Goal: Task Accomplishment & Management: Use online tool/utility

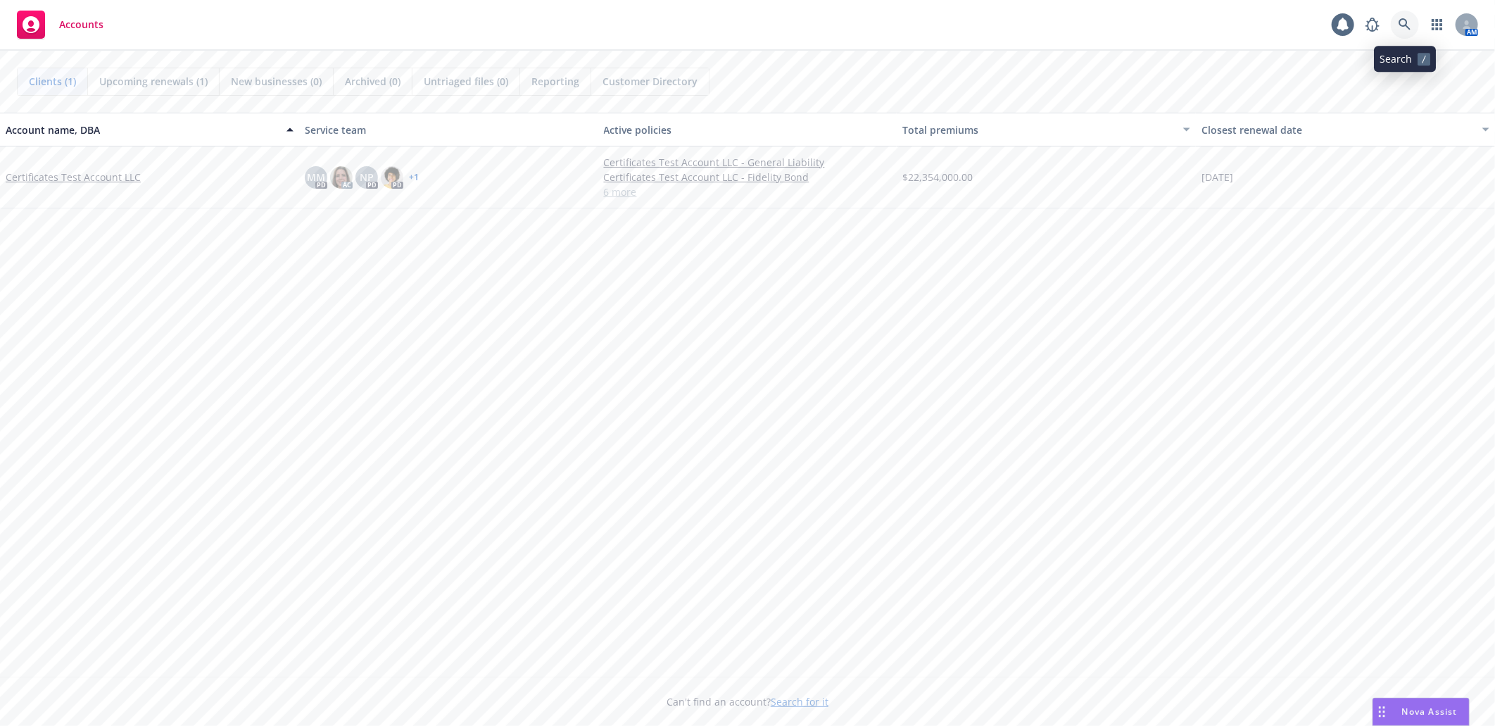
click at [1403, 21] on icon at bounding box center [1404, 24] width 13 height 13
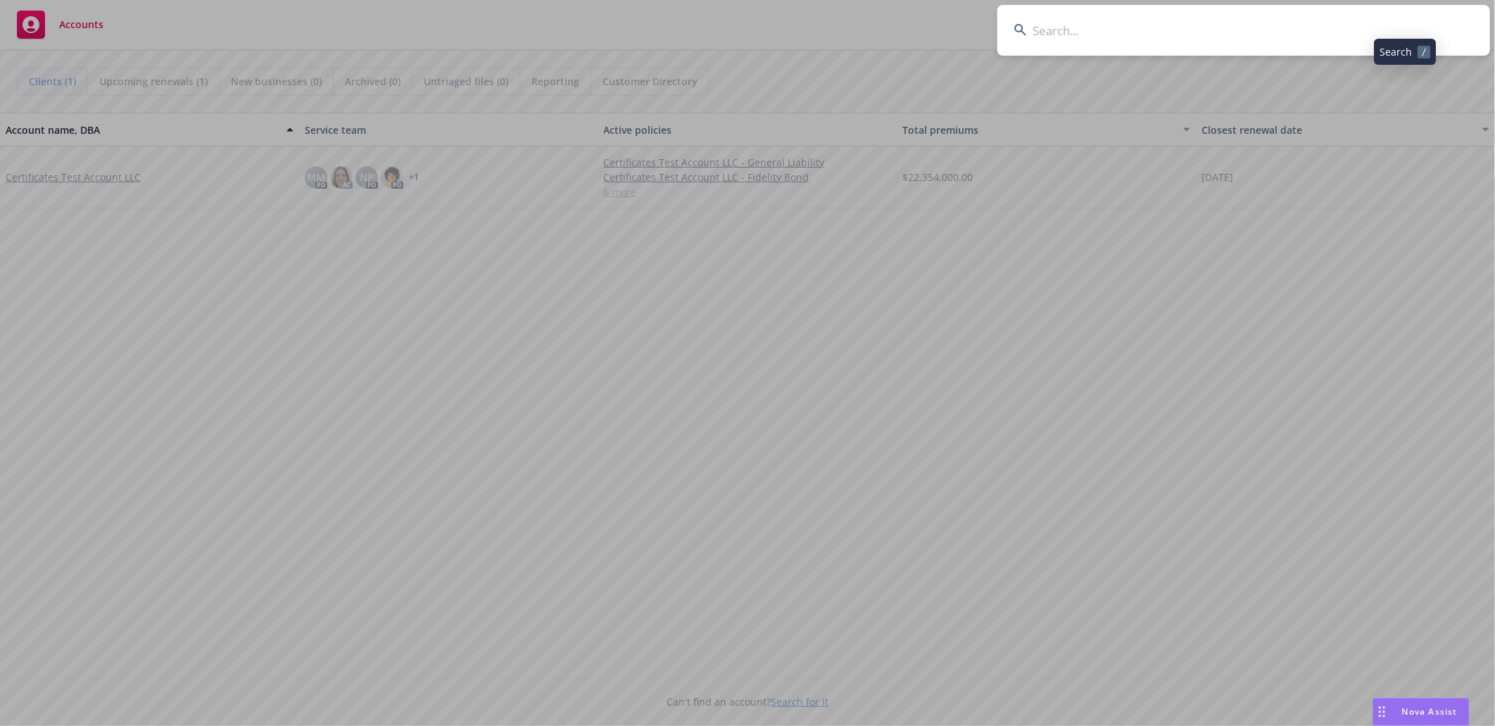
click at [1143, 23] on input at bounding box center [1243, 30] width 493 height 51
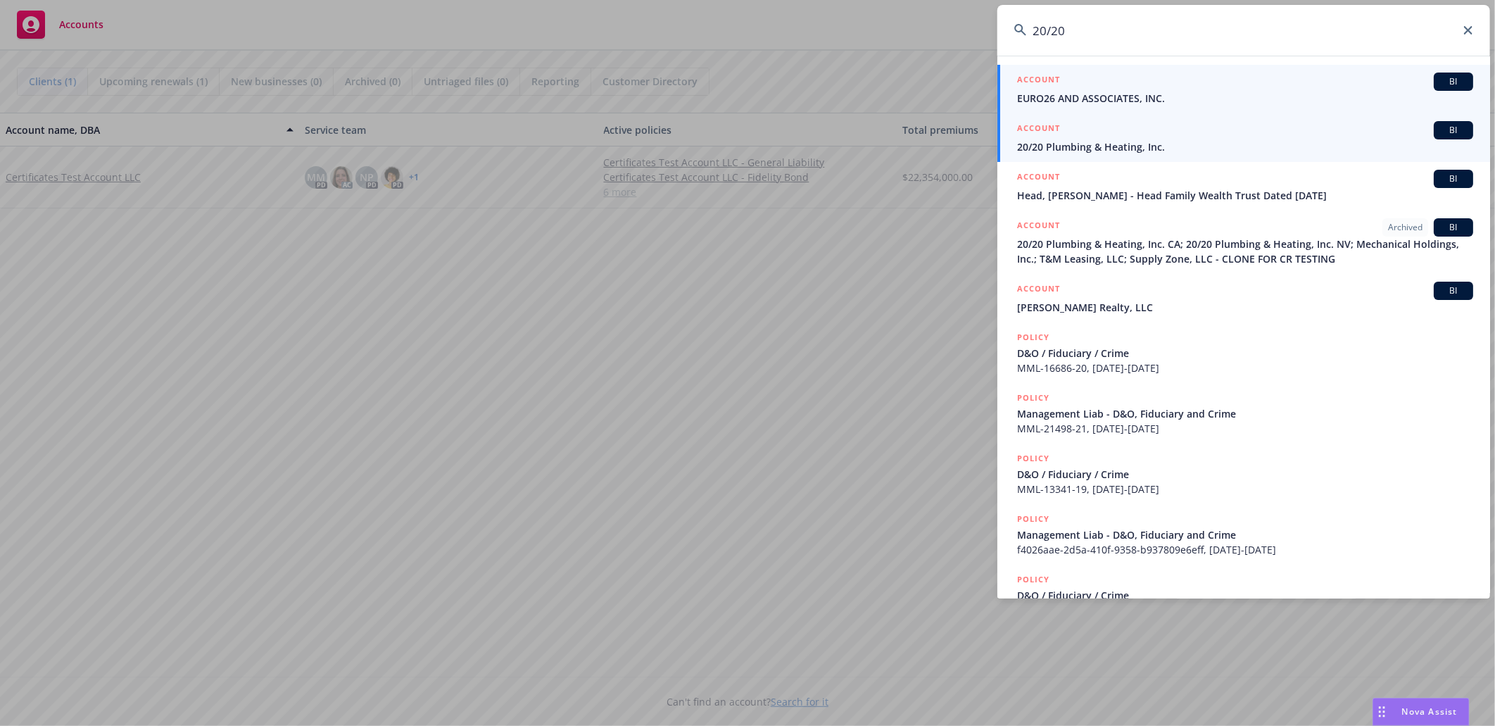
type input "20/20"
click at [1078, 141] on span "20/20 Plumbing & Heating, Inc." at bounding box center [1245, 146] width 456 height 15
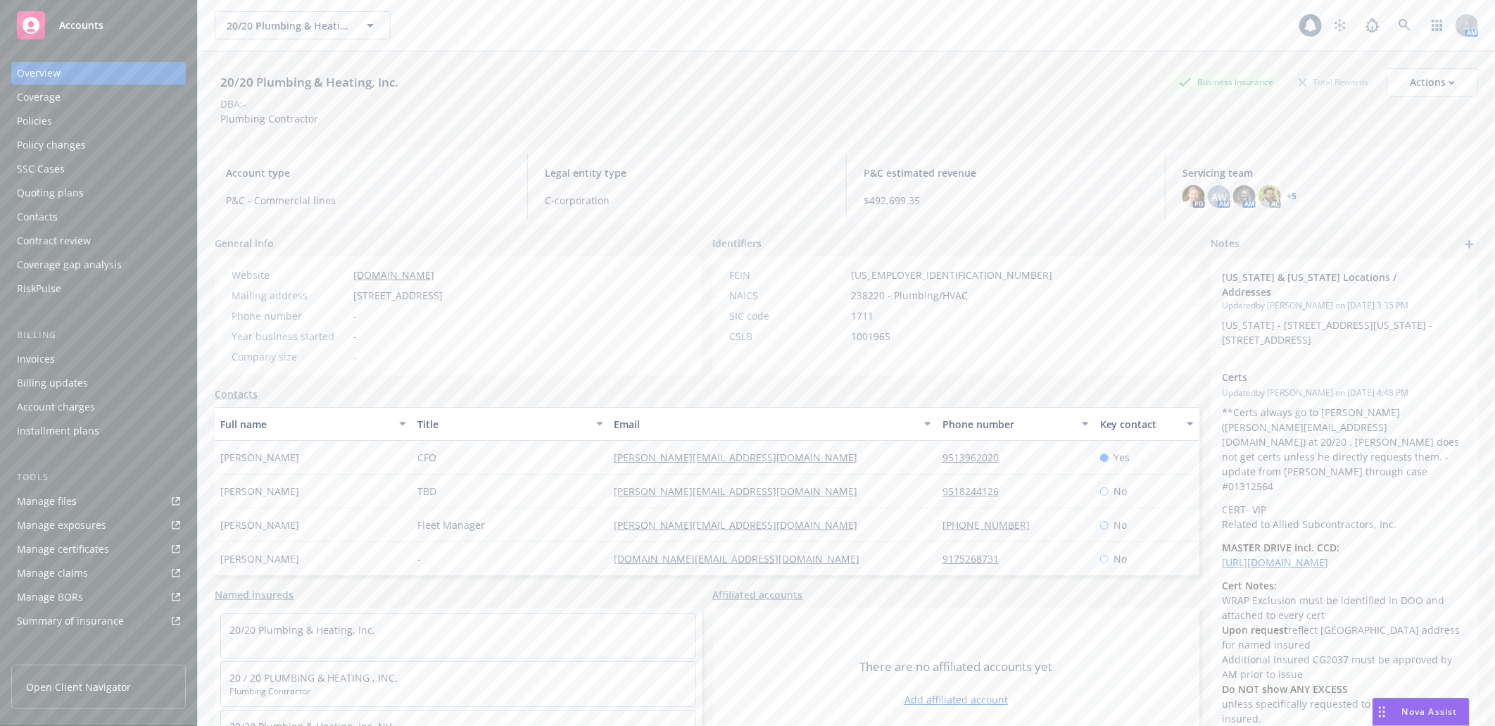
click at [52, 542] on div "Manage certificates" at bounding box center [63, 549] width 92 height 23
click at [1398, 19] on icon at bounding box center [1404, 25] width 13 height 13
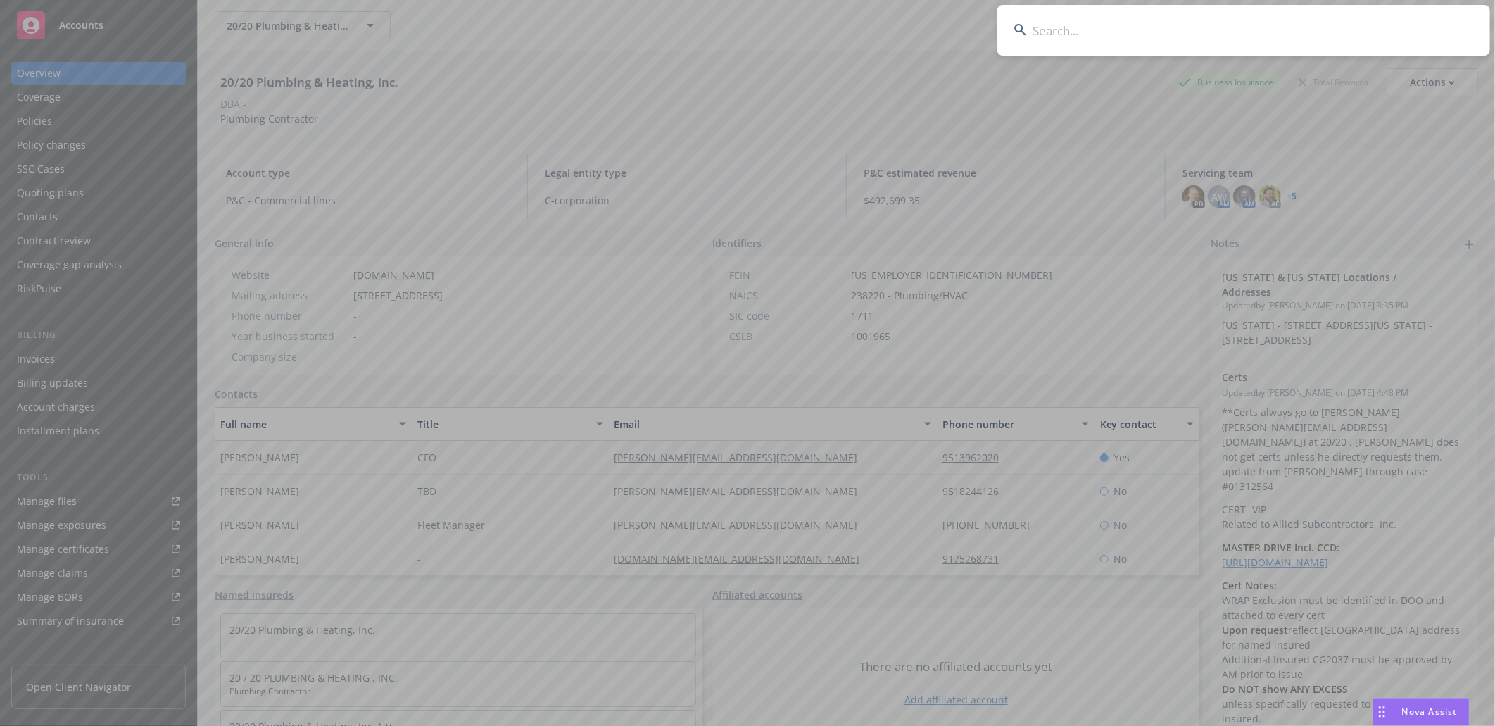
click at [1099, 33] on input at bounding box center [1243, 30] width 493 height 51
paste input "A&N Developments"
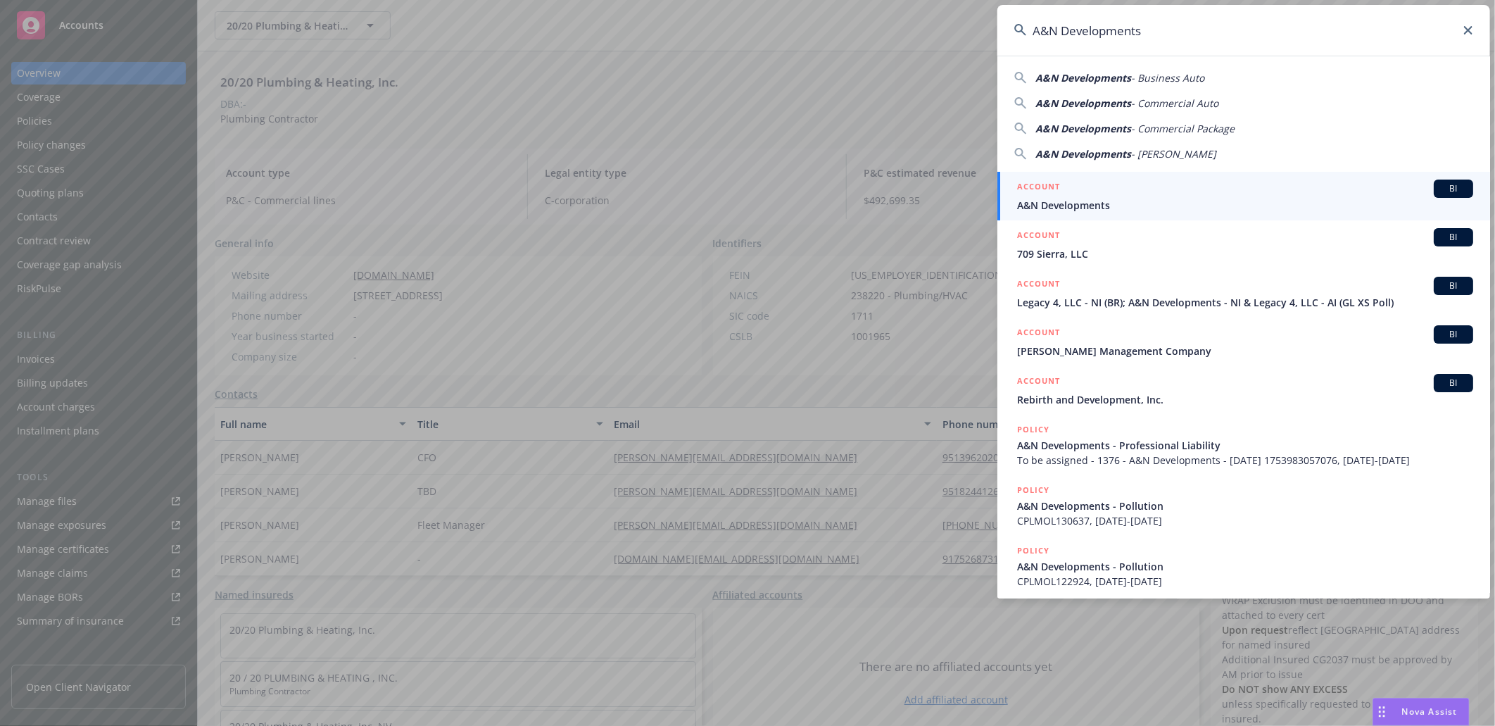
type input "A&N Developments"
click at [1070, 195] on div "ACCOUNT BI" at bounding box center [1245, 188] width 456 height 18
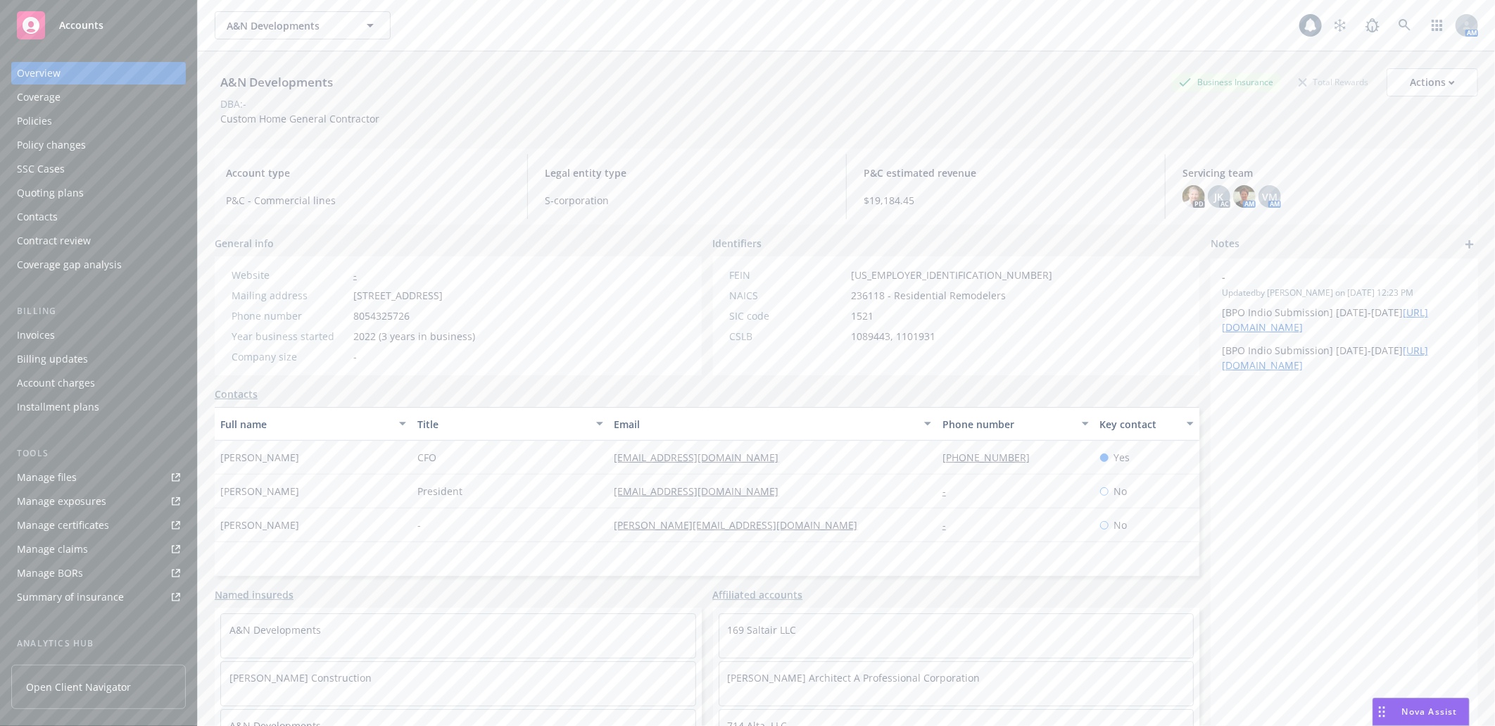
click at [40, 116] on div "Policies" at bounding box center [34, 121] width 35 height 23
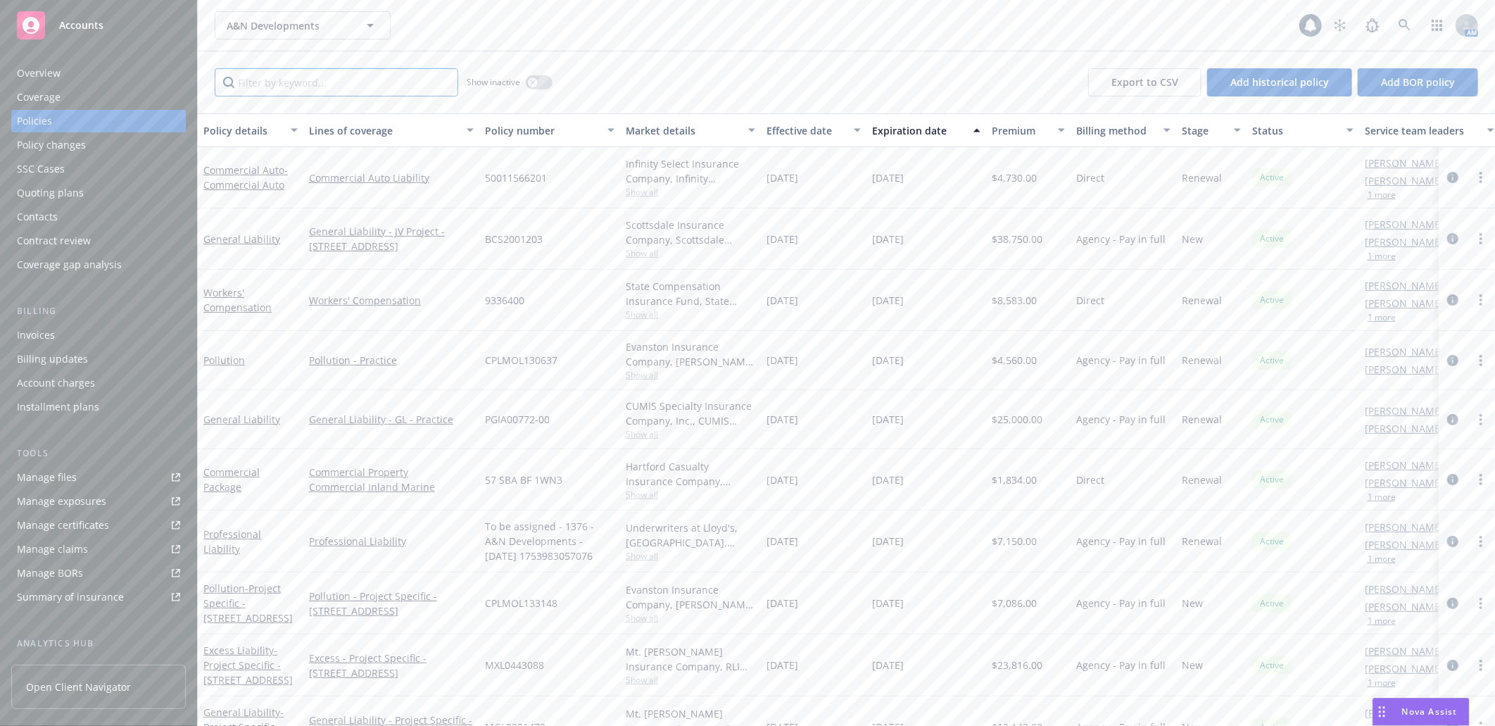
click at [293, 85] on input "Filter by keyword..." at bounding box center [337, 82] width 244 height 28
paste input "Profess"
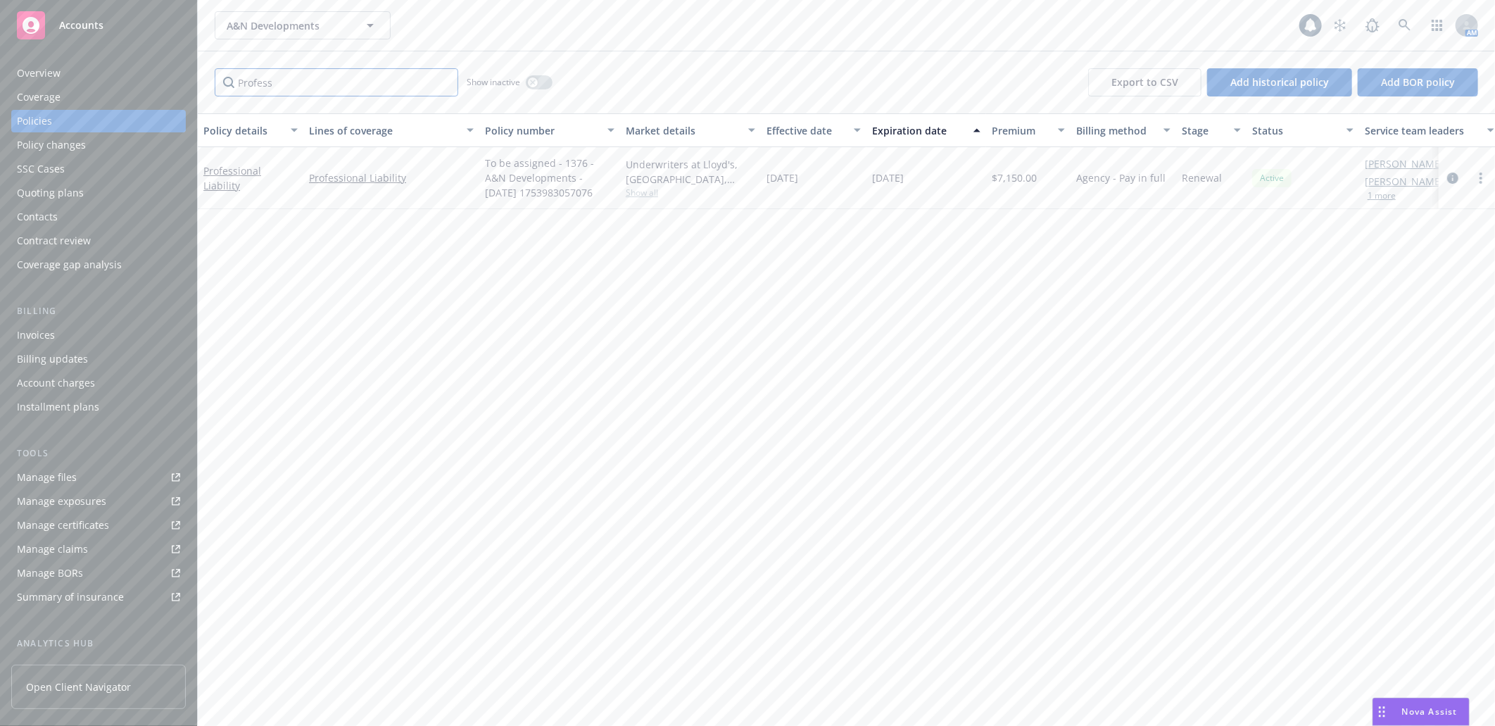
drag, startPoint x: 289, startPoint y: 78, endPoint x: 137, endPoint y: 96, distance: 152.3
click at [137, 96] on div "Accounts Overview Coverage Policies Policy changes SSC Cases Quoting plans Cont…" at bounding box center [747, 363] width 1495 height 726
drag, startPoint x: 172, startPoint y: 82, endPoint x: 136, endPoint y: 87, distance: 36.8
click at [136, 87] on div "Accounts Overview Coverage Policies Policy changes SSC Cases Quoting plans Cont…" at bounding box center [747, 363] width 1495 height 726
type input "c"
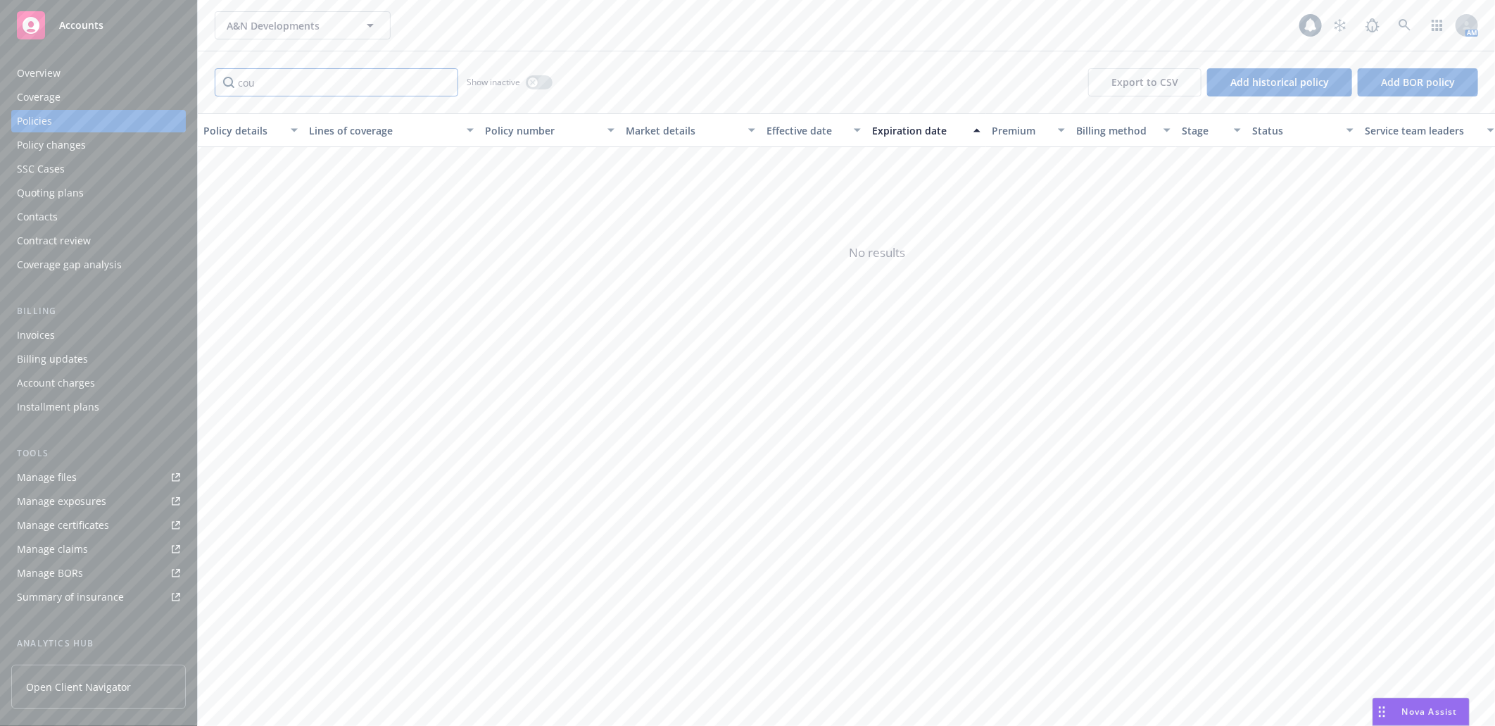
type input "cou"
click at [1403, 25] on icon at bounding box center [1404, 25] width 13 height 13
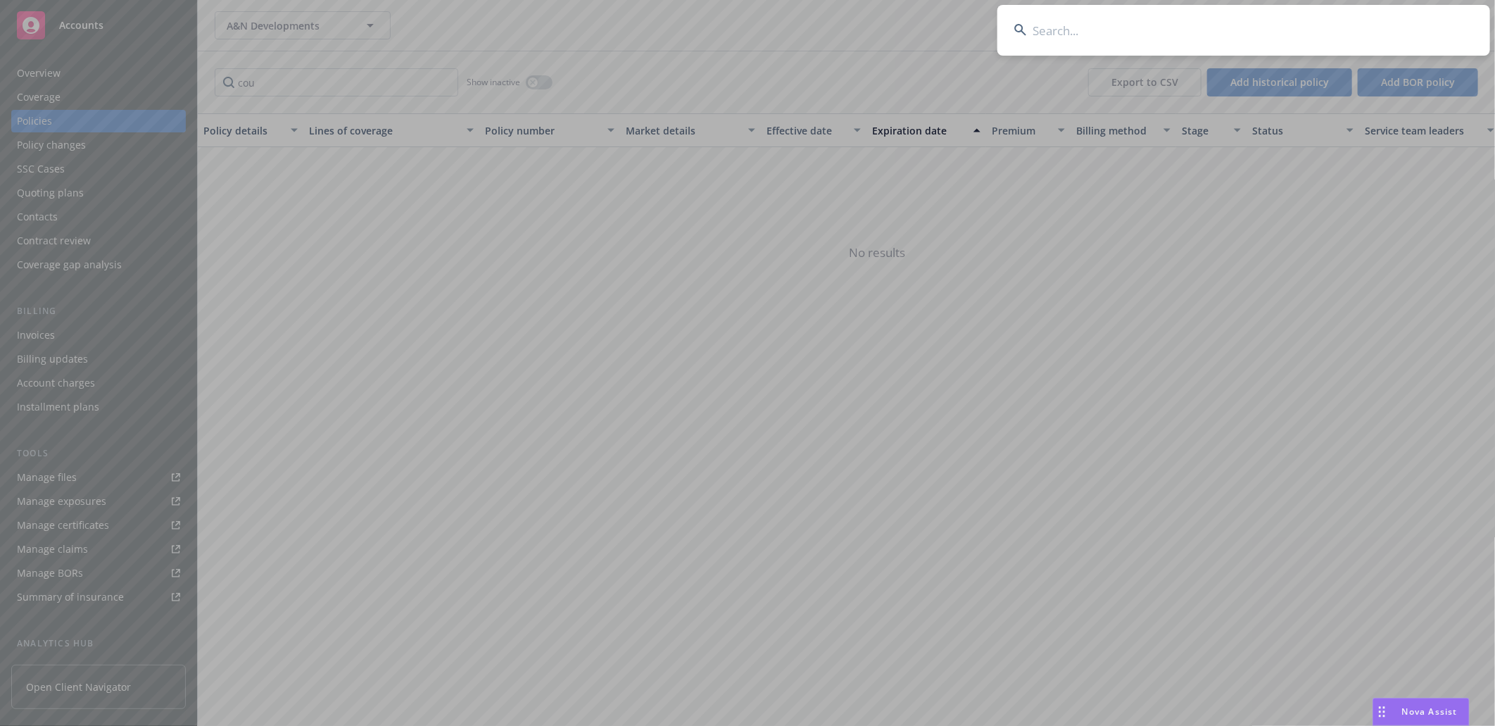
click at [1206, 29] on input at bounding box center [1243, 30] width 493 height 51
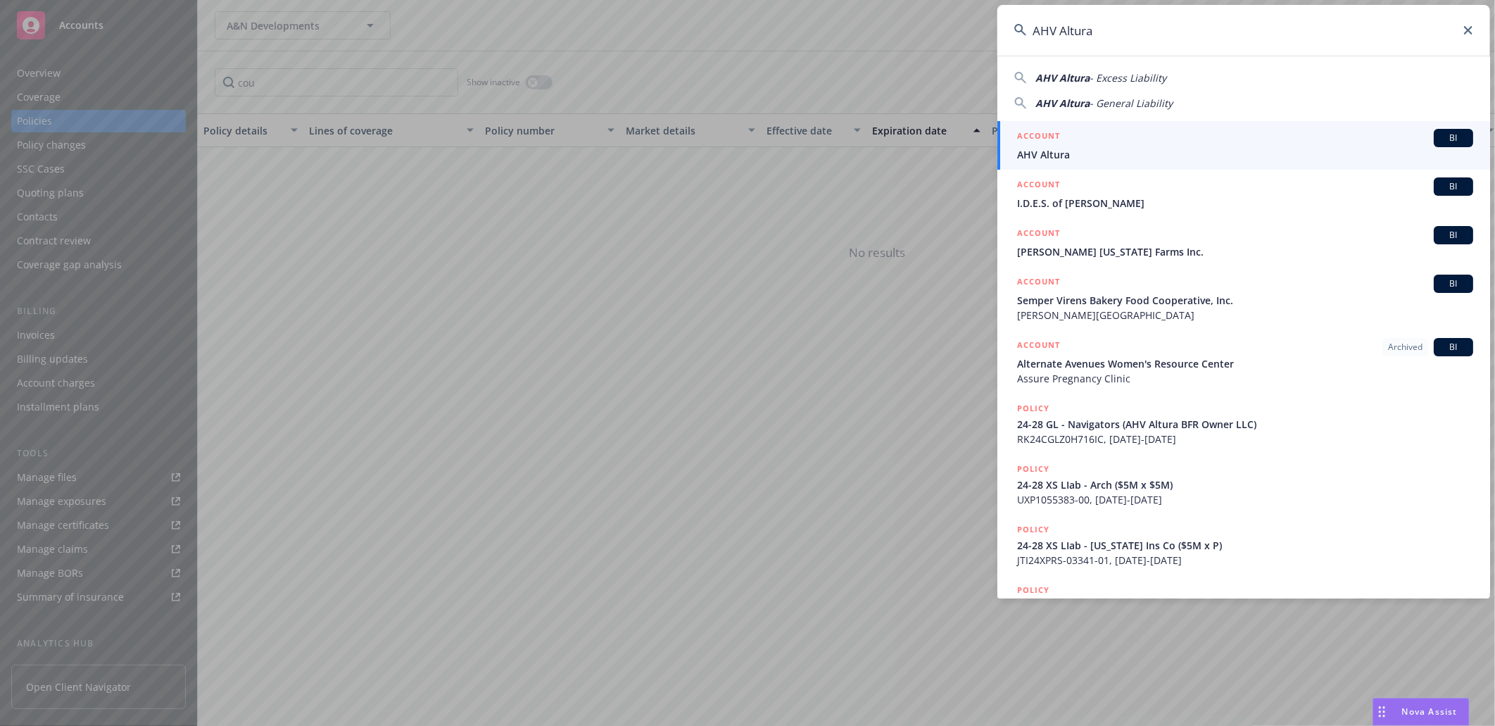
type input "AHV Altura"
click at [1053, 150] on span "AHV Altura" at bounding box center [1245, 154] width 456 height 15
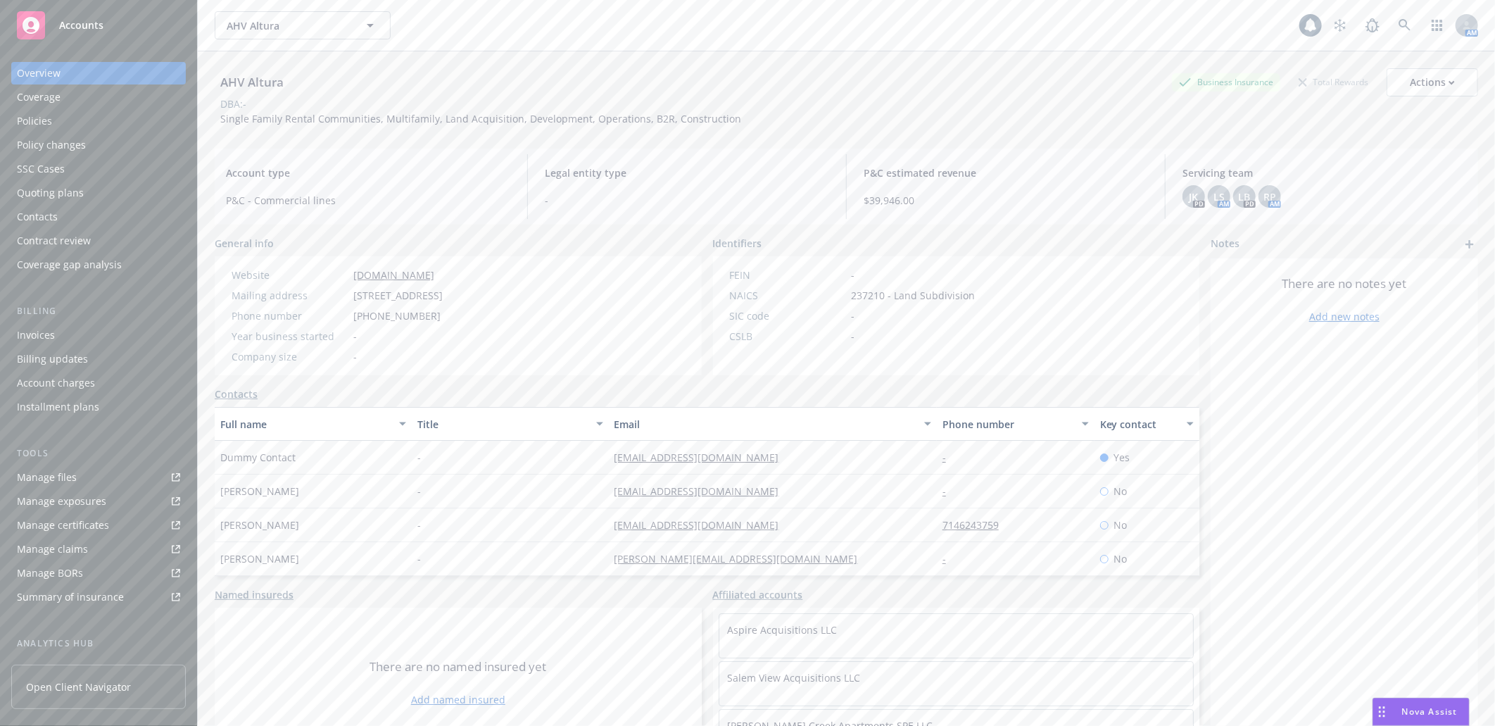
click at [84, 522] on div "Manage certificates" at bounding box center [63, 525] width 92 height 23
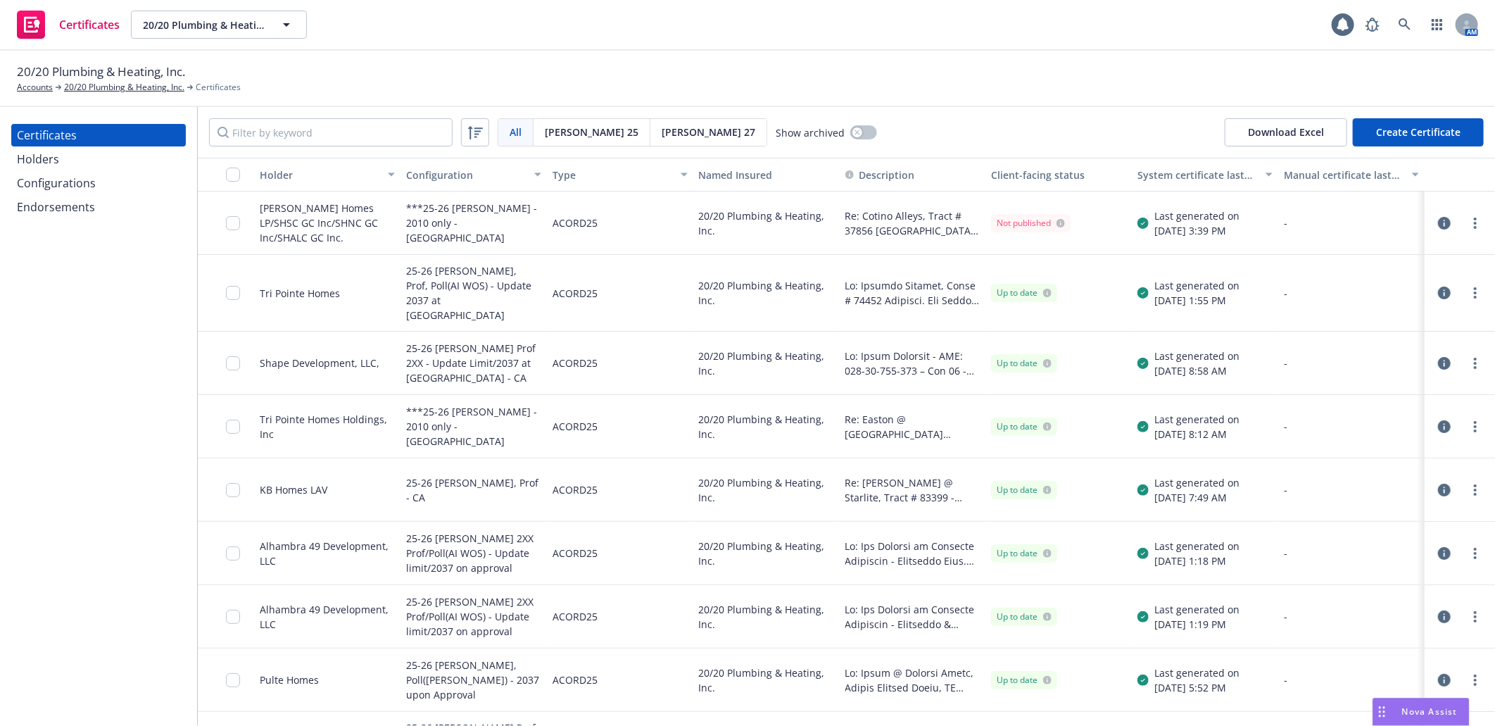
click at [1434, 127] on button "Create Certificate" at bounding box center [1418, 132] width 131 height 28
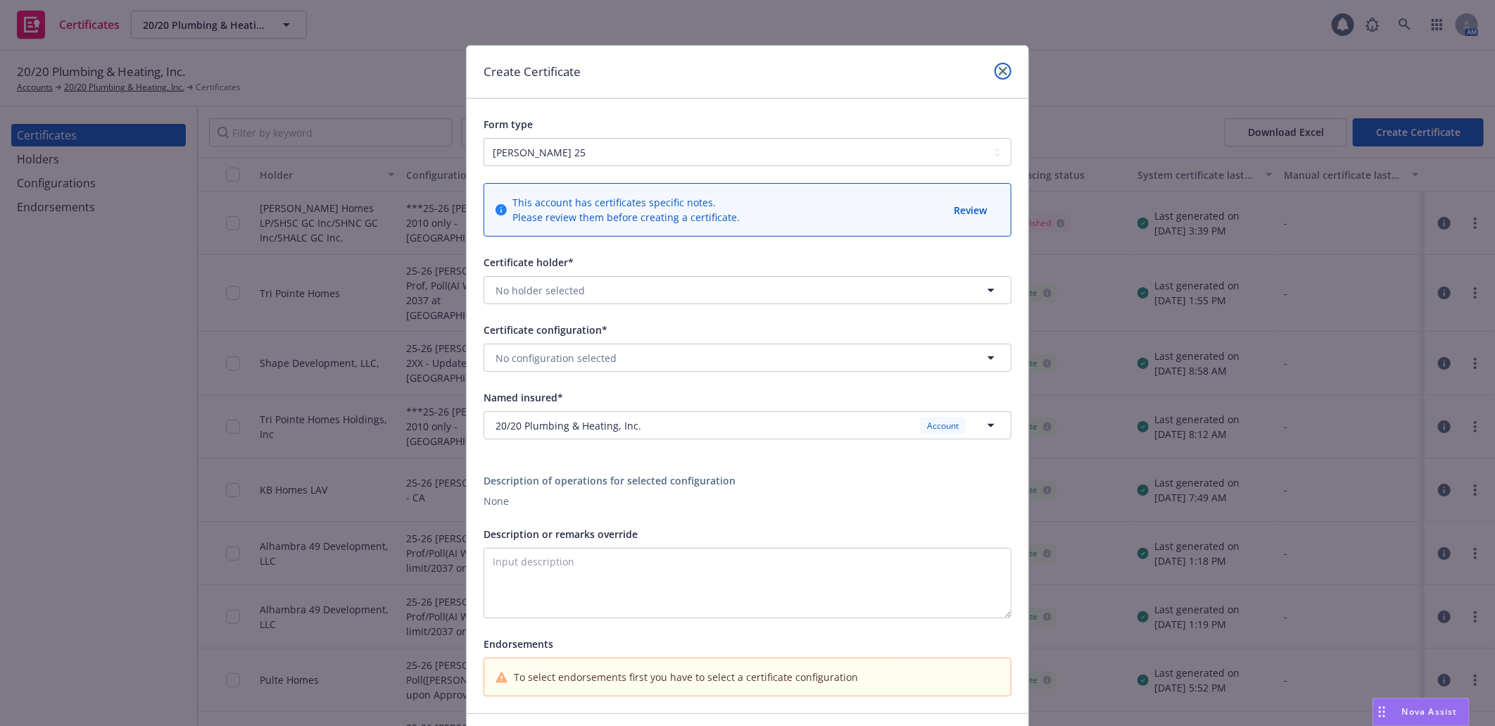
click at [999, 71] on icon "close" at bounding box center [1003, 71] width 8 height 8
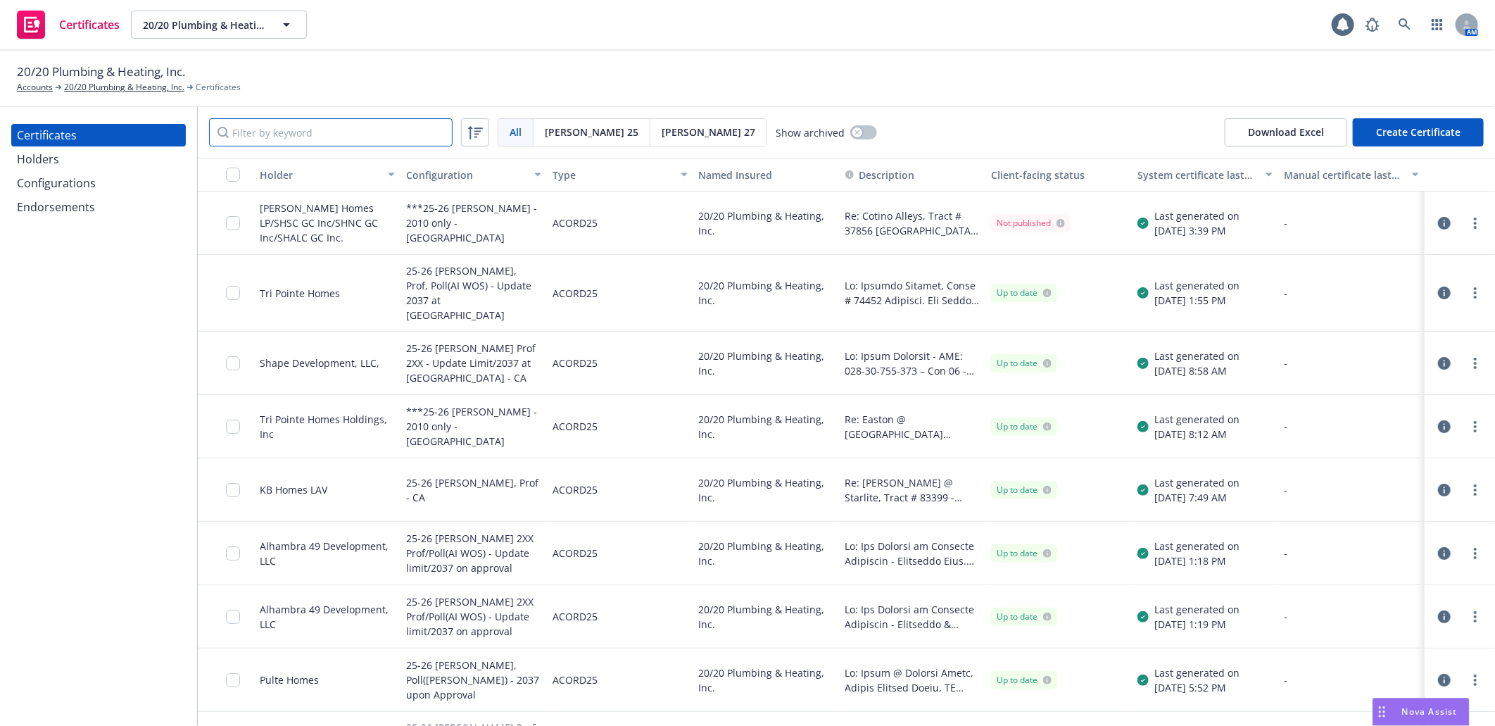
click at [244, 136] on input "Filter by keyword" at bounding box center [331, 132] width 244 height 28
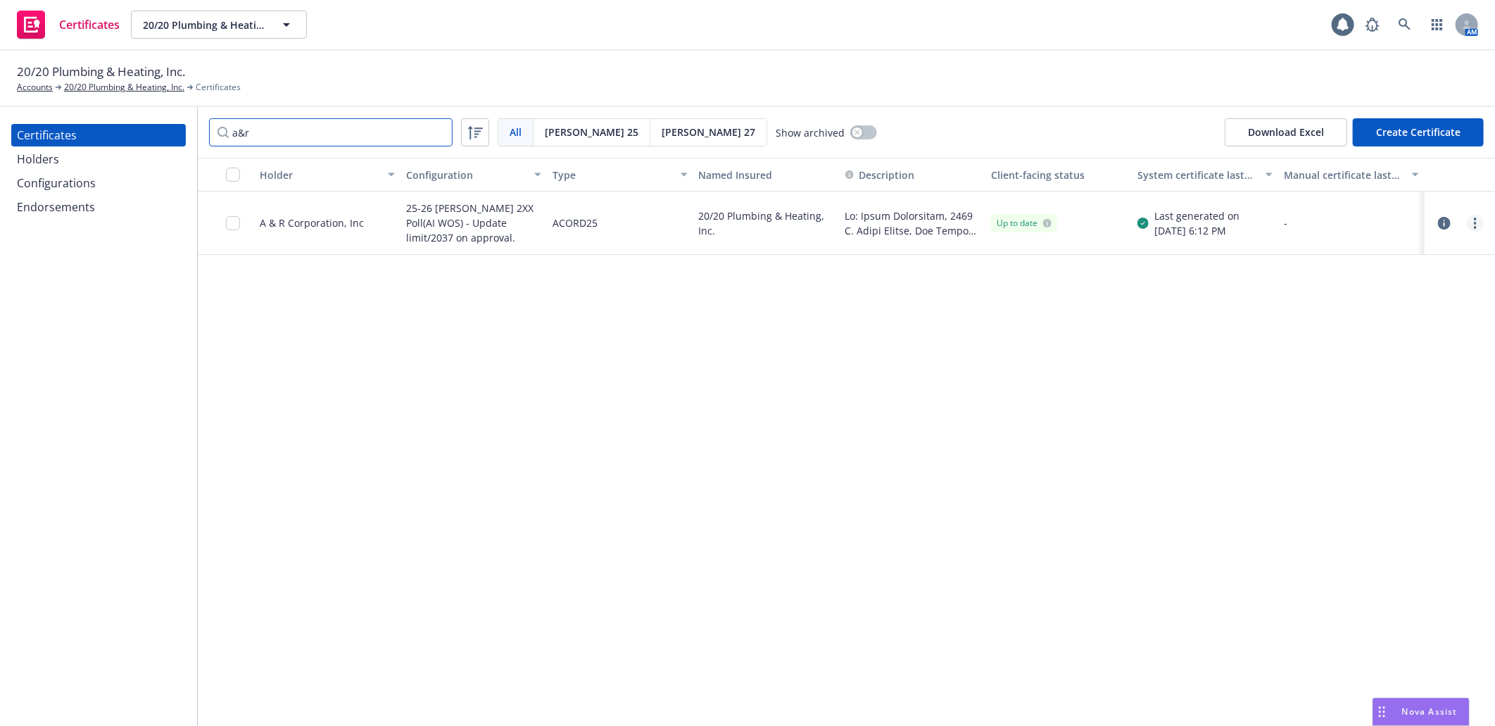
type input "a&r"
click at [1476, 221] on icon "more" at bounding box center [1475, 222] width 3 height 11
click at [1343, 423] on link "Download uneditable generated certificate" at bounding box center [1370, 421] width 225 height 28
drag, startPoint x: 403, startPoint y: 200, endPoint x: 480, endPoint y: 223, distance: 80.8
click at [480, 223] on div "25-26 [PERSON_NAME] 2XX Poll(AI WOS) - Update limit/2037 on approval." at bounding box center [473, 222] width 146 height 63
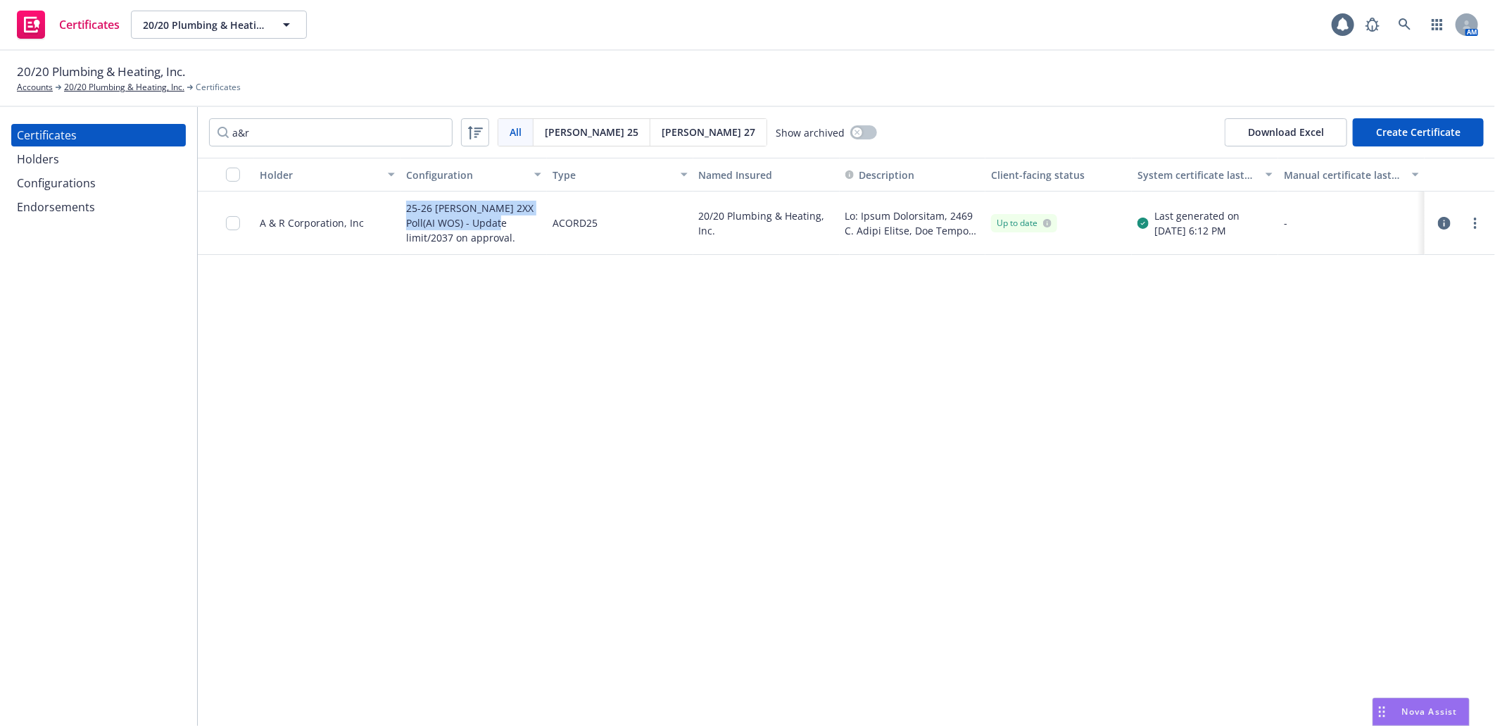
copy div "25-26 GAW 2XX Poll(AI WOS) - Update limit/20"
click at [1399, 130] on button "Create Certificate" at bounding box center [1418, 132] width 131 height 28
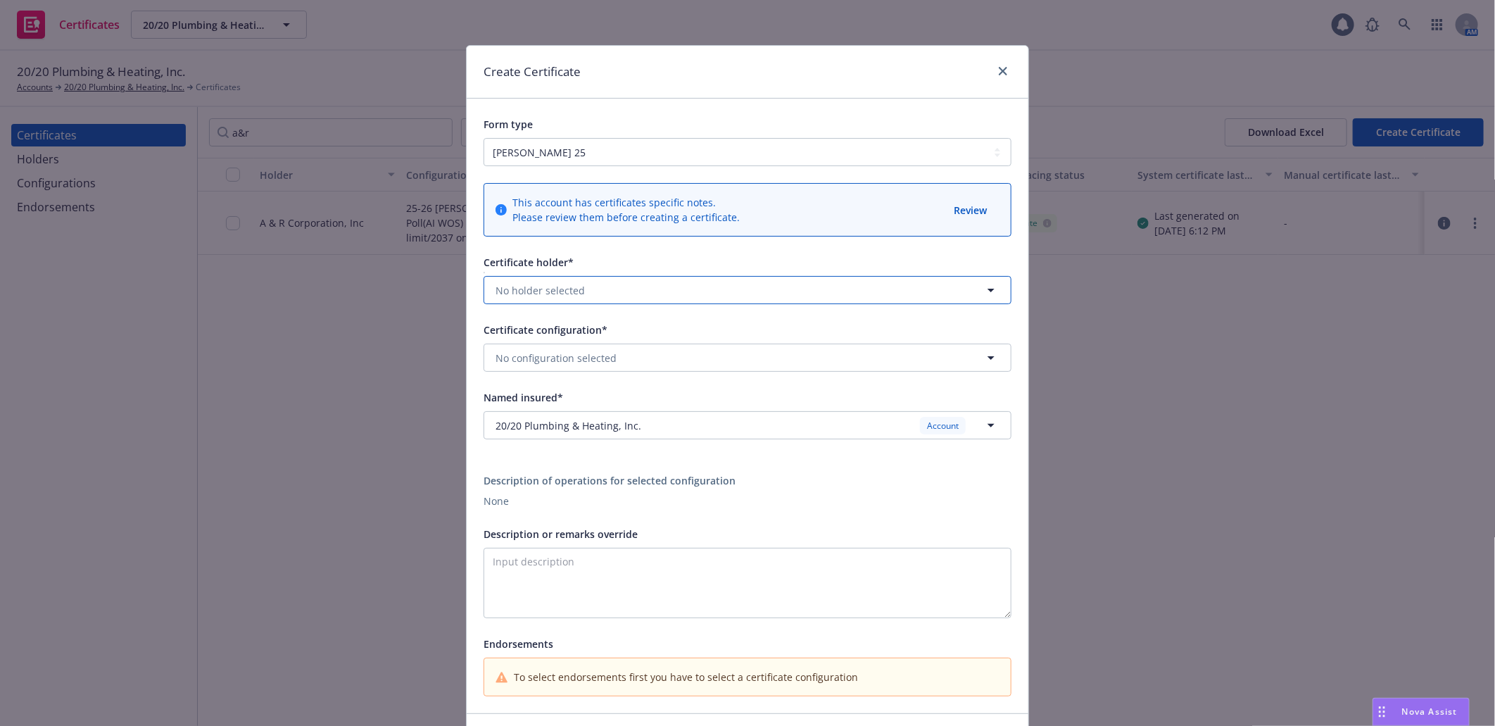
click at [548, 289] on span "No holder selected" at bounding box center [539, 290] width 89 height 15
type input "a&r"
click at [630, 296] on button "No holder selected" at bounding box center [748, 290] width 528 height 28
type input "a&r"
click at [561, 331] on strong "A&R Corporation, Inc." at bounding box center [551, 329] width 104 height 13
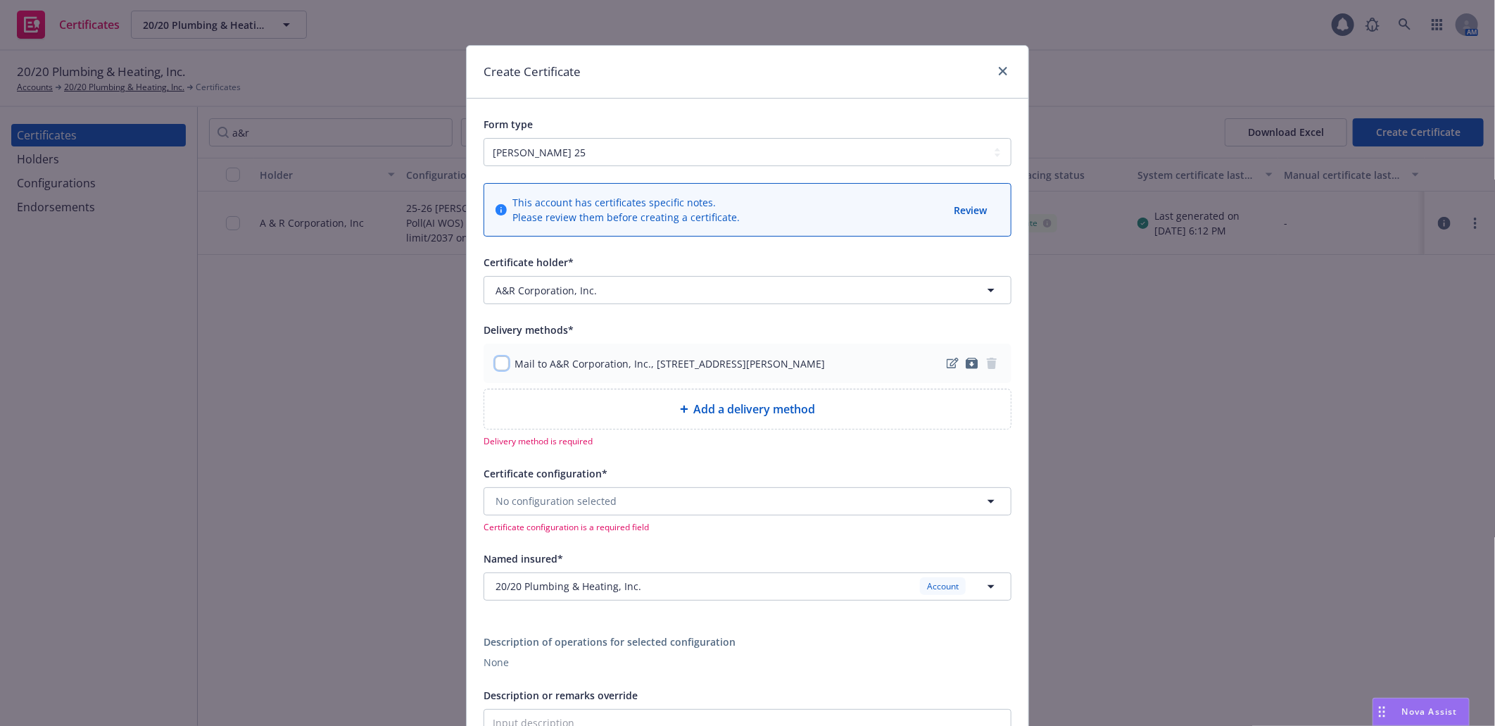
click at [500, 362] on input "checkbox" at bounding box center [502, 363] width 14 height 14
checkbox input "true"
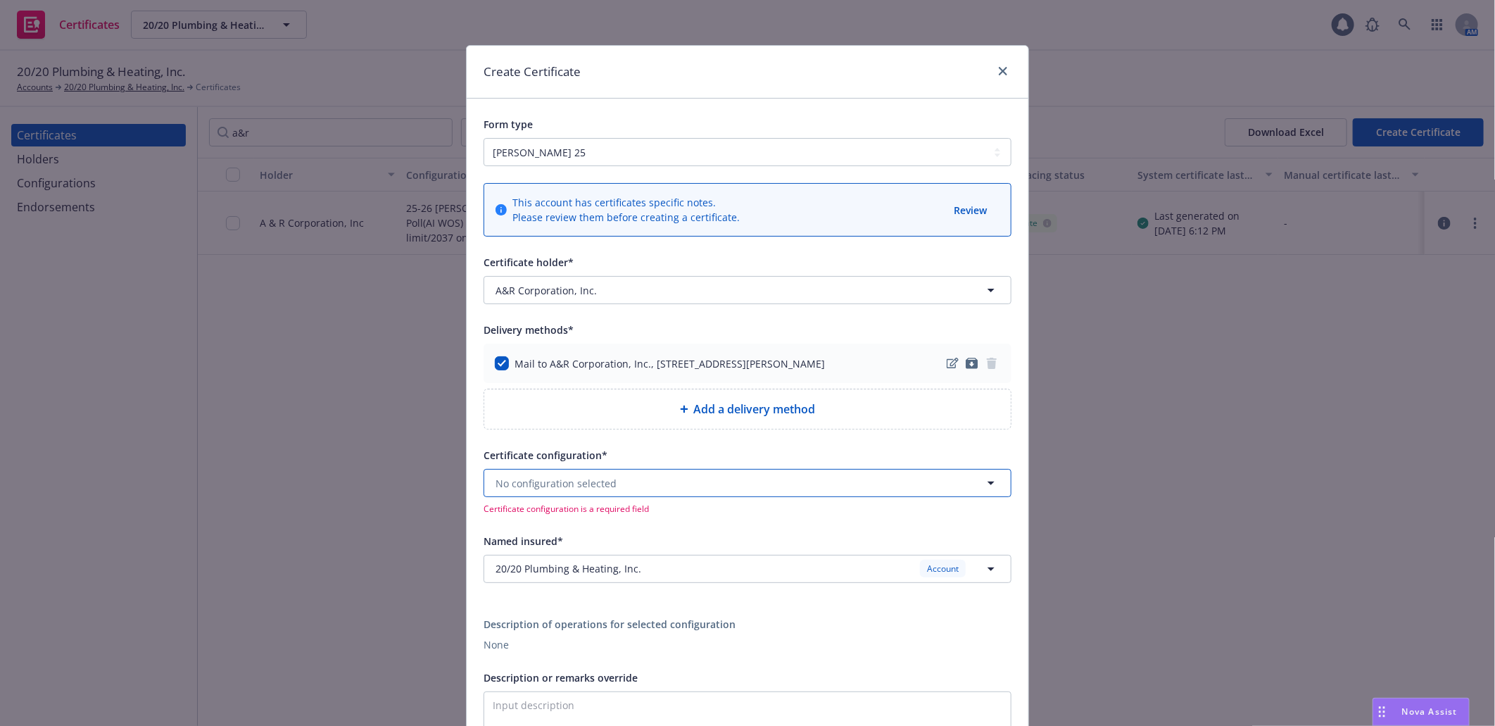
click at [646, 488] on button "No configuration selected" at bounding box center [748, 483] width 528 height 28
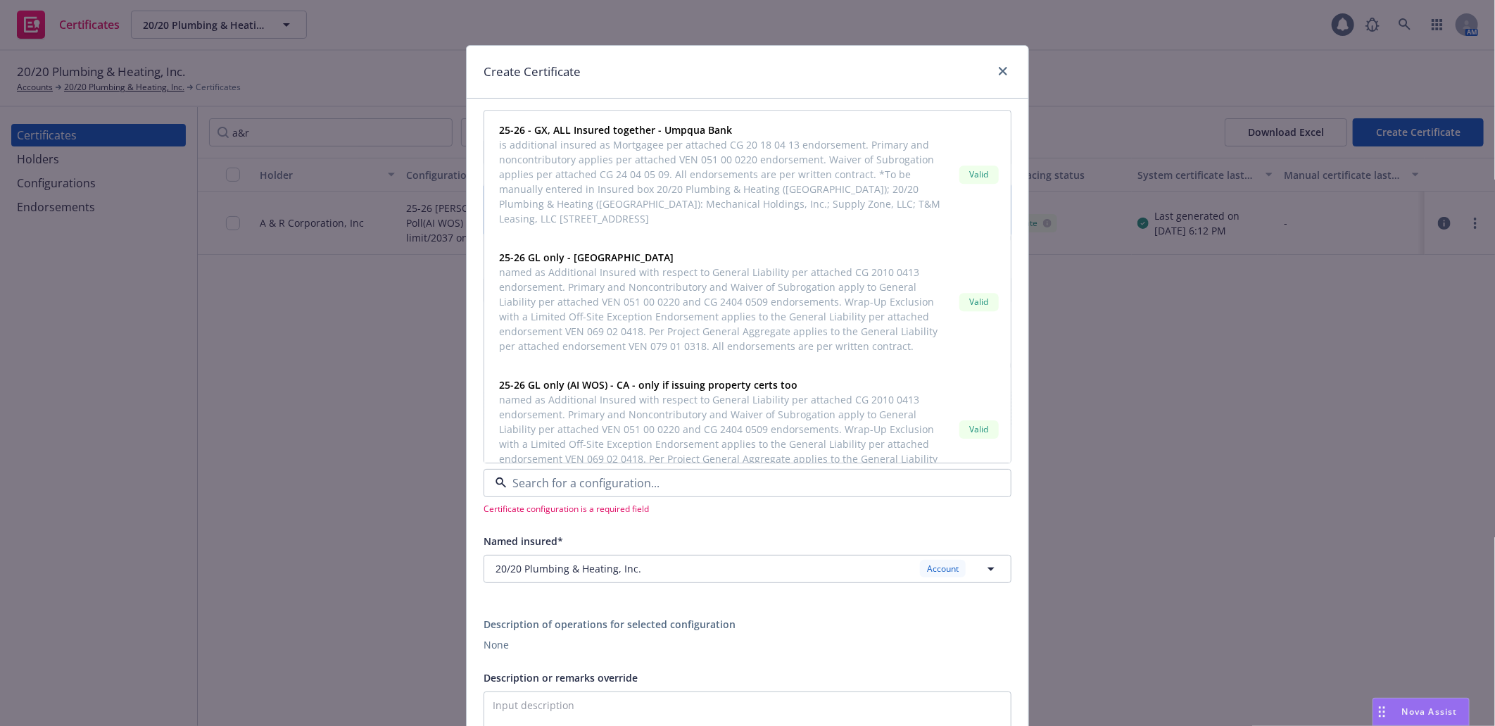
paste input "25-26 GAW 2XX Poll(AI WOS) - Update limit/20"
type input "25-26 GAW 2XX Poll(AI WOS) - Update limit/20"
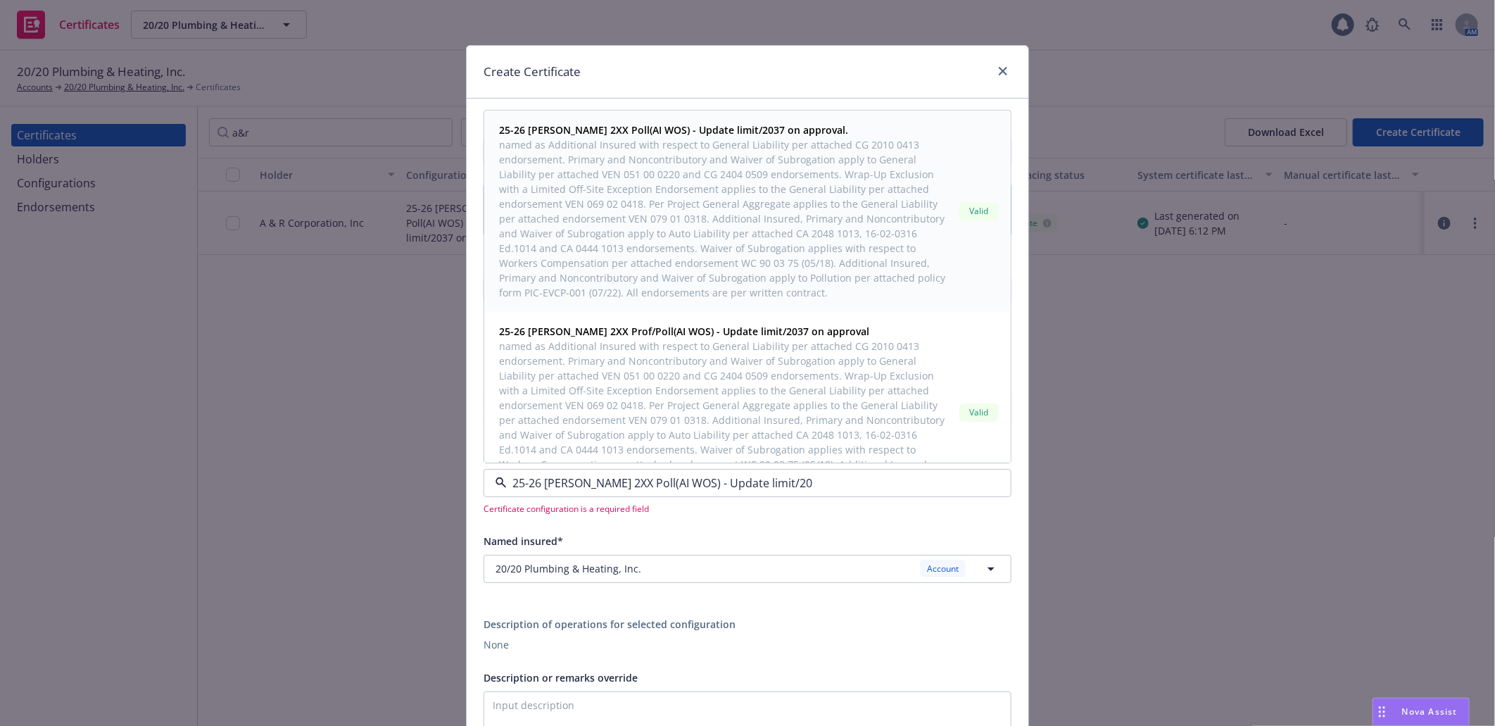
click at [680, 198] on span "named as Additional Insured with respect to General Liability per attached CG 2…" at bounding box center [726, 219] width 455 height 163
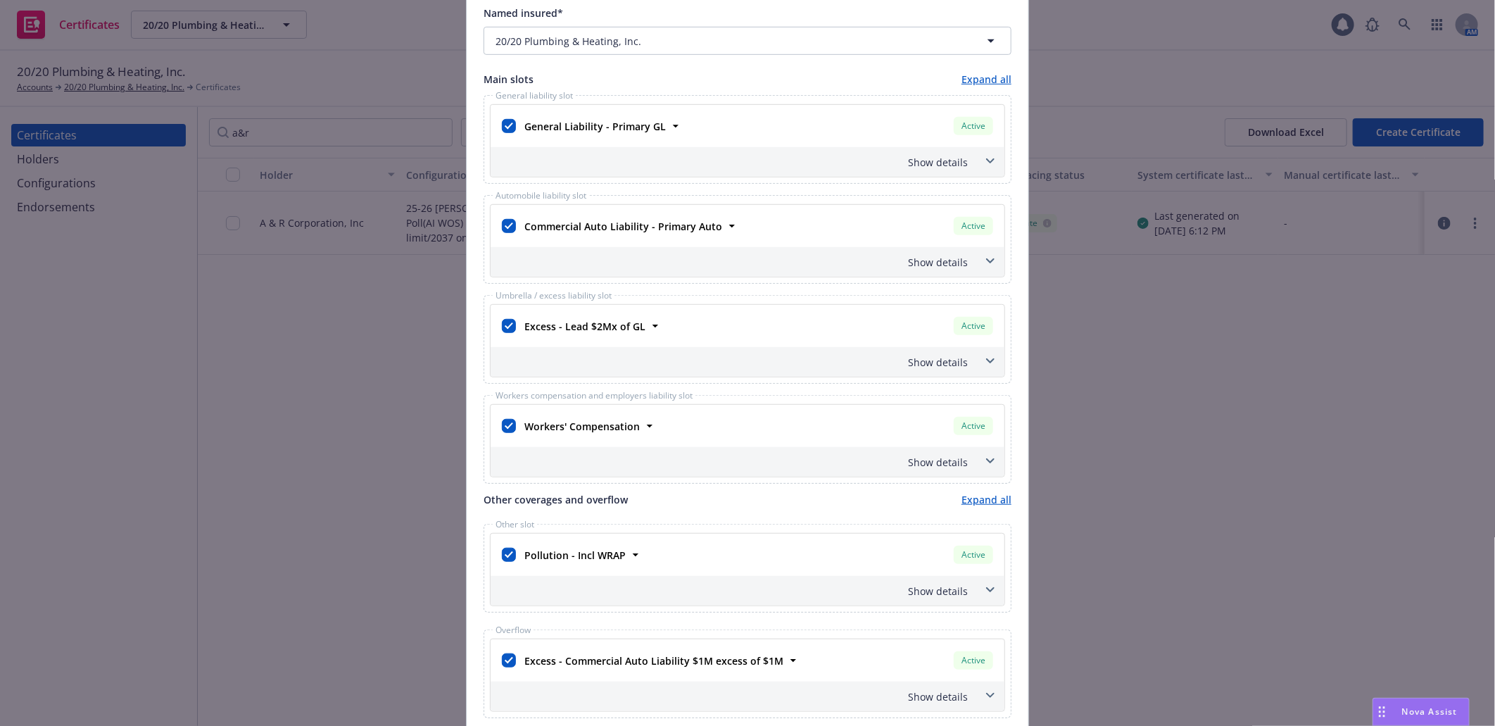
scroll to position [547, 0]
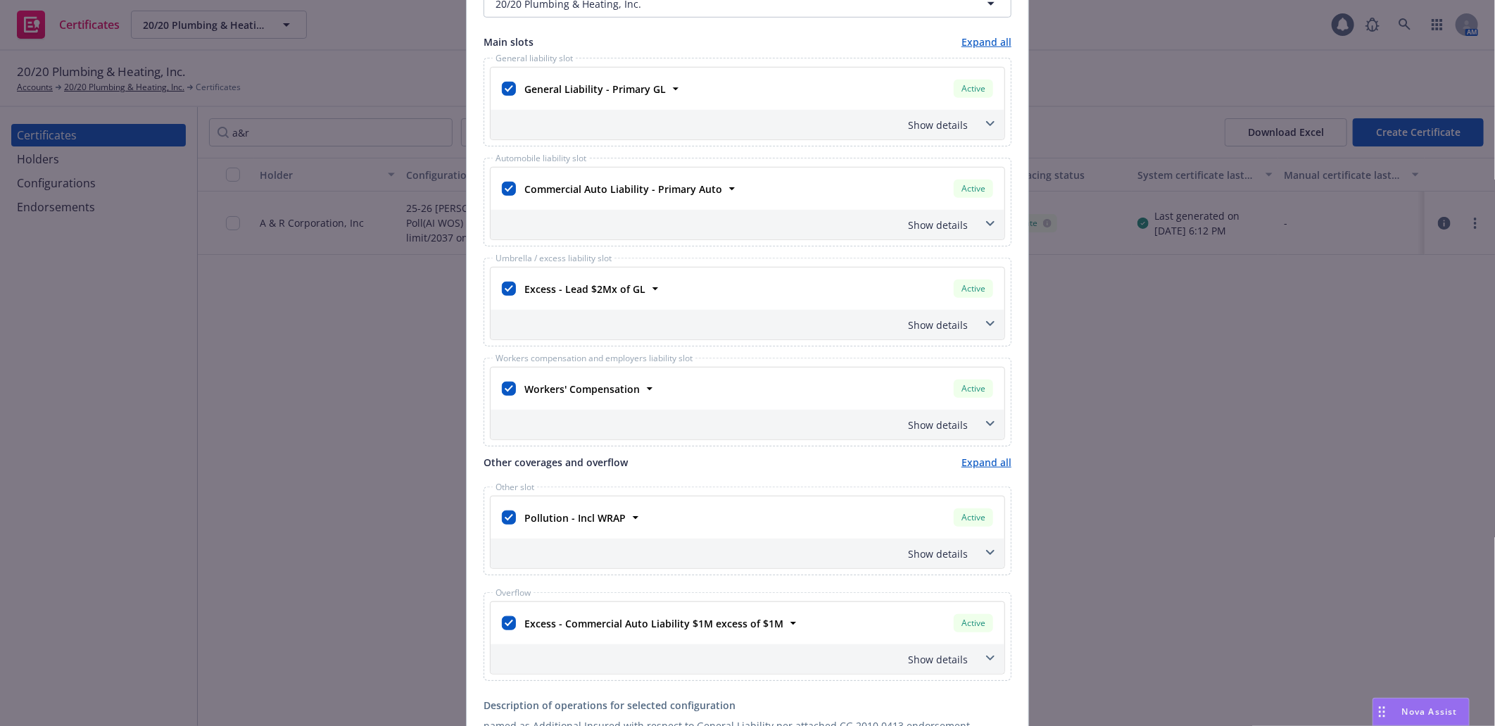
click at [955, 325] on div "Show details" at bounding box center [730, 324] width 474 height 15
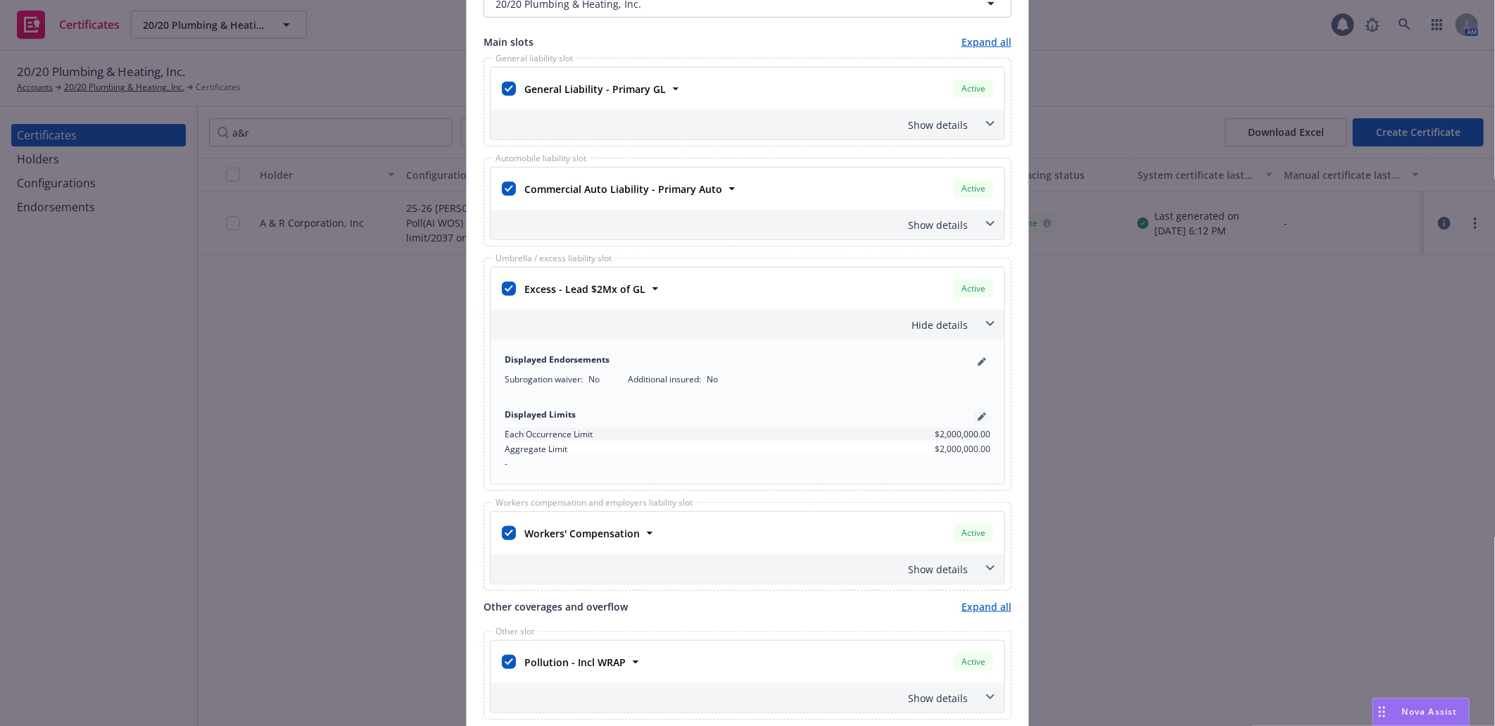
click at [978, 415] on icon "pencil" at bounding box center [982, 416] width 8 height 8
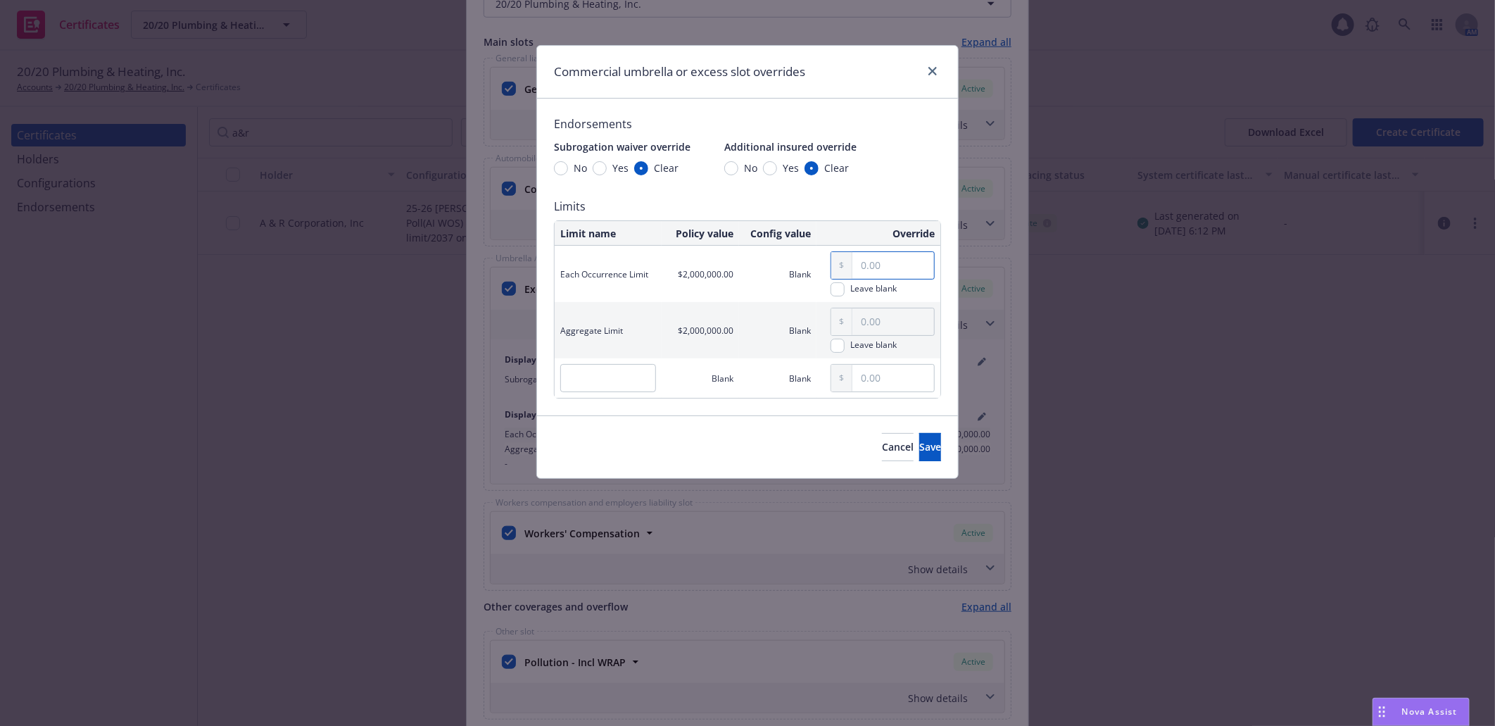
click at [864, 270] on input "text" at bounding box center [893, 265] width 82 height 27
drag, startPoint x: 923, startPoint y: 259, endPoint x: 826, endPoint y: 253, distance: 97.3
click at [826, 253] on div "1,000,000.00 Leave blank" at bounding box center [878, 274] width 113 height 56
type input "1,000,000.00"
click at [887, 328] on input "text" at bounding box center [893, 321] width 82 height 27
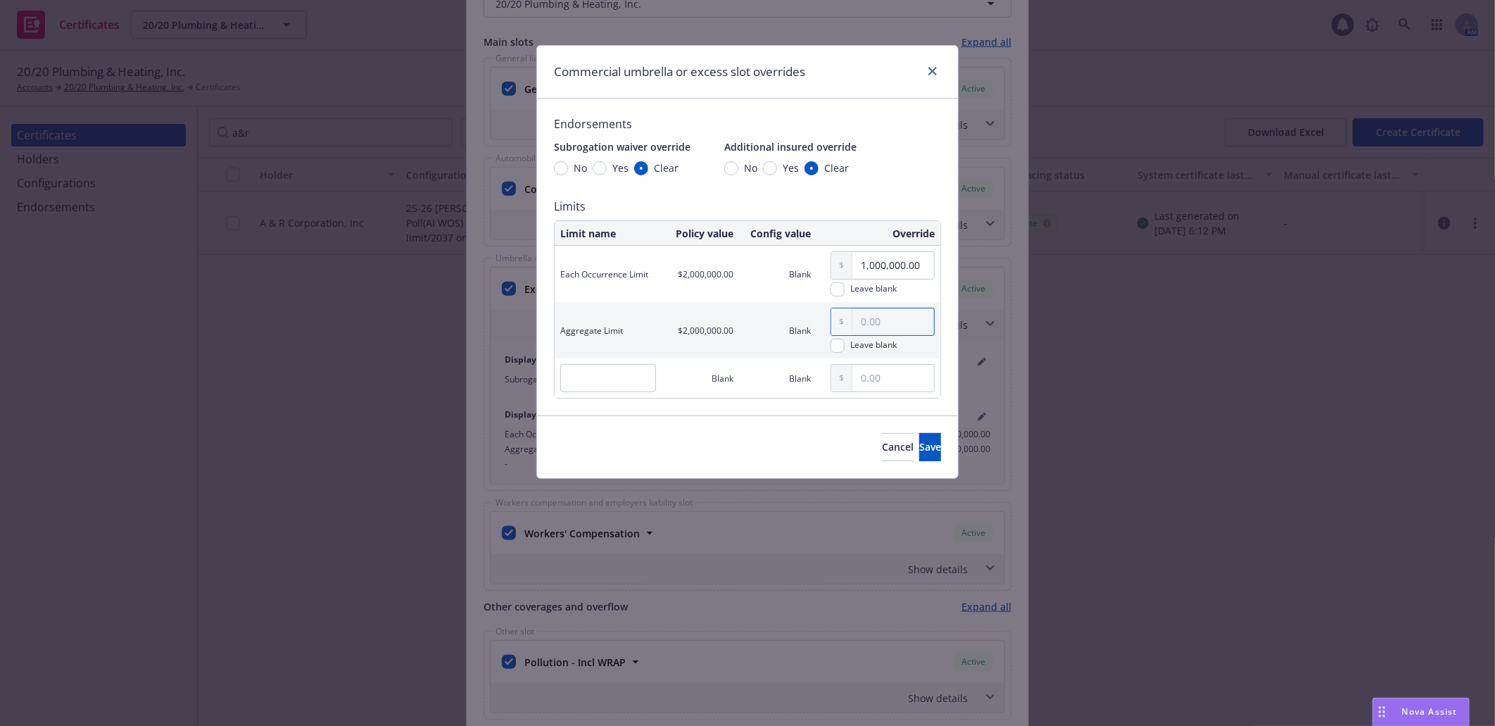
paste input "1,000,000.00"
type input "1,000,000.00"
click at [922, 447] on button "Save" at bounding box center [930, 447] width 22 height 28
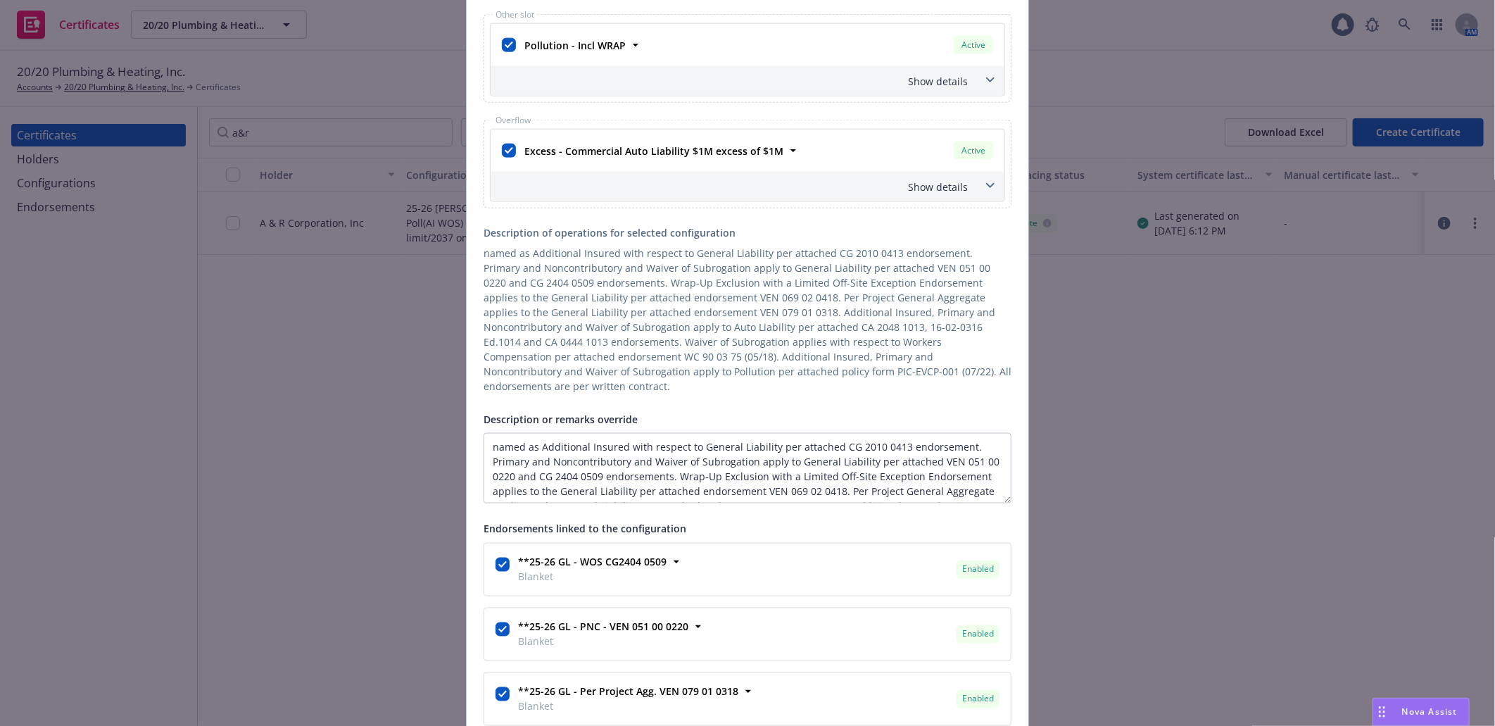
scroll to position [1173, 0]
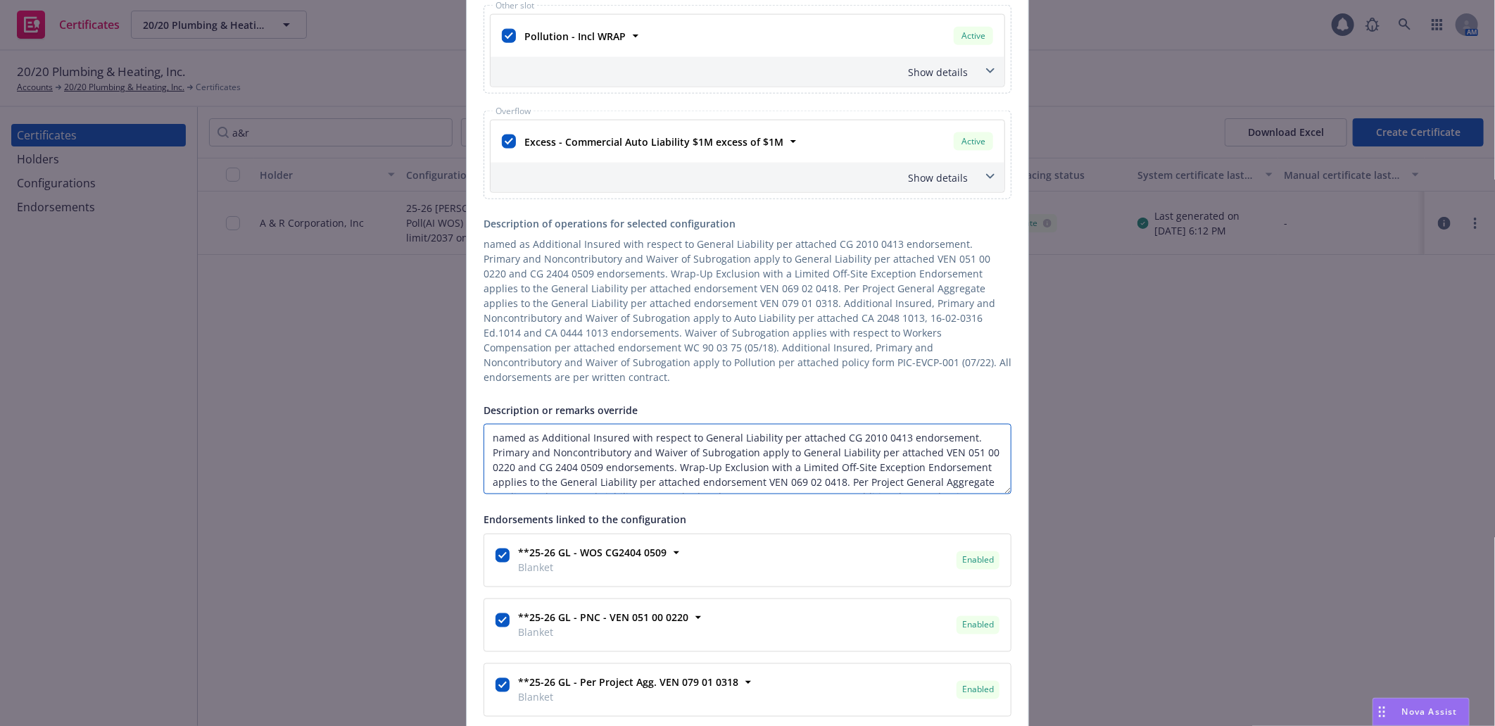
click at [484, 425] on textarea "named as Additional Insured with respect to General Liability per attached CG 2…" at bounding box center [748, 459] width 528 height 70
click at [559, 424] on textarea "Re: named as Additional Insured with respect to General Liability per attached …" at bounding box center [748, 459] width 528 height 70
paste textarea "Court Apartments, 1540 W. Court Street, Los Angeles, CA 90026"
drag, startPoint x: 586, startPoint y: 424, endPoint x: 531, endPoint y: 419, distance: 55.2
click at [531, 424] on textarea "Re: Court Apartments, 1540 W. Court Street, Los Angeles, CA 90026 named as Addi…" at bounding box center [748, 459] width 528 height 70
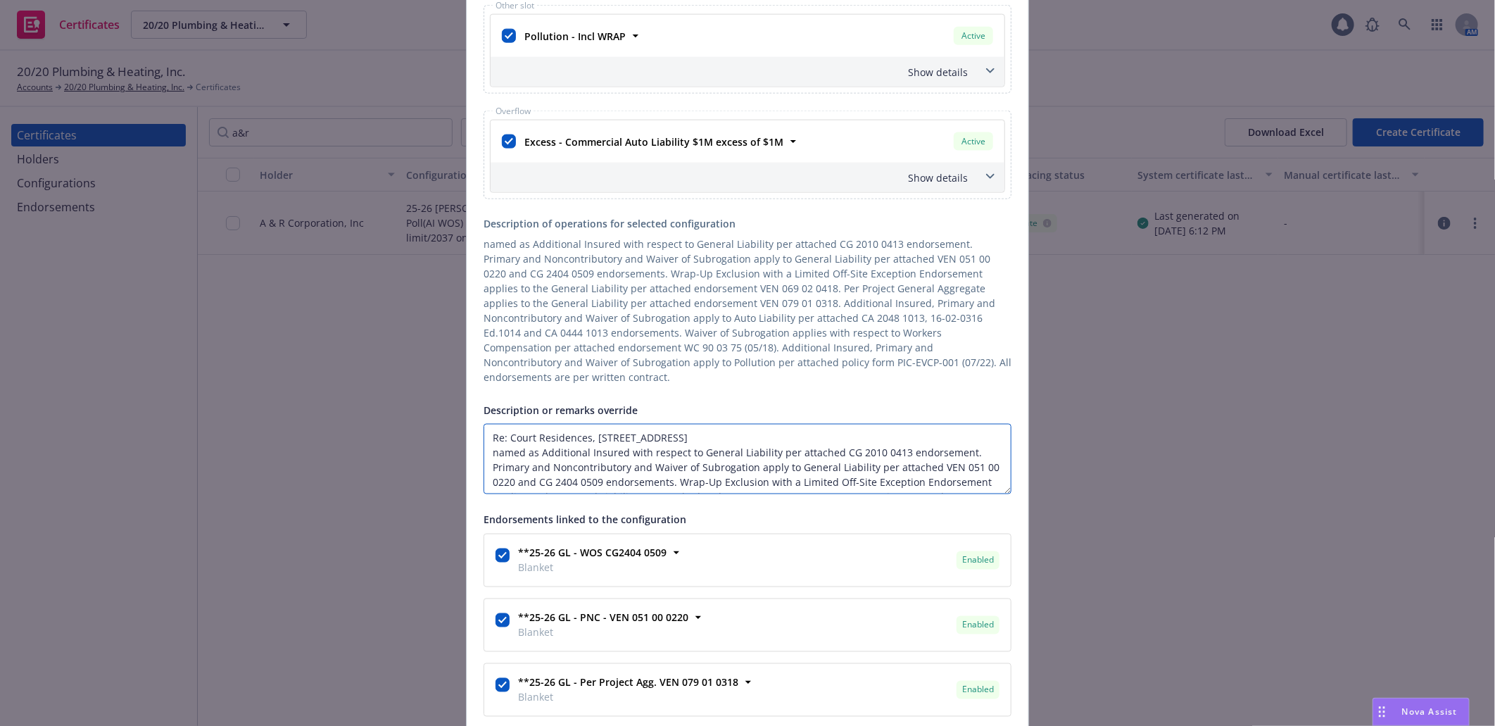
click at [503, 425] on textarea "Re: Court Residences, 1540 W. Court Street, Los Angeles, CA 90026 named as Addi…" at bounding box center [748, 459] width 528 height 70
click at [476, 438] on div "This account has certificates specific notes. Please review them before creatin…" at bounding box center [748, 174] width 562 height 2361
click at [484, 438] on textarea "Description or remarks override" at bounding box center [748, 459] width 528 height 70
paste textarea "A&R Corporation, Inc.; JPMorgan Chase Bank, N.A. Community Development Banking;…"
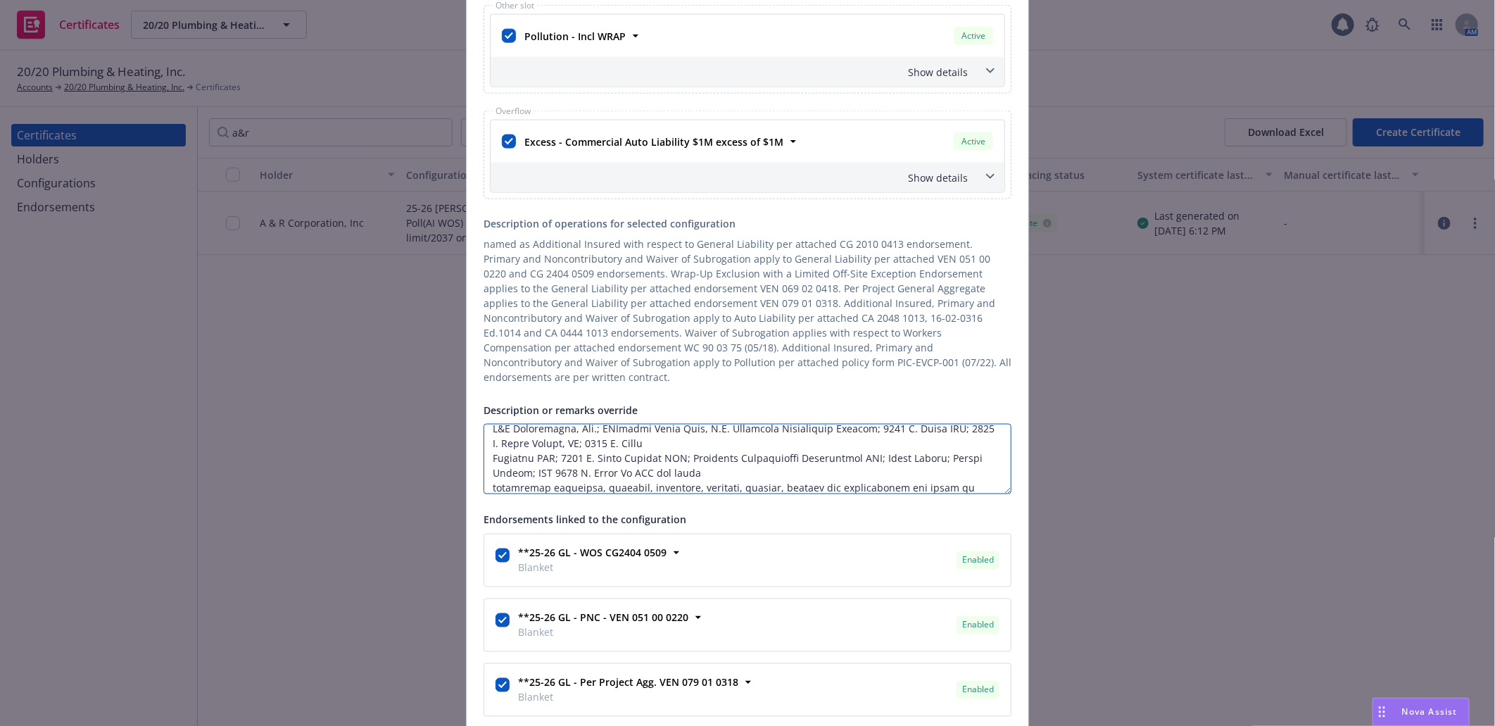
click at [693, 431] on textarea "Description or remarks override" at bounding box center [748, 459] width 528 height 70
click at [713, 443] on textarea "Description or remarks override" at bounding box center [748, 459] width 528 height 70
click at [885, 457] on textarea "Description or remarks override" at bounding box center [748, 459] width 528 height 70
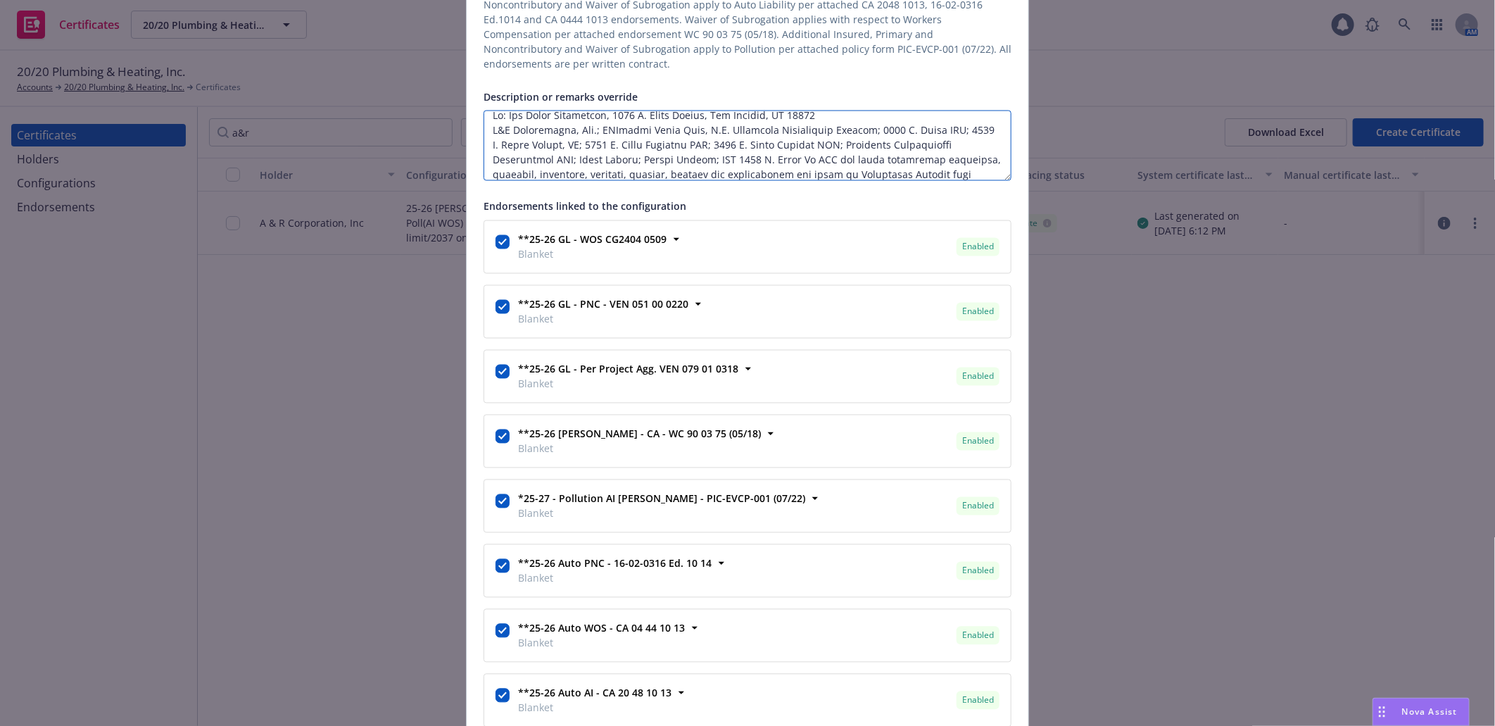
scroll to position [1900, 0]
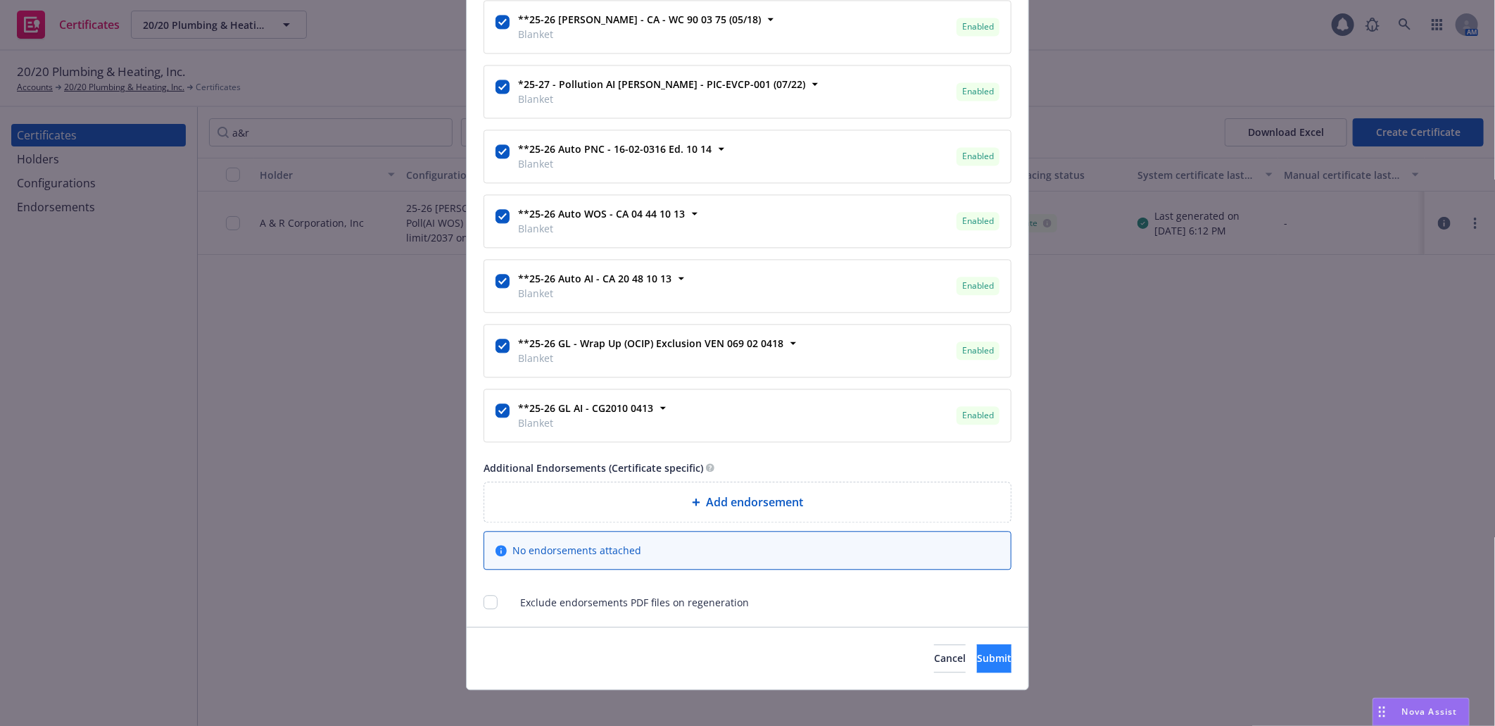
type textarea "Re: The Court Residences, 1540 W. Court Street, Los Angeles, CA 90026 A&R Corpo…"
click at [977, 651] on span "Submit" at bounding box center [994, 657] width 34 height 13
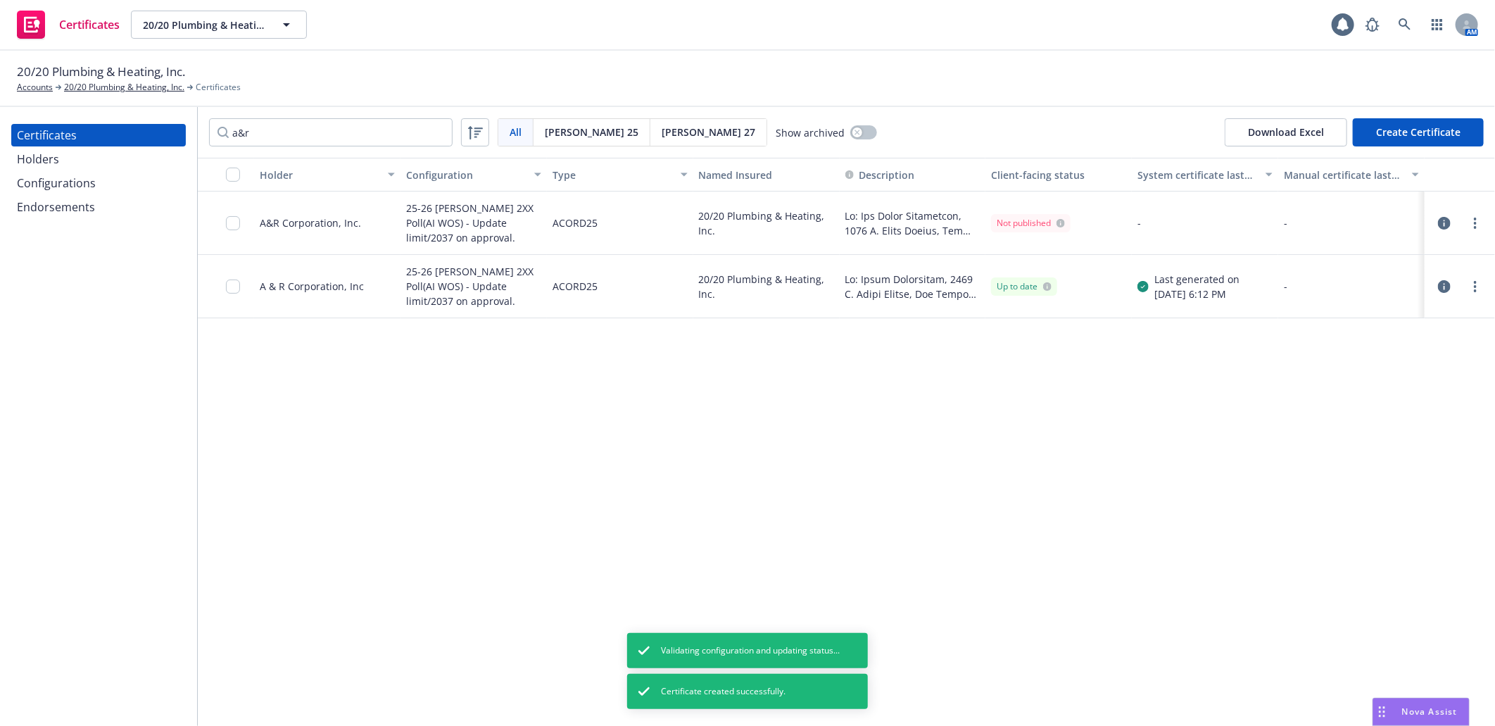
click at [1474, 221] on icon "more" at bounding box center [1475, 222] width 3 height 11
click at [1310, 305] on link "Regenerate" at bounding box center [1370, 308] width 225 height 28
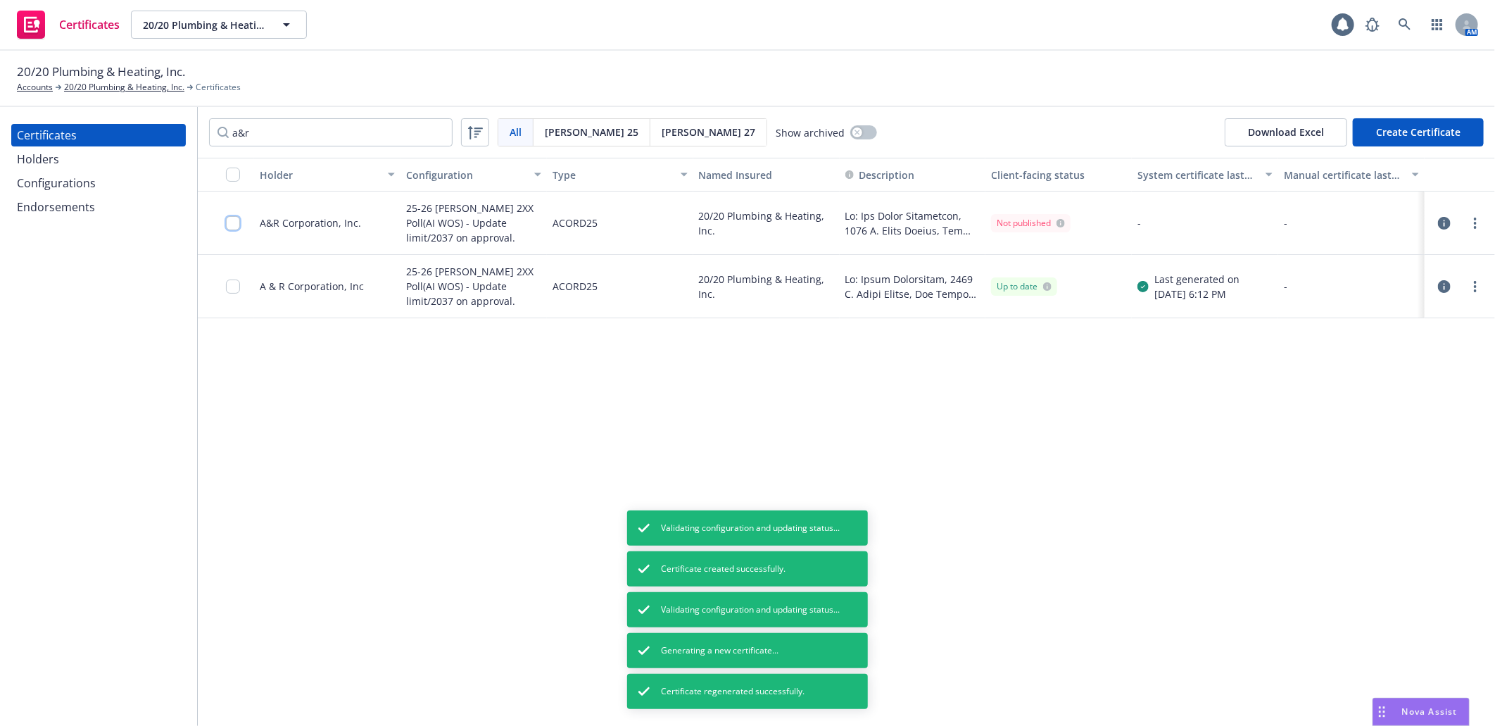
click at [234, 222] on input "checkbox" at bounding box center [233, 223] width 14 height 14
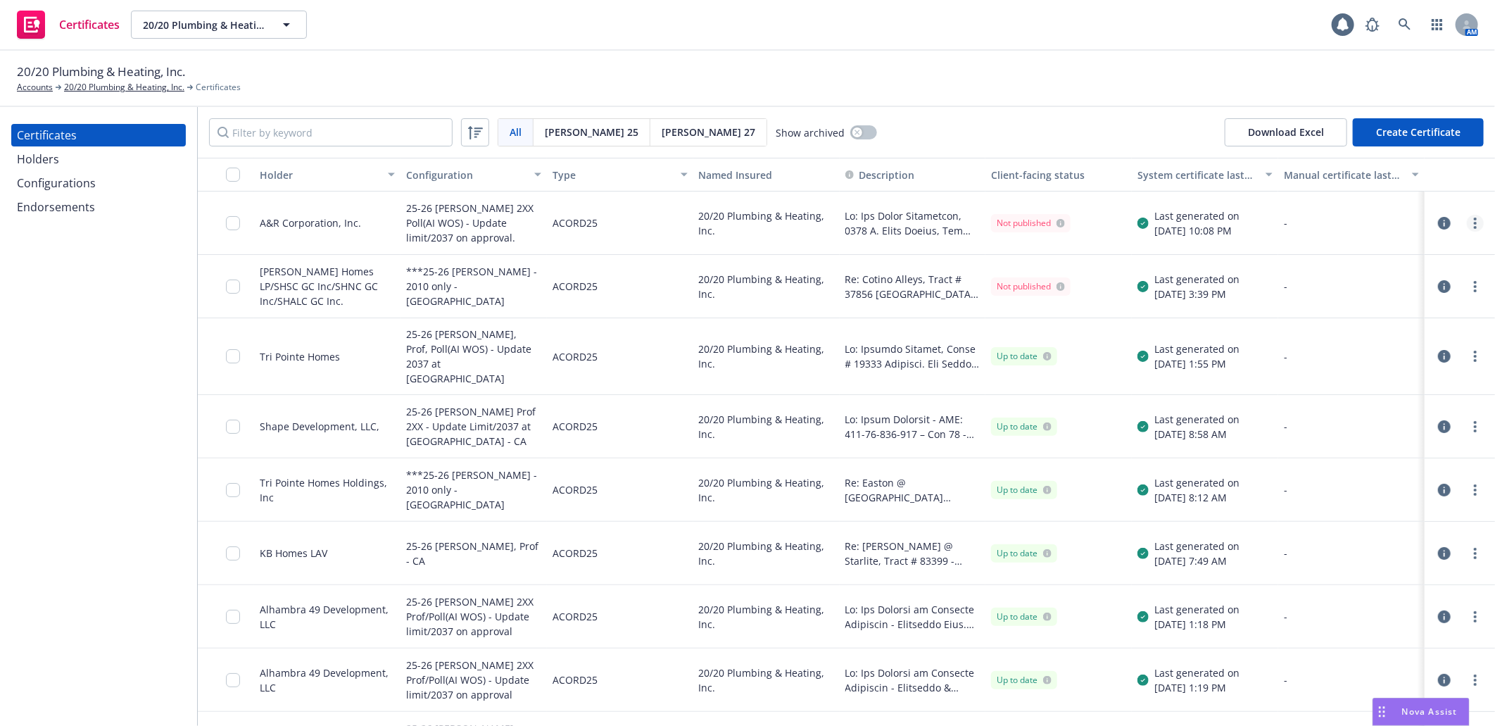
click at [1467, 220] on link "more" at bounding box center [1475, 223] width 17 height 17
click at [1379, 412] on link "Download uneditable generated certificate" at bounding box center [1358, 421] width 225 height 28
click at [232, 286] on input "checkbox" at bounding box center [233, 286] width 14 height 14
click at [797, 697] on div "Other actions" at bounding box center [773, 694] width 75 height 27
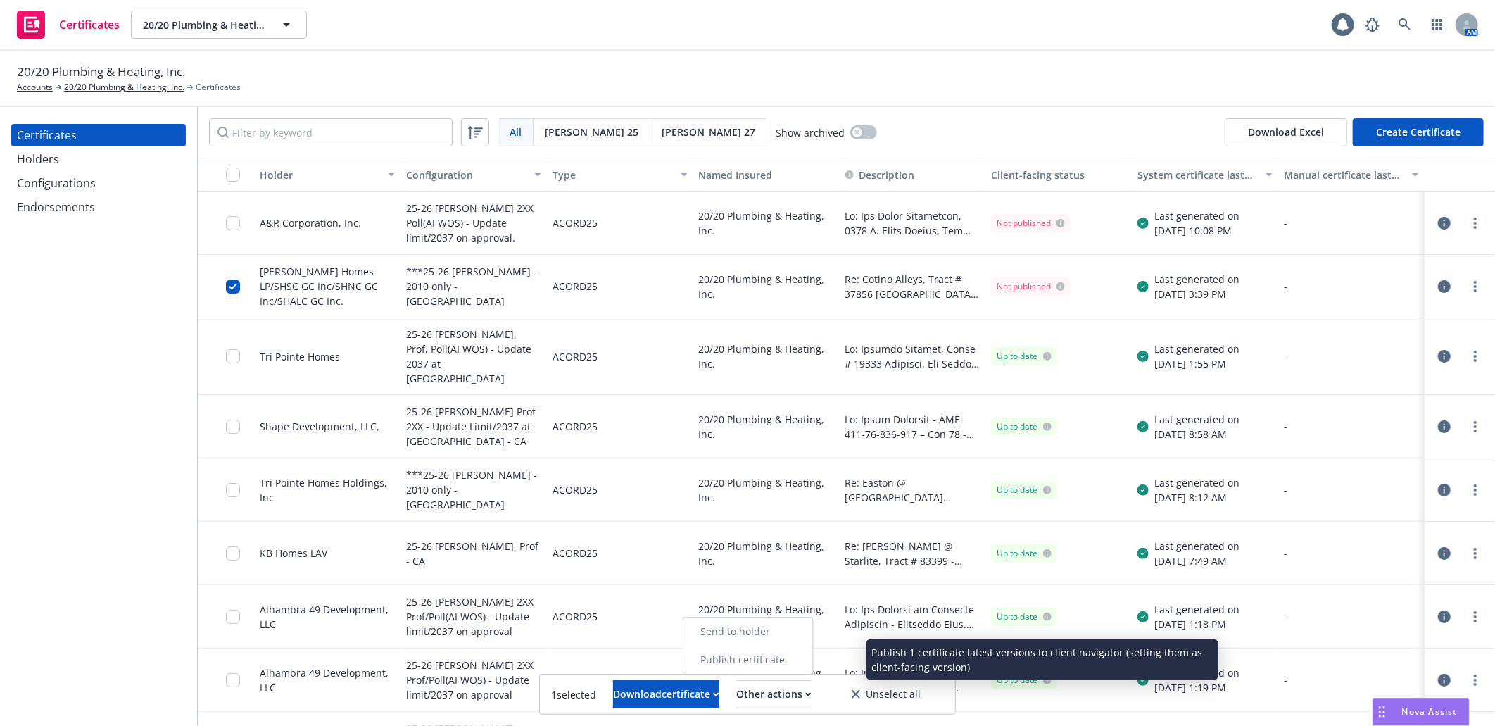
drag, startPoint x: 804, startPoint y: 676, endPoint x: 804, endPoint y: 660, distance: 16.2
click at [804, 660] on link "Publish certificate" at bounding box center [747, 659] width 129 height 28
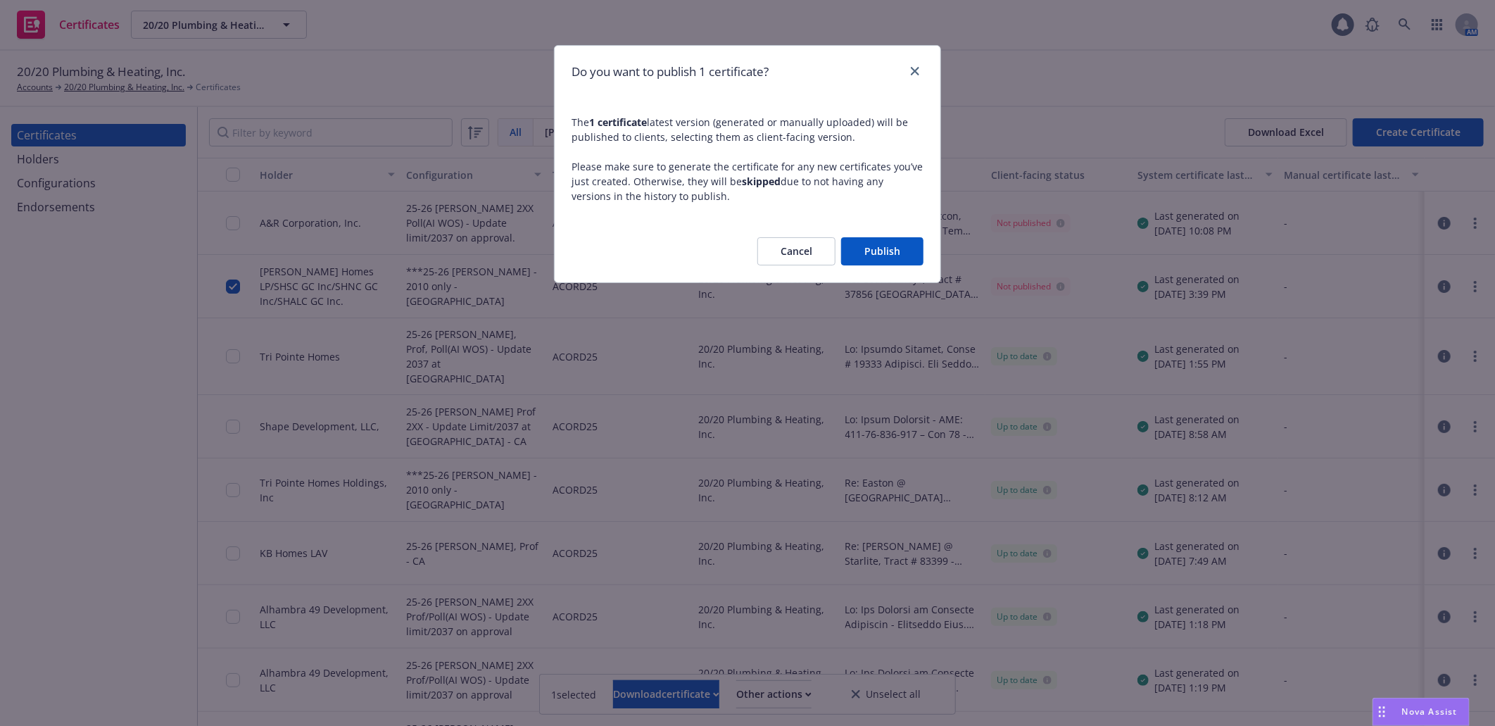
click at [895, 251] on button "Publish" at bounding box center [882, 251] width 82 height 28
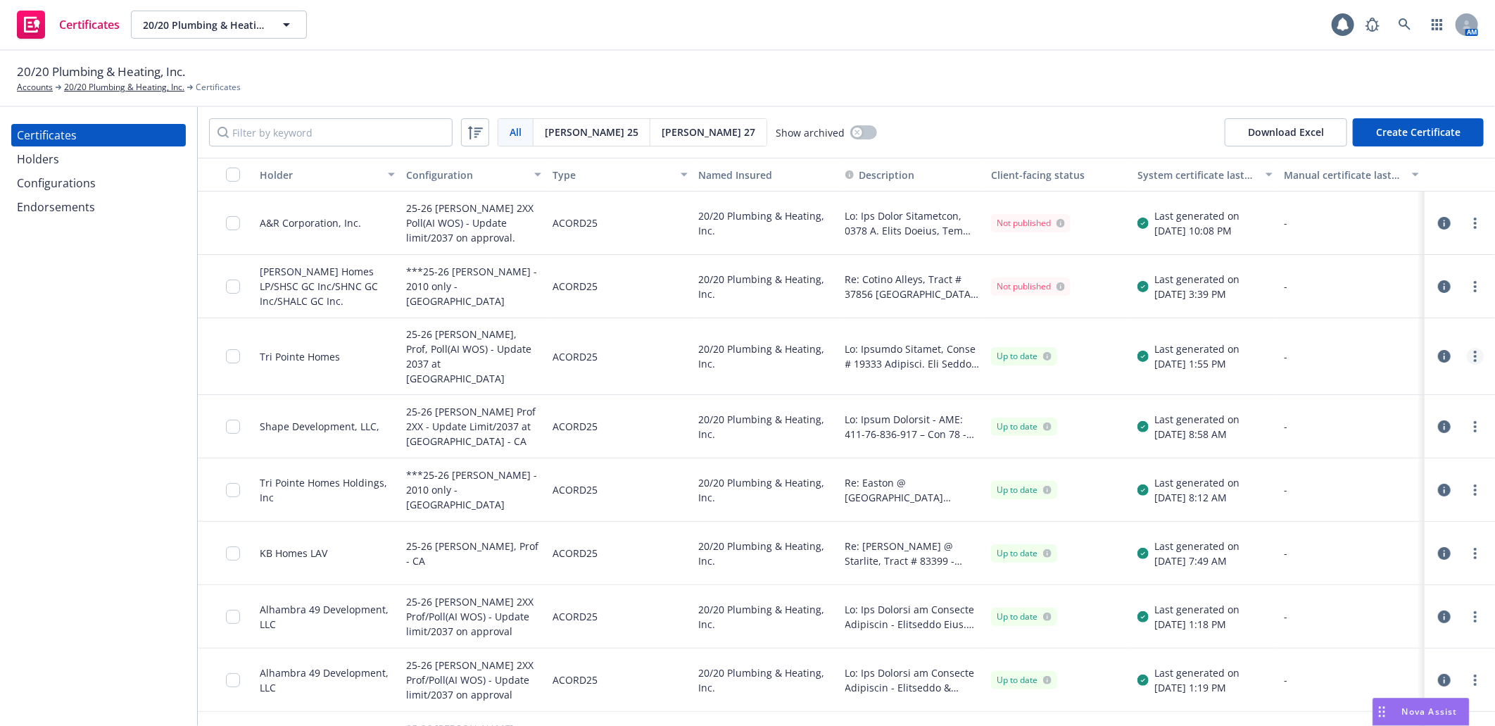
click at [1467, 348] on link "more" at bounding box center [1475, 356] width 17 height 17
click at [1342, 545] on link "Download uneditable generated certificate" at bounding box center [1358, 547] width 225 height 28
click at [1411, 135] on button "Create Certificate" at bounding box center [1418, 132] width 131 height 28
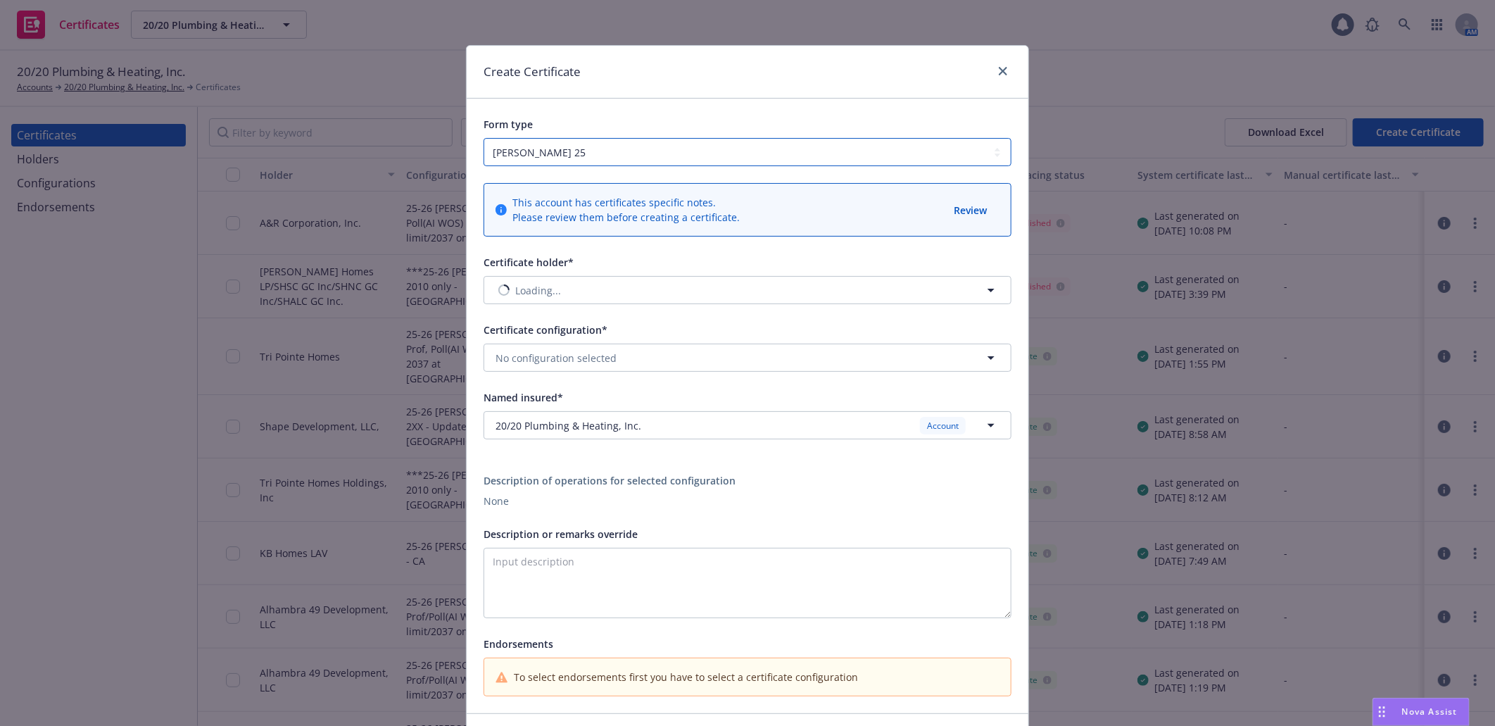
click at [599, 146] on select "ACORD 25 ACORD 27" at bounding box center [748, 152] width 528 height 28
click at [557, 286] on span "No holder selected" at bounding box center [539, 290] width 89 height 15
type input "tri point"
click at [566, 291] on span "No holder selected" at bounding box center [539, 290] width 89 height 15
type input "tri point"
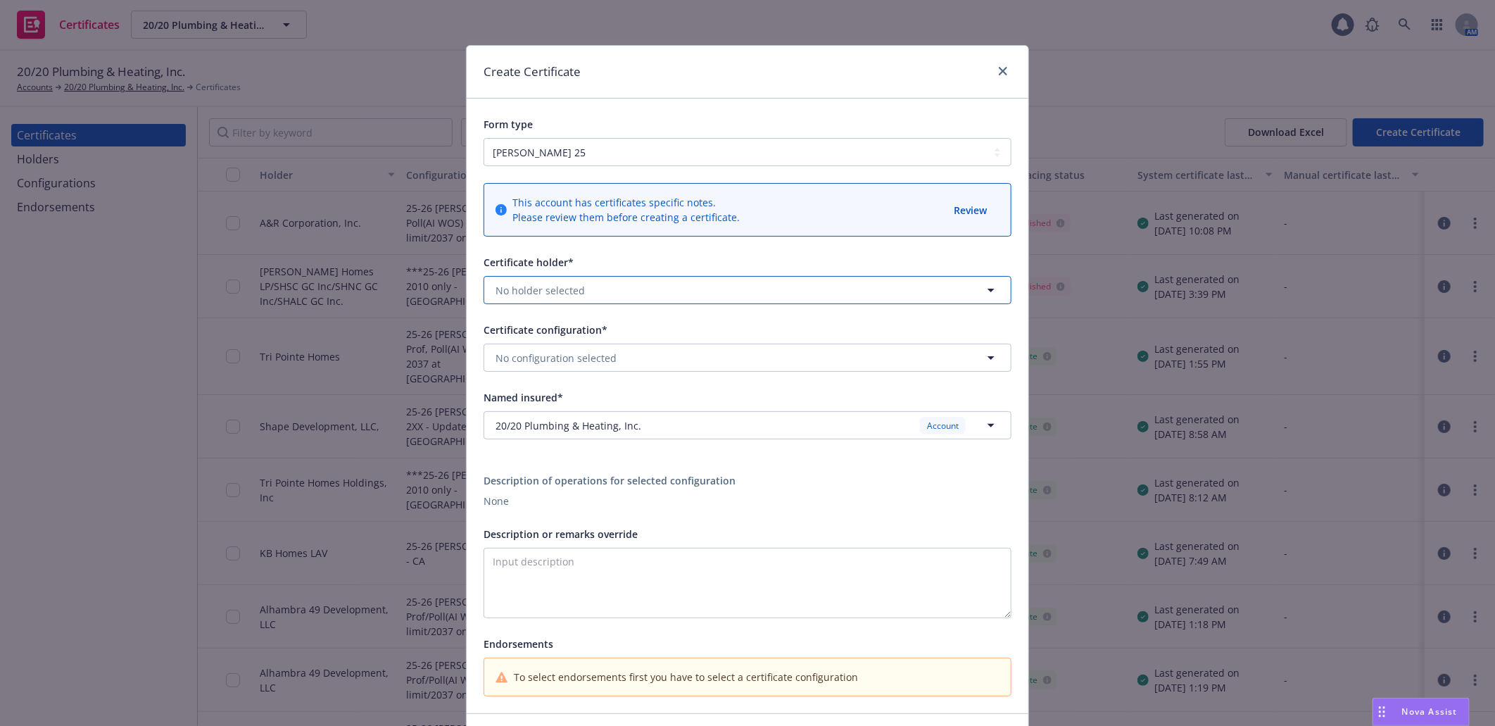
click at [563, 280] on button "No holder selected" at bounding box center [748, 290] width 528 height 28
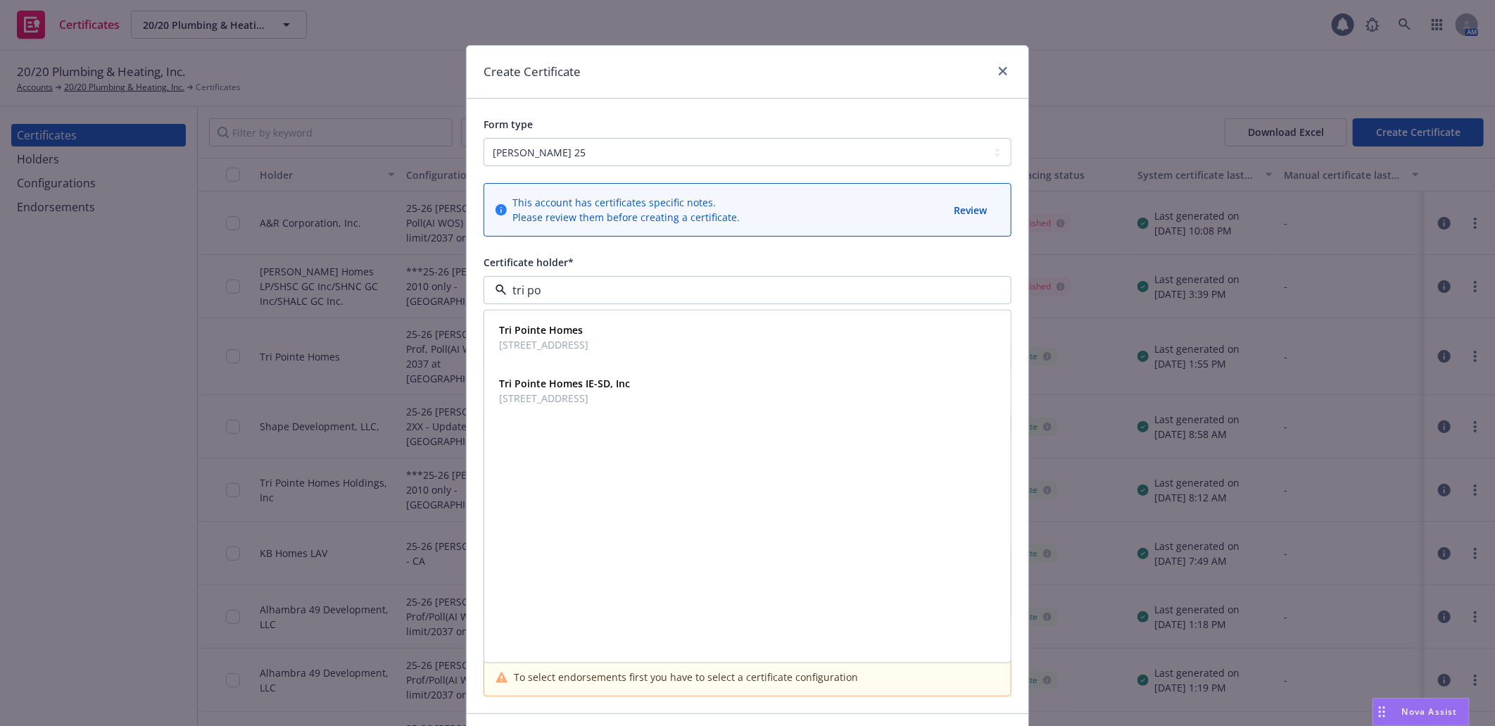
type input "tri poi"
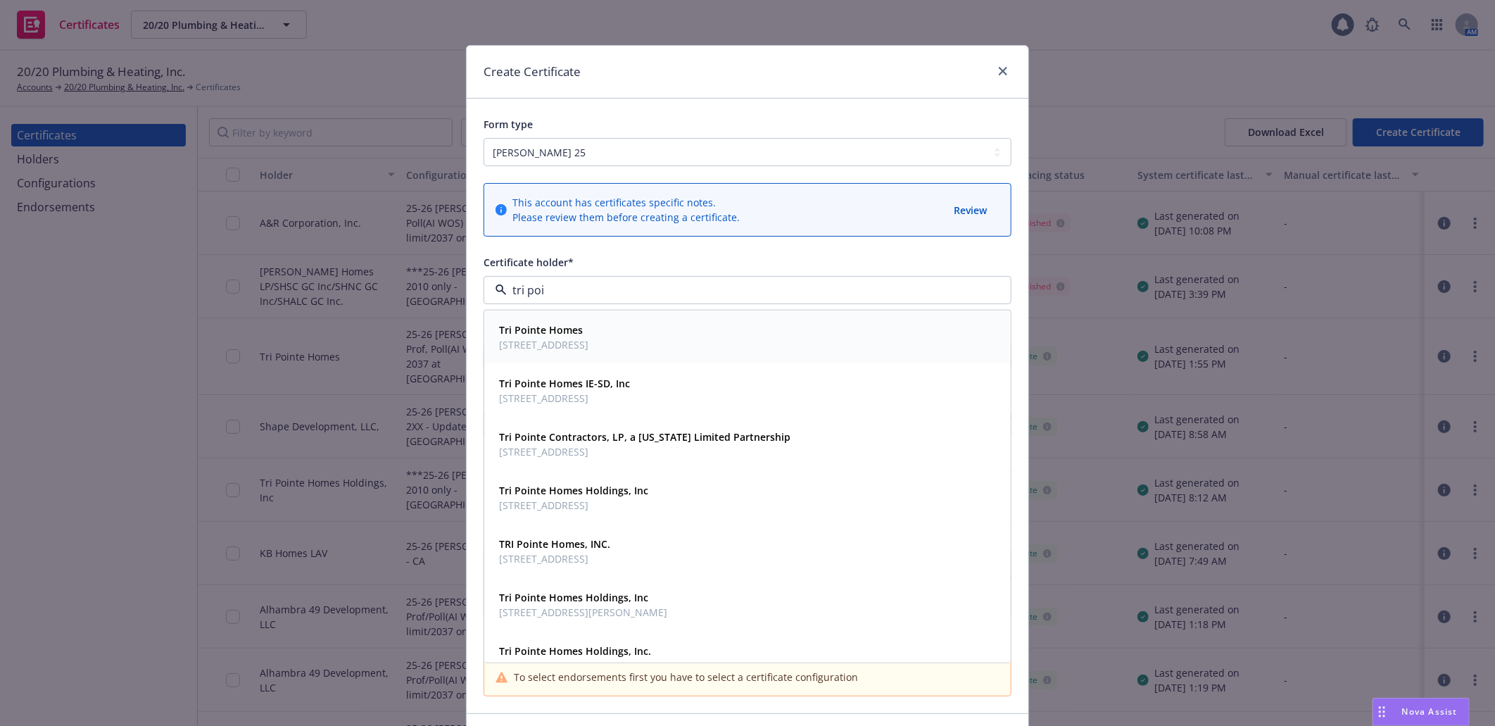
click at [578, 339] on span "1250 Corona Pointe Court, Suite 600, Corona, CA, 92879, USA" at bounding box center [543, 344] width 89 height 15
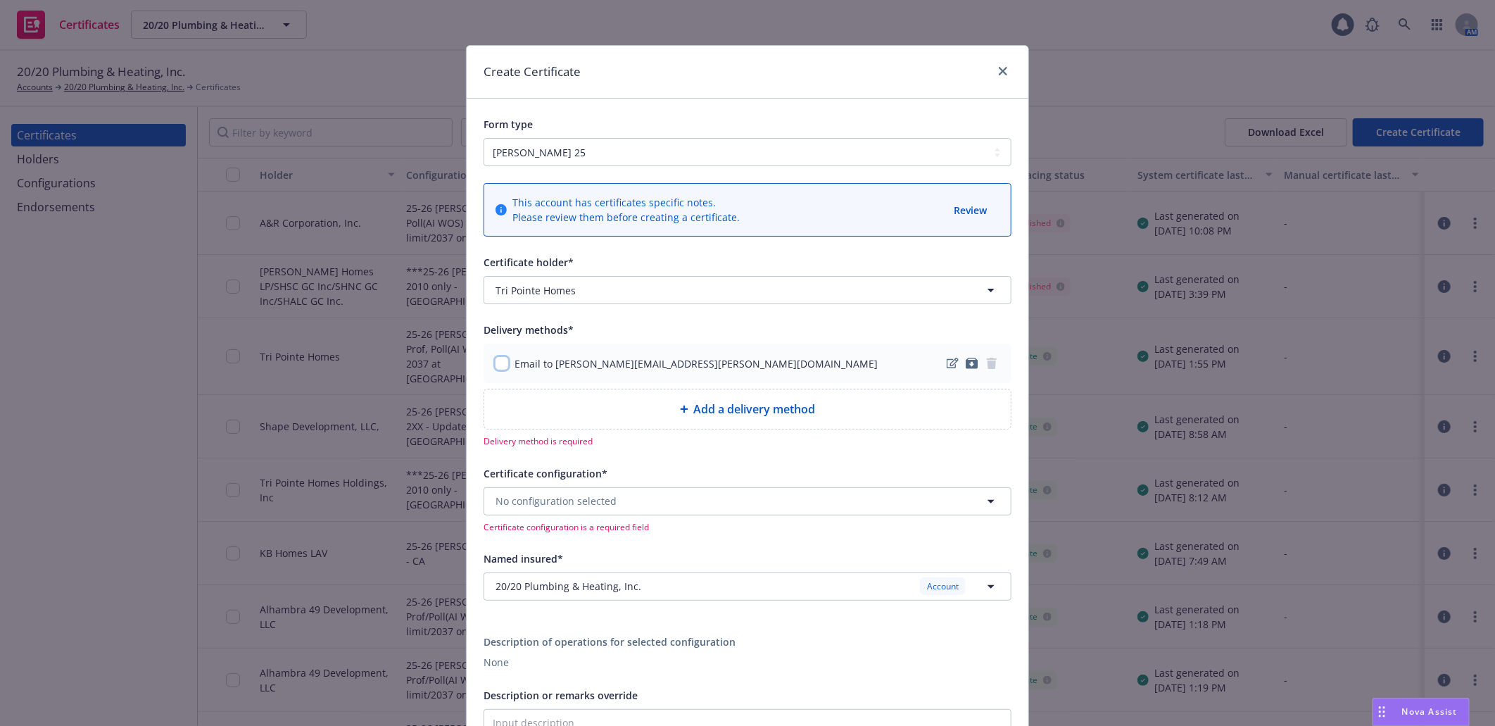
click at [498, 365] on input "checkbox" at bounding box center [502, 363] width 14 height 14
checkbox input "true"
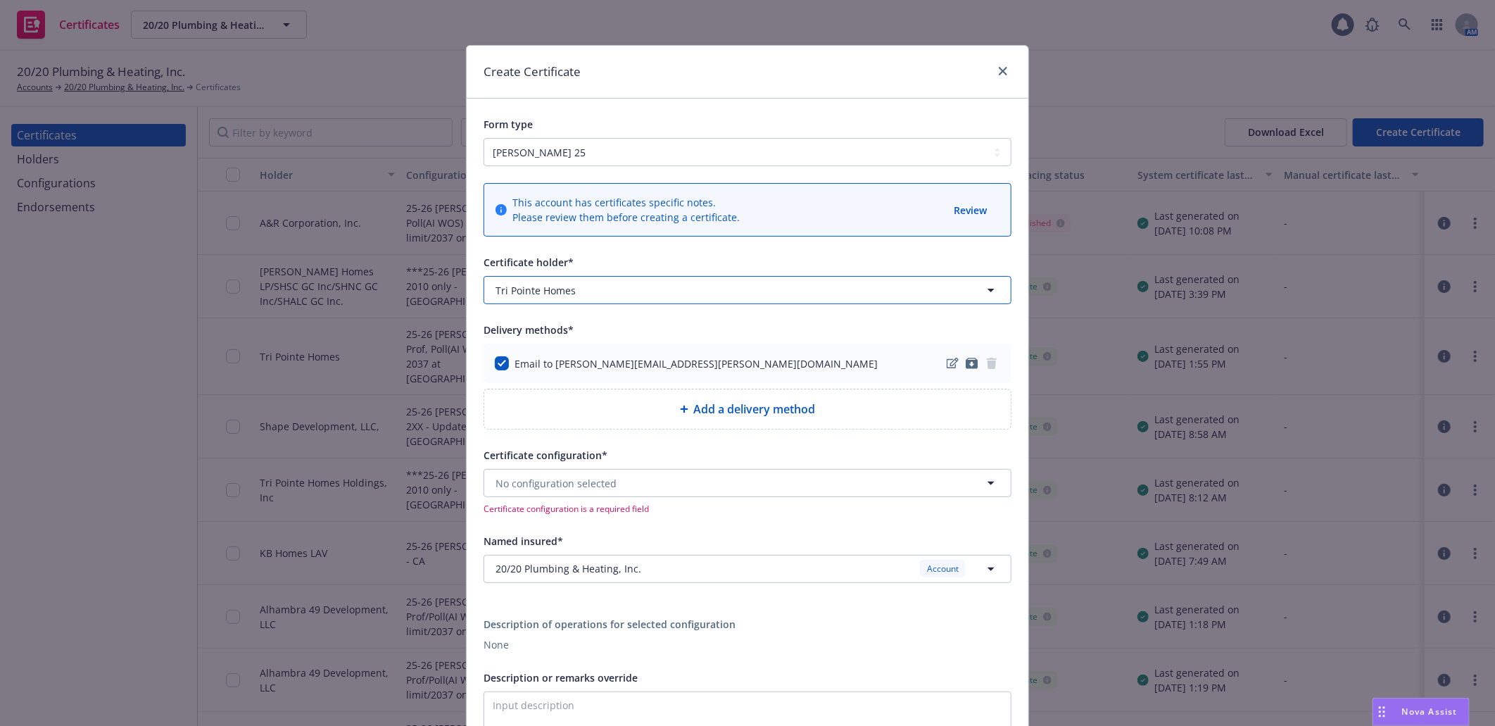
click at [558, 291] on span "Tri Pointe Homes" at bounding box center [535, 290] width 80 height 15
type input "tri"
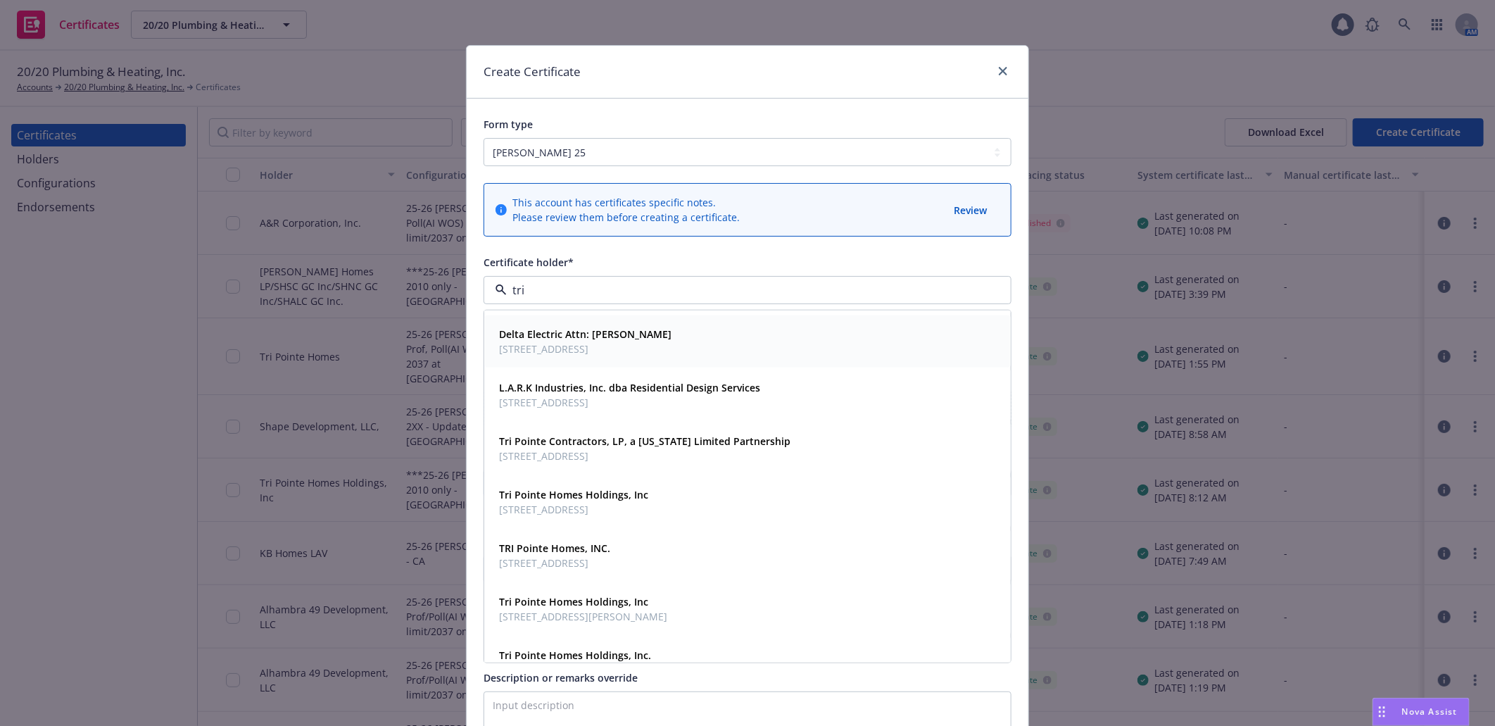
scroll to position [234, 0]
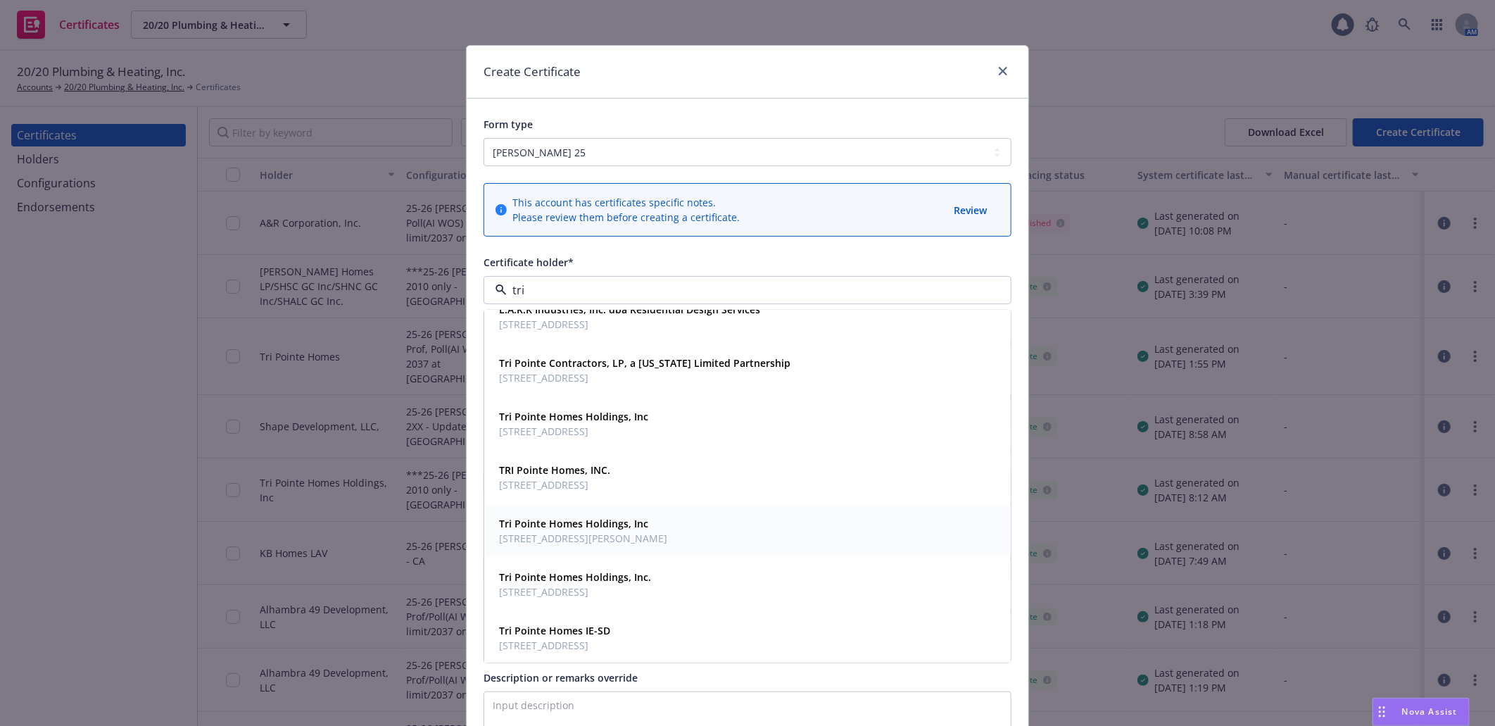
click at [589, 535] on span "5 Peters Canyon Rd, Ste 100, Irvine, CA, 92606, USA" at bounding box center [583, 538] width 168 height 15
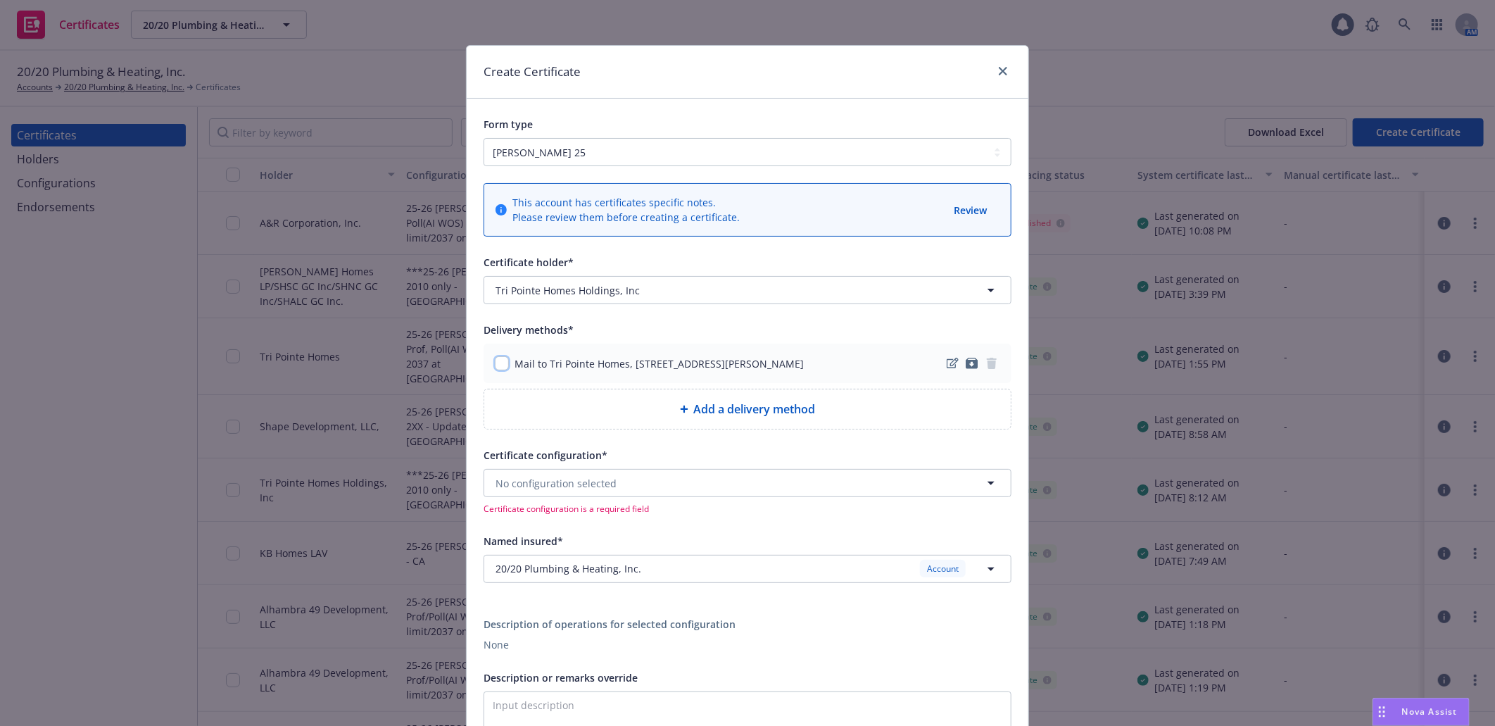
click at [495, 366] on input "checkbox" at bounding box center [502, 363] width 14 height 14
checkbox input "true"
click at [643, 486] on button "No configuration selected" at bounding box center [748, 483] width 528 height 28
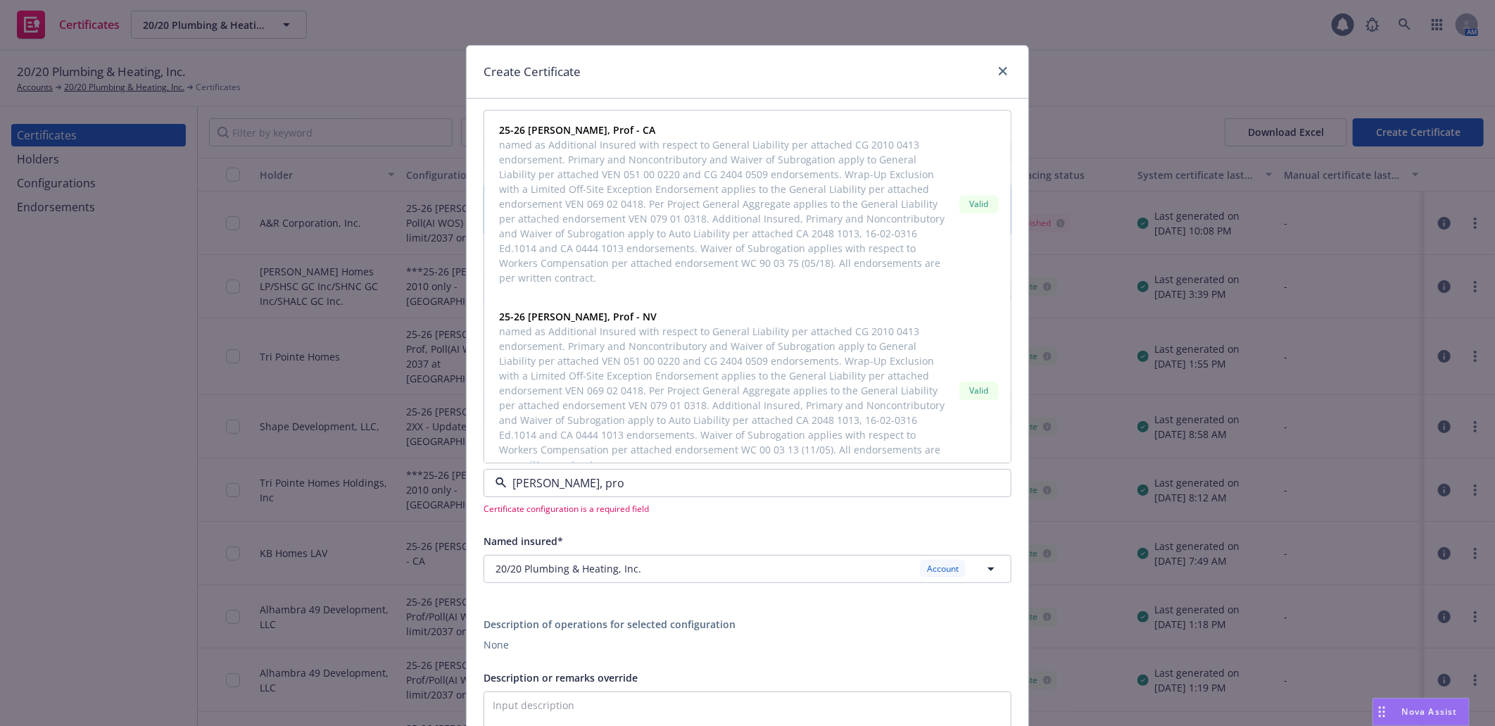
type input "gaw, prof"
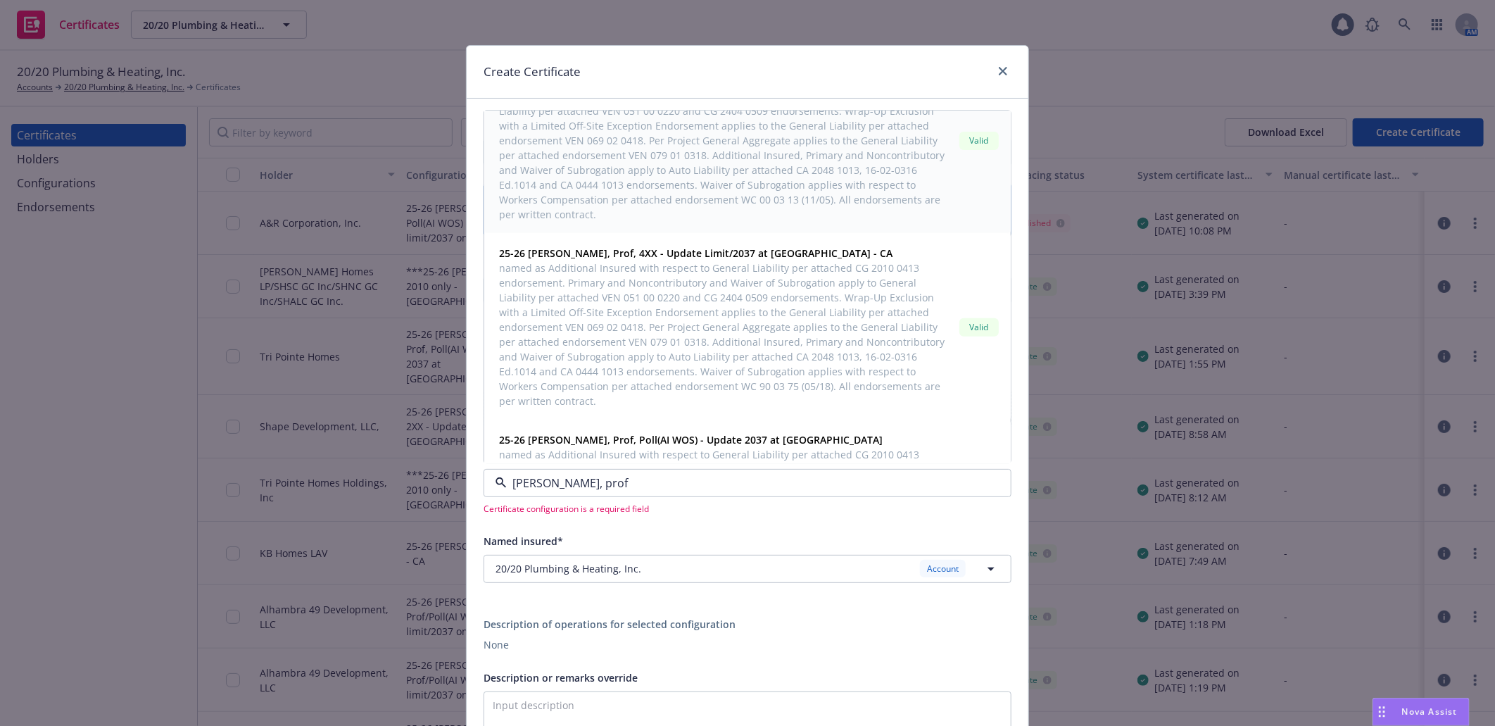
scroll to position [312, 0]
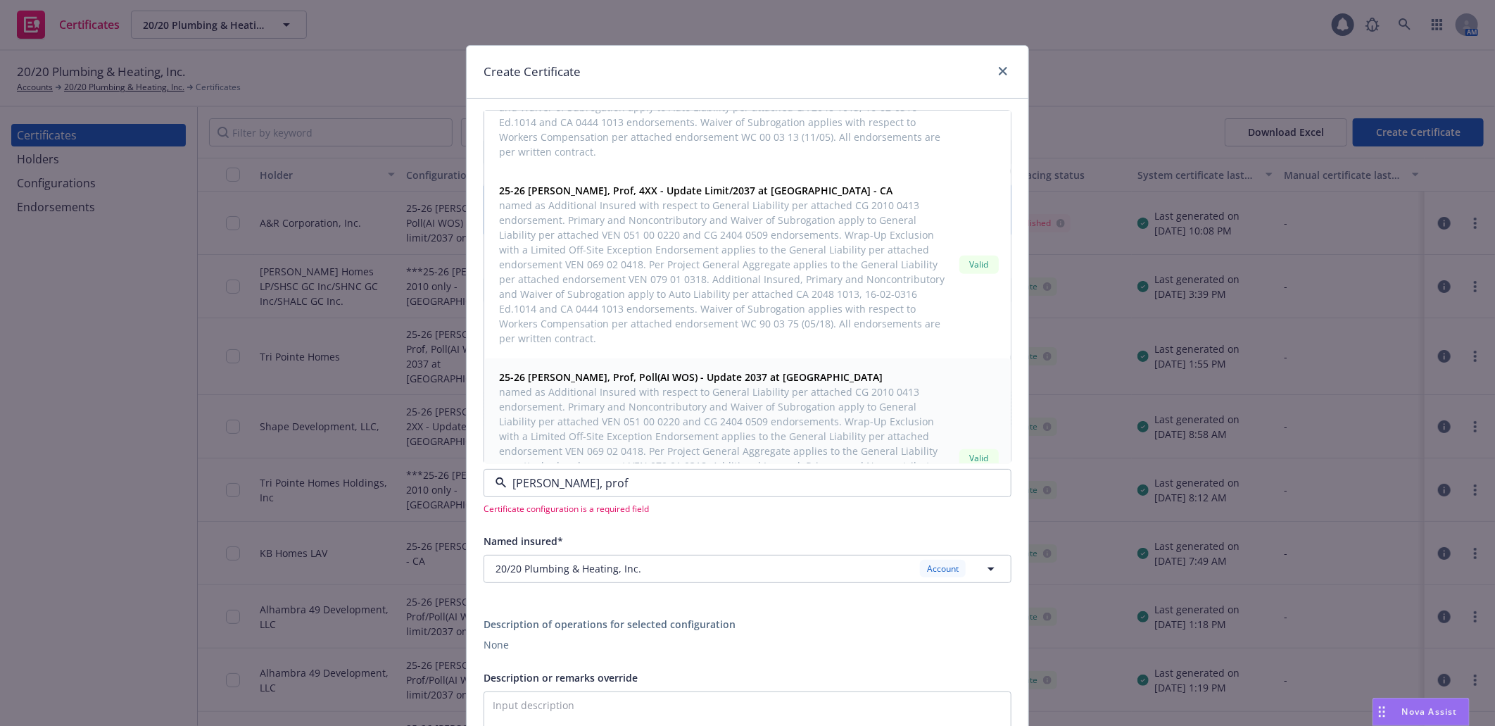
click at [659, 398] on span "named as Additional Insured with respect to General Liability per attached CG 2…" at bounding box center [726, 466] width 455 height 163
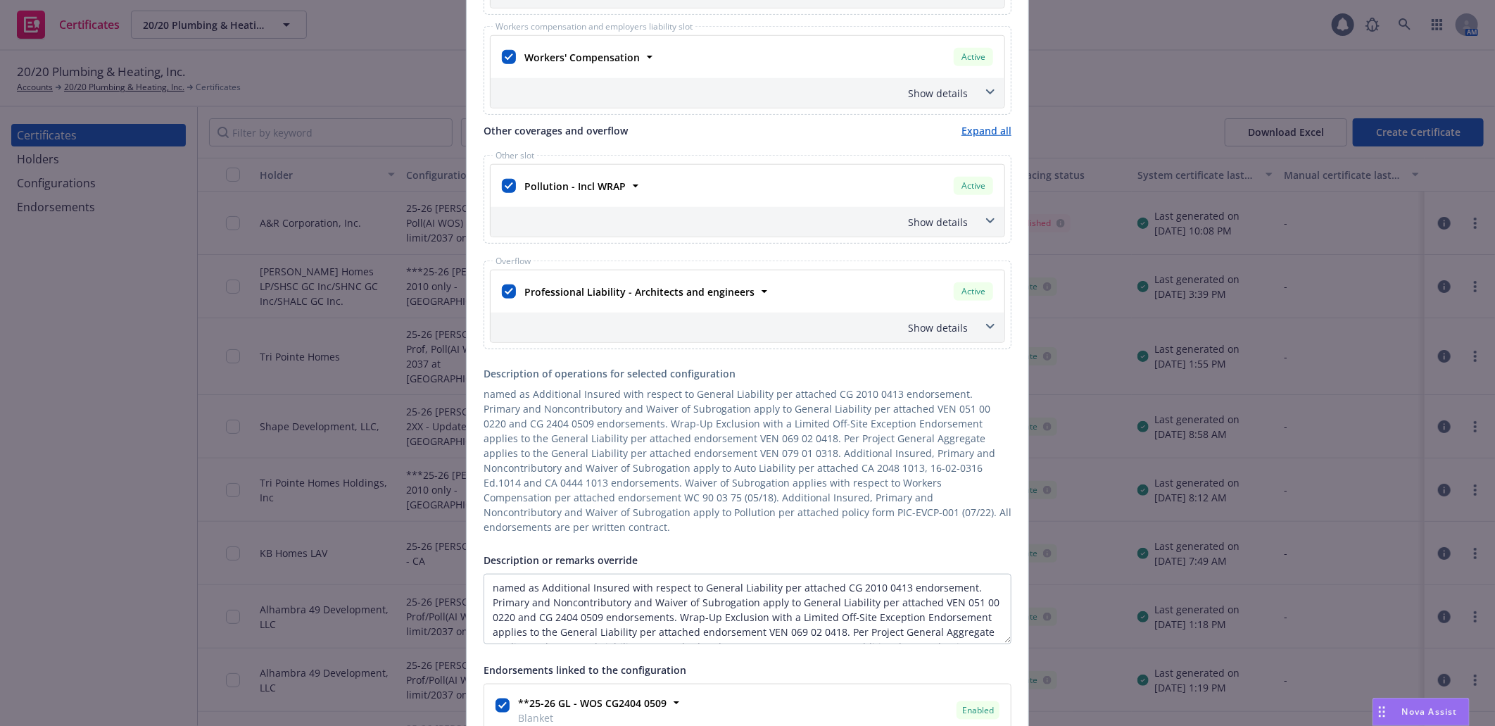
scroll to position [782, 0]
click at [486, 571] on textarea "named as Additional Insured with respect to General Liability per attached CG 2…" at bounding box center [748, 605] width 528 height 70
click at [525, 573] on textarea "RE: named as Additional Insured with respect to General Liability per attached …" at bounding box center [748, 605] width 528 height 70
click at [510, 570] on textarea "RE: project - named as Additional Insured with respect to General Liability per…" at bounding box center [748, 605] width 528 height 70
click at [559, 570] on textarea "RE: Project - named as Additional Insured with respect to General Liability per…" at bounding box center [748, 605] width 528 height 70
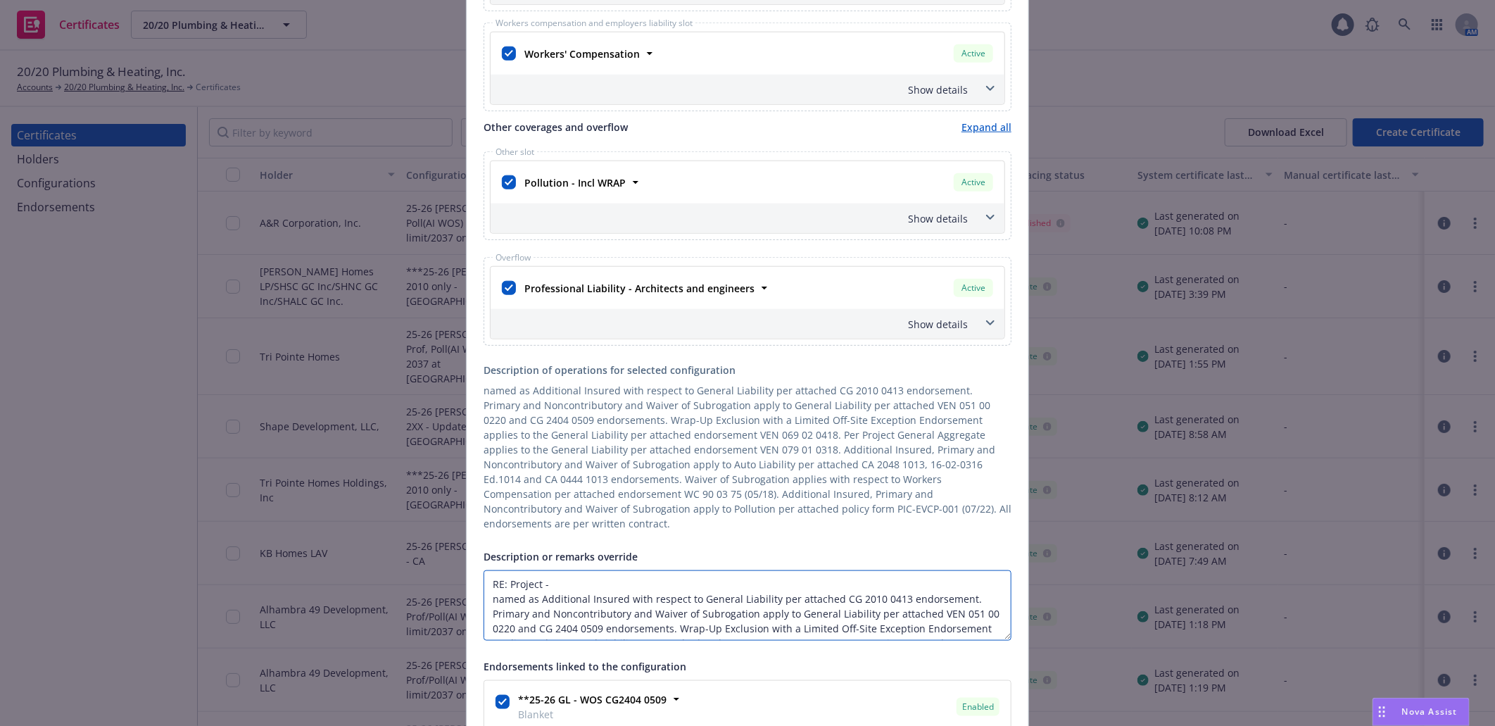
paste textarea "Wren"
click at [621, 570] on textarea "RE: Project - Wren named as Additional Insured with respect to General Liabilit…" at bounding box center [748, 605] width 528 height 70
paste textarea "Tract # 61005-46 Valencia"
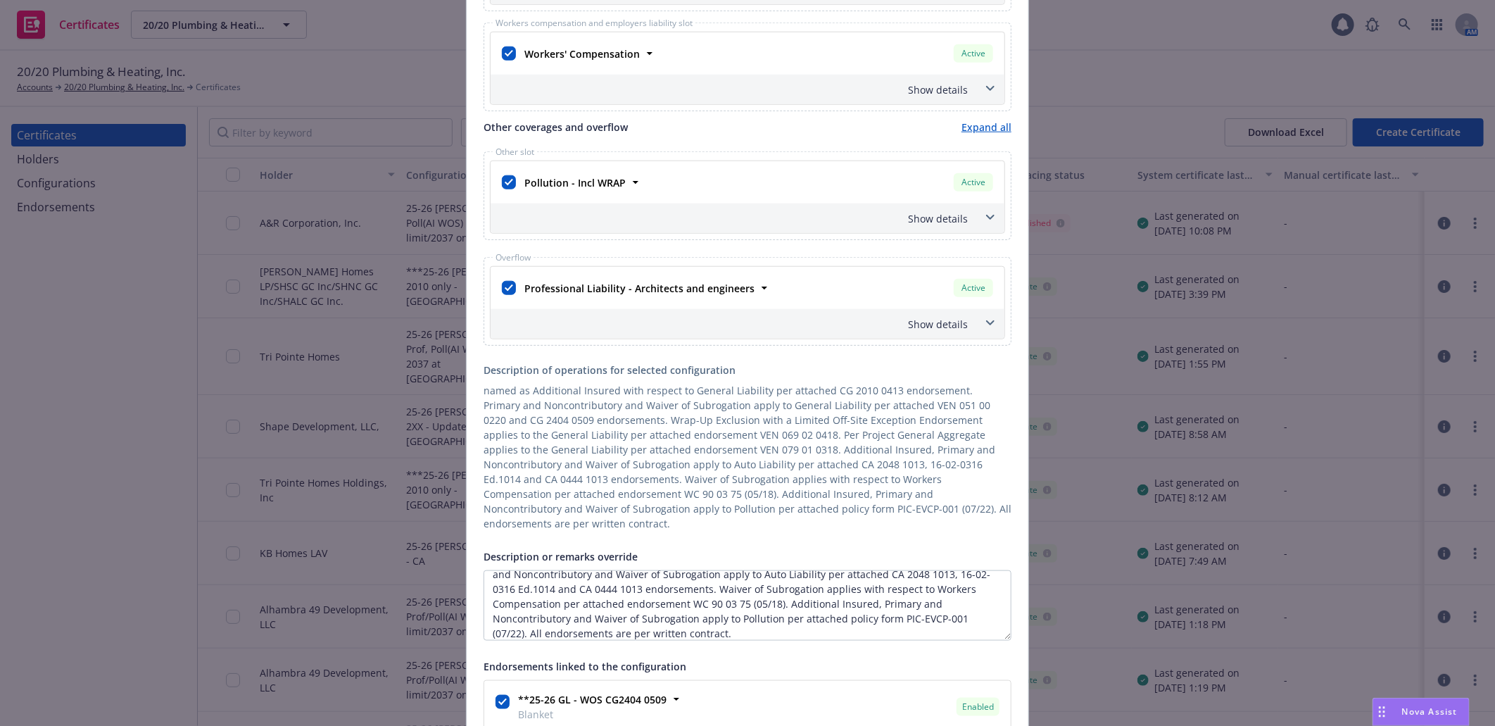
scroll to position [104, 0]
click at [524, 612] on textarea "RE: Project - Wren, Tract # 61005-46 Valencia. named as Additional Insured with…" at bounding box center [748, 605] width 528 height 70
paste textarea ""There is no exclusion for Subsidence or Earth Movement"
click at [666, 602] on textarea "Description or remarks override" at bounding box center [748, 605] width 528 height 70
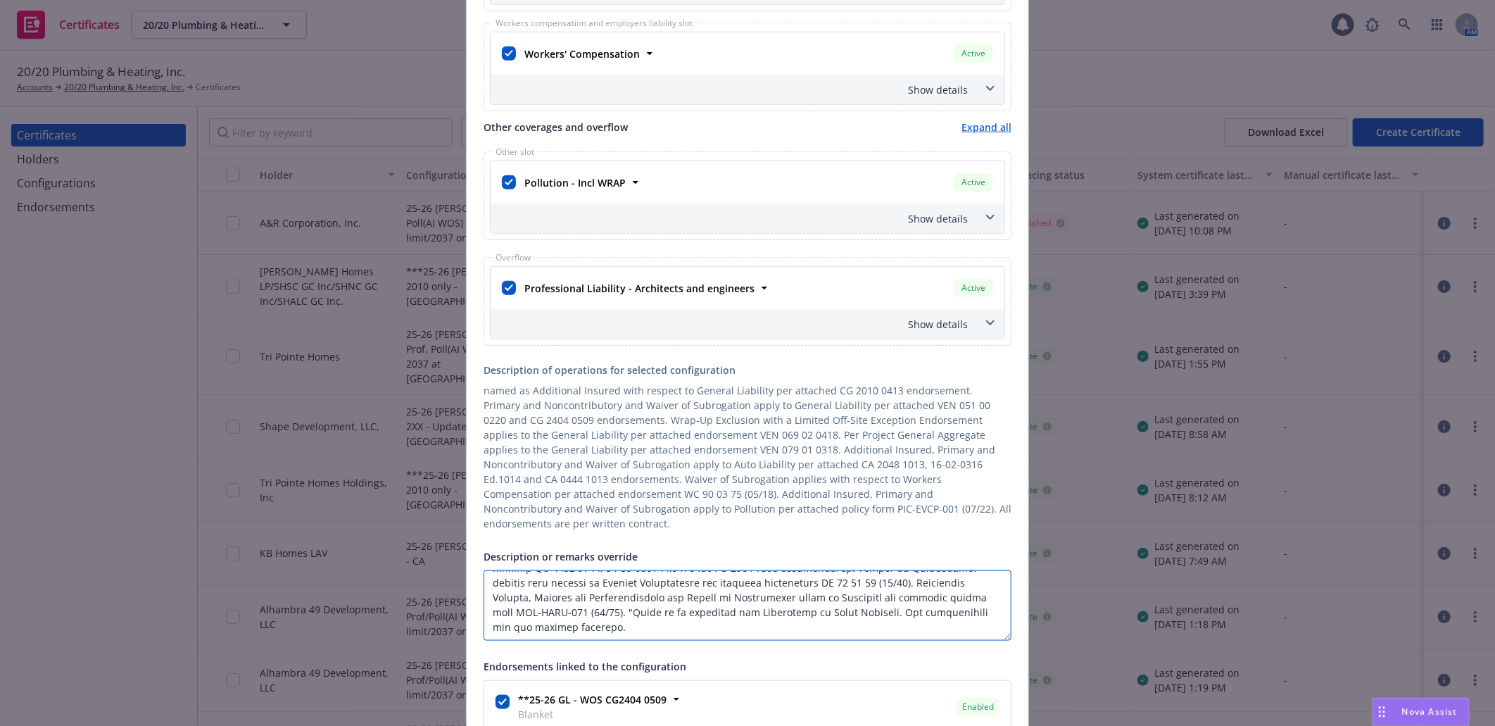
click at [529, 598] on textarea "Description or remarks override" at bounding box center [748, 605] width 528 height 70
click at [484, 584] on textarea "Description or remarks override" at bounding box center [748, 605] width 528 height 70
paste textarea "Tri Pointe Homes, Owner, the other Indemnitees, and such other persons or entit…"
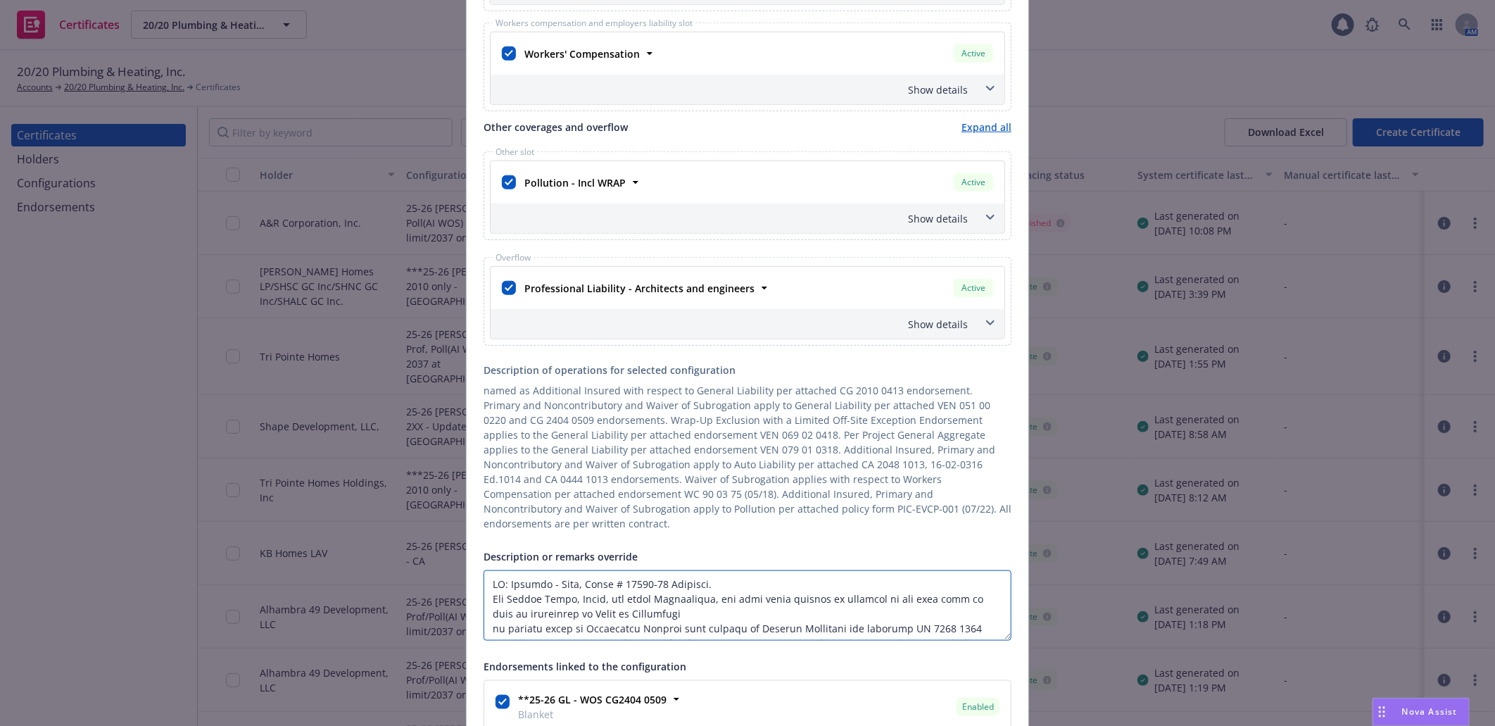
click at [719, 597] on textarea "Description or remarks override" at bounding box center [748, 605] width 528 height 70
type textarea "RE: Project - Wren, Tract # 61005-46 Valencia. Tri Pointe Homes, Owner, the oth…"
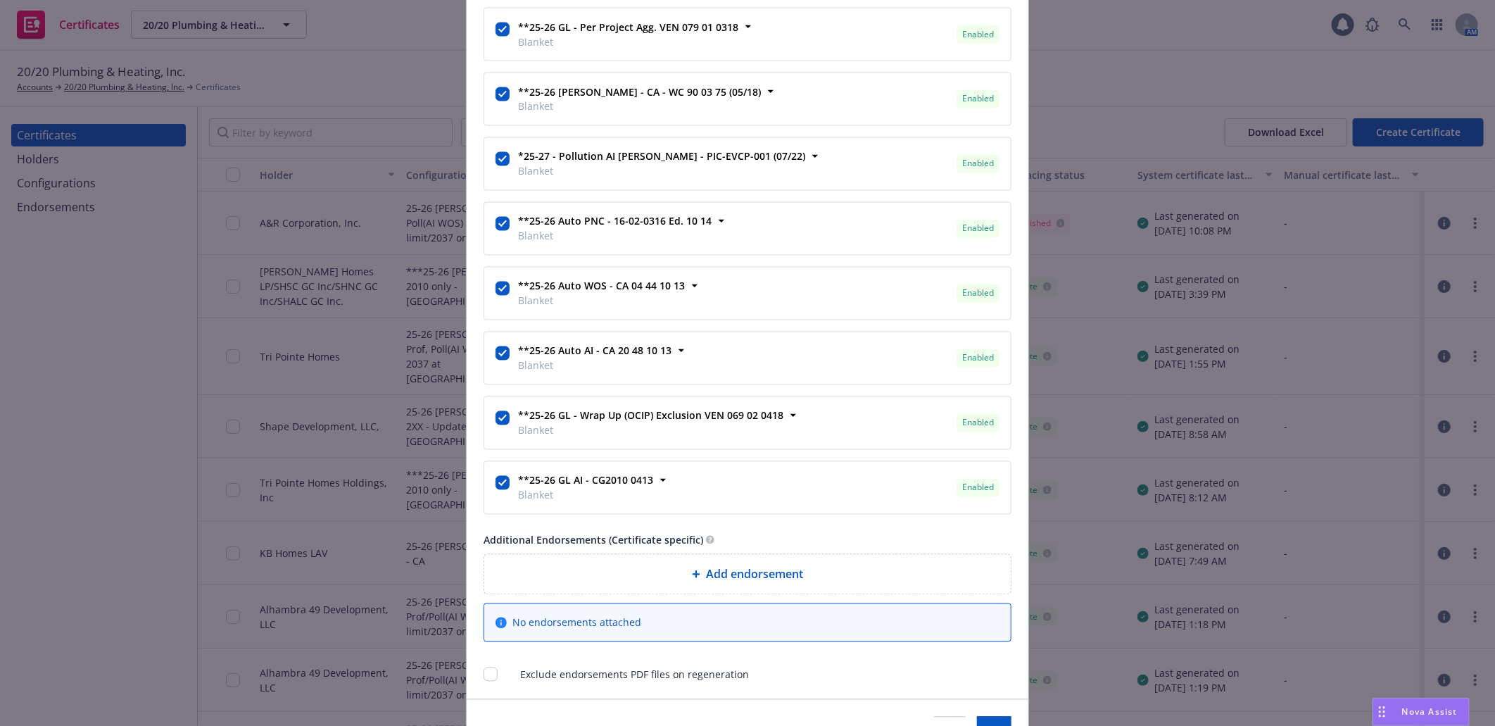
scroll to position [1655, 0]
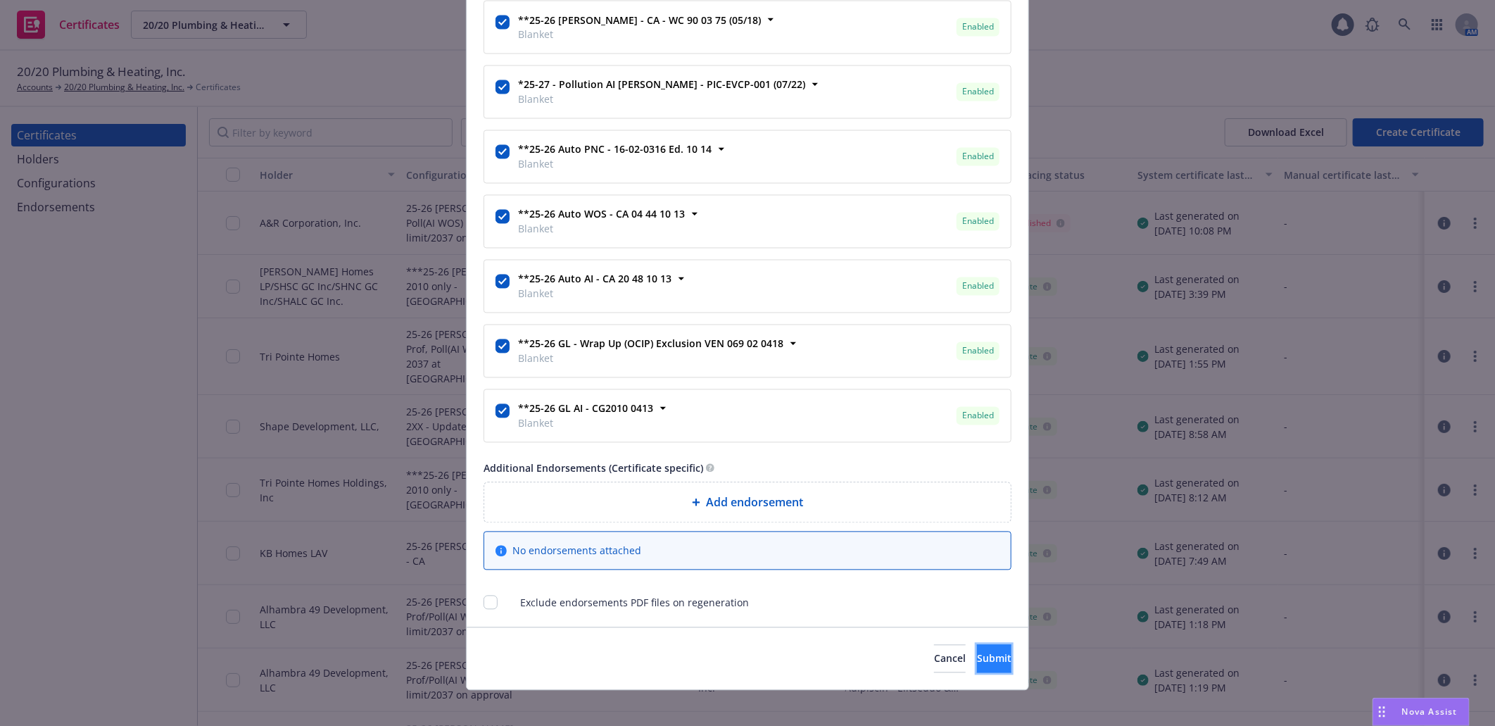
click at [977, 652] on span "Submit" at bounding box center [994, 658] width 34 height 13
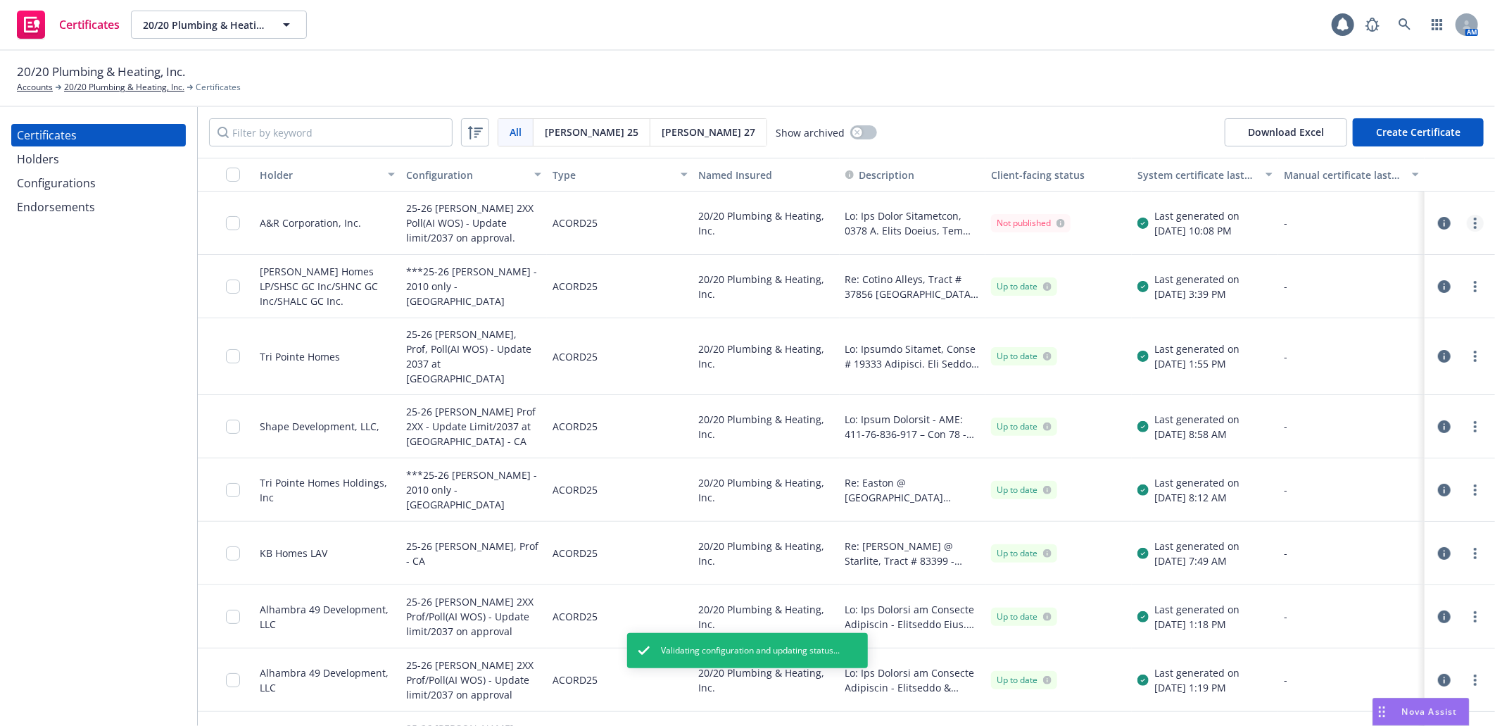
click at [1467, 220] on link "more" at bounding box center [1475, 223] width 17 height 17
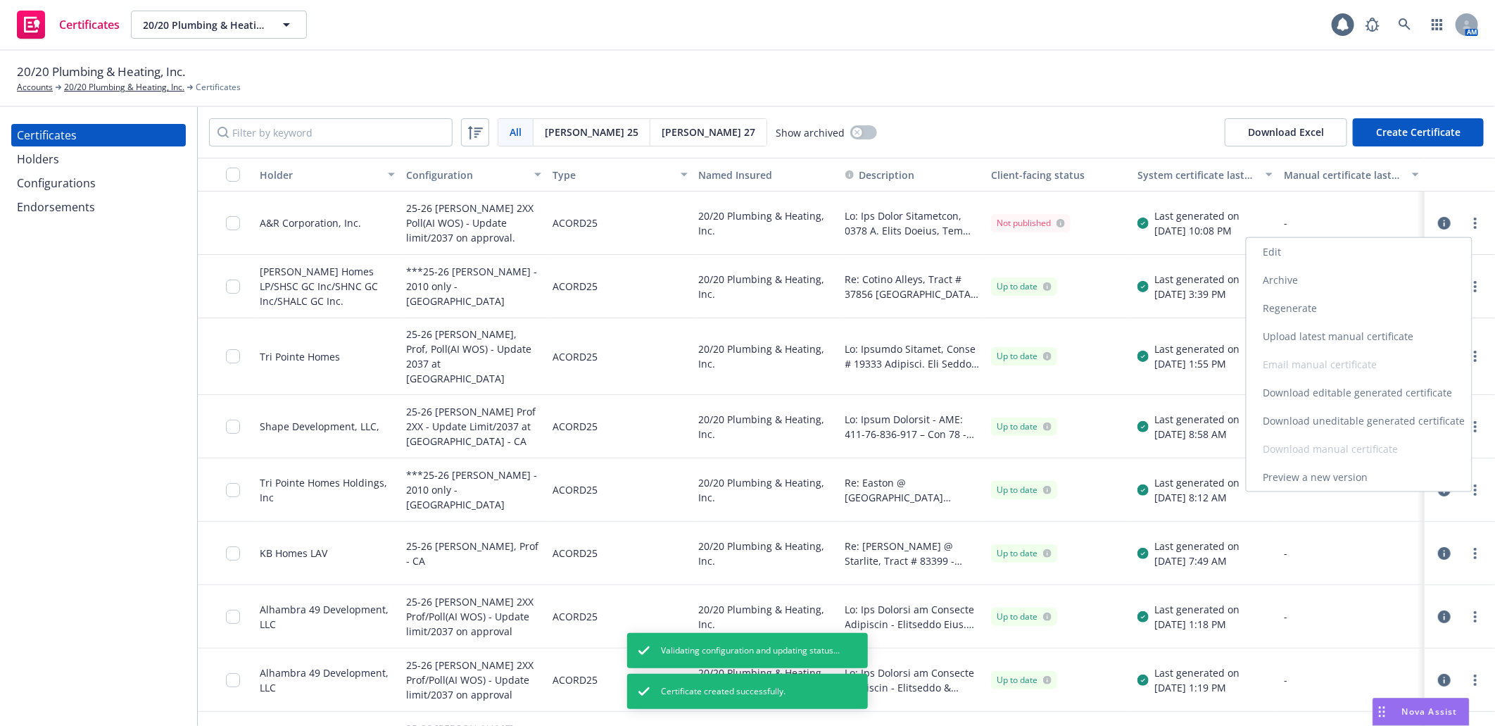
click at [1307, 305] on link "Regenerate" at bounding box center [1358, 308] width 225 height 28
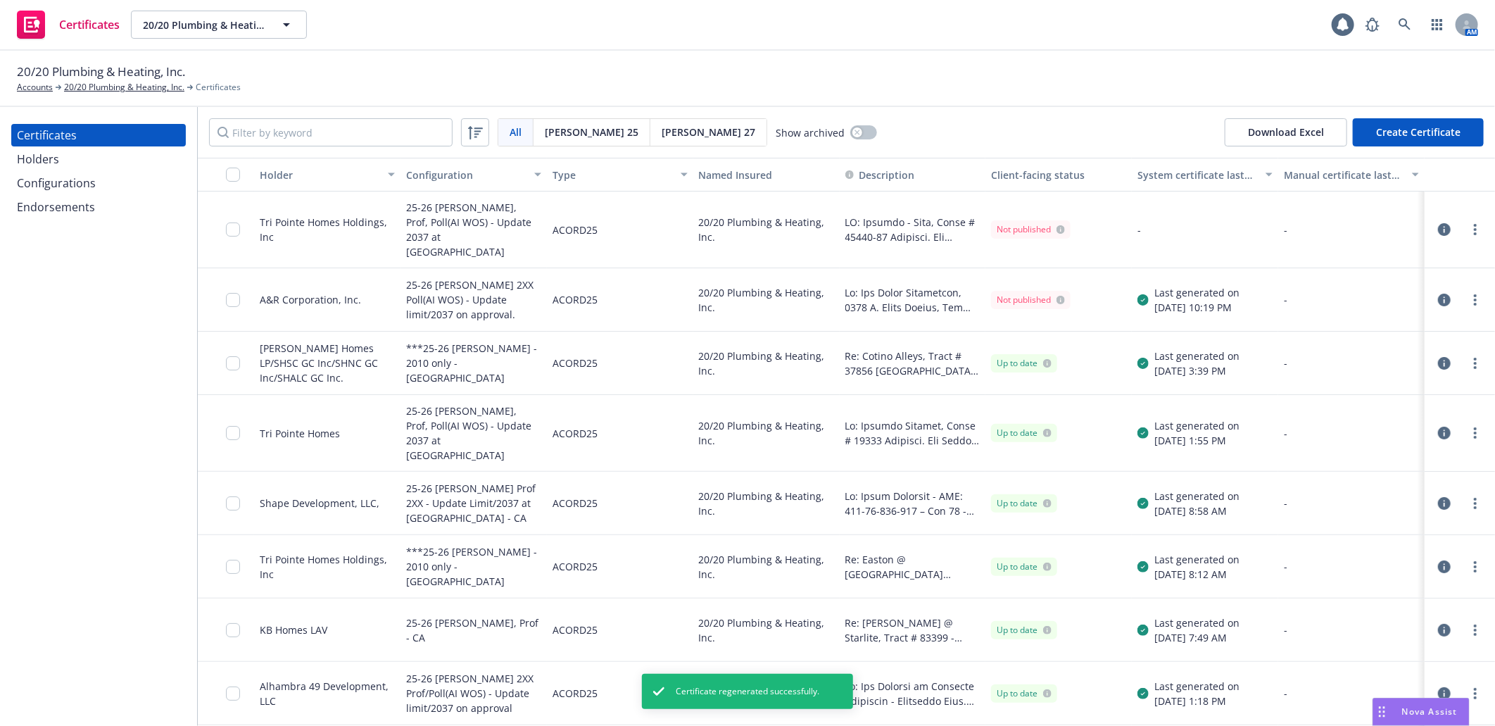
click at [1438, 427] on icon "button" at bounding box center [1444, 433] width 13 height 13
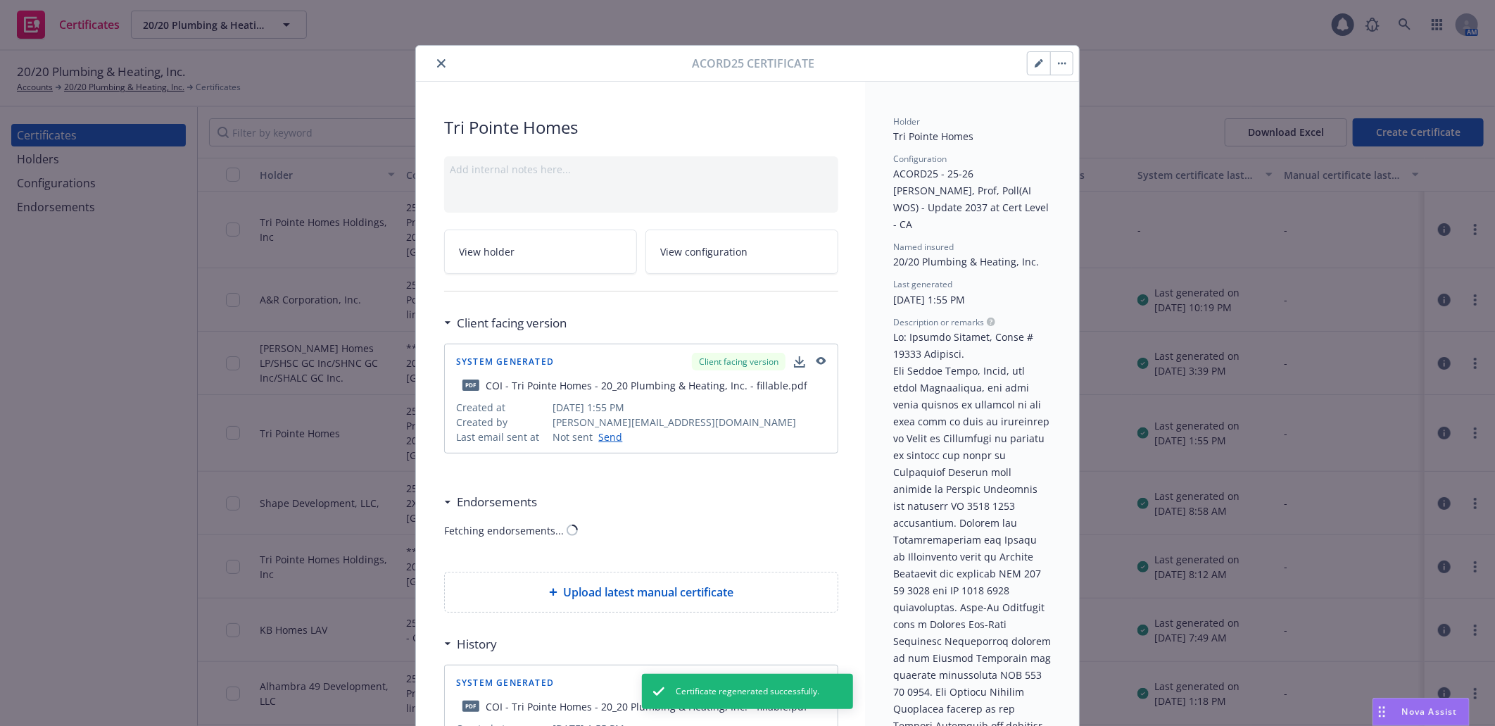
click at [1040, 59] on icon "button" at bounding box center [1042, 61] width 4 height 4
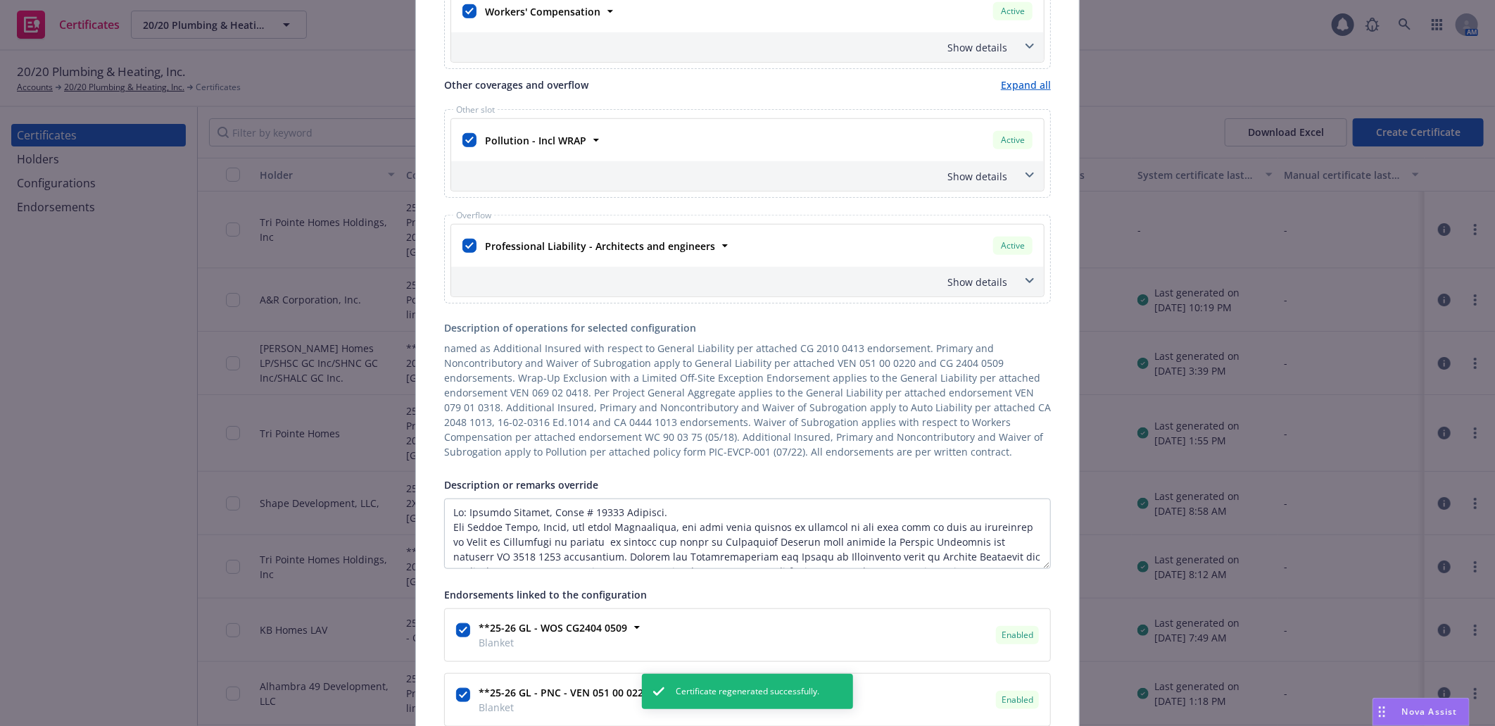
scroll to position [625, 0]
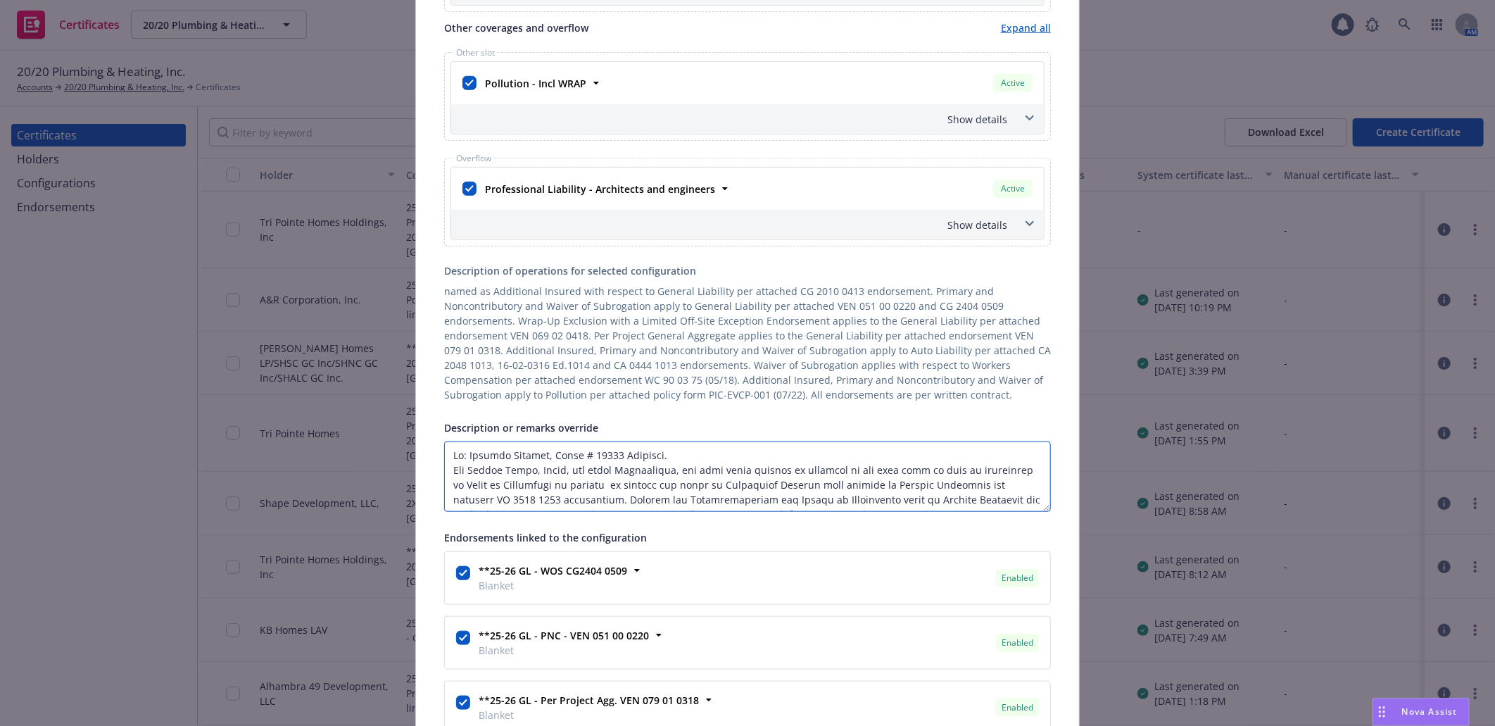
drag, startPoint x: 650, startPoint y: 483, endPoint x: 609, endPoint y: 482, distance: 40.8
click at [609, 482] on textarea "Description or remarks override" at bounding box center [747, 476] width 607 height 70
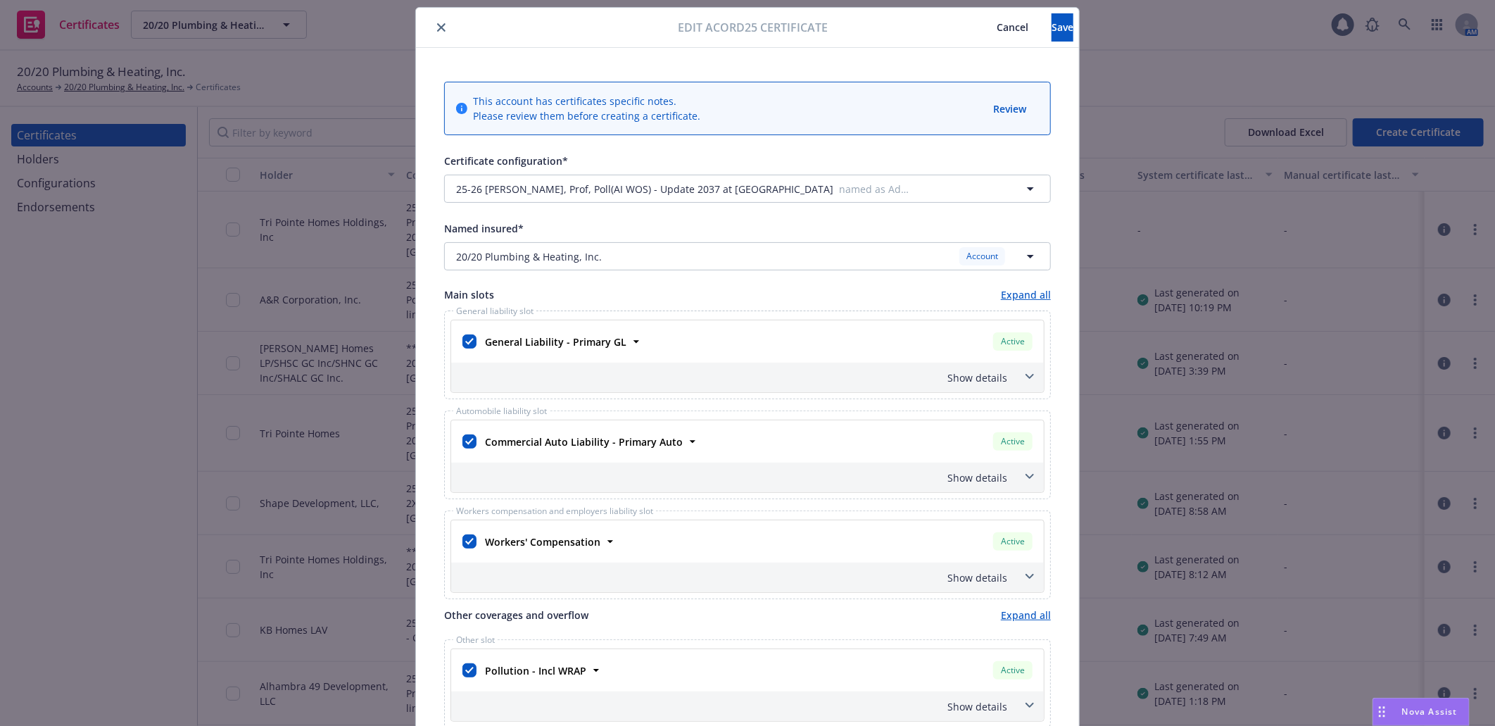
scroll to position [0, 0]
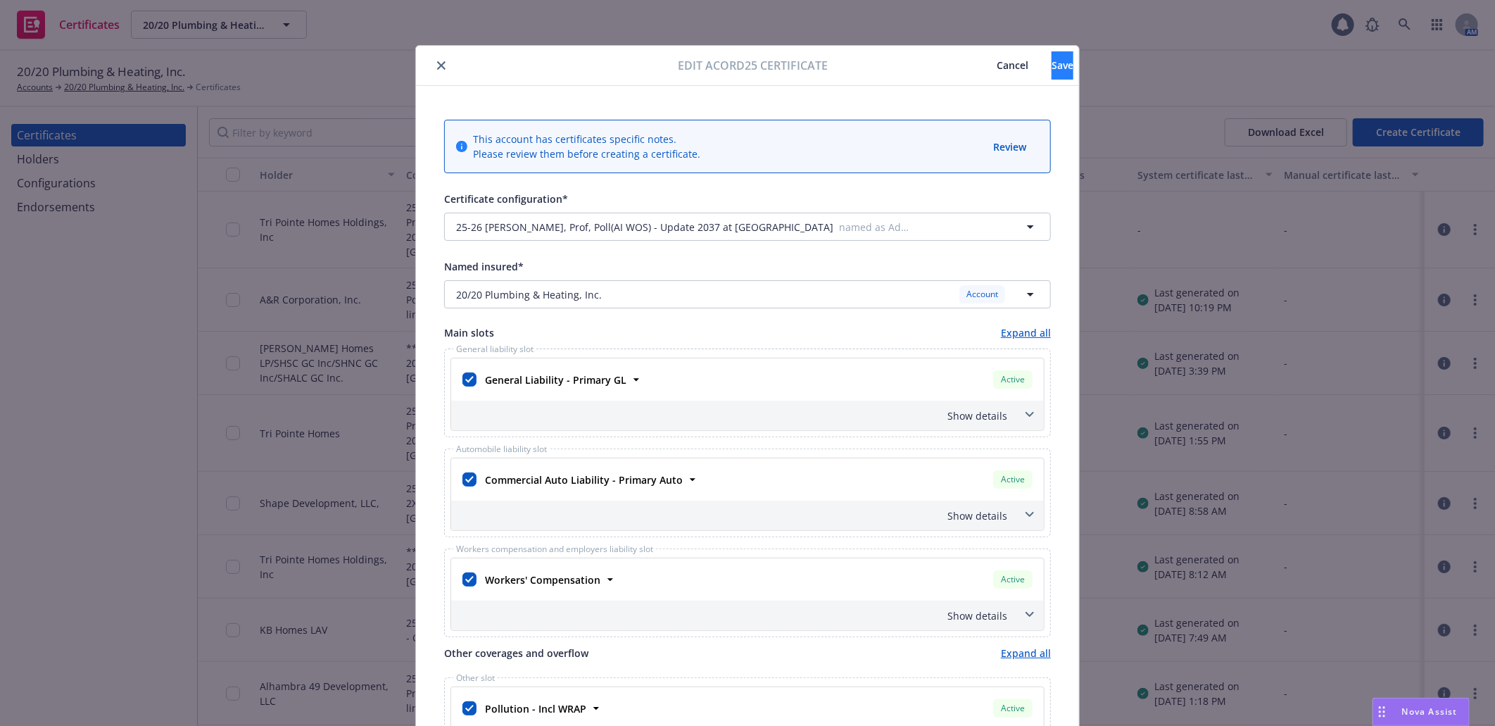
type textarea "Re: Trolley Heights, Tract # 20520 Redlands. Tri Pointe Homes, Owner, the other…"
click at [1051, 60] on span "Save" at bounding box center [1062, 64] width 22 height 13
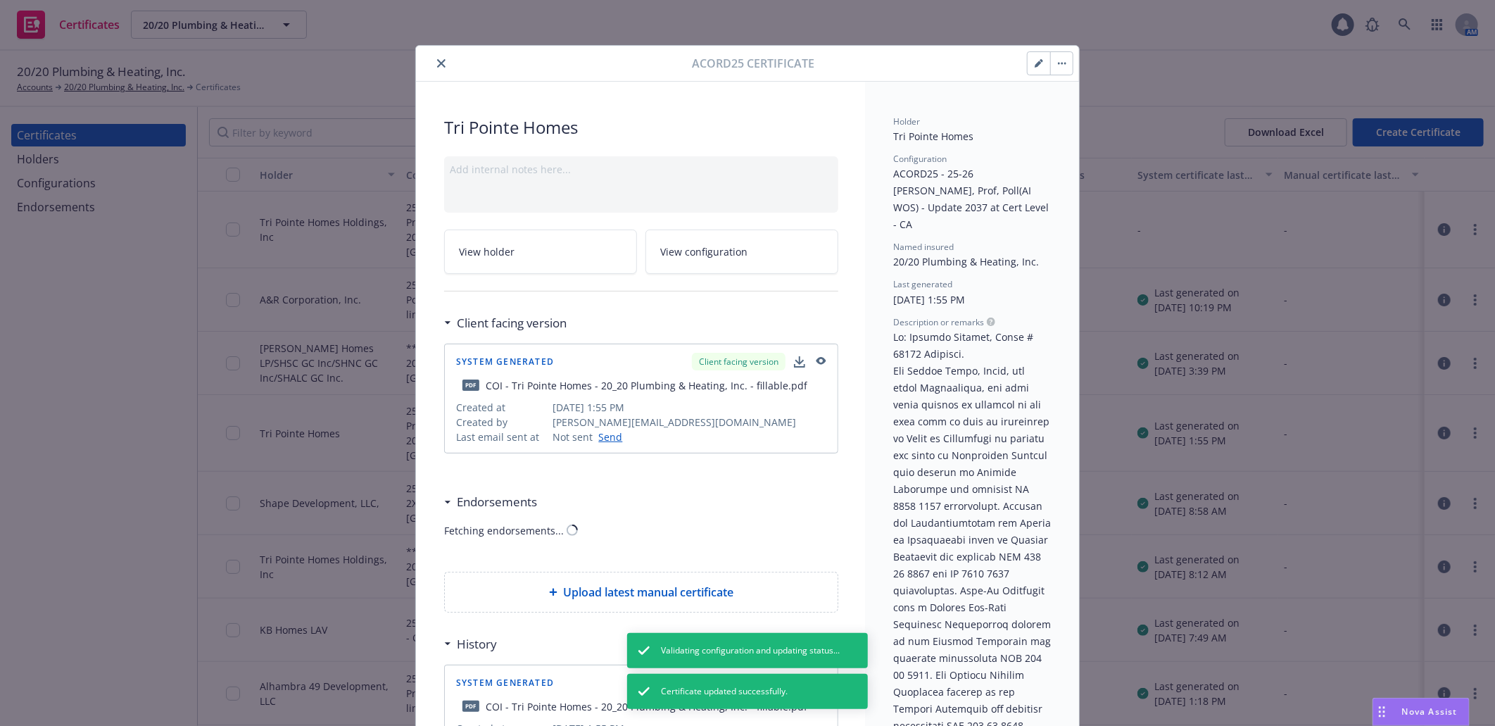
click at [437, 59] on icon "close" at bounding box center [441, 63] width 8 height 8
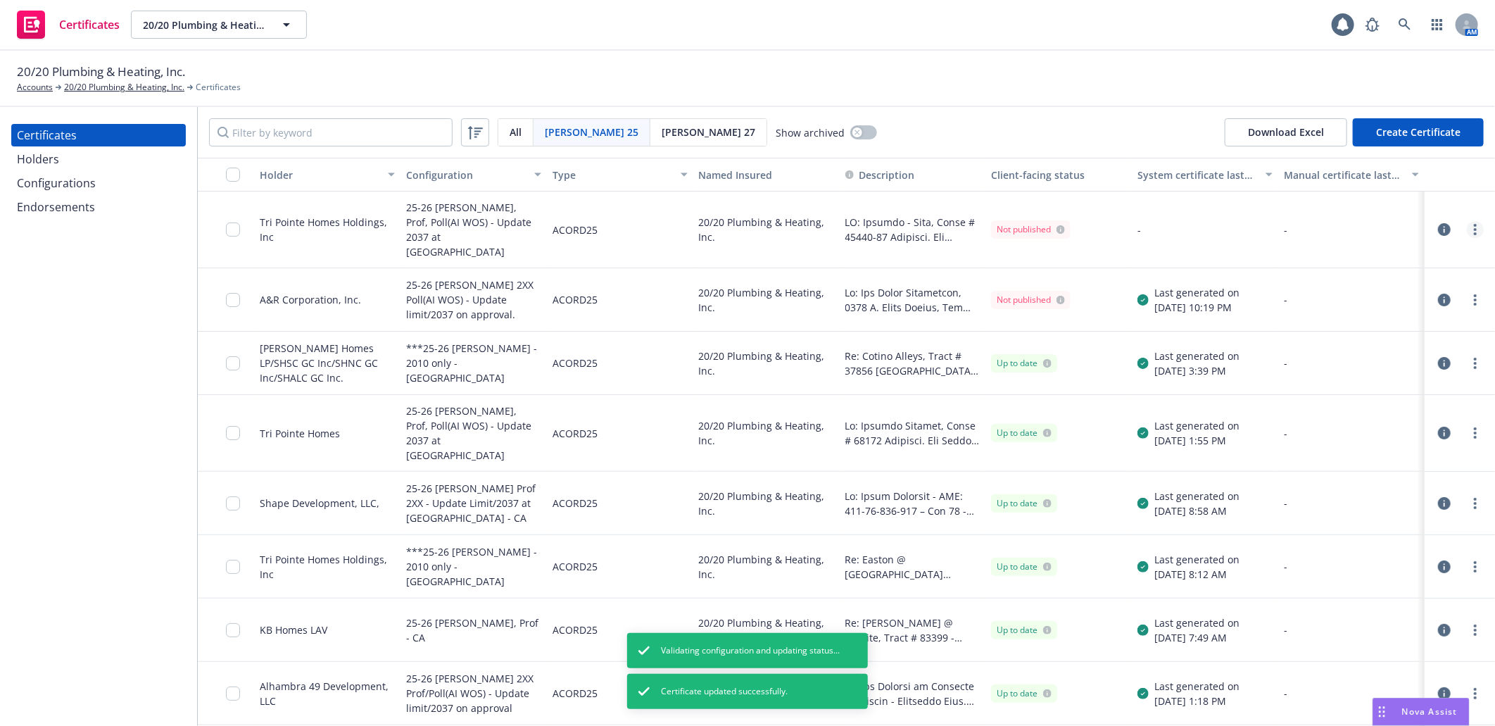
click at [1474, 224] on icon "more" at bounding box center [1475, 229] width 3 height 11
click at [1467, 221] on link "more" at bounding box center [1475, 229] width 17 height 17
click at [1312, 303] on link "Regenerate" at bounding box center [1358, 308] width 225 height 28
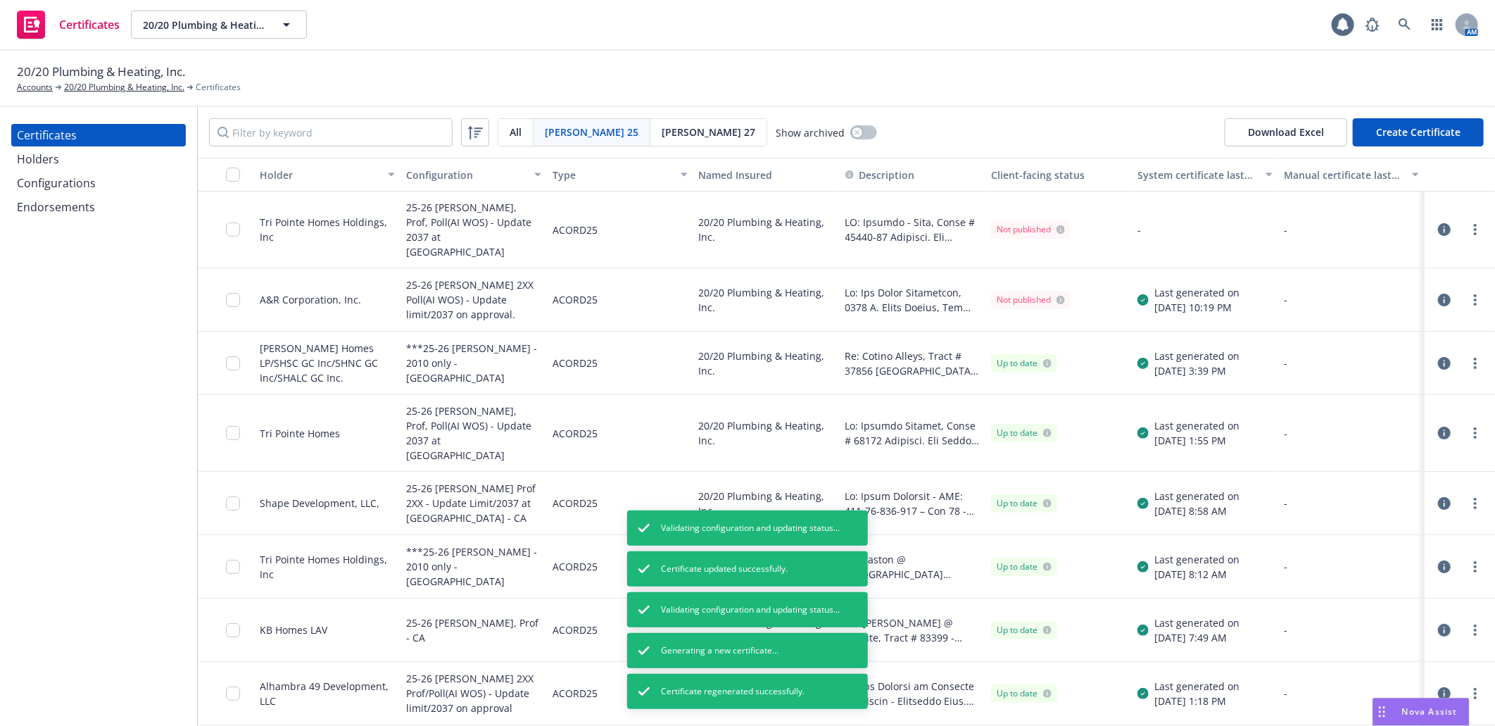
click at [241, 220] on div at bounding box center [237, 229] width 23 height 59
click at [235, 222] on input "checkbox" at bounding box center [233, 229] width 14 height 14
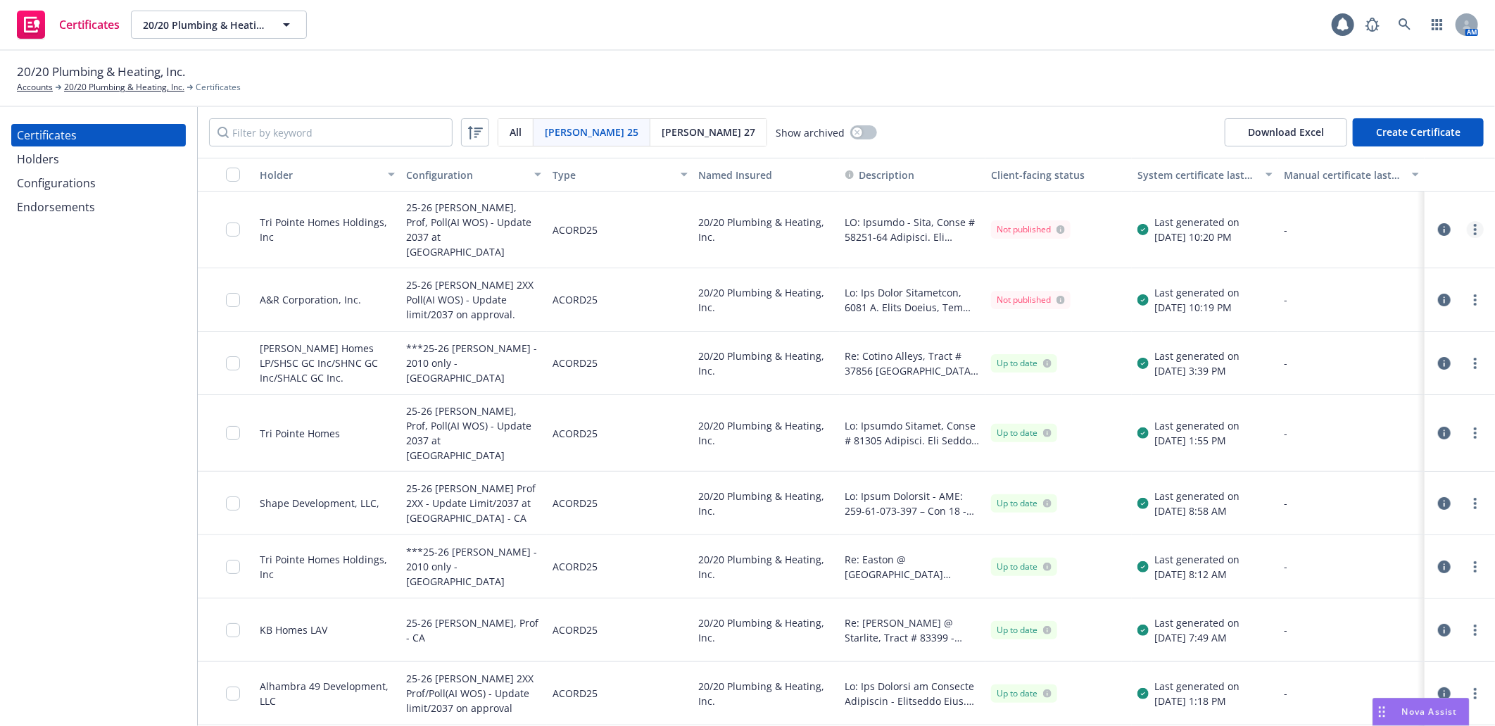
click at [1474, 224] on icon "more" at bounding box center [1475, 229] width 3 height 11
click at [1356, 417] on link "Download uneditable generated certificate" at bounding box center [1358, 421] width 225 height 28
click at [1438, 223] on icon "button" at bounding box center [1444, 229] width 13 height 13
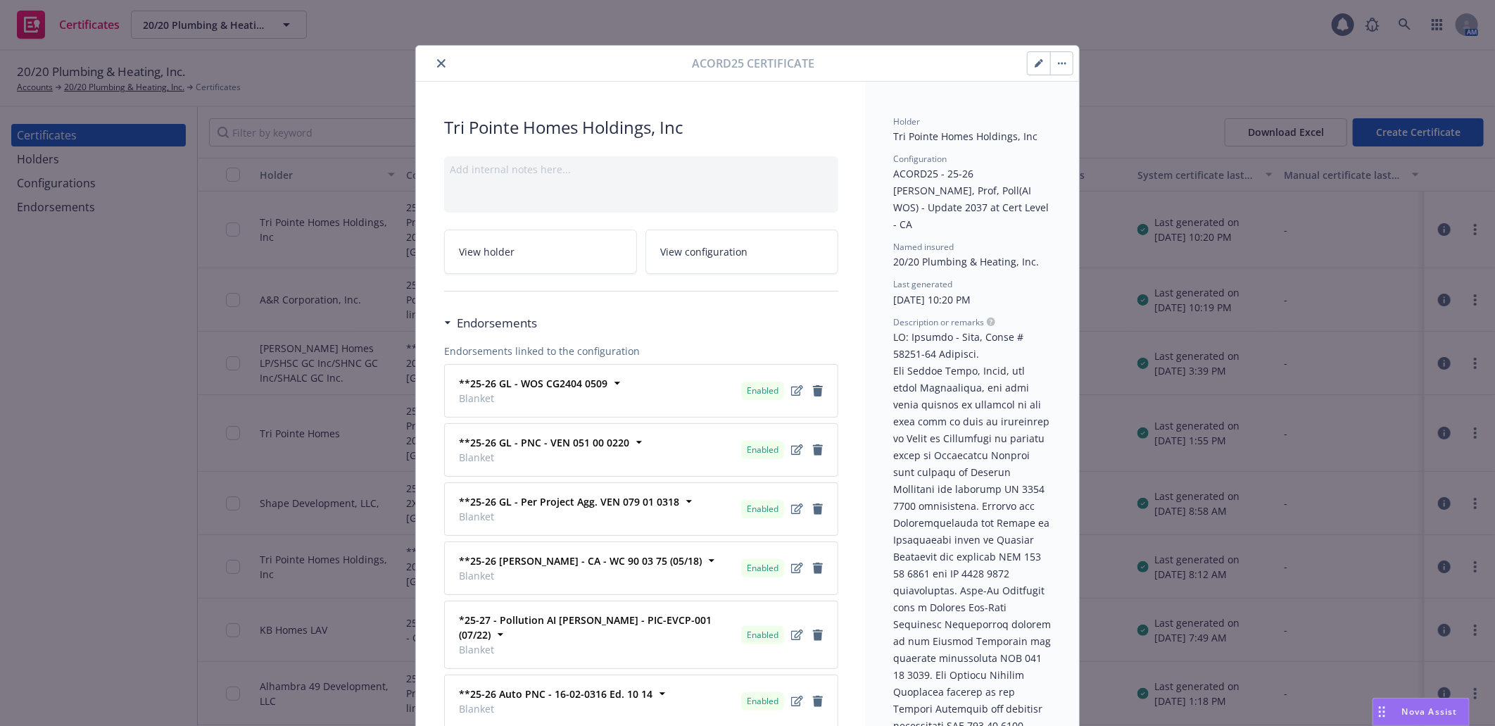
click at [1035, 63] on icon "button" at bounding box center [1038, 64] width 7 height 7
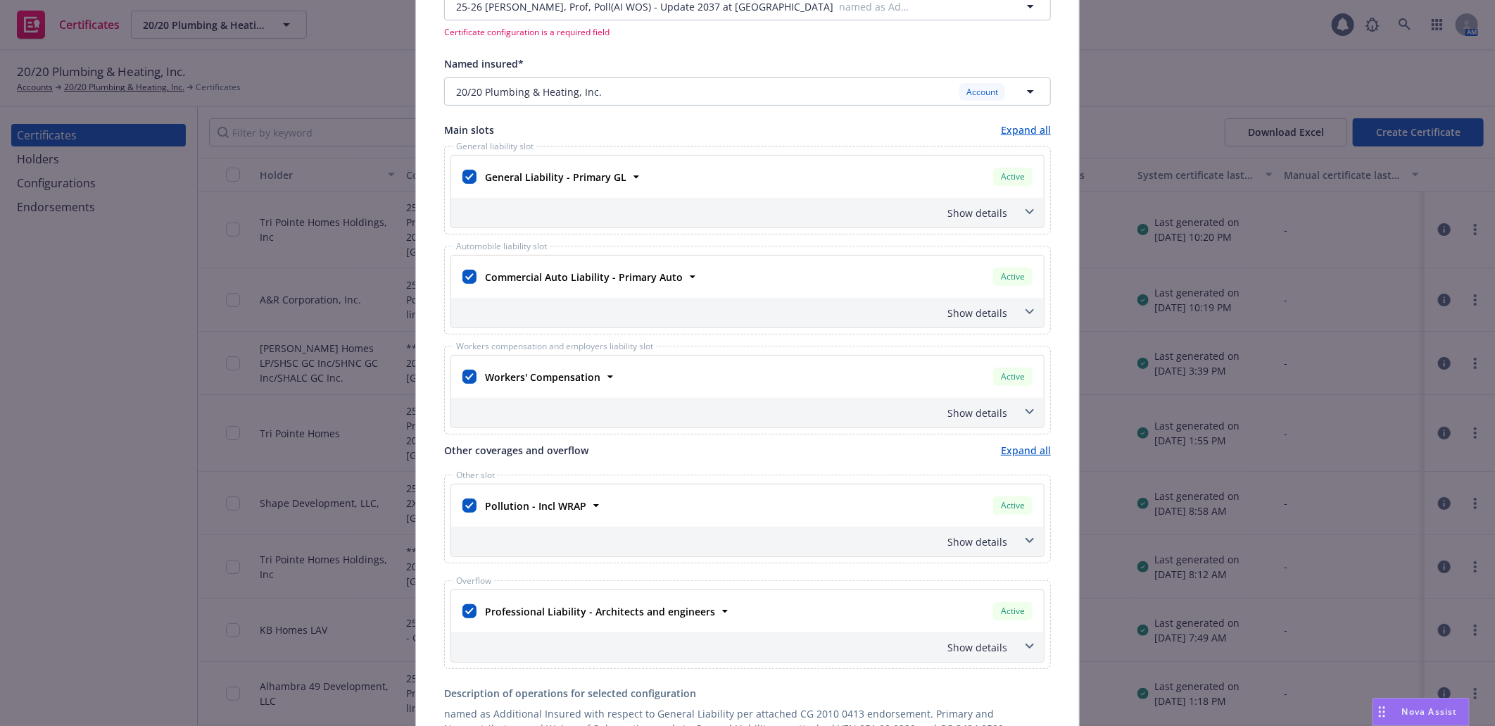
scroll to position [547, 0]
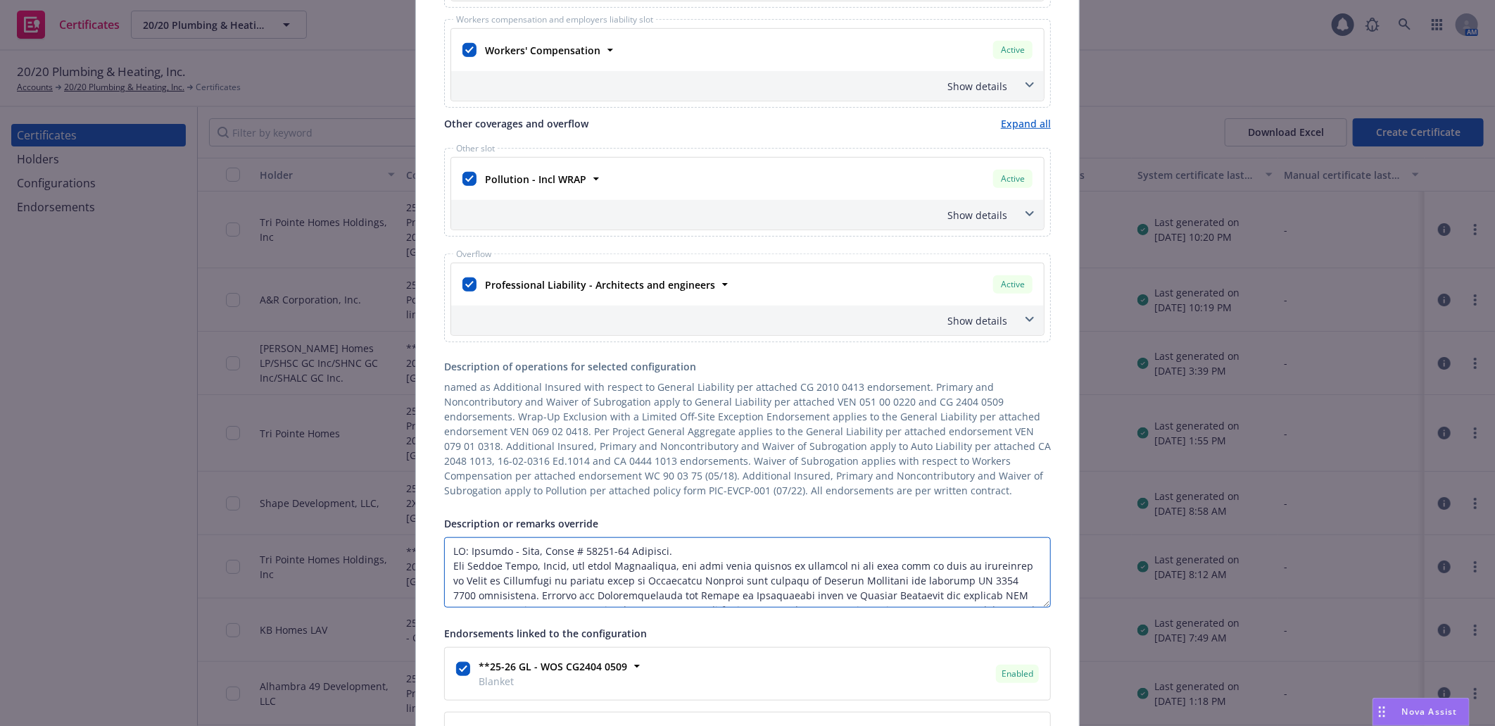
click at [604, 579] on textarea "Description or remarks override" at bounding box center [747, 572] width 607 height 70
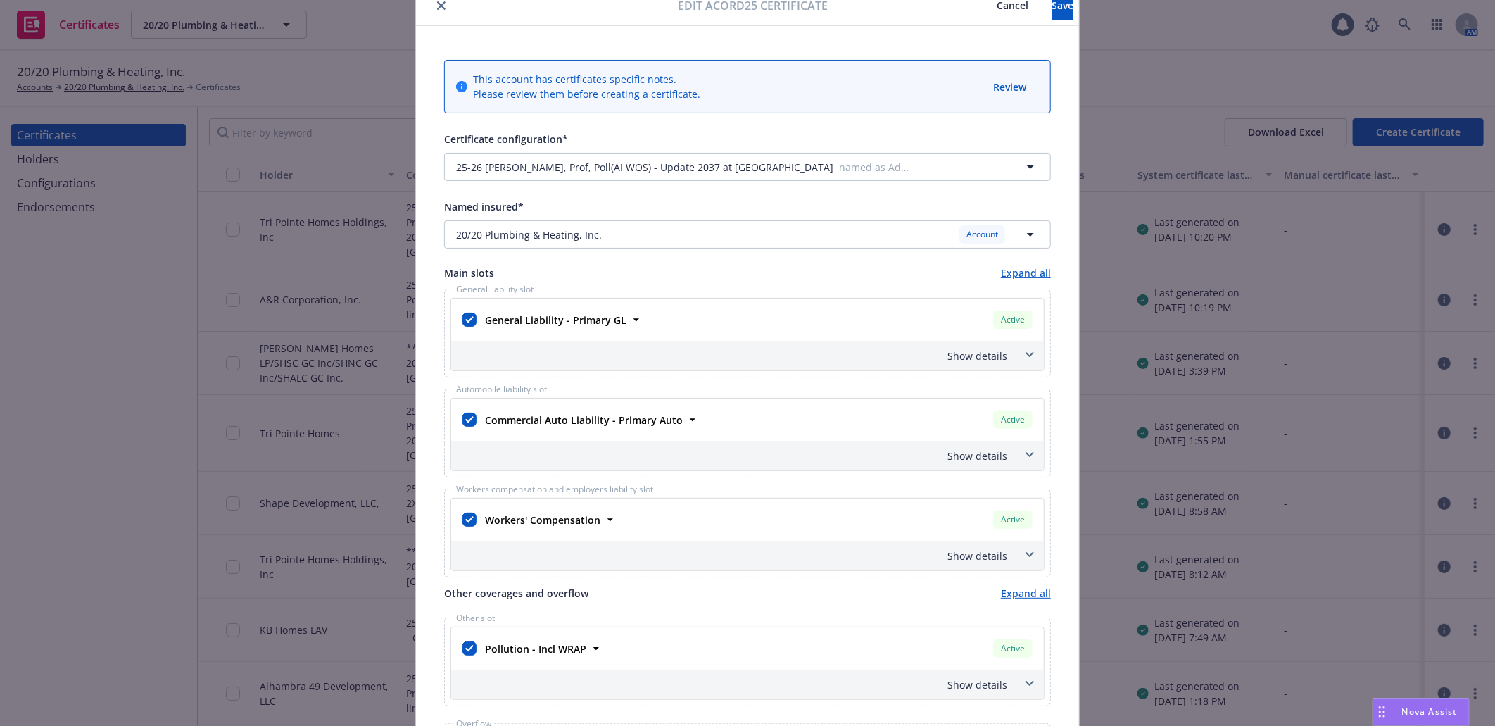
scroll to position [0, 0]
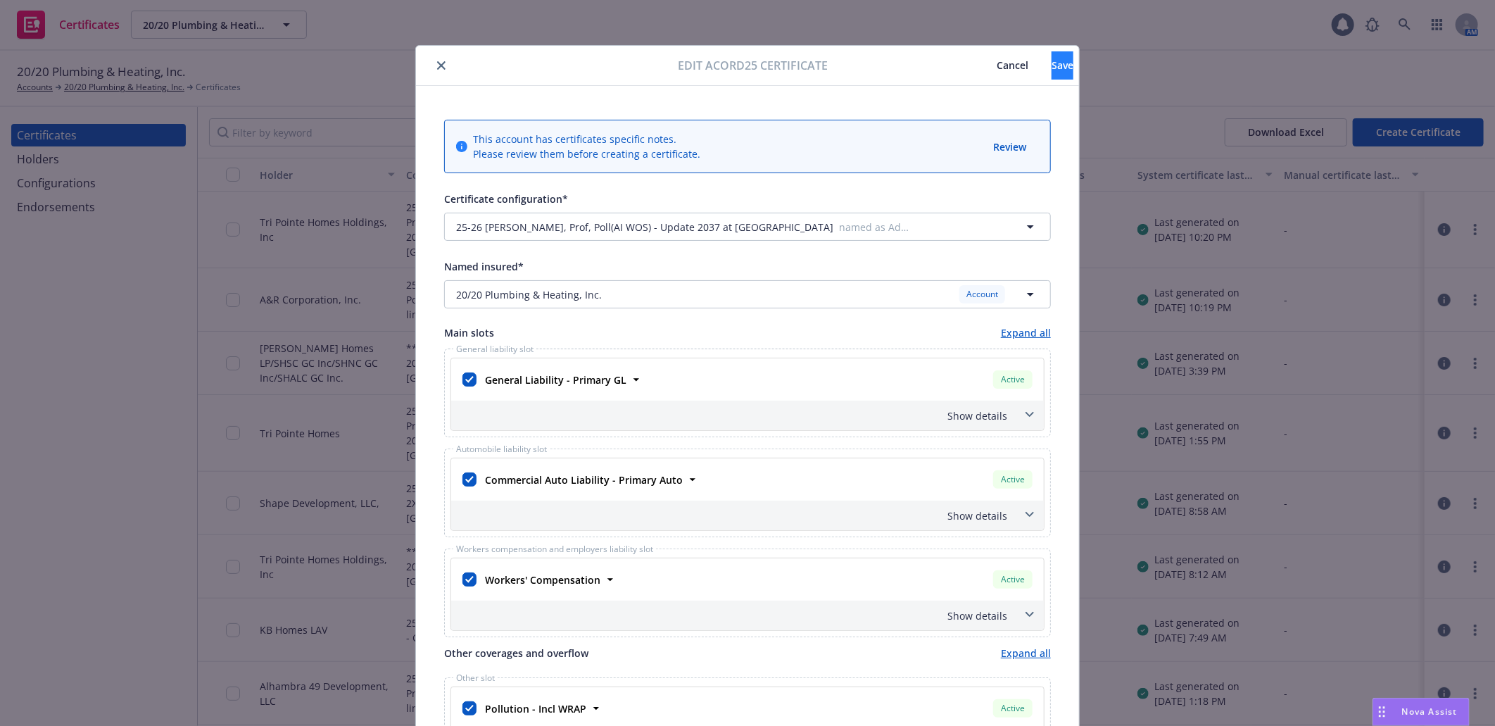
type textarea "RE: Project - Wren, Tract # 61005-46 Valencia. Tri Pointe Homes, Owner, the oth…"
click at [1051, 65] on span "Save" at bounding box center [1062, 64] width 22 height 13
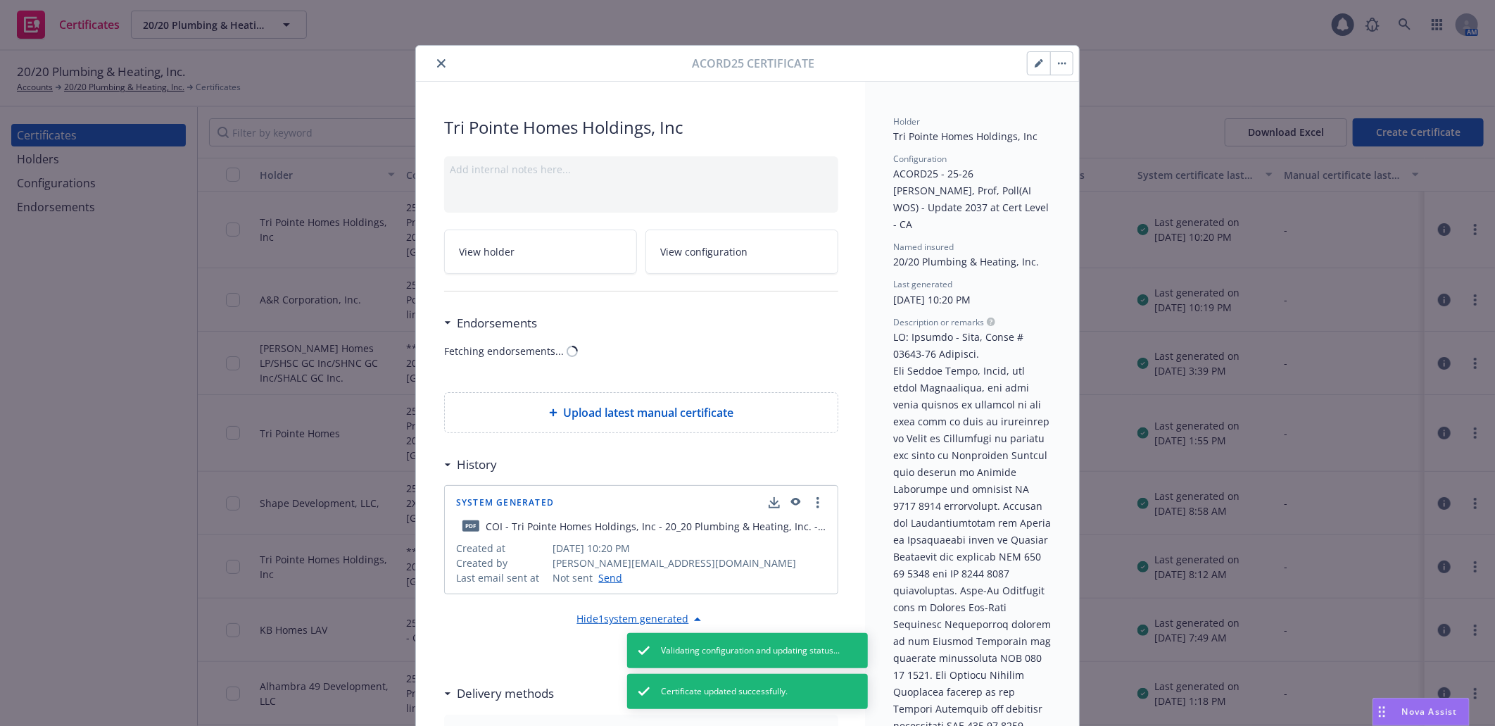
click at [1059, 61] on button "button" at bounding box center [1061, 63] width 23 height 23
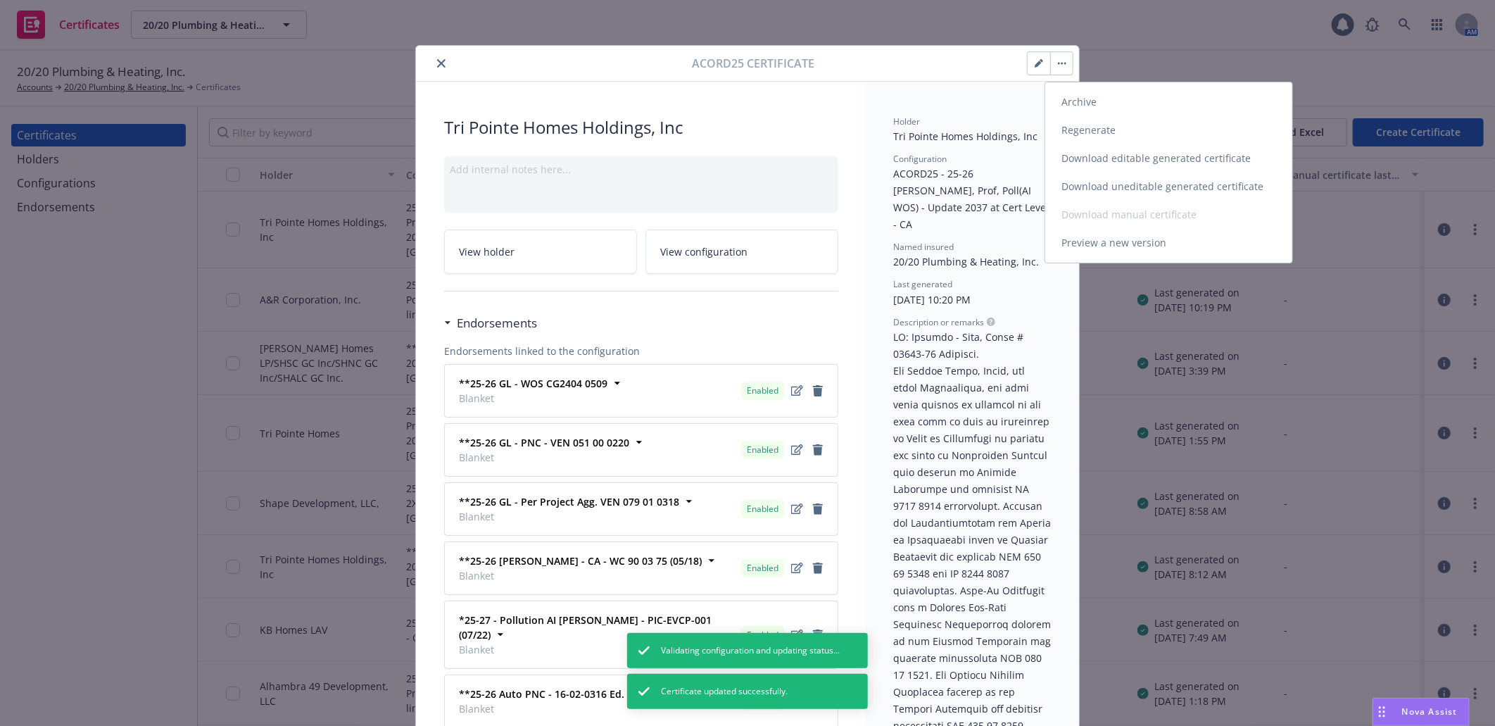
click at [1094, 135] on link "Regenerate" at bounding box center [1168, 130] width 247 height 28
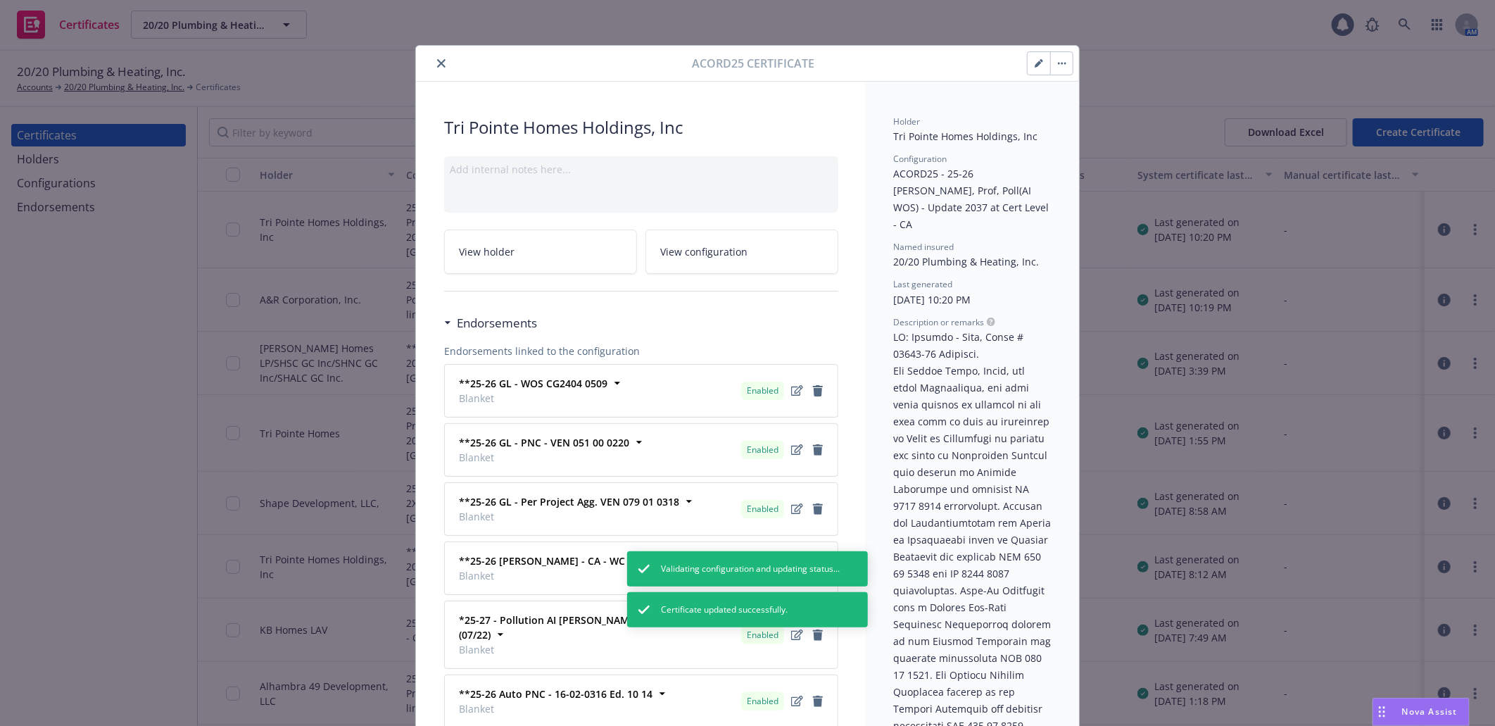
click at [433, 57] on button "close" at bounding box center [441, 63] width 17 height 17
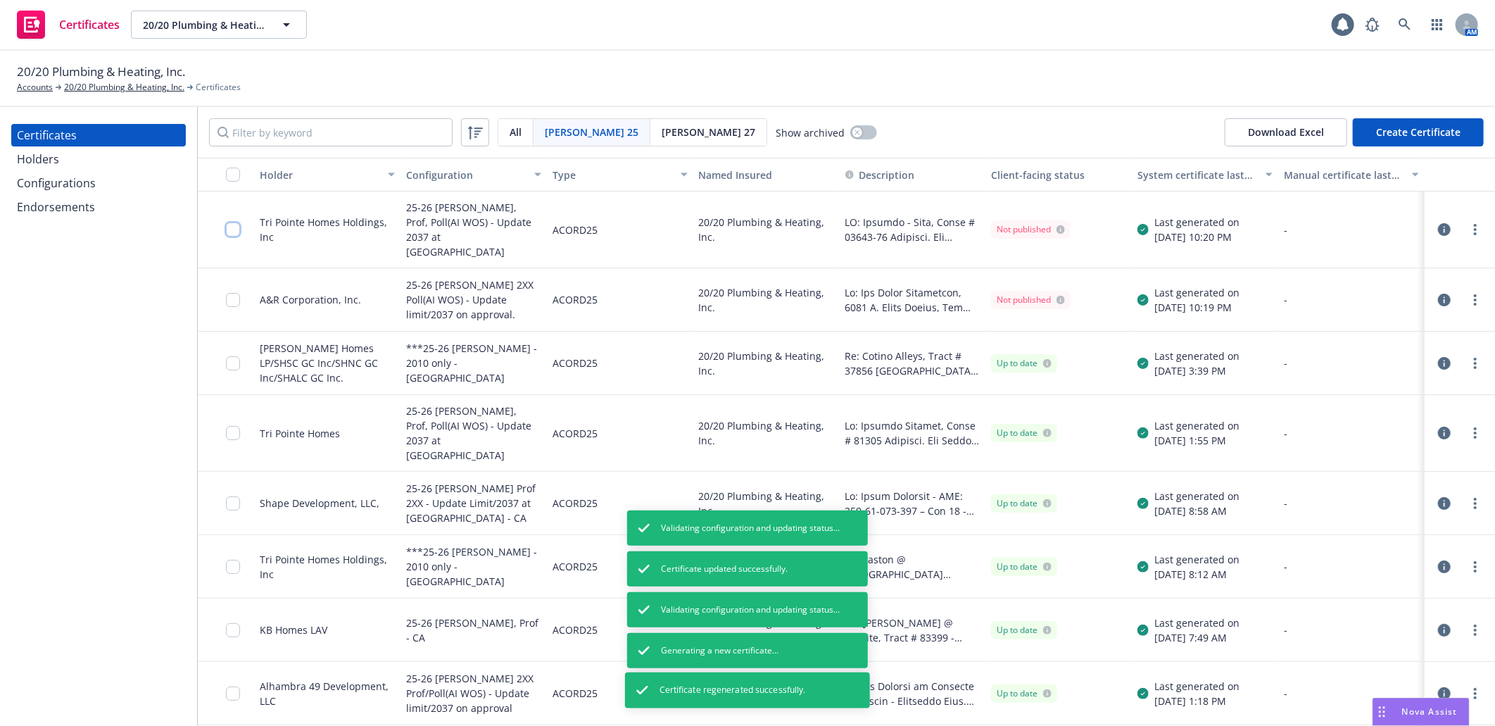
click at [234, 222] on input "checkbox" at bounding box center [233, 229] width 14 height 14
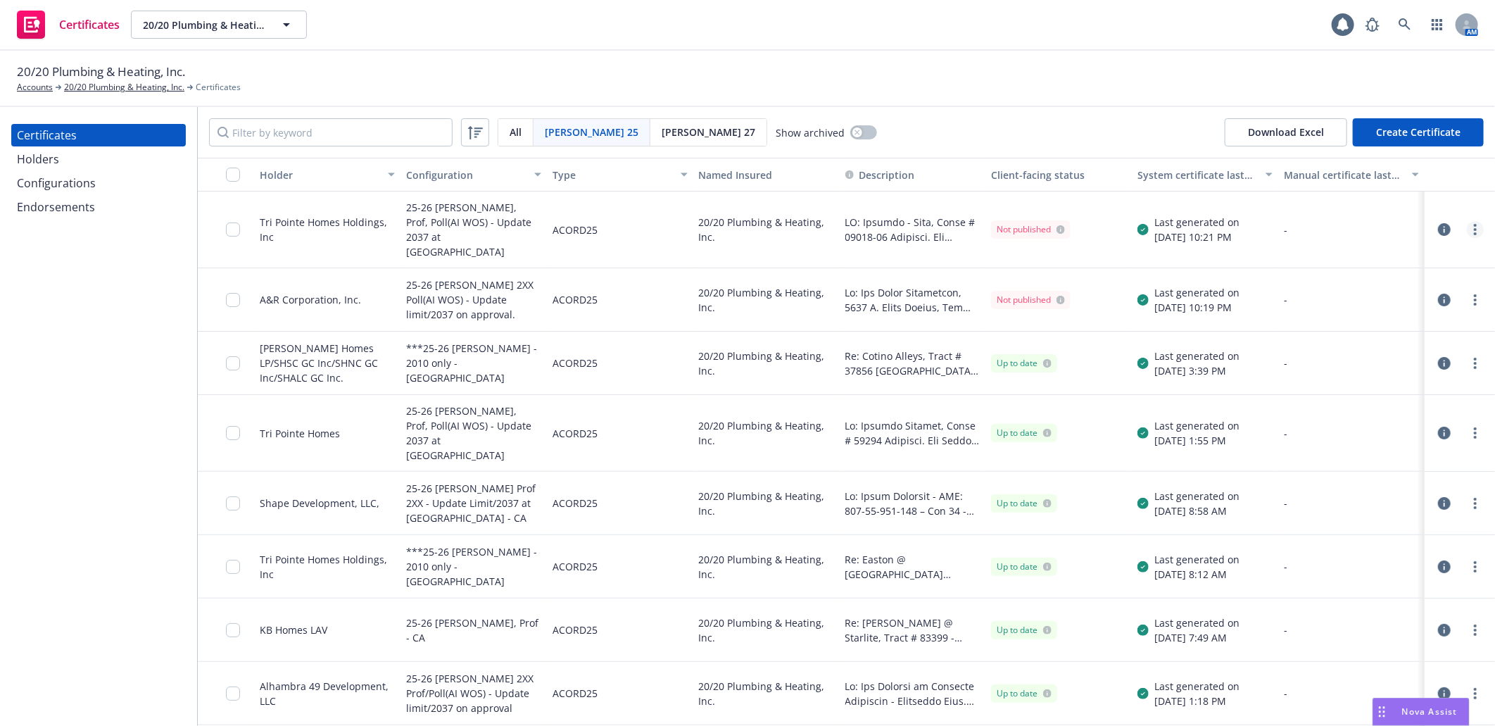
click at [1474, 224] on icon "more" at bounding box center [1475, 229] width 3 height 11
click at [1380, 419] on link "Download uneditable generated certificate" at bounding box center [1358, 421] width 225 height 28
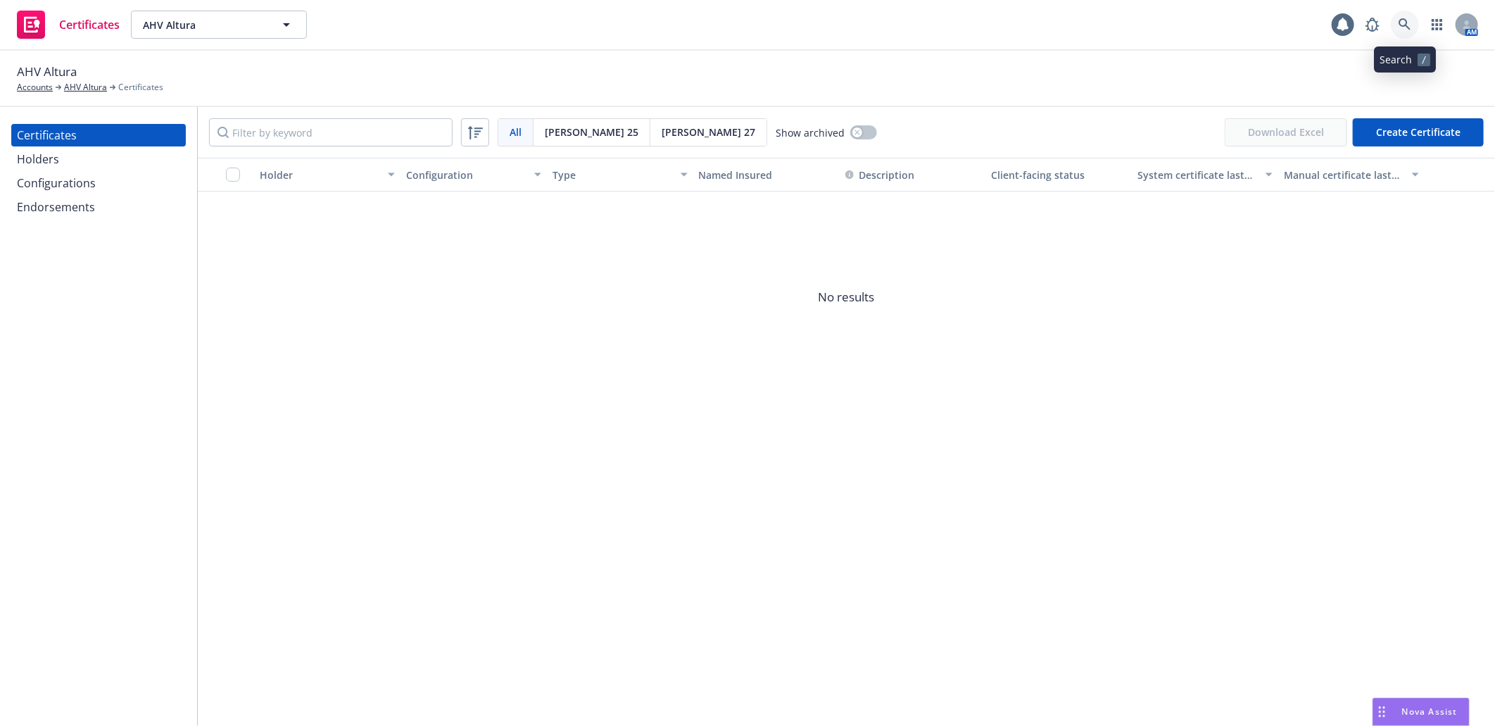
click at [1403, 23] on icon at bounding box center [1404, 24] width 13 height 13
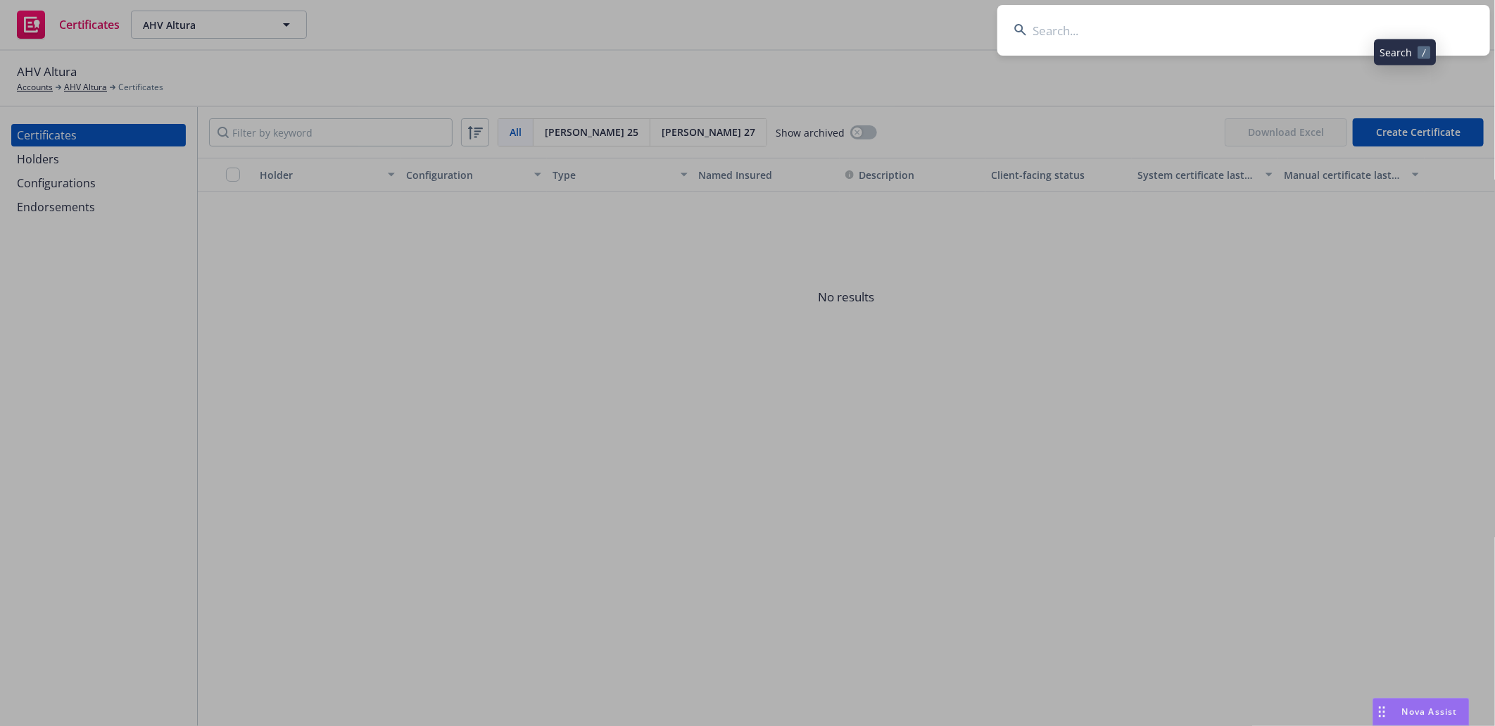
click at [1225, 26] on input at bounding box center [1243, 30] width 493 height 51
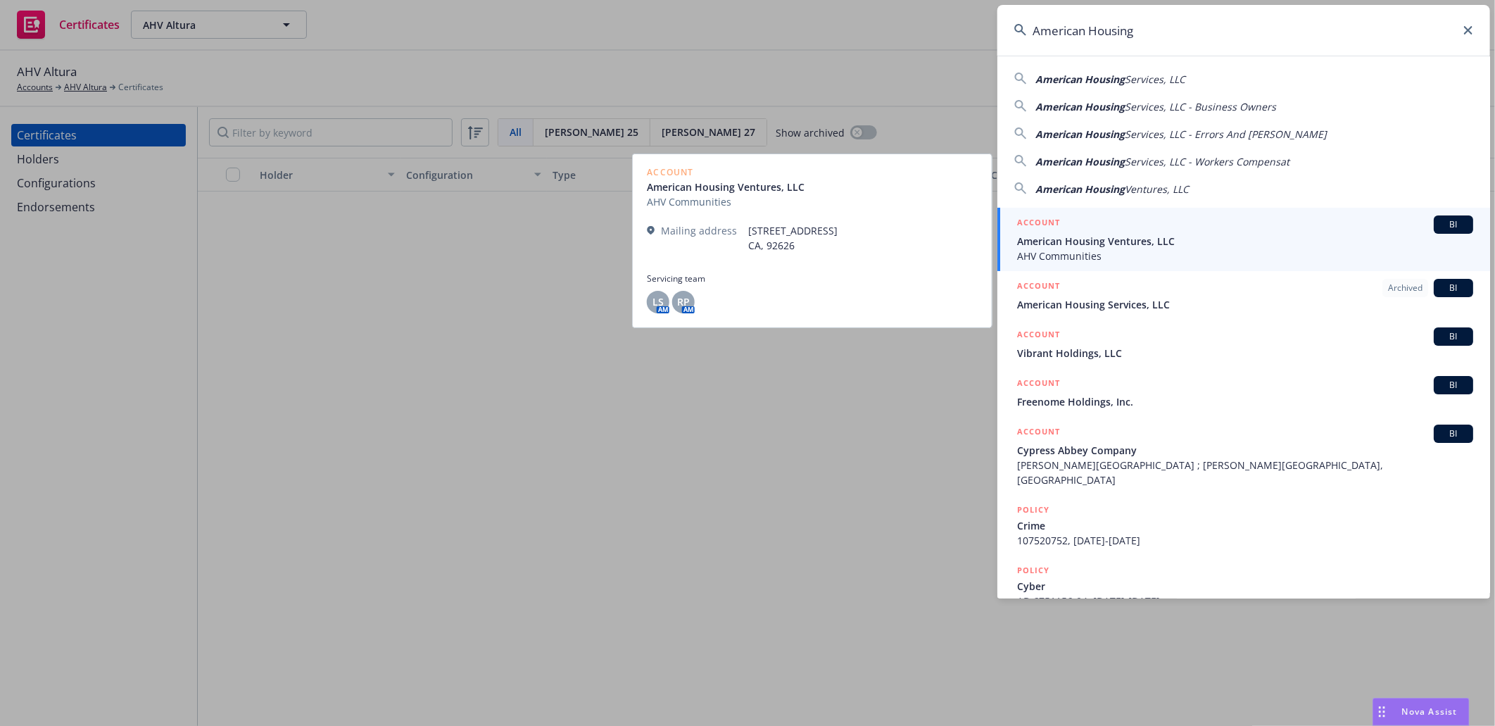
type input "American Housing"
click at [1092, 242] on span "American Housing Ventures, LLC" at bounding box center [1245, 241] width 456 height 15
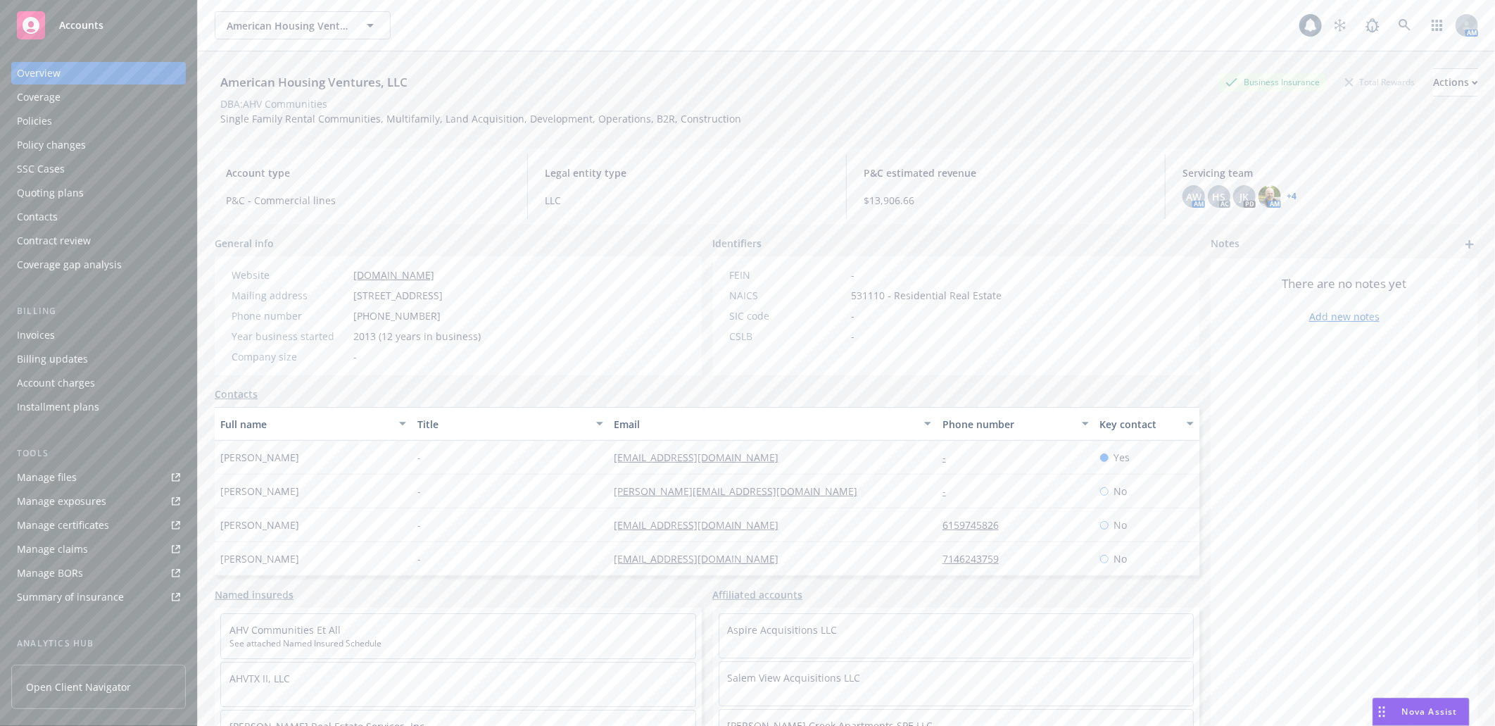
click at [82, 519] on div "Manage certificates" at bounding box center [63, 525] width 92 height 23
drag, startPoint x: 44, startPoint y: 118, endPoint x: 125, endPoint y: 182, distance: 102.8
click at [44, 118] on div "Policies" at bounding box center [34, 121] width 35 height 23
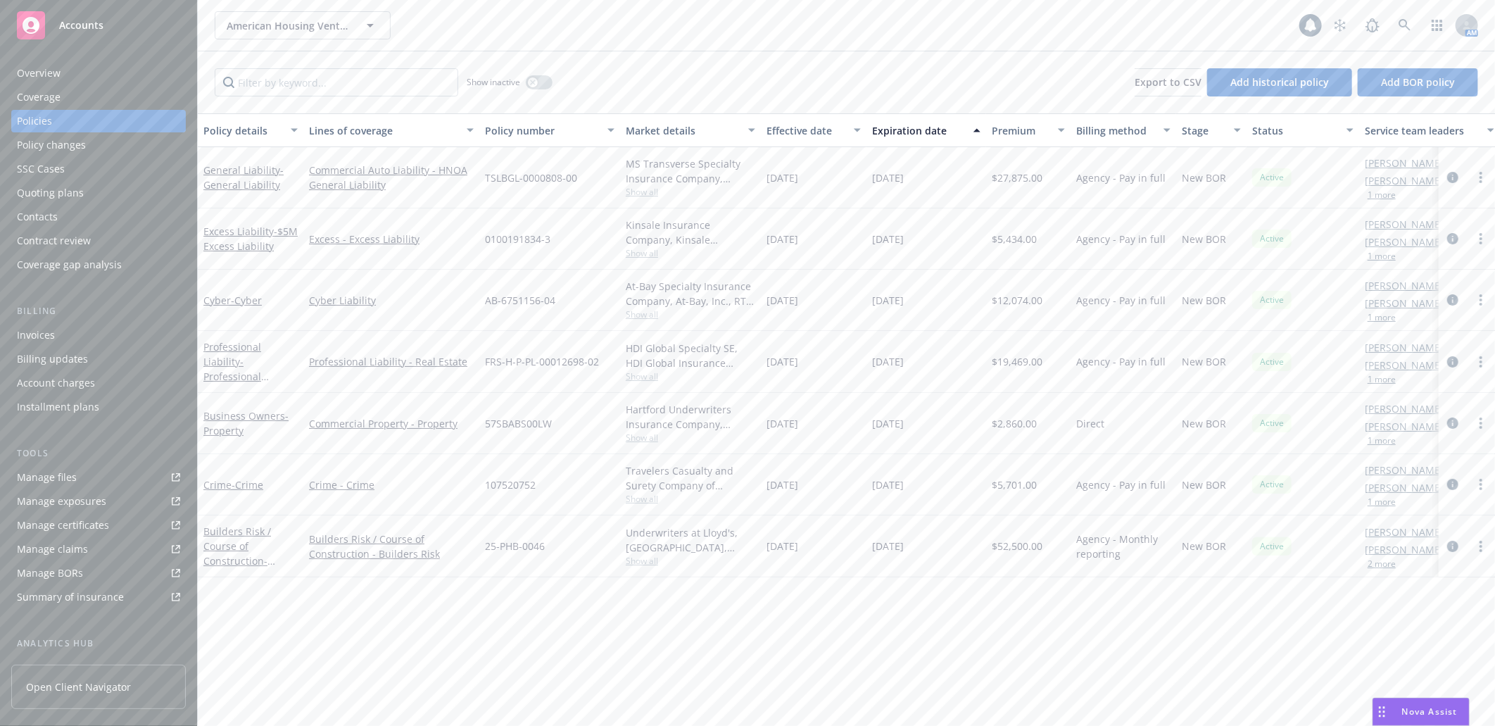
click at [30, 70] on div "Overview" at bounding box center [39, 73] width 44 height 23
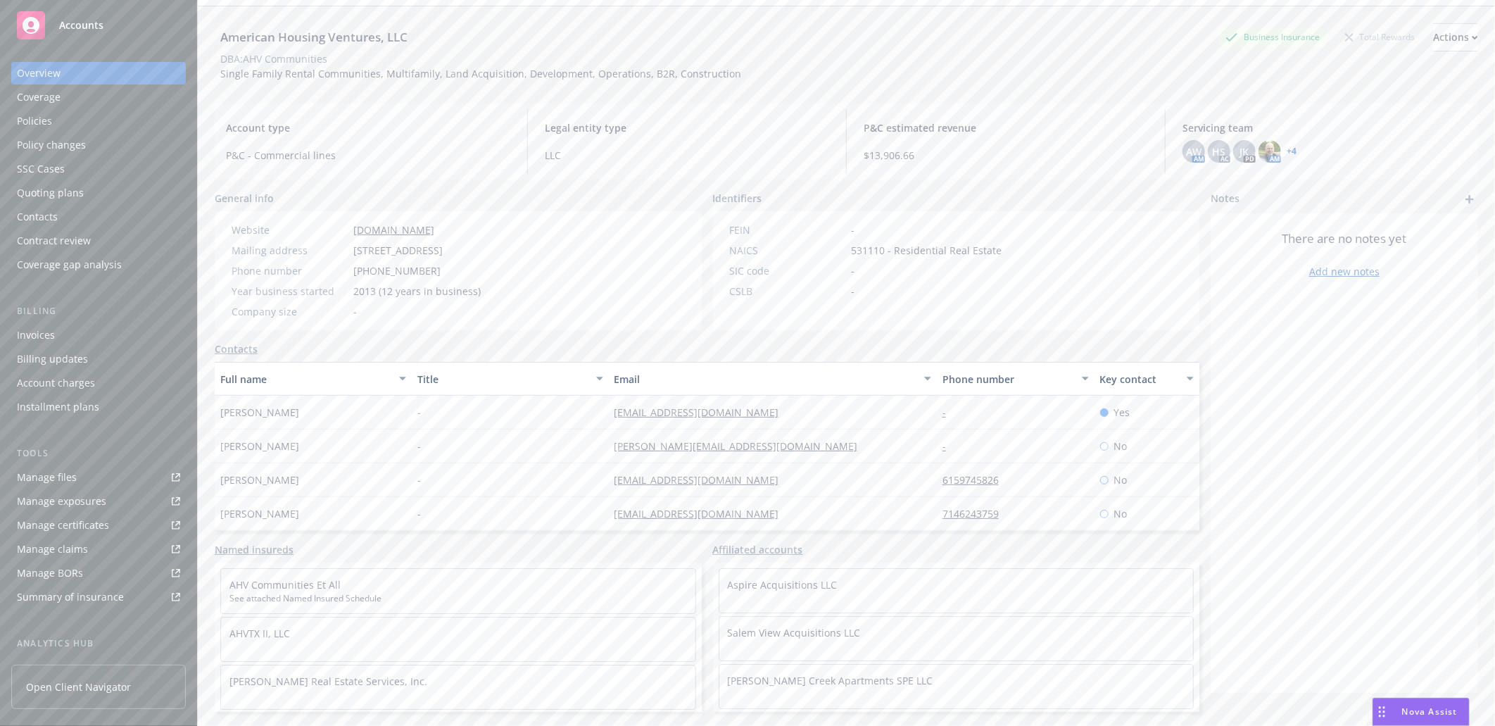
scroll to position [51, 0]
click at [265, 541] on link "Named insureds" at bounding box center [254, 543] width 79 height 15
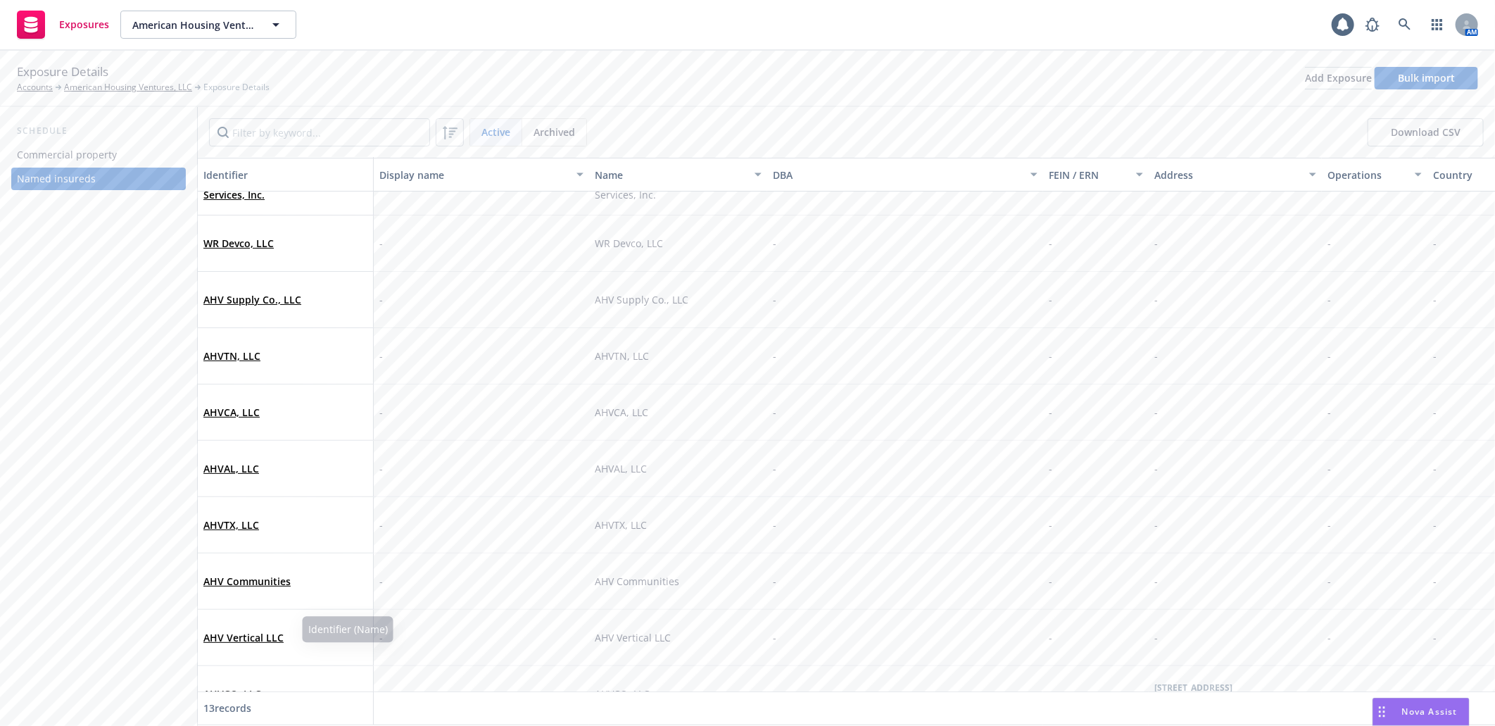
scroll to position [87, 0]
click at [265, 122] on input "Filter by keyword..." at bounding box center [319, 132] width 221 height 28
paste input "Altur"
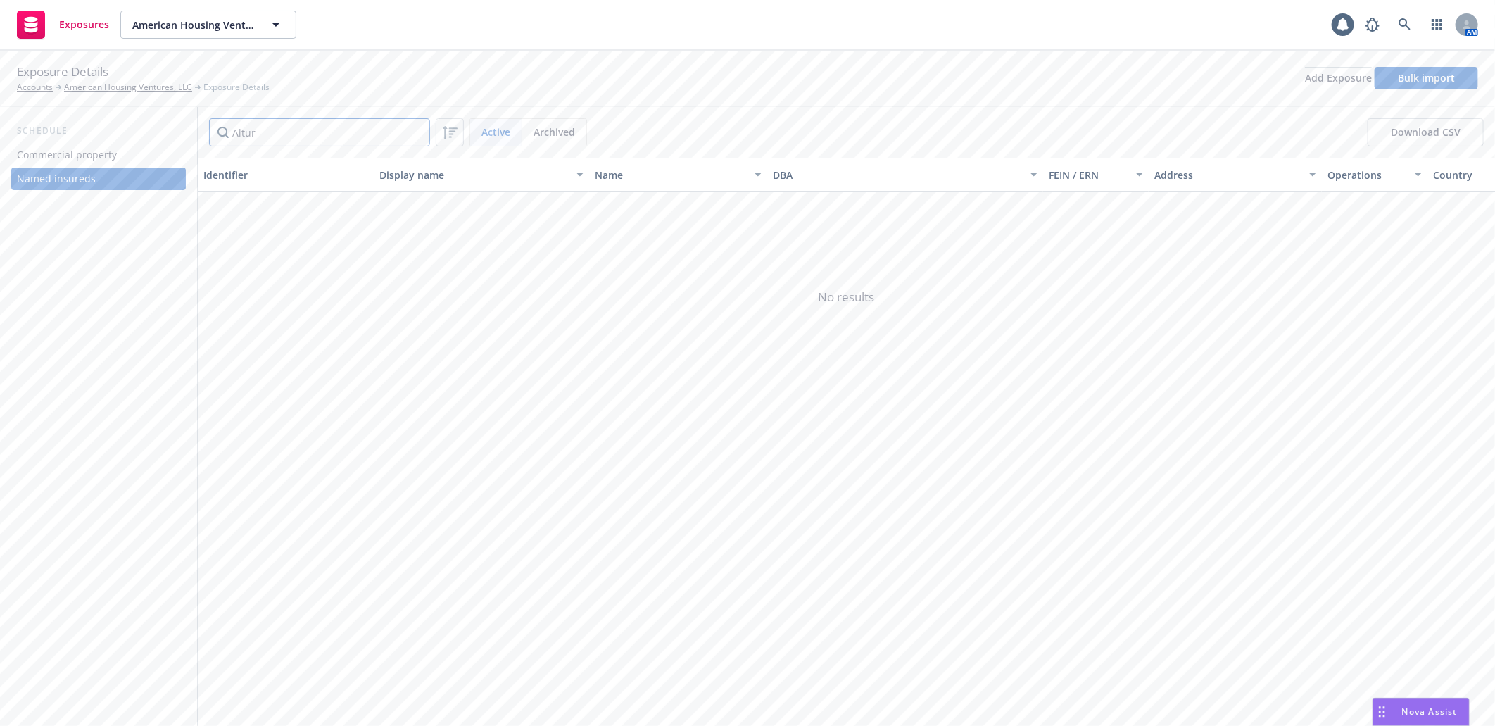
type input "Altur"
click at [416, 130] on input "Altur" at bounding box center [319, 132] width 221 height 28
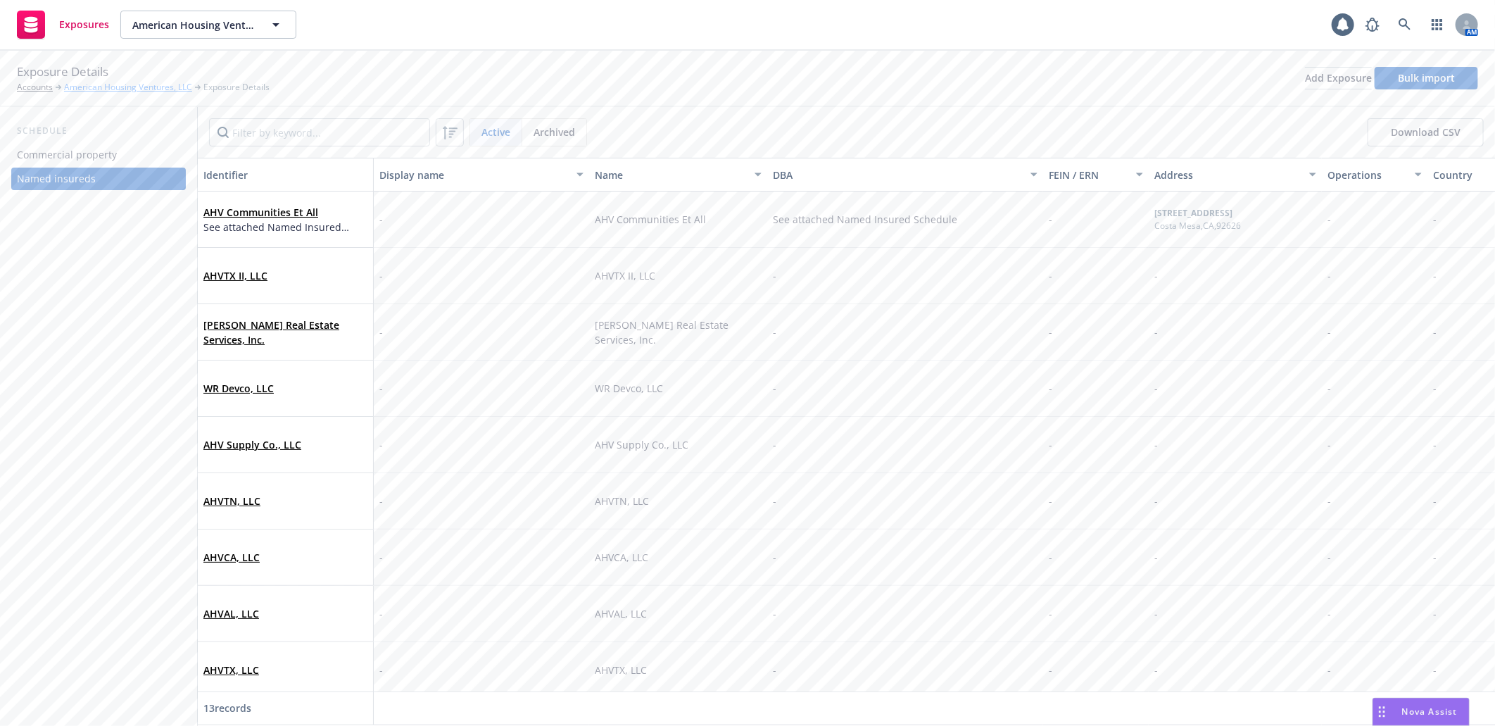
click at [122, 86] on link "American Housing Ventures, LLC" at bounding box center [128, 87] width 128 height 13
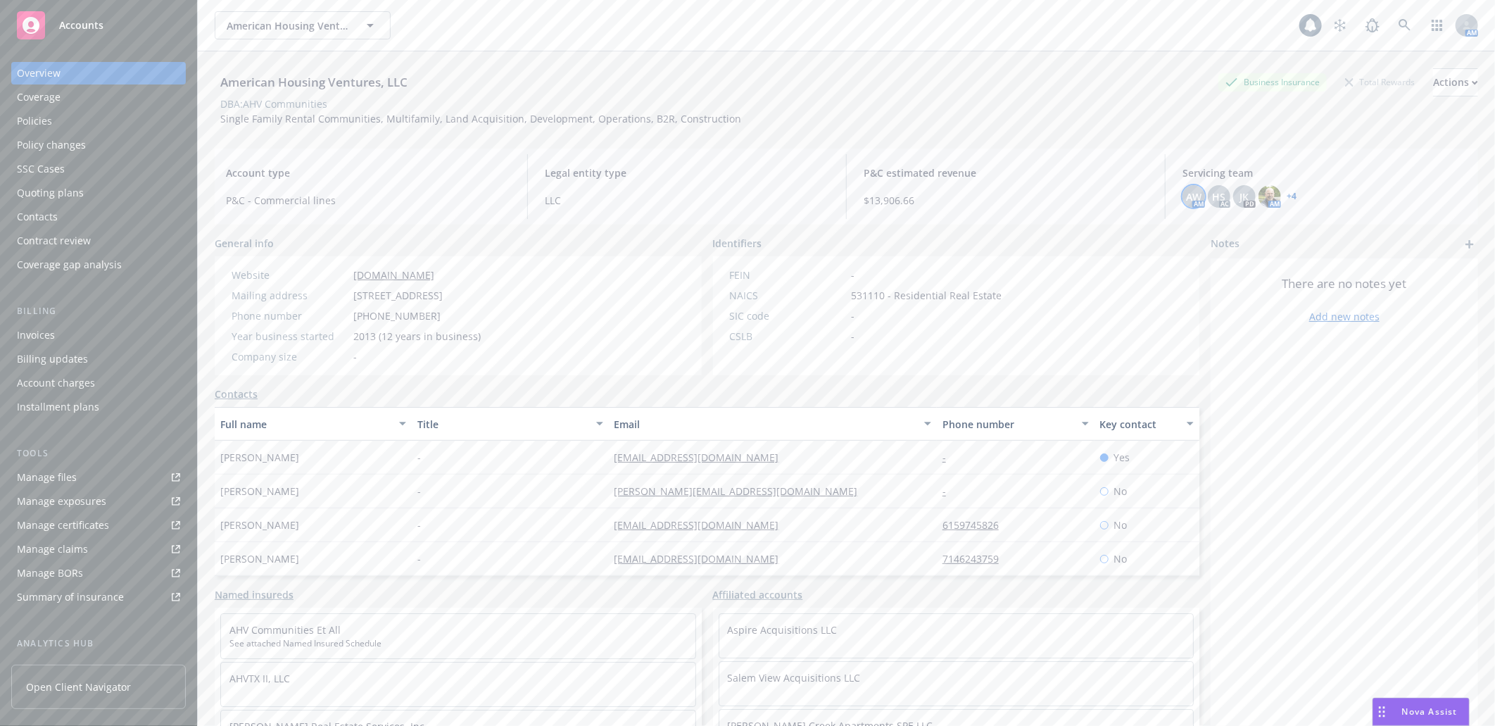
click at [1186, 194] on span "AW" at bounding box center [1193, 196] width 15 height 15
click at [1213, 192] on span "HS" at bounding box center [1219, 196] width 13 height 15
click at [1233, 193] on div "JK" at bounding box center [1244, 196] width 23 height 23
click at [1262, 194] on img at bounding box center [1269, 196] width 23 height 23
click at [1287, 192] on link "+ 4" at bounding box center [1292, 196] width 10 height 8
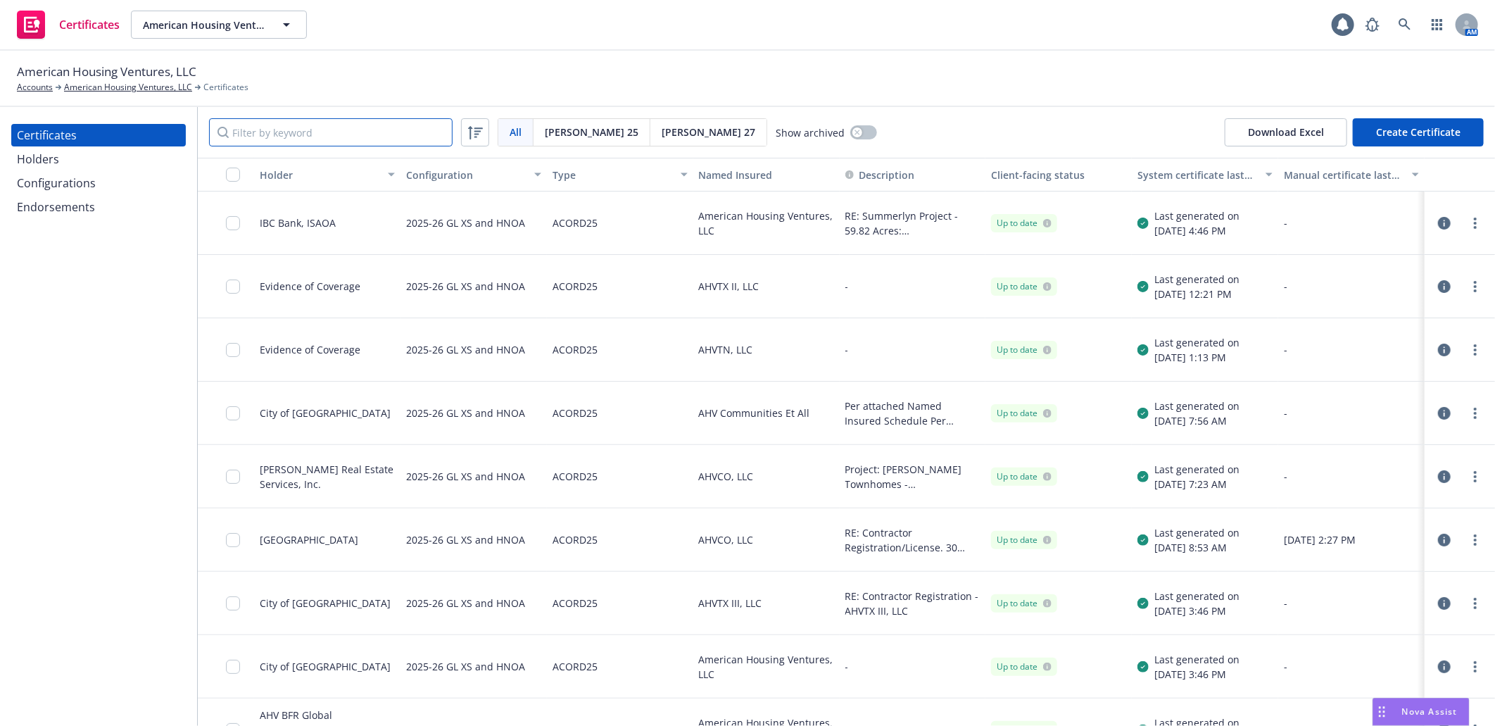
click at [244, 125] on input "Filter by keyword" at bounding box center [331, 132] width 244 height 28
paste input "BFR O"
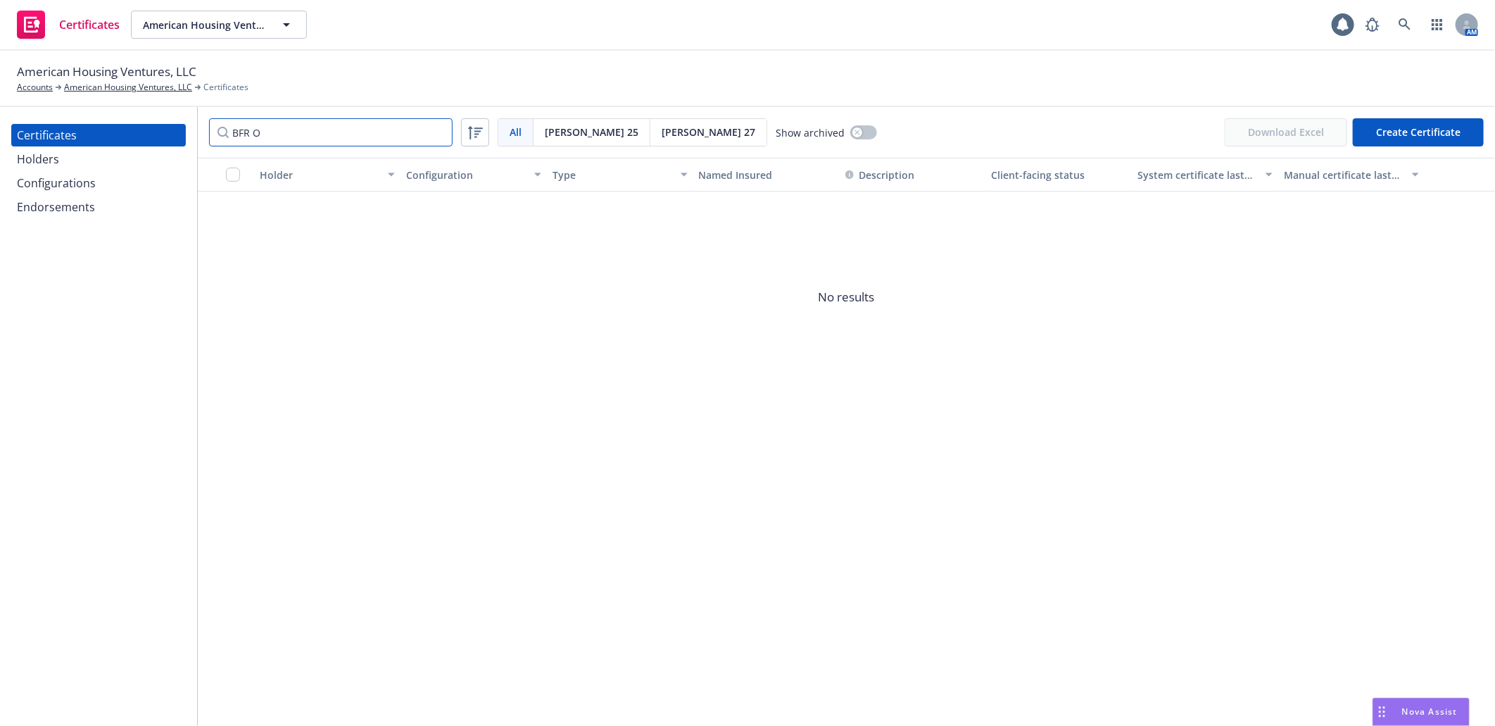
type input "BFR O"
click at [1408, 26] on icon at bounding box center [1404, 24] width 12 height 12
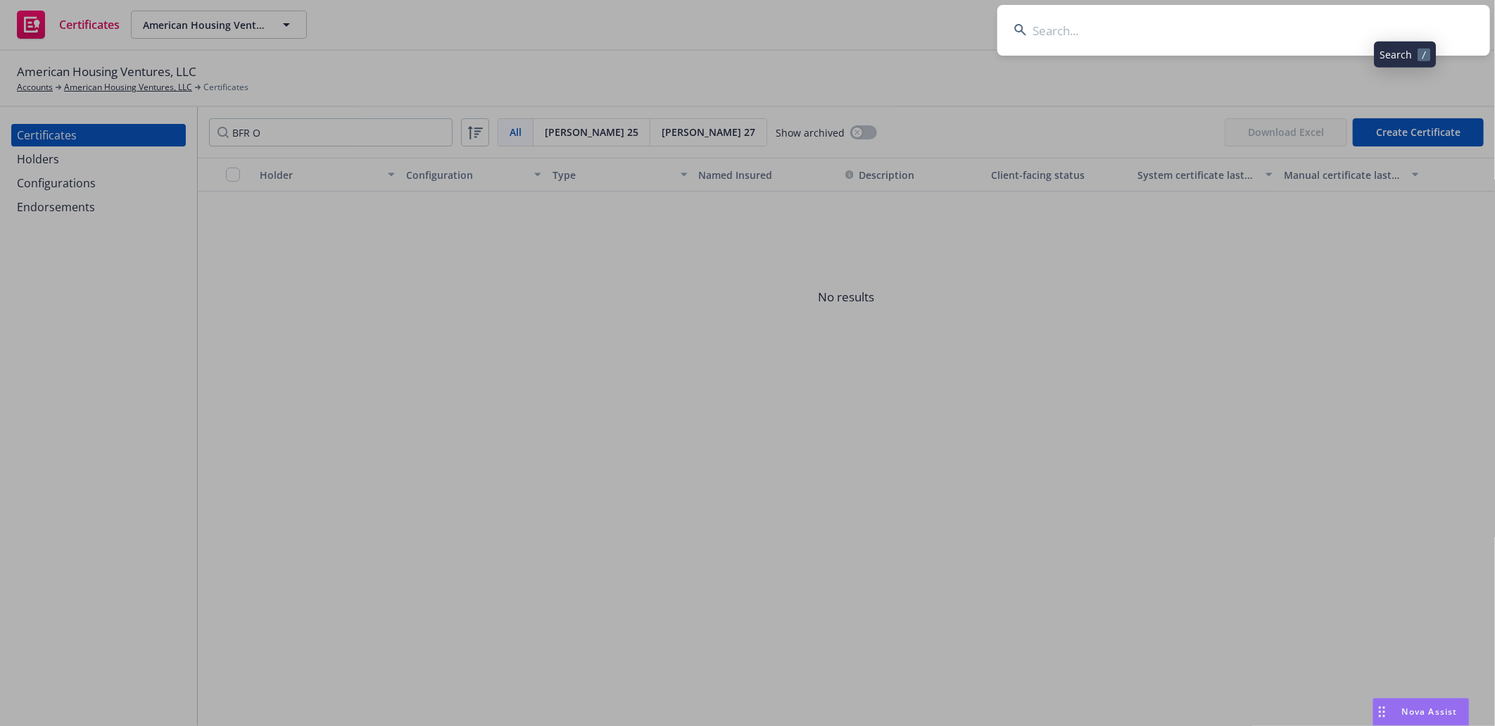
click at [1184, 31] on input at bounding box center [1243, 30] width 493 height 51
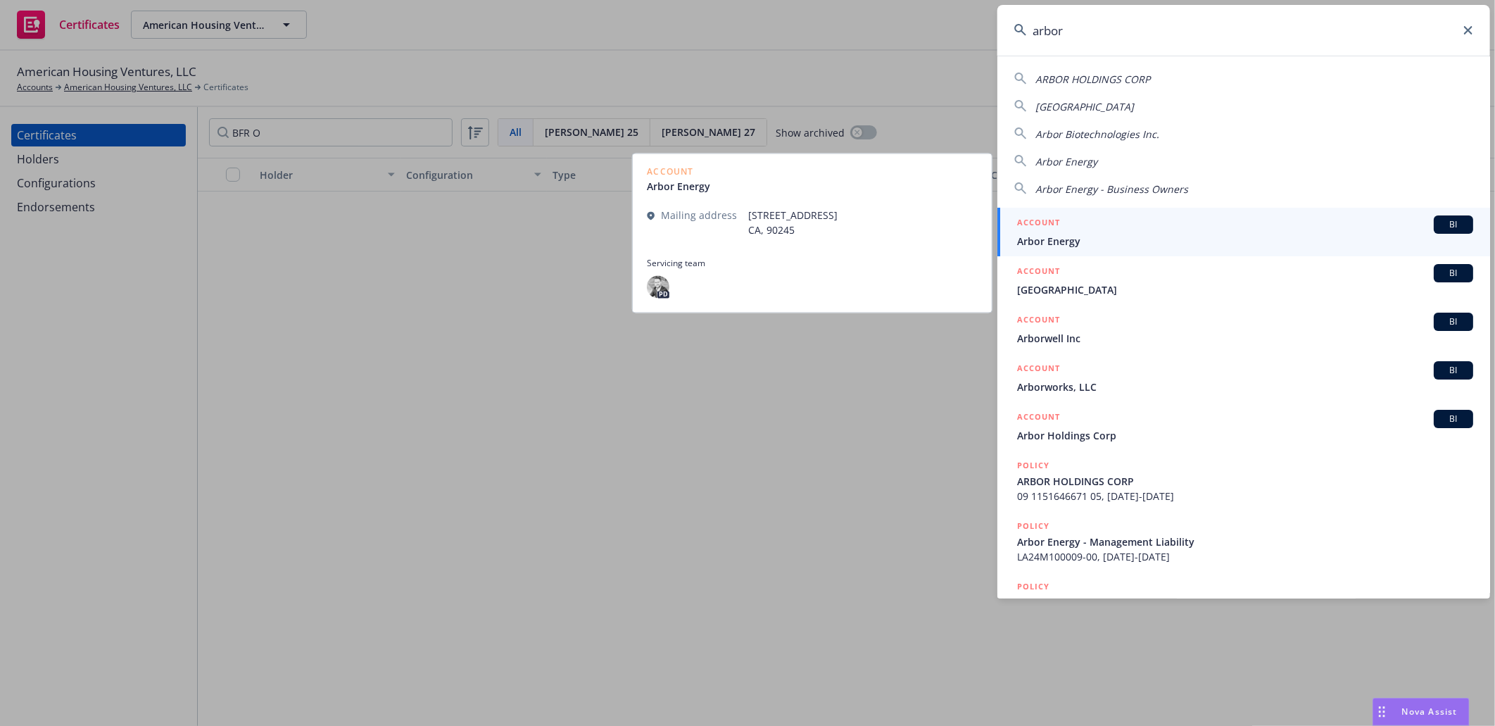
type input "arbor"
click at [1067, 236] on span "Arbor Energy" at bounding box center [1245, 241] width 456 height 15
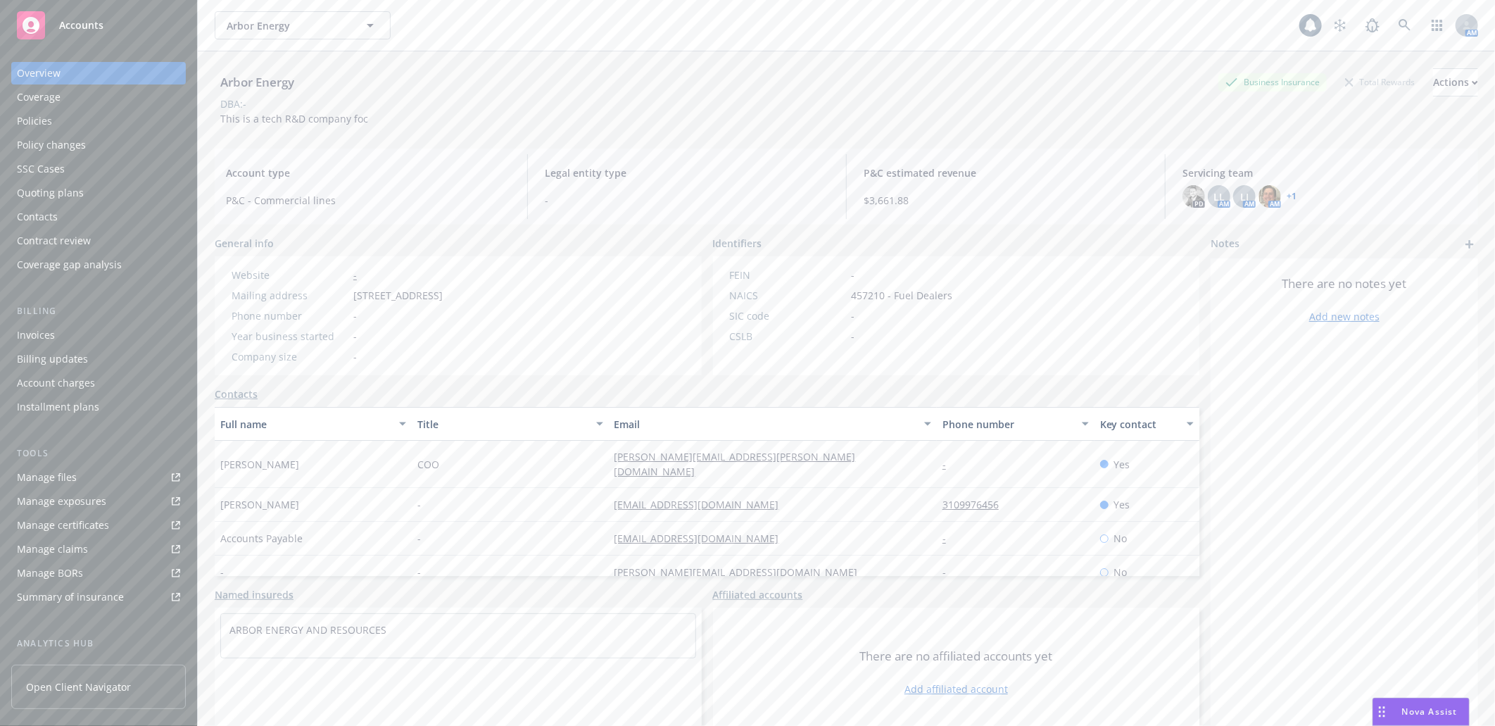
click at [57, 117] on div "Policies" at bounding box center [98, 121] width 163 height 23
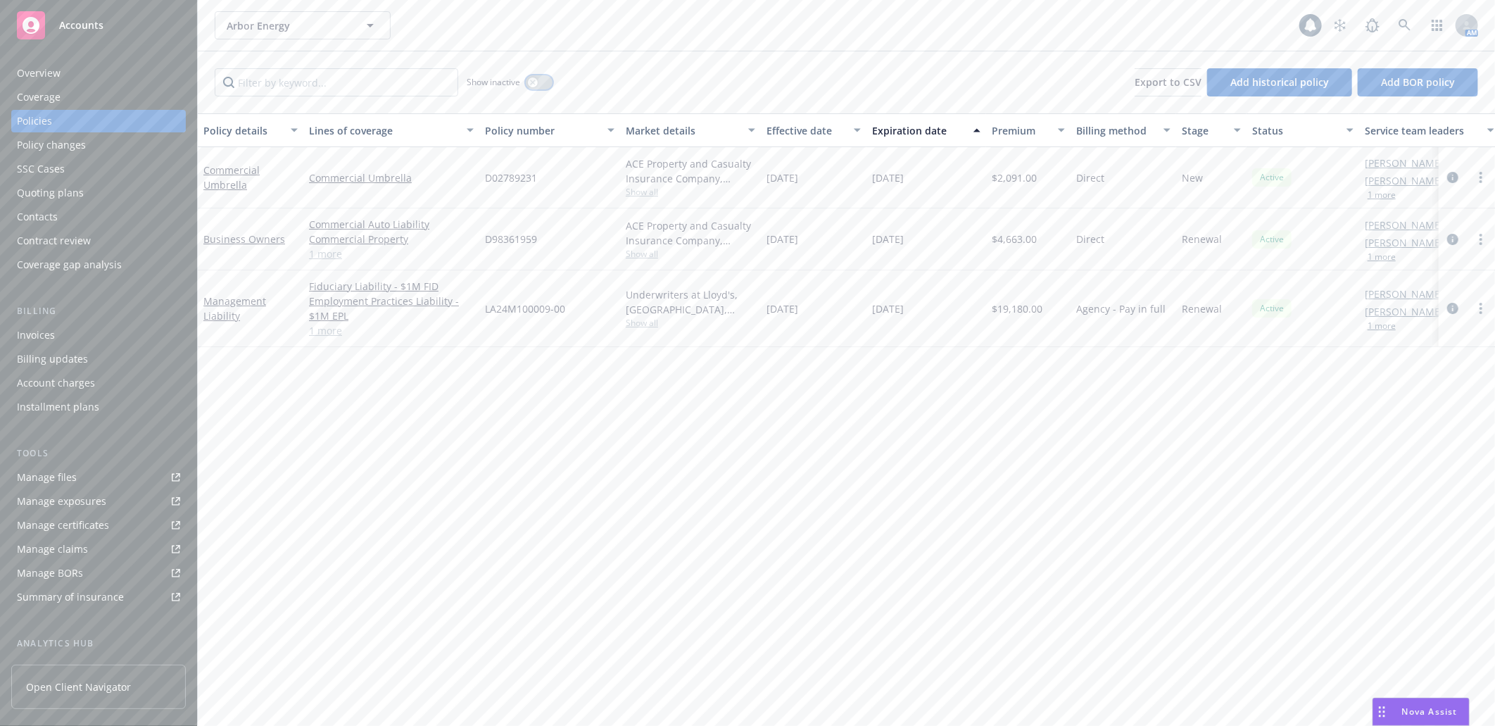
click at [542, 78] on button "button" at bounding box center [539, 82] width 27 height 14
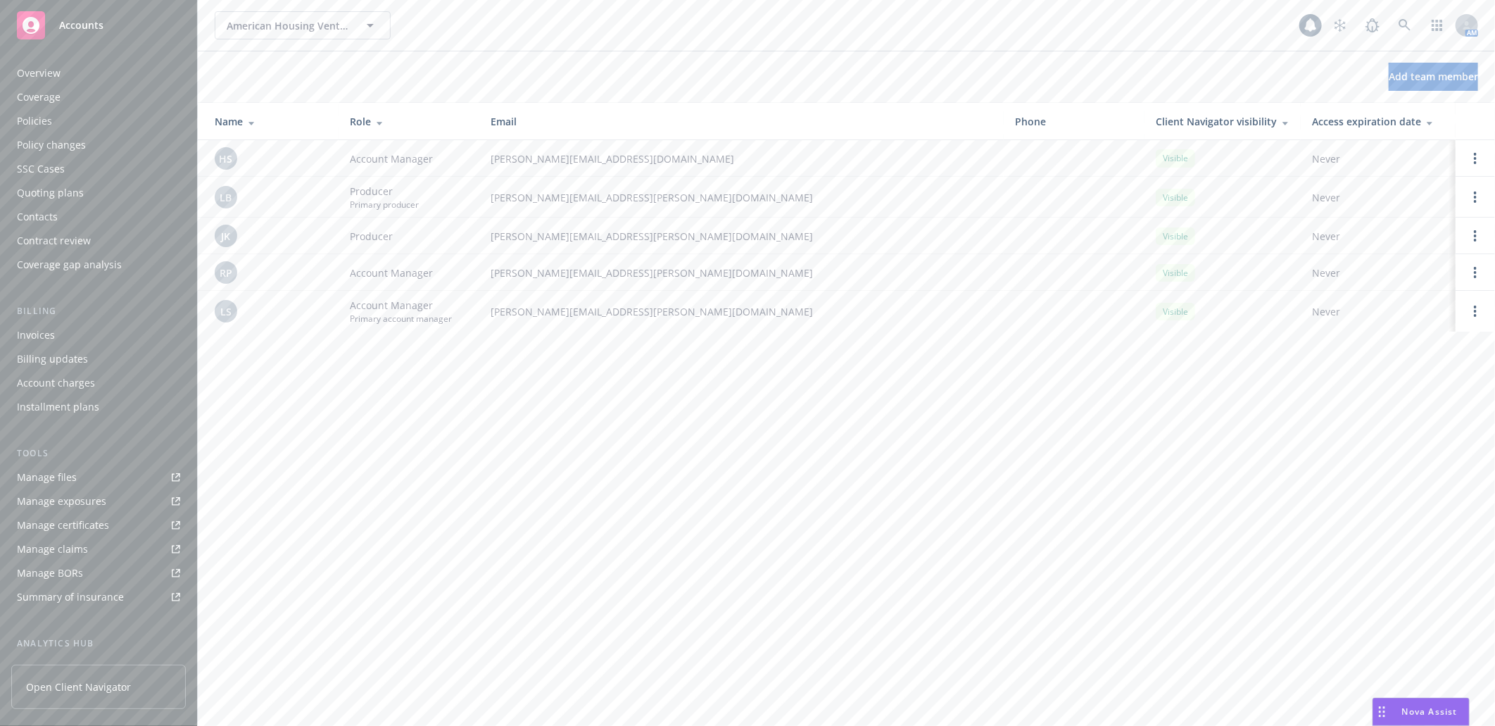
scroll to position [191, 0]
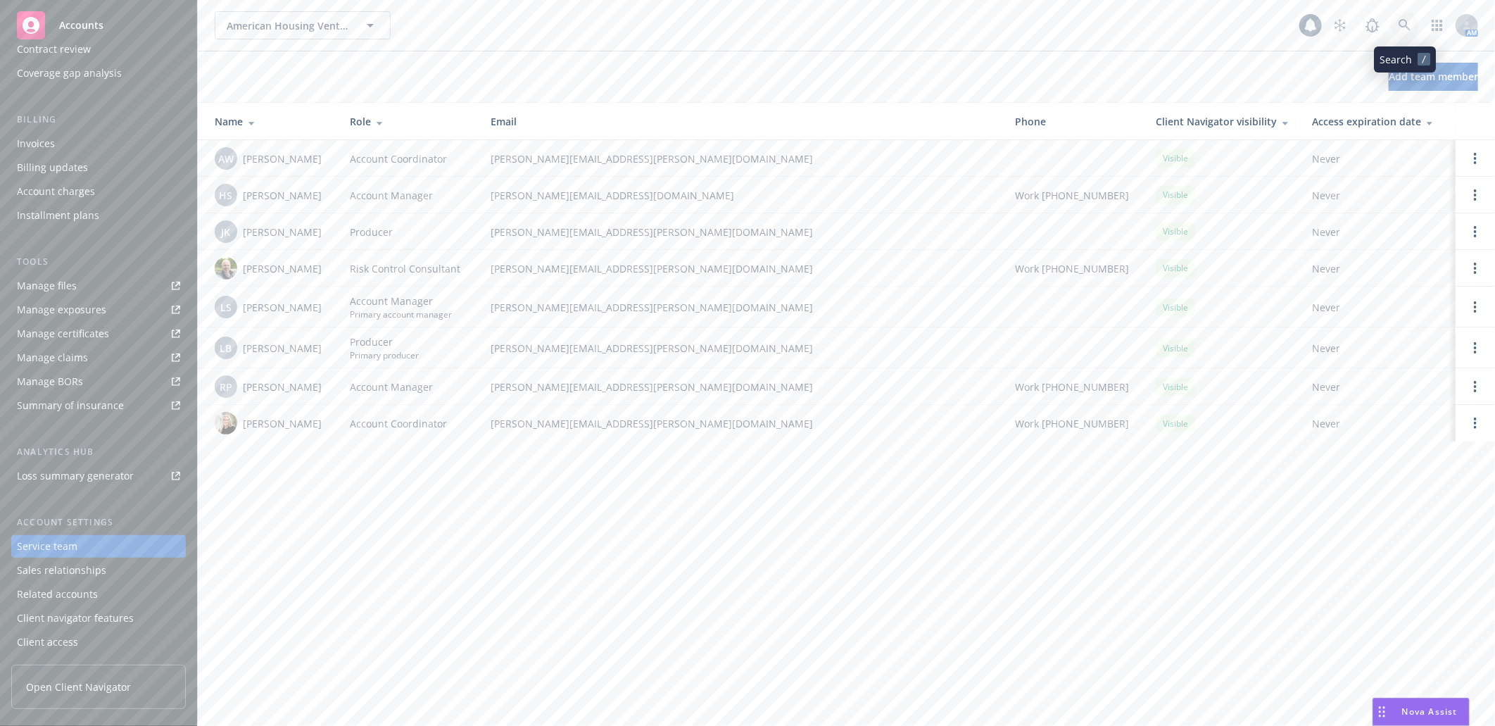
click at [1406, 24] on icon at bounding box center [1404, 25] width 12 height 12
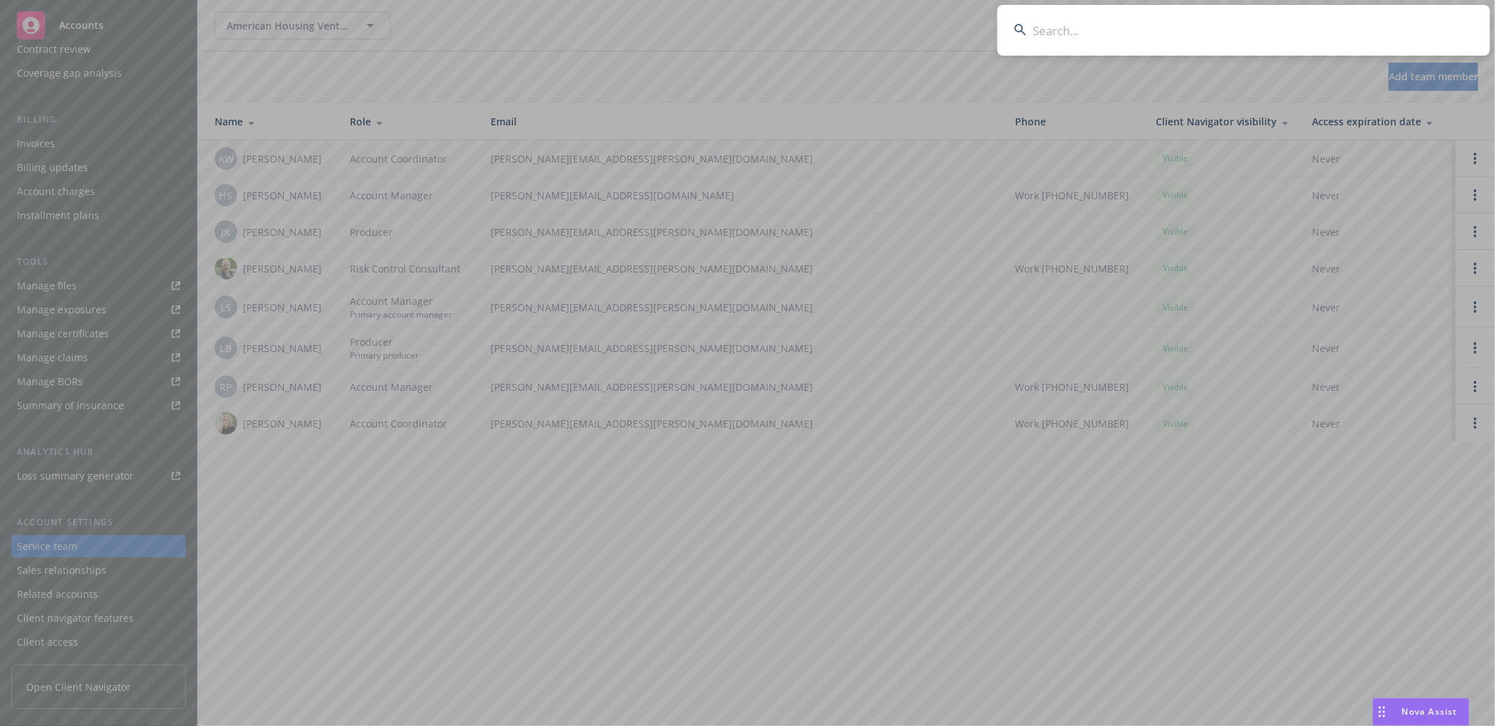
click at [1194, 16] on input at bounding box center [1243, 30] width 493 height 51
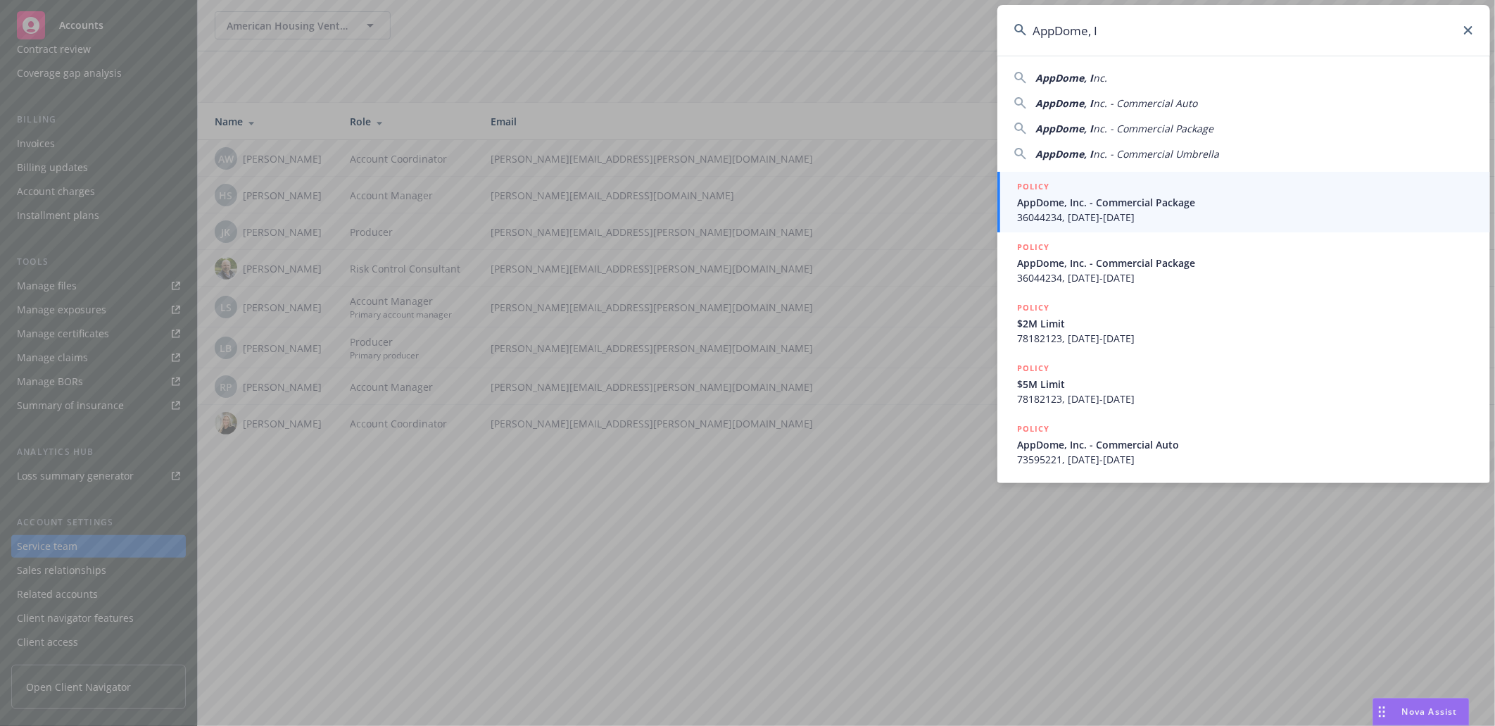
click at [1061, 74] on span "AppDome, I" at bounding box center [1064, 77] width 58 height 13
type input "AppDome, Inc."
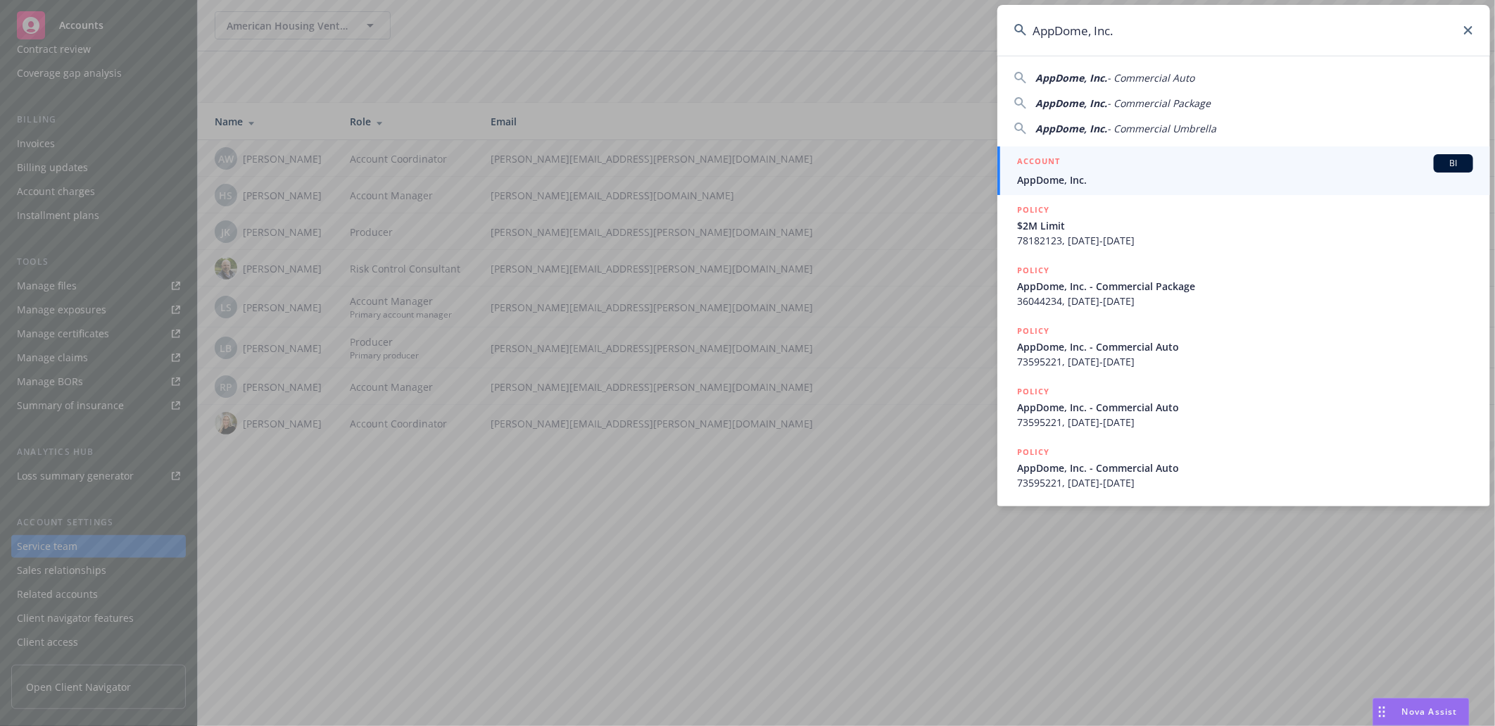
click at [1059, 174] on span "AppDome, Inc." at bounding box center [1245, 179] width 456 height 15
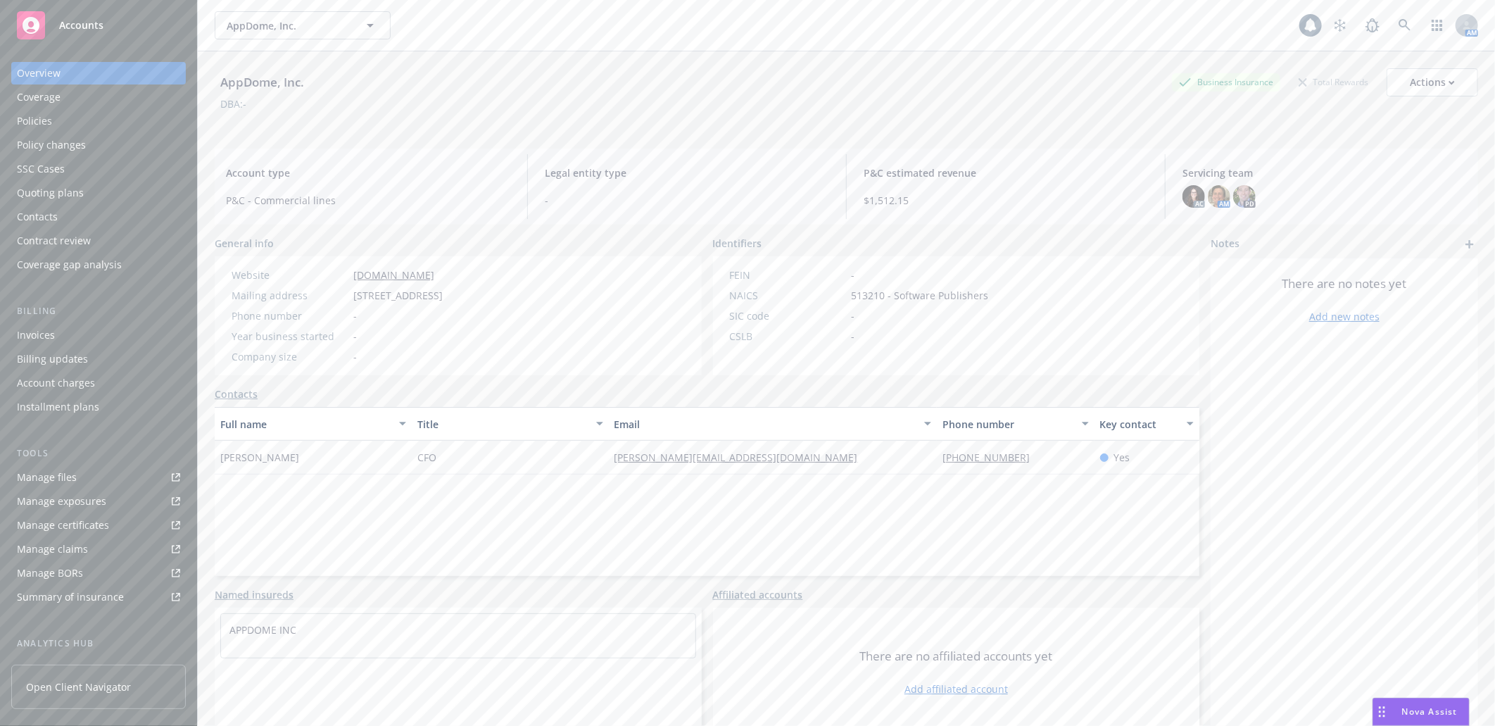
click at [82, 524] on div "Manage certificates" at bounding box center [63, 525] width 92 height 23
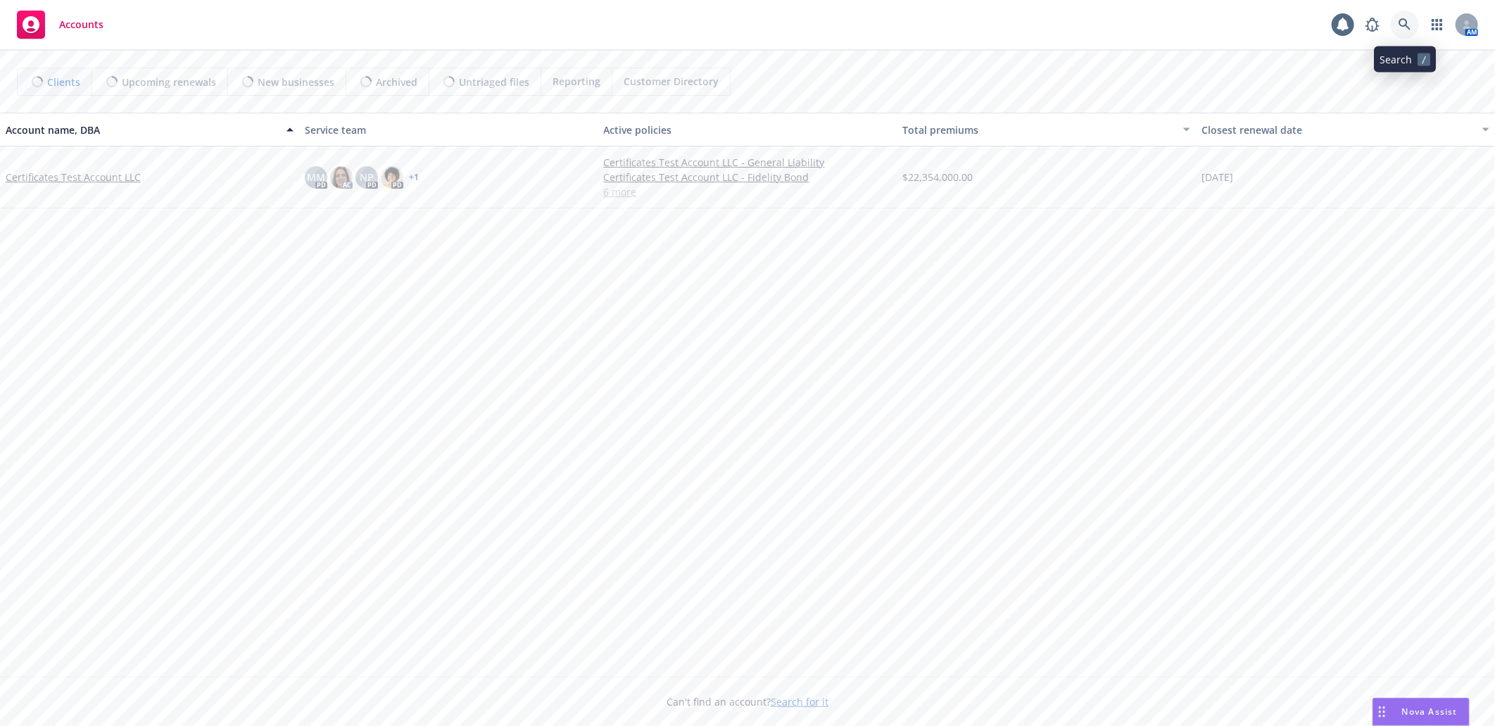
click at [1408, 25] on icon at bounding box center [1404, 24] width 13 height 13
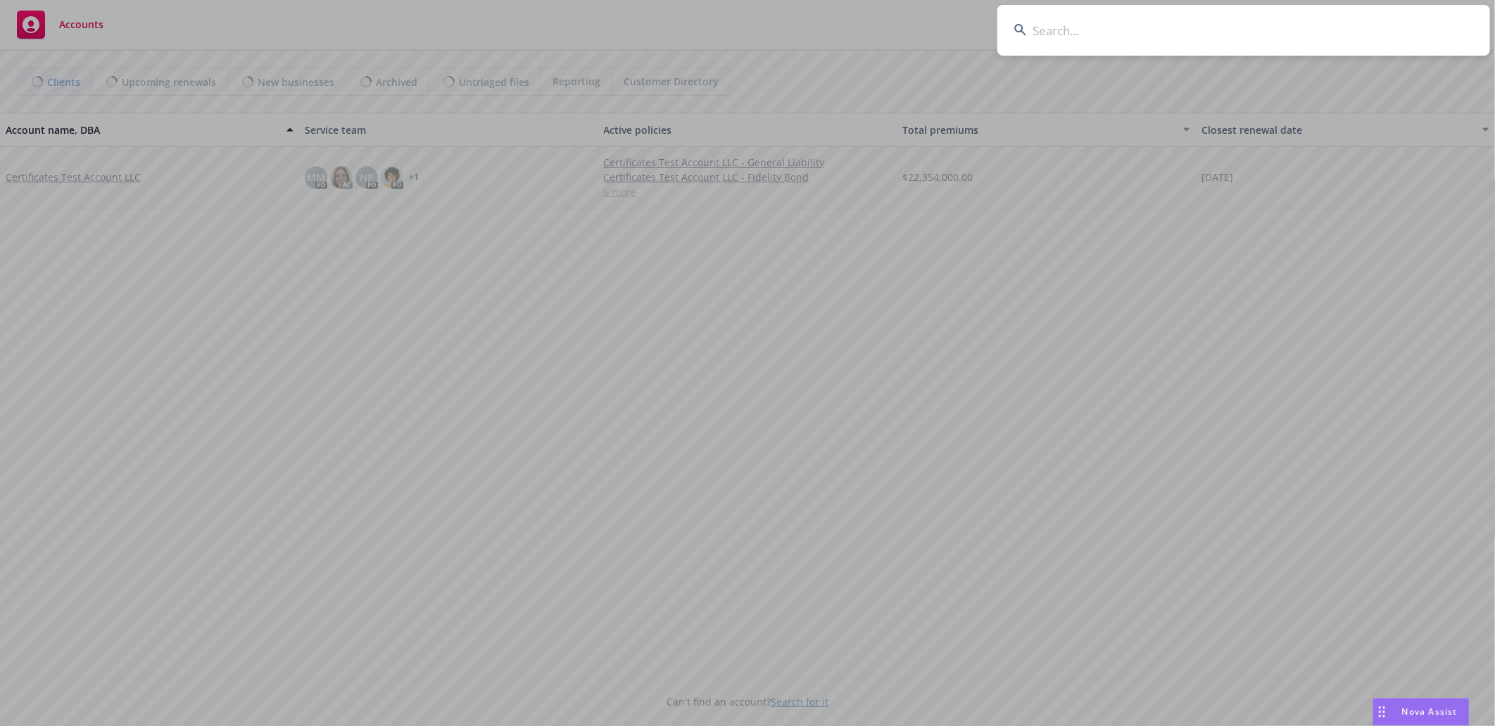
click at [1235, 25] on input at bounding box center [1243, 30] width 493 height 51
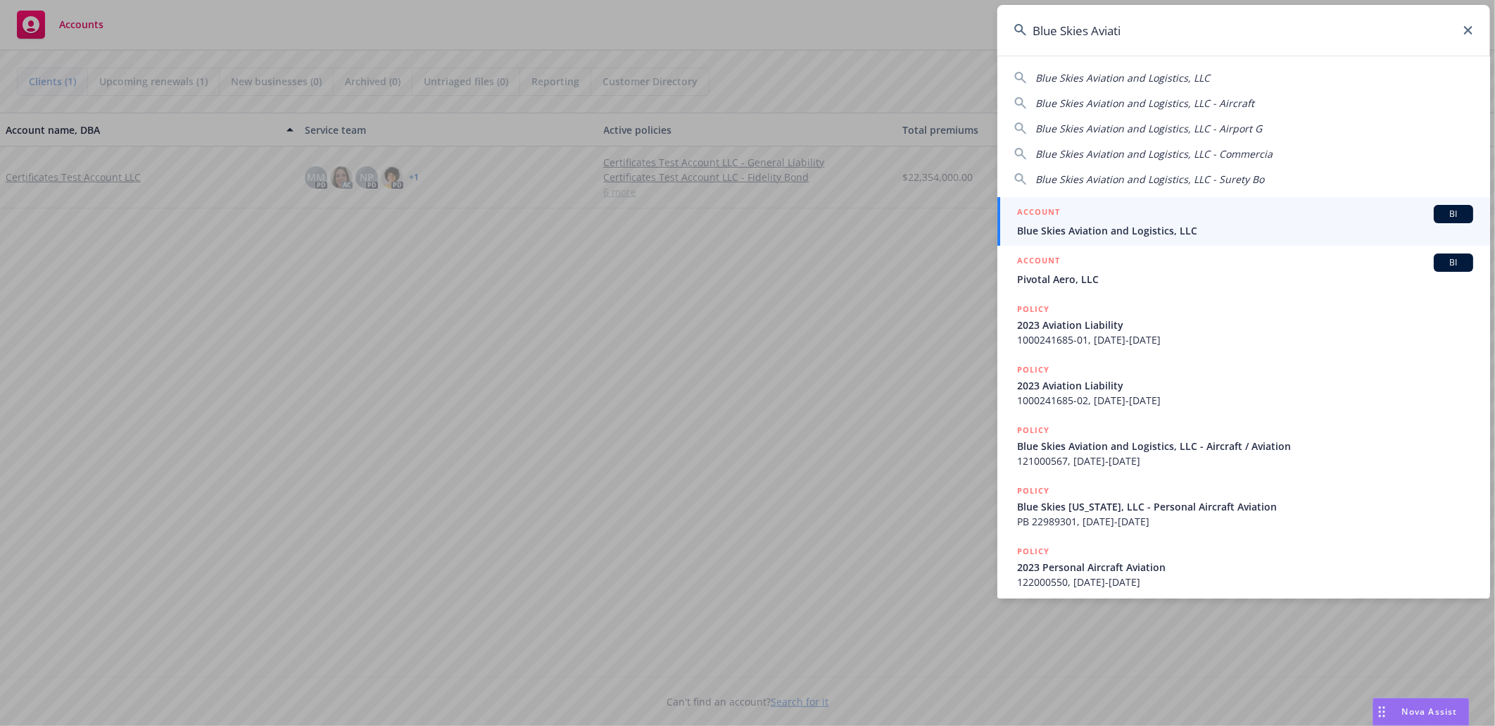
type input "Blue Skies Aviati"
click at [1086, 221] on div "ACCOUNT BI" at bounding box center [1245, 214] width 456 height 18
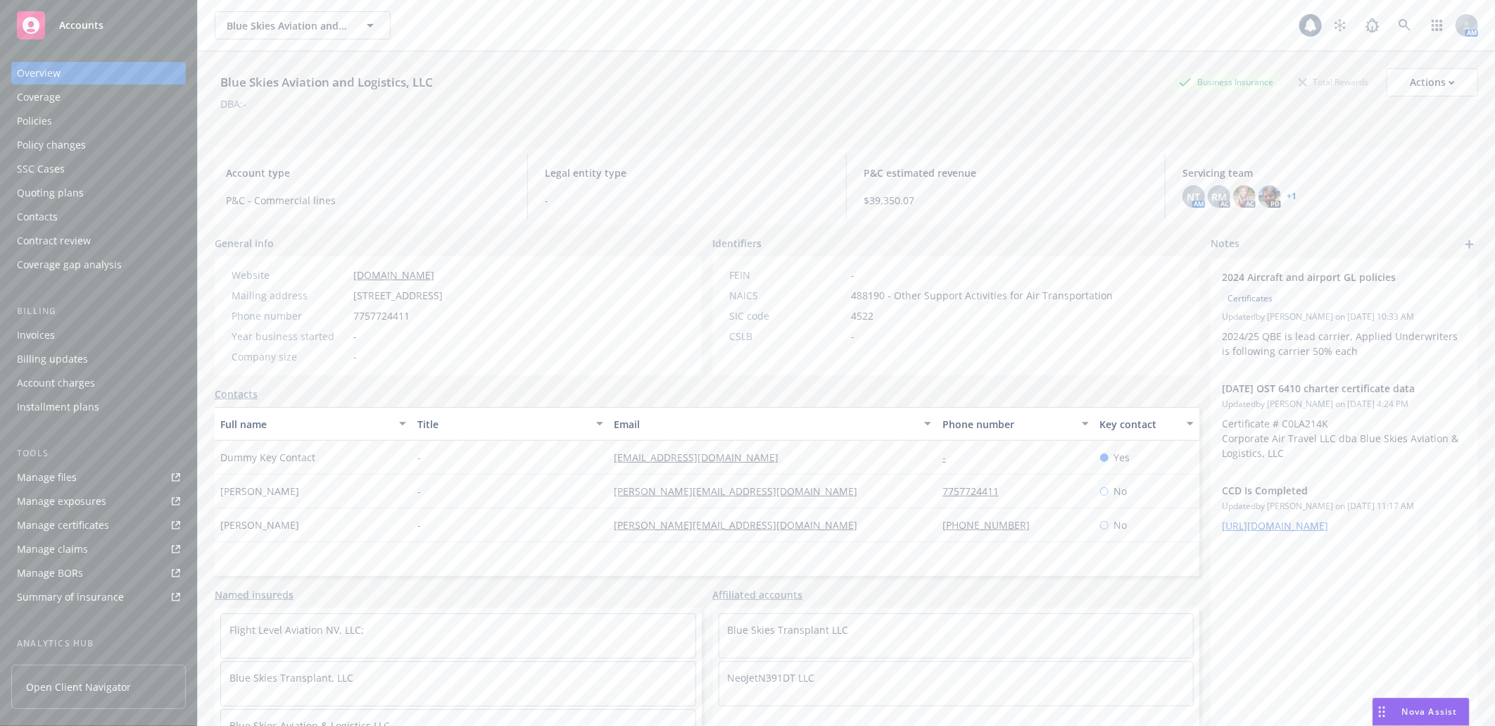
click at [36, 115] on div "Policies" at bounding box center [34, 121] width 35 height 23
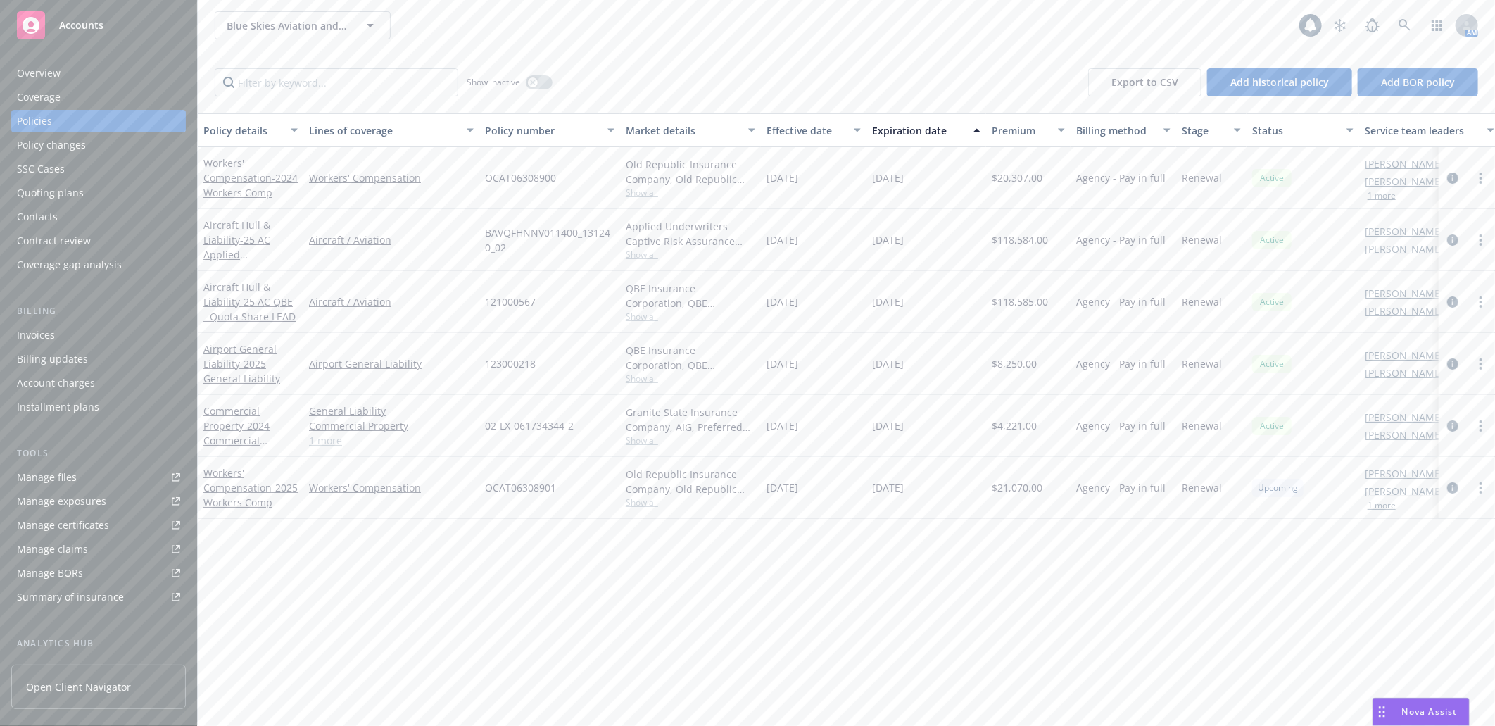
click at [66, 523] on div "Manage certificates" at bounding box center [63, 525] width 92 height 23
click at [82, 525] on div "Manage certificates" at bounding box center [63, 525] width 92 height 23
click at [1408, 25] on icon at bounding box center [1404, 25] width 13 height 13
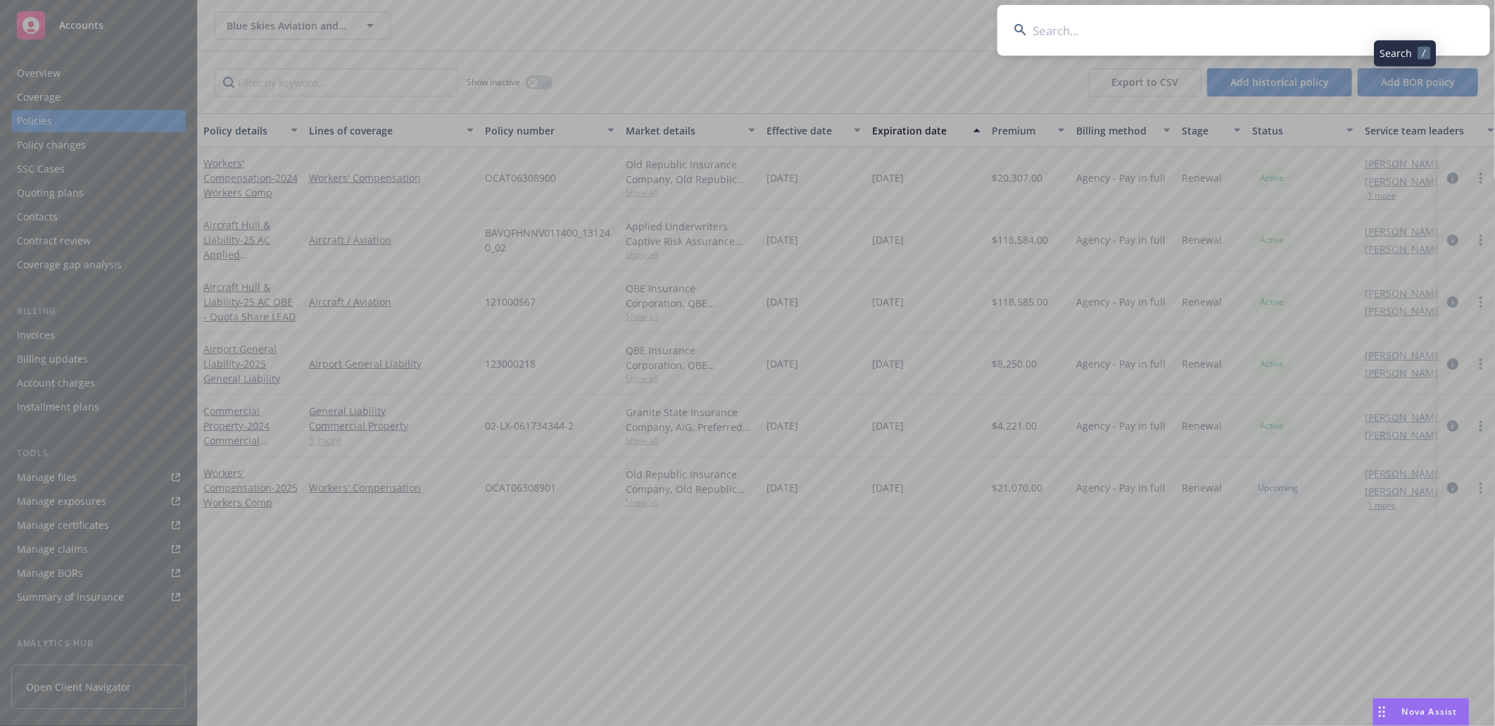
click at [1192, 47] on input at bounding box center [1243, 30] width 493 height 51
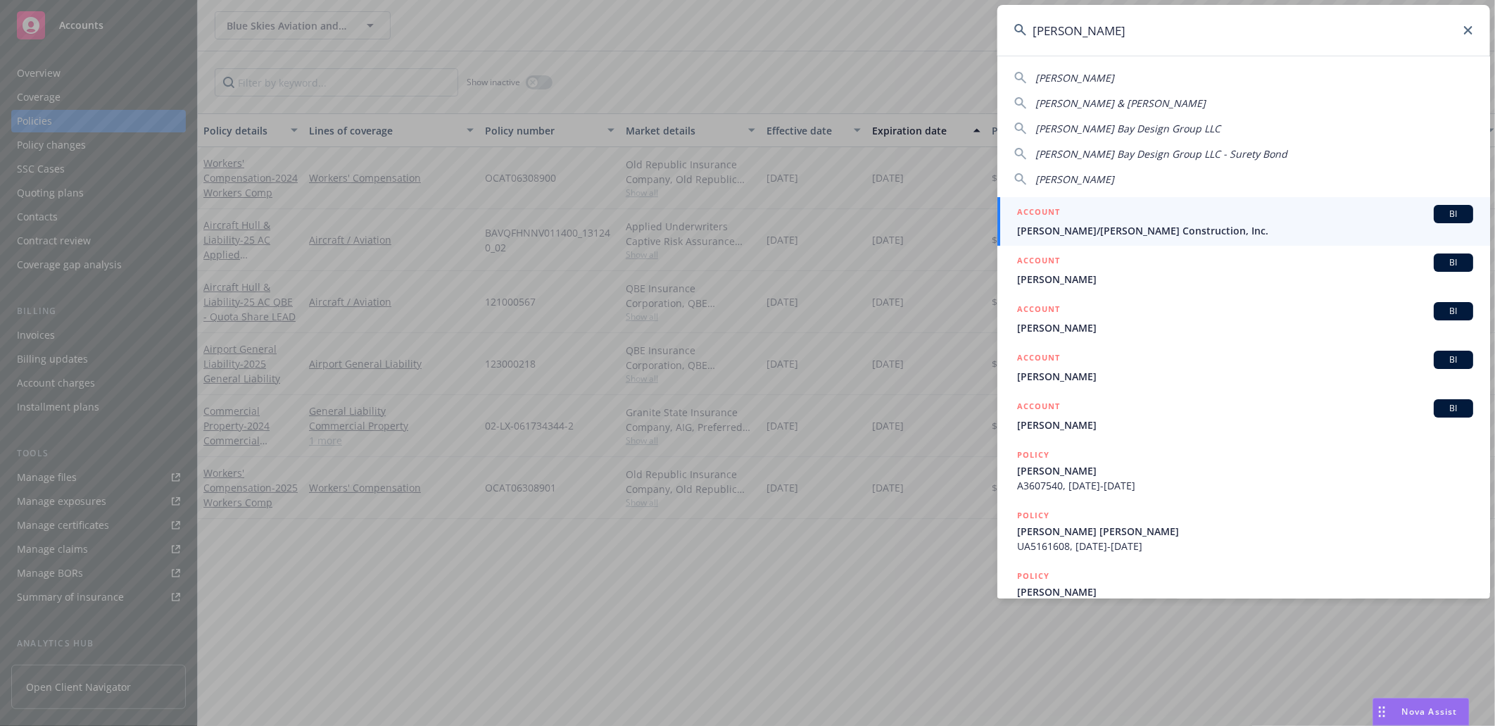
type input "elliott"
click at [1075, 223] on span "Elliott/Drinkward Construction, Inc." at bounding box center [1245, 230] width 456 height 15
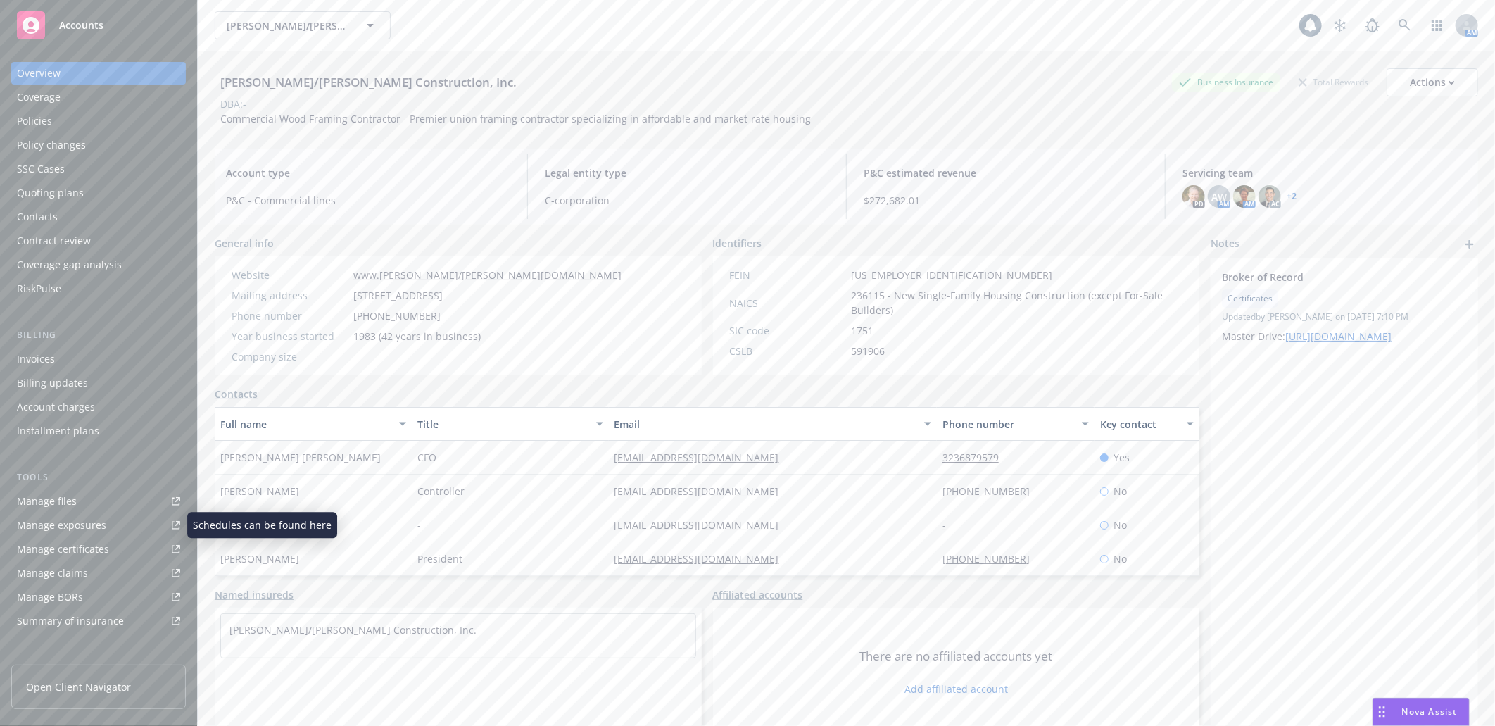
click at [88, 545] on div "Manage certificates" at bounding box center [63, 549] width 92 height 23
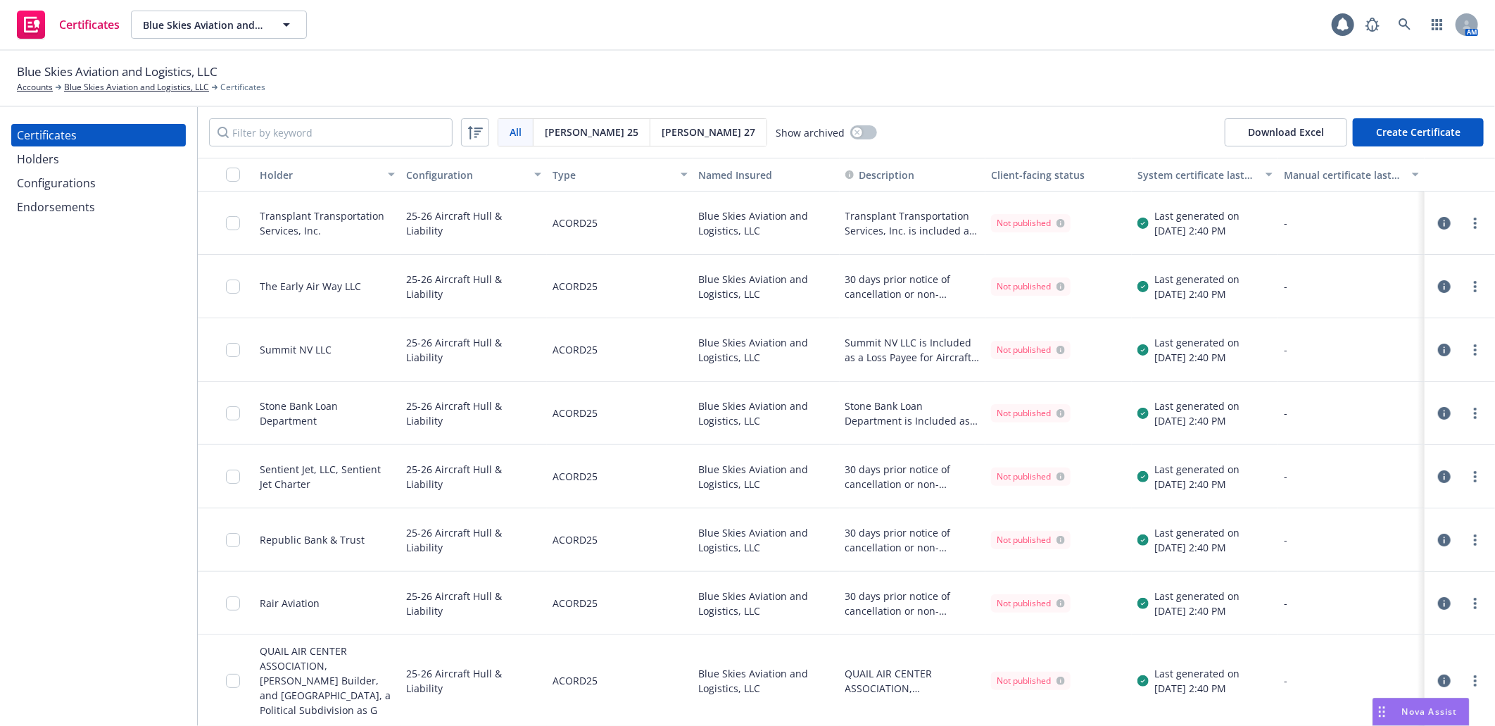
click at [74, 182] on div "Configurations" at bounding box center [56, 183] width 79 height 23
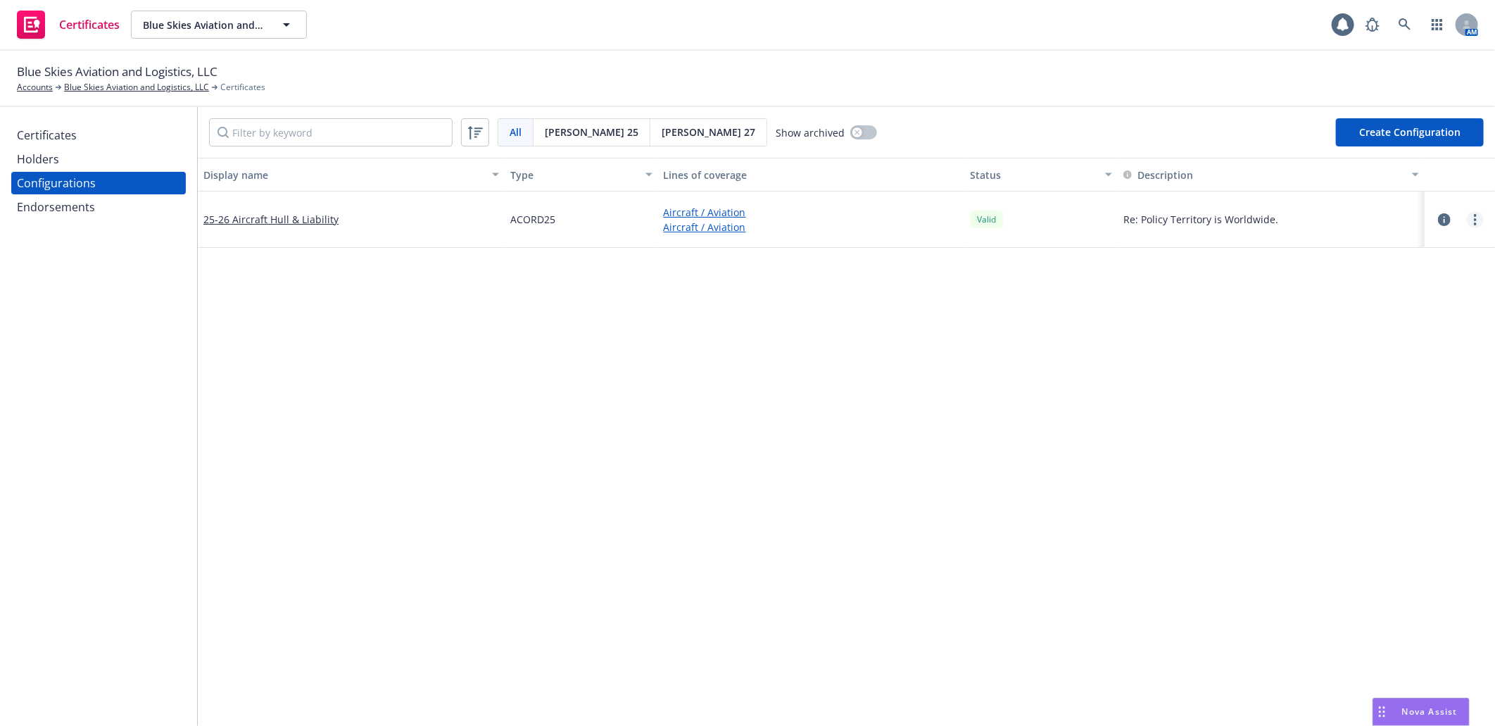
click at [1474, 220] on circle "more" at bounding box center [1475, 219] width 3 height 3
click at [1392, 390] on link "Preview an [PERSON_NAME]" at bounding box center [1394, 388] width 155 height 28
click at [48, 134] on div "Certificates" at bounding box center [47, 135] width 60 height 23
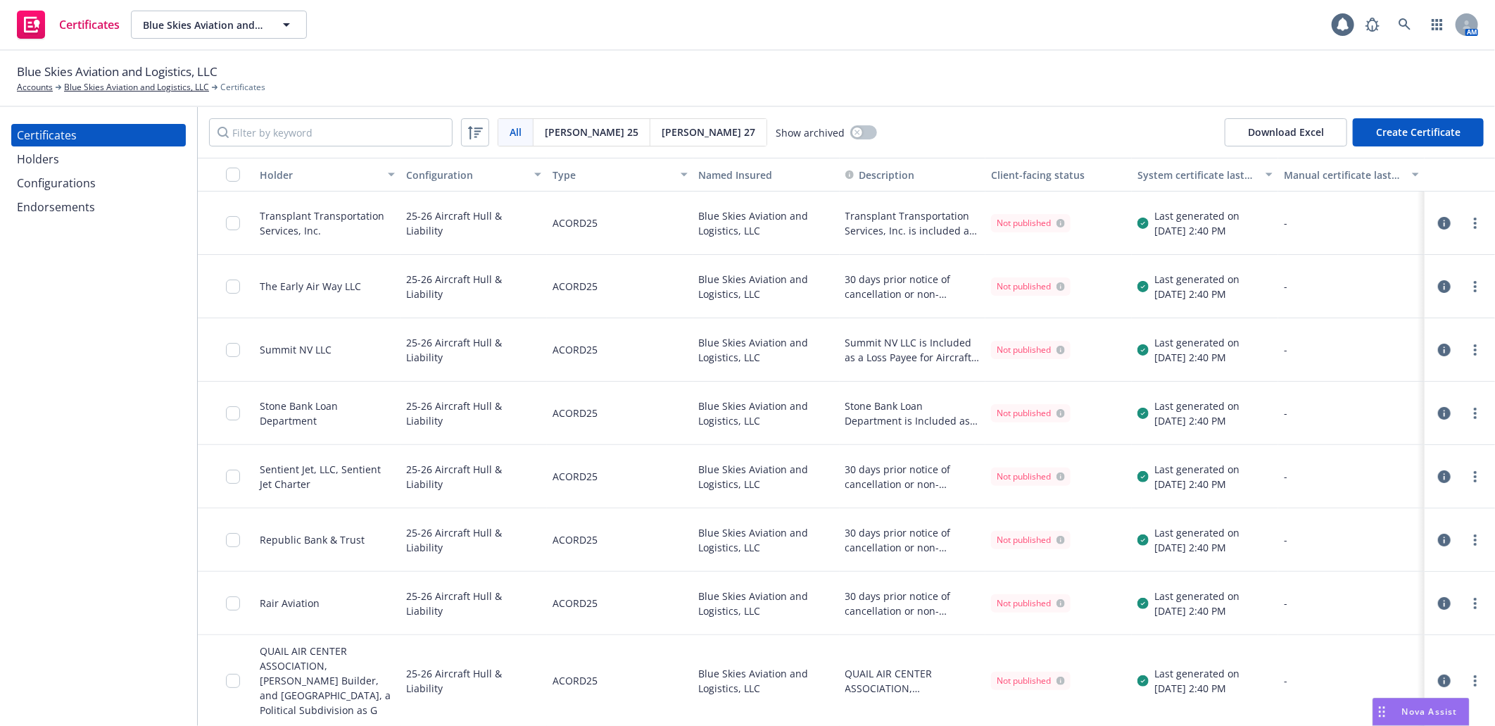
click at [231, 165] on button "button" at bounding box center [226, 175] width 56 height 34
click at [232, 168] on input "checkbox" at bounding box center [233, 175] width 14 height 14
click at [792, 691] on div "Other actions" at bounding box center [779, 694] width 75 height 27
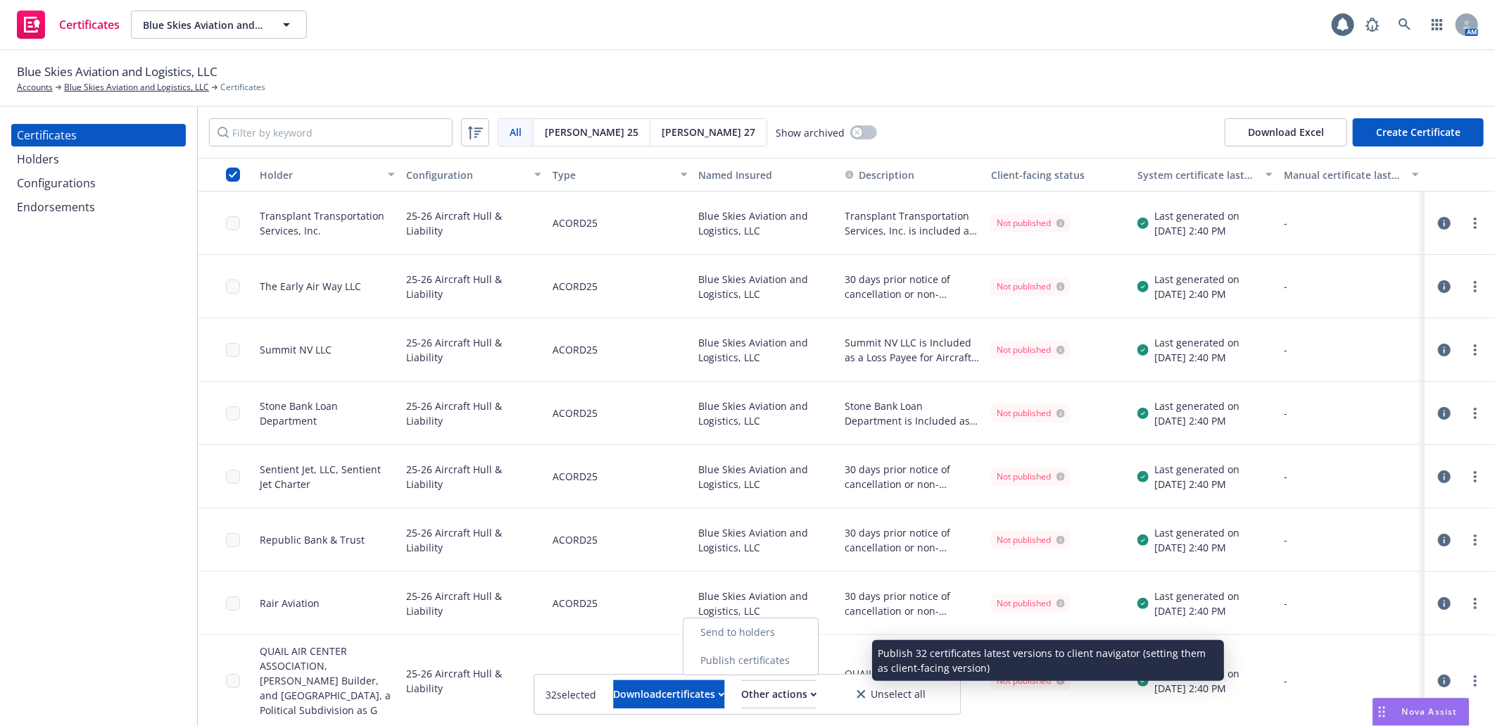
click at [790, 666] on link "Publish certificates" at bounding box center [750, 660] width 134 height 28
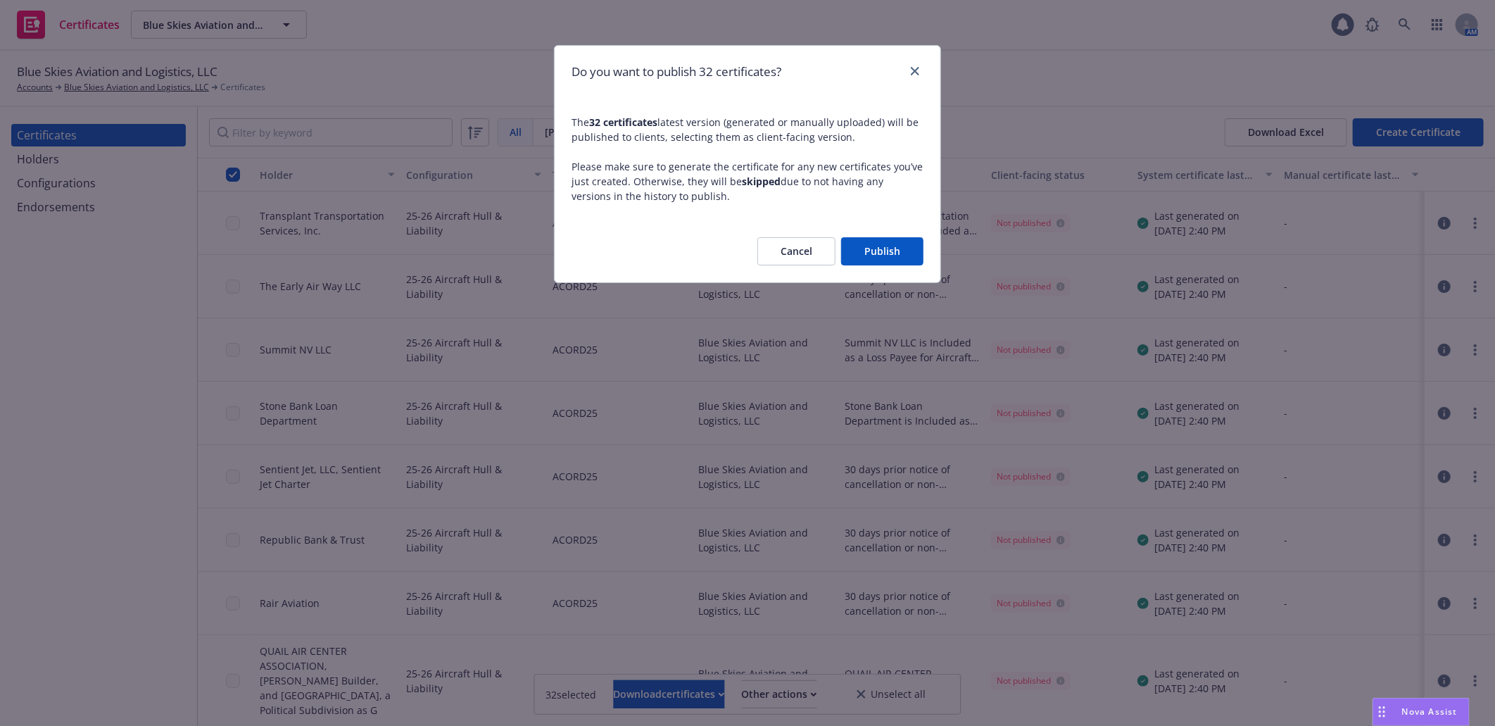
click at [881, 252] on button "Publish" at bounding box center [882, 251] width 82 height 28
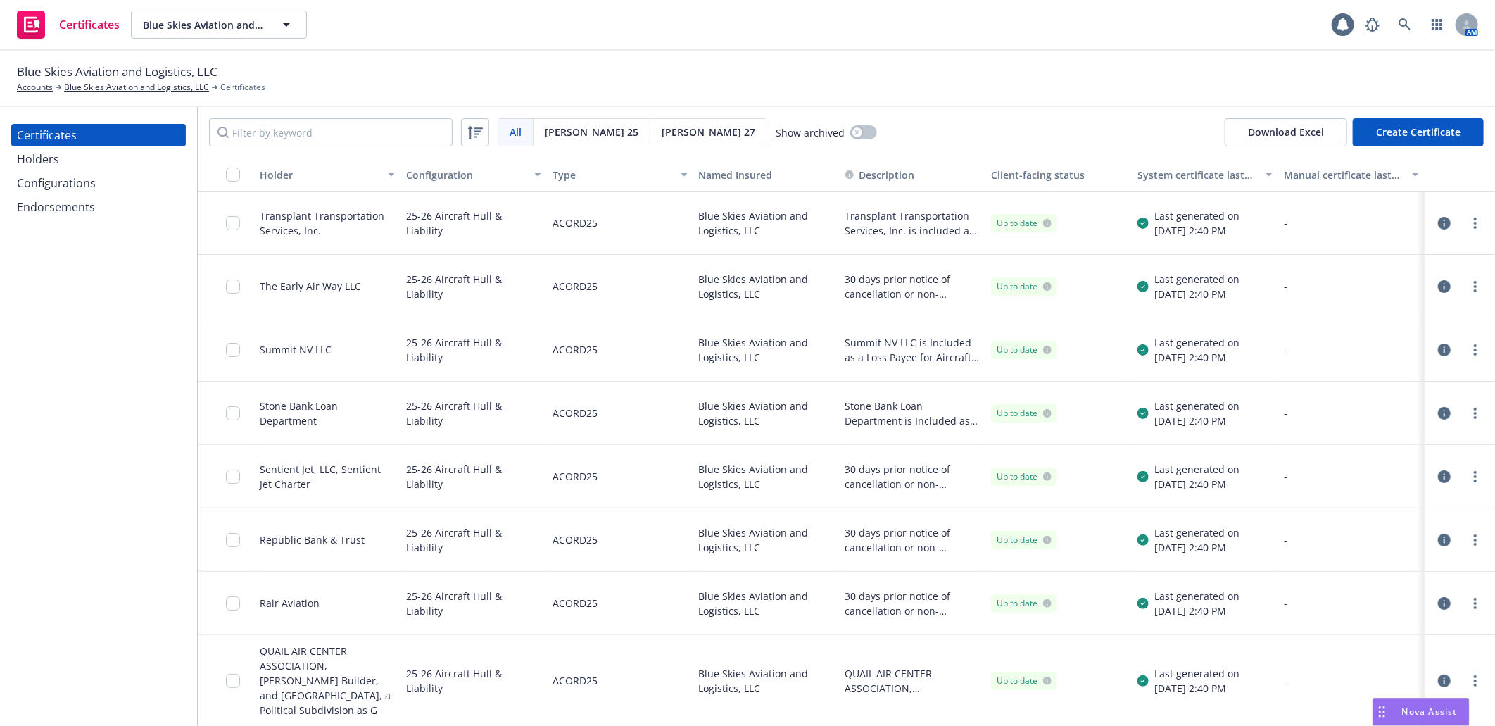
click at [44, 183] on div "Configurations" at bounding box center [56, 183] width 79 height 23
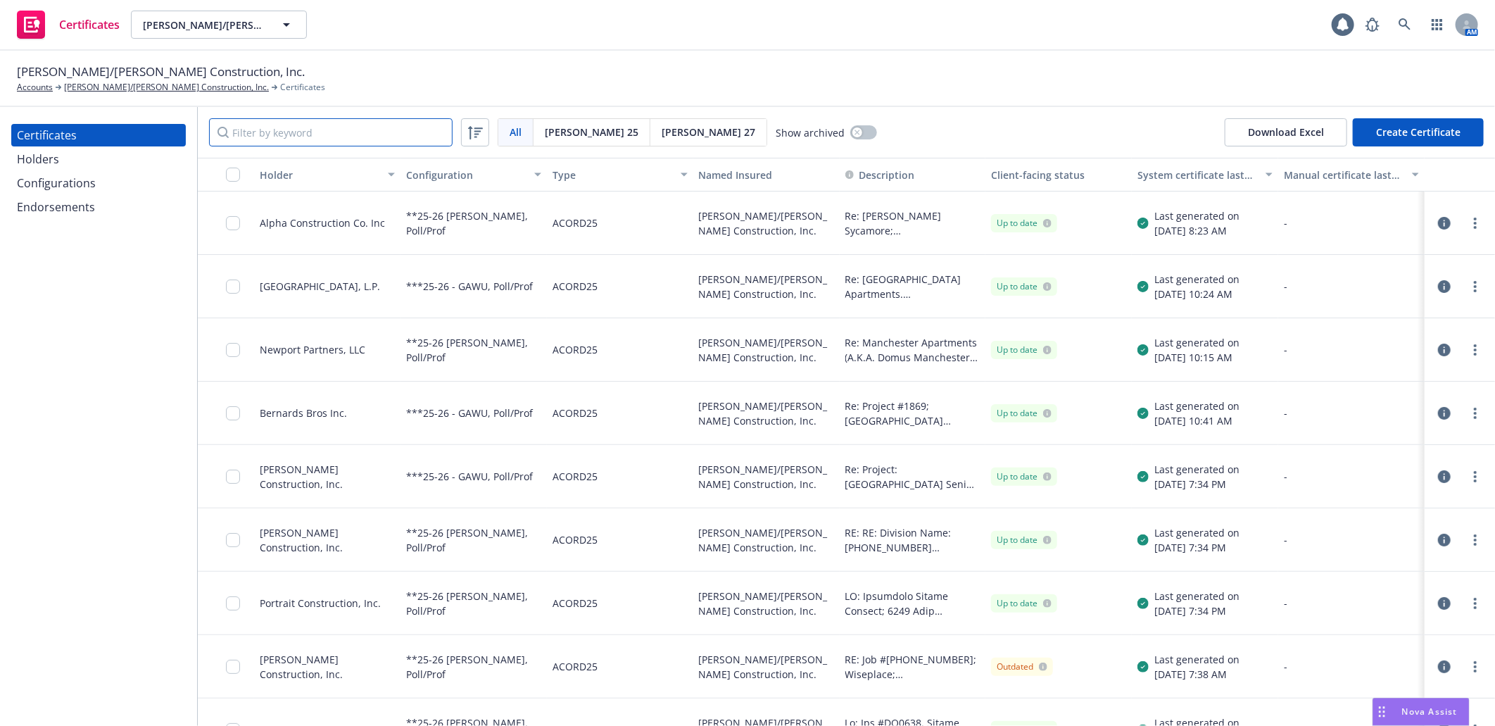
click at [308, 125] on input "Filter by keyword" at bounding box center [331, 132] width 244 height 28
paste input "Condominiu"
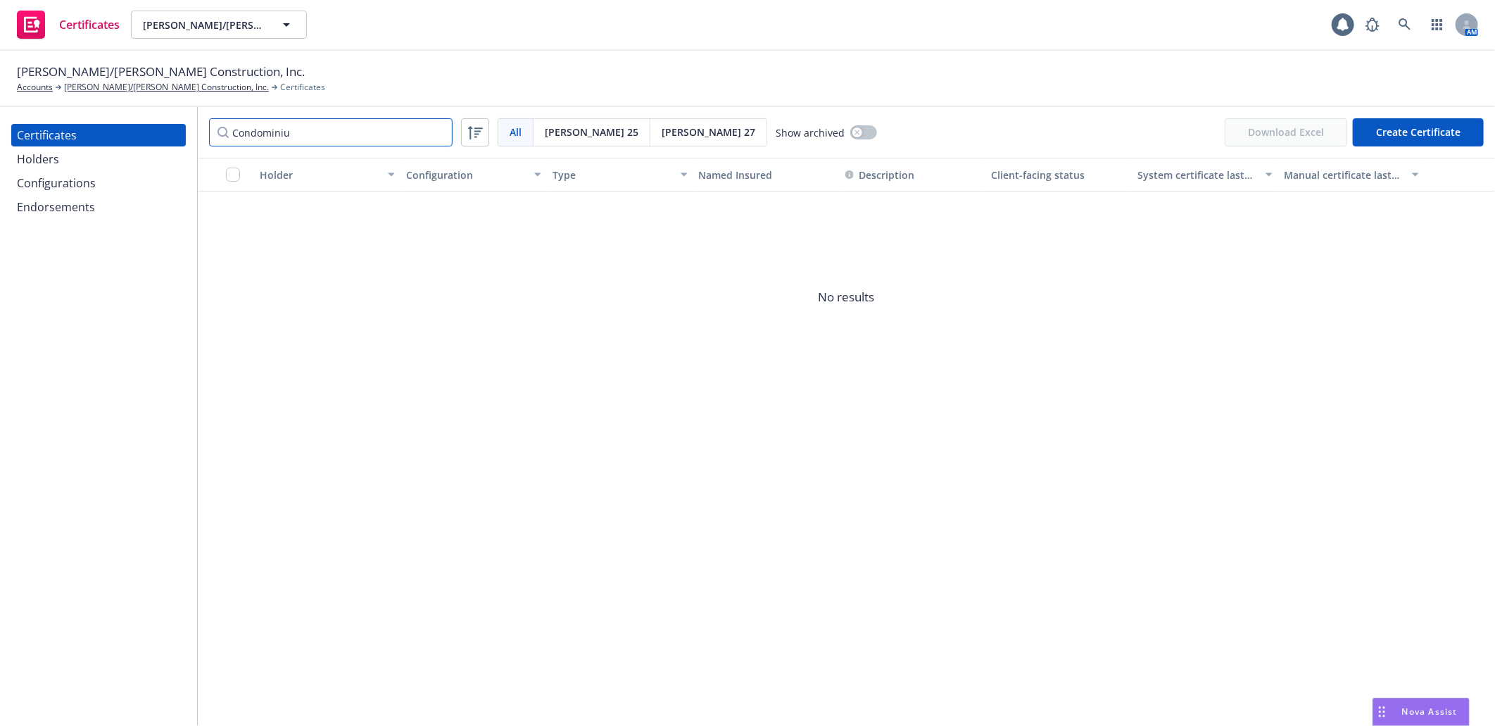
drag, startPoint x: 307, startPoint y: 132, endPoint x: 187, endPoint y: 131, distance: 120.4
click at [187, 131] on div "Certificates Holders Configurations Endorsements Condominiu All All Acord 25 Ac…" at bounding box center [747, 416] width 1495 height 619
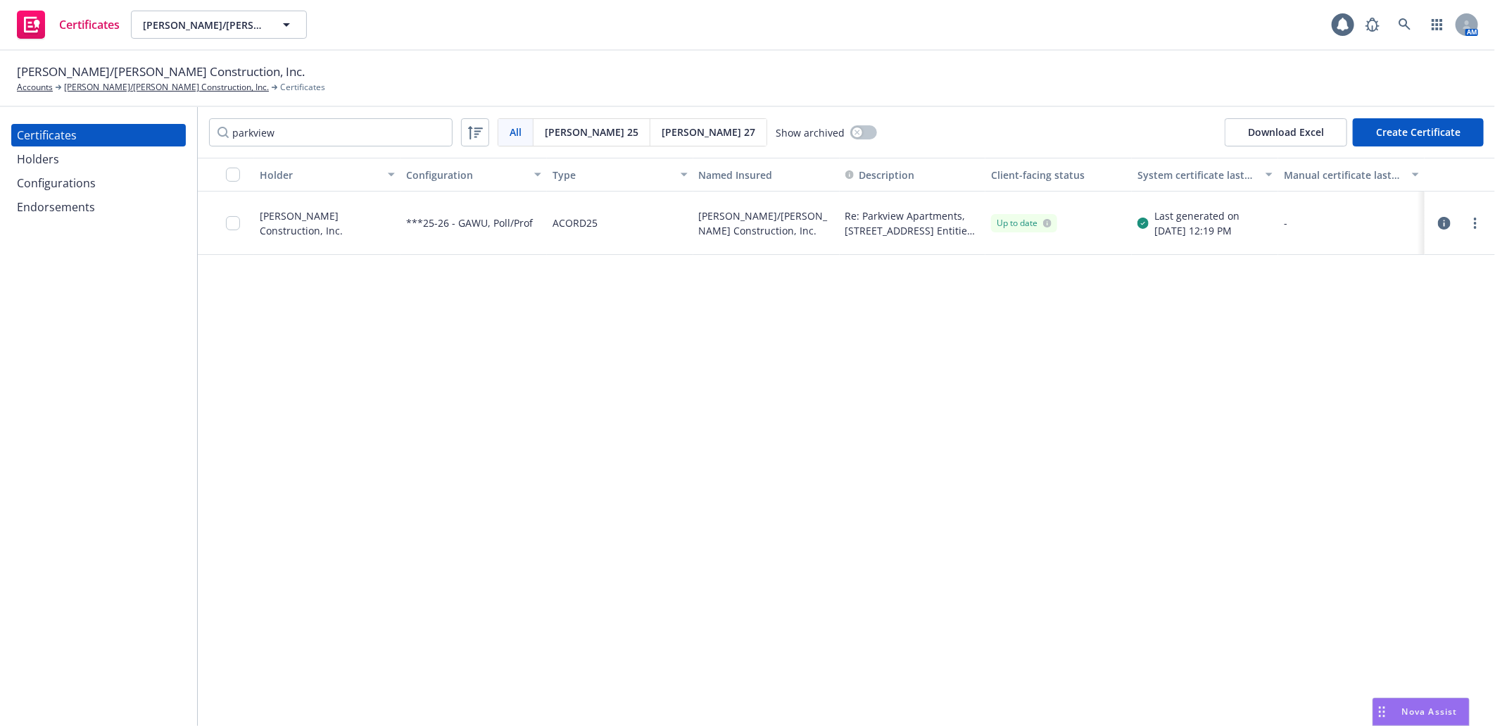
click at [1443, 226] on icon "button" at bounding box center [1444, 223] width 13 height 13
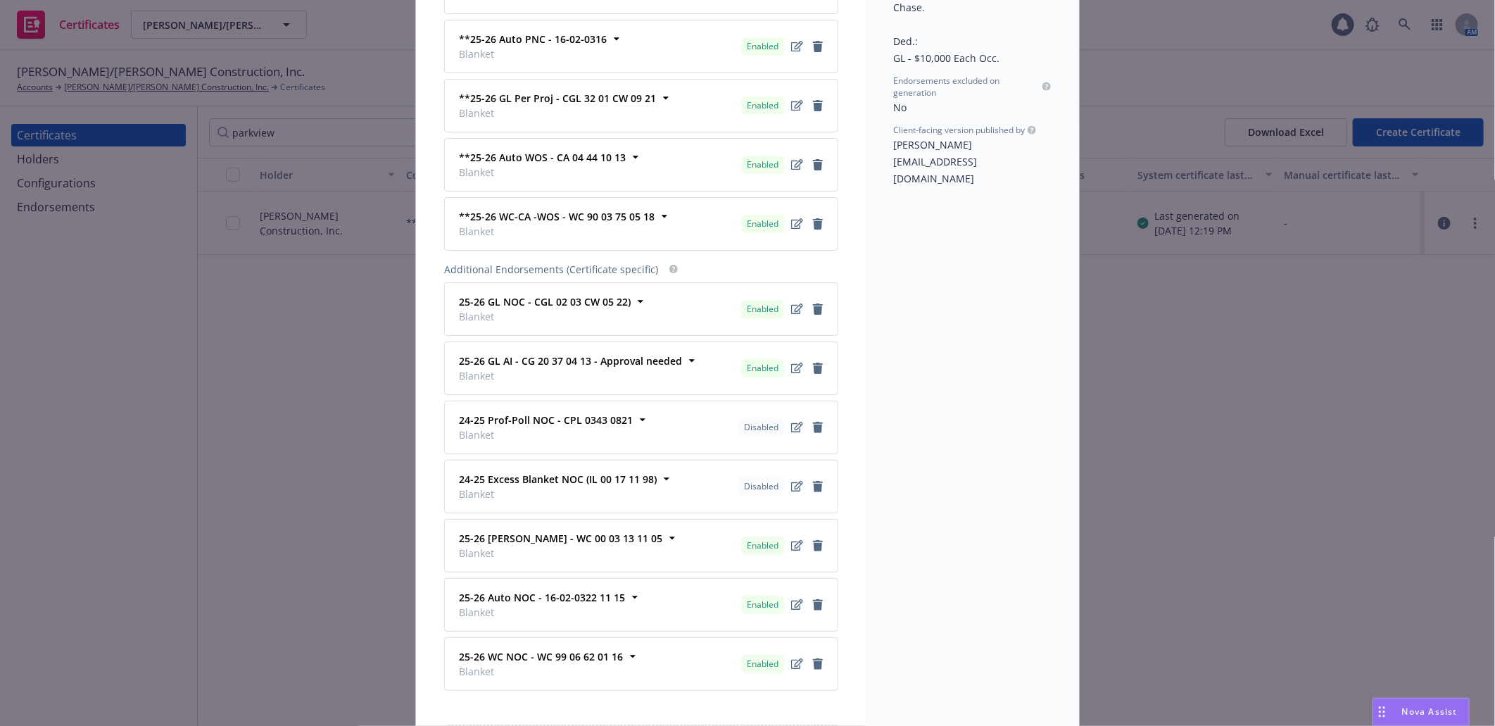
scroll to position [1094, 0]
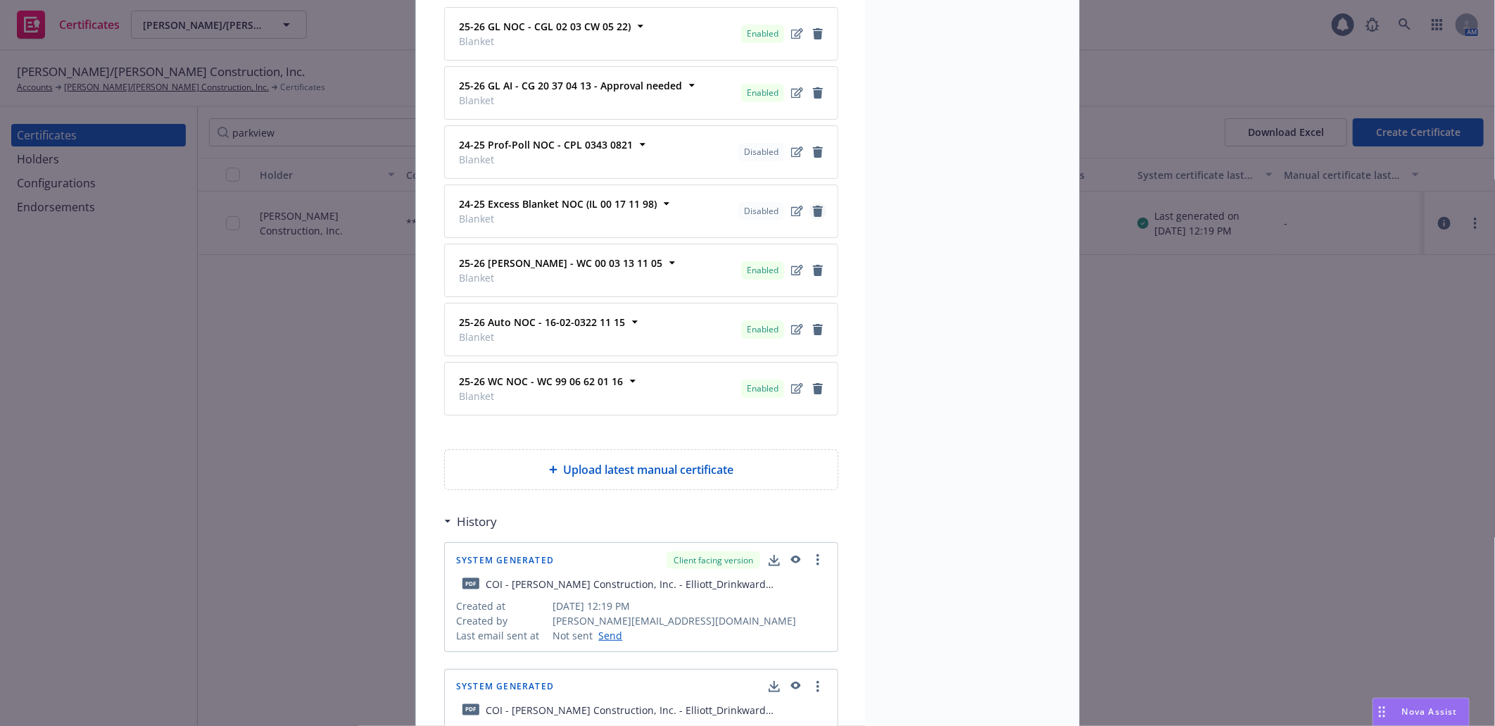
click at [812, 209] on icon "remove" at bounding box center [817, 211] width 11 height 11
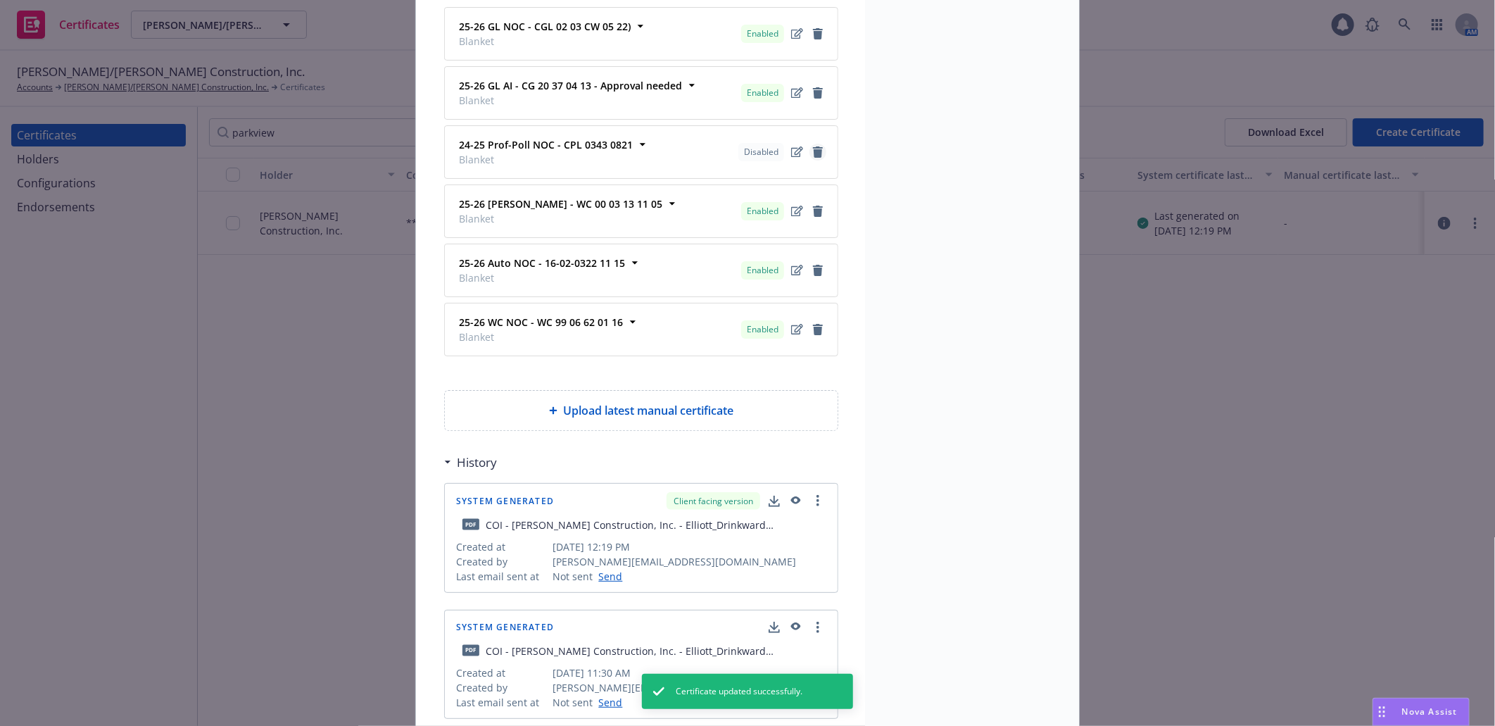
click at [813, 151] on icon "remove" at bounding box center [818, 151] width 10 height 11
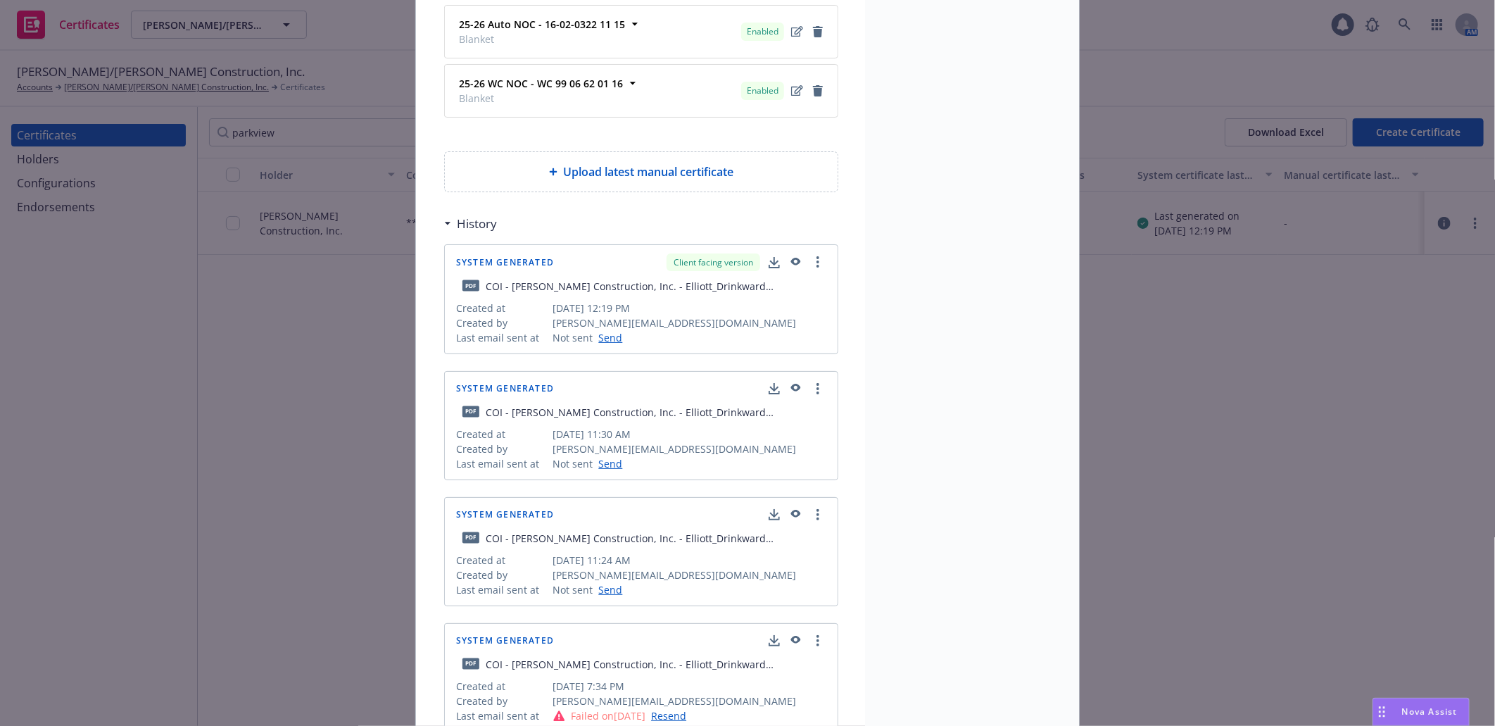
scroll to position [1484, 0]
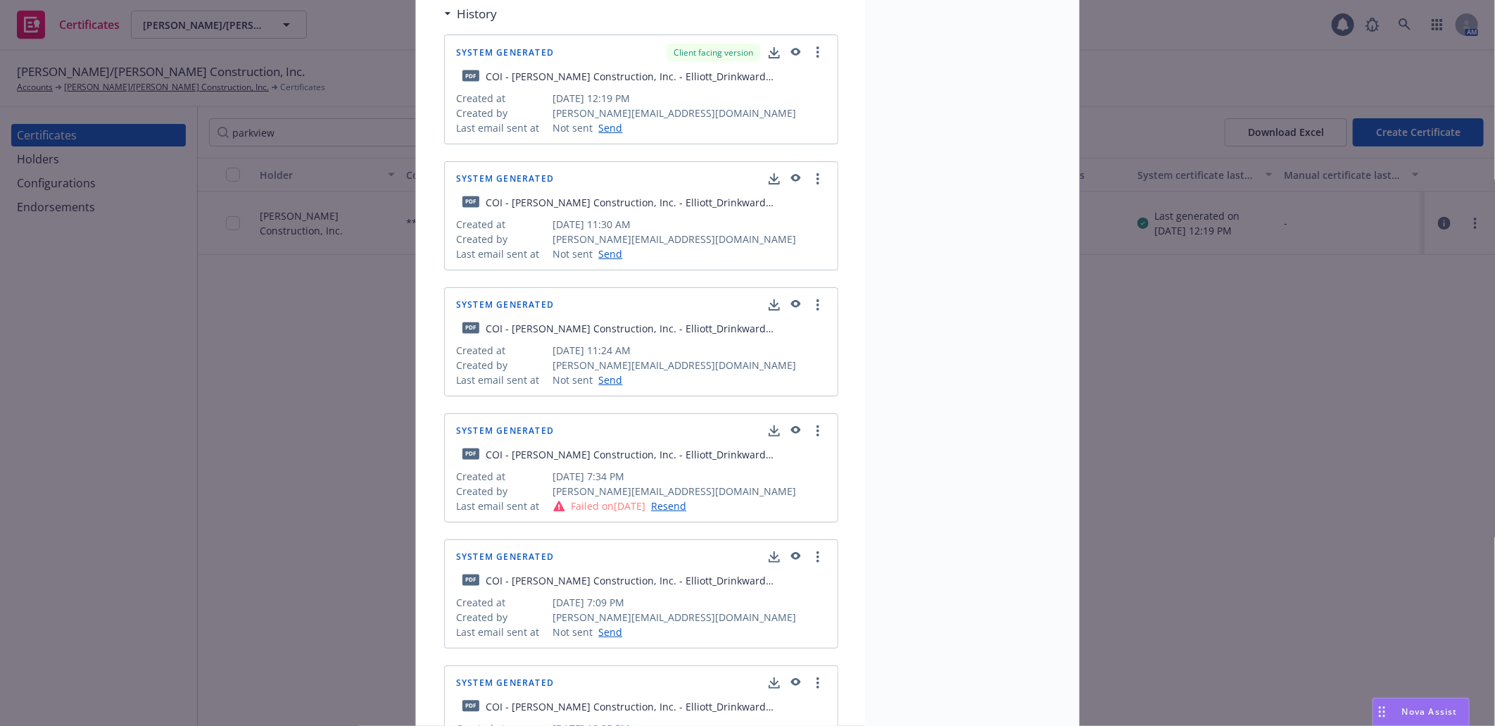
click at [791, 54] on icon "button" at bounding box center [796, 52] width 10 height 8
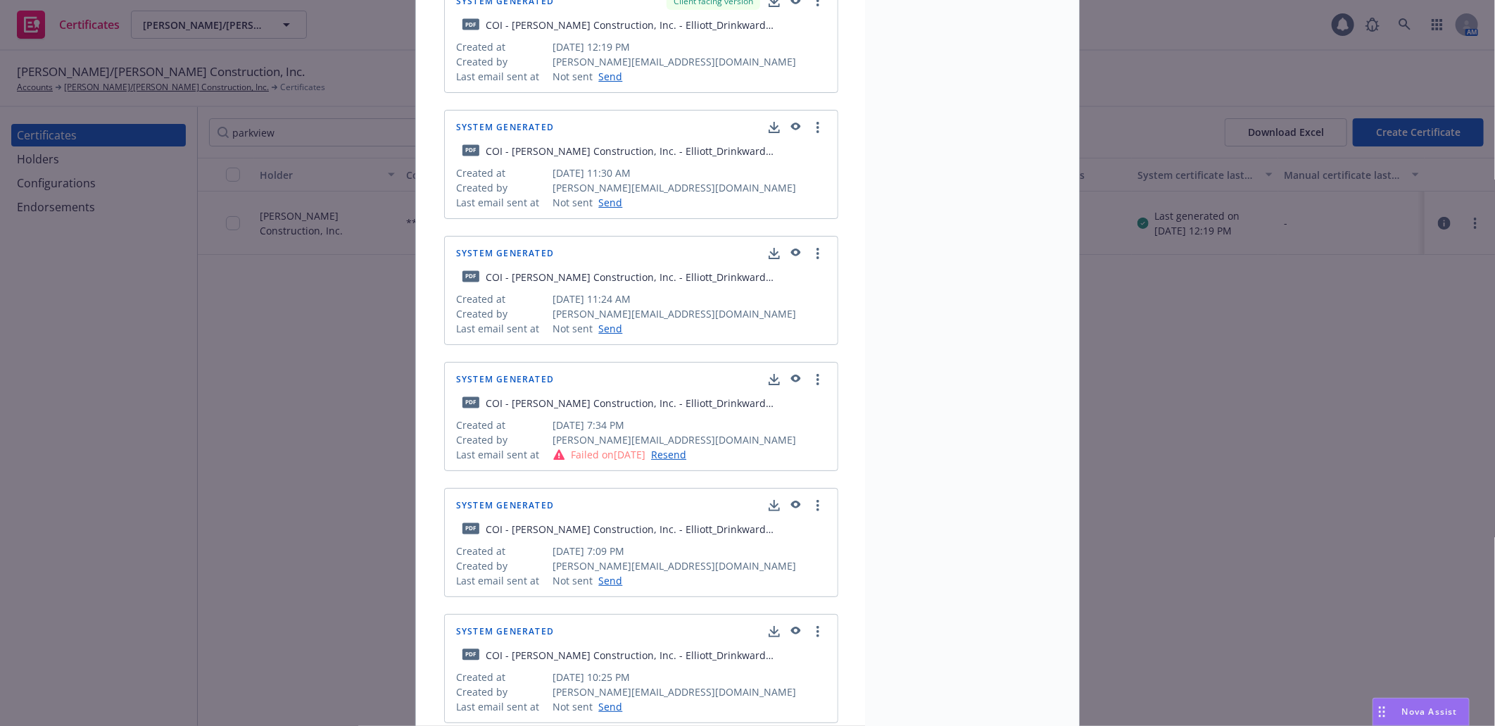
scroll to position [1562, 0]
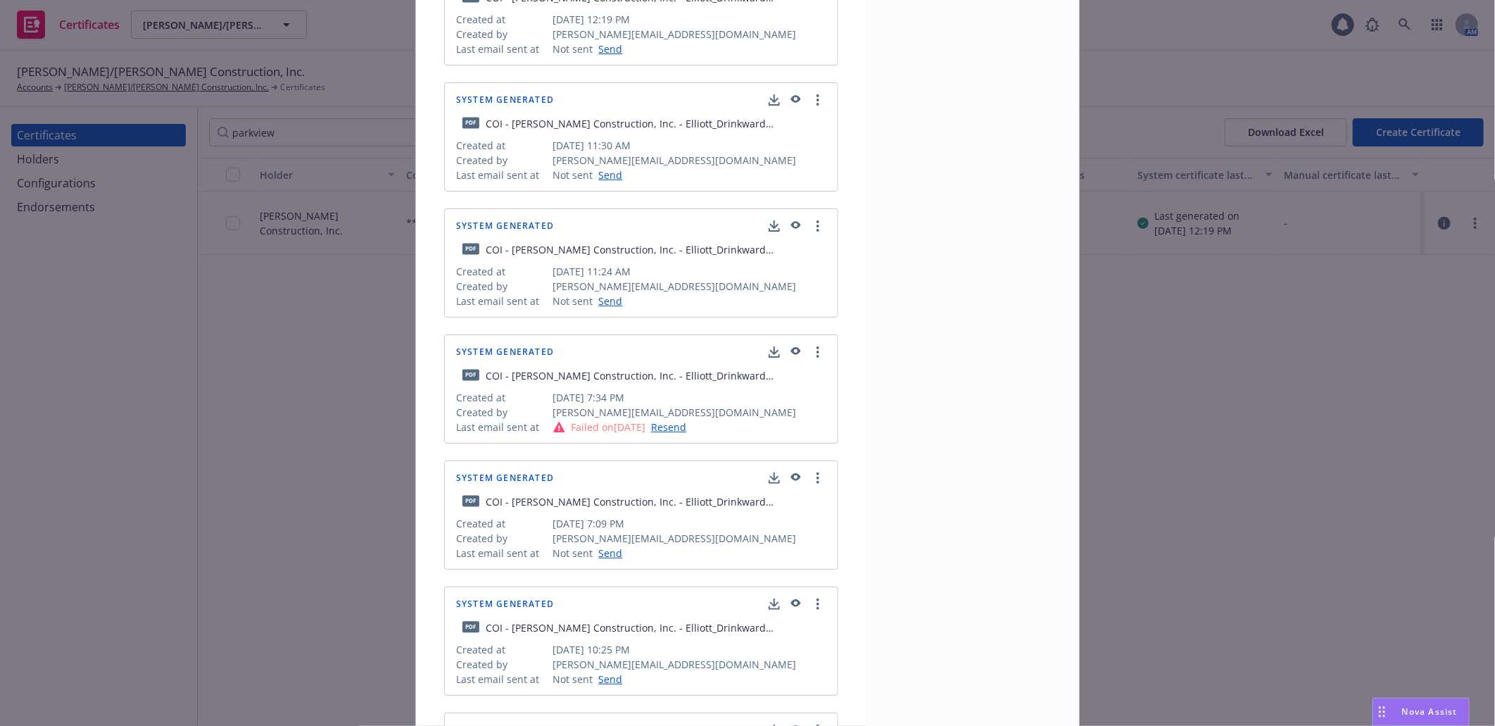
click at [791, 353] on icon "button" at bounding box center [796, 351] width 10 height 8
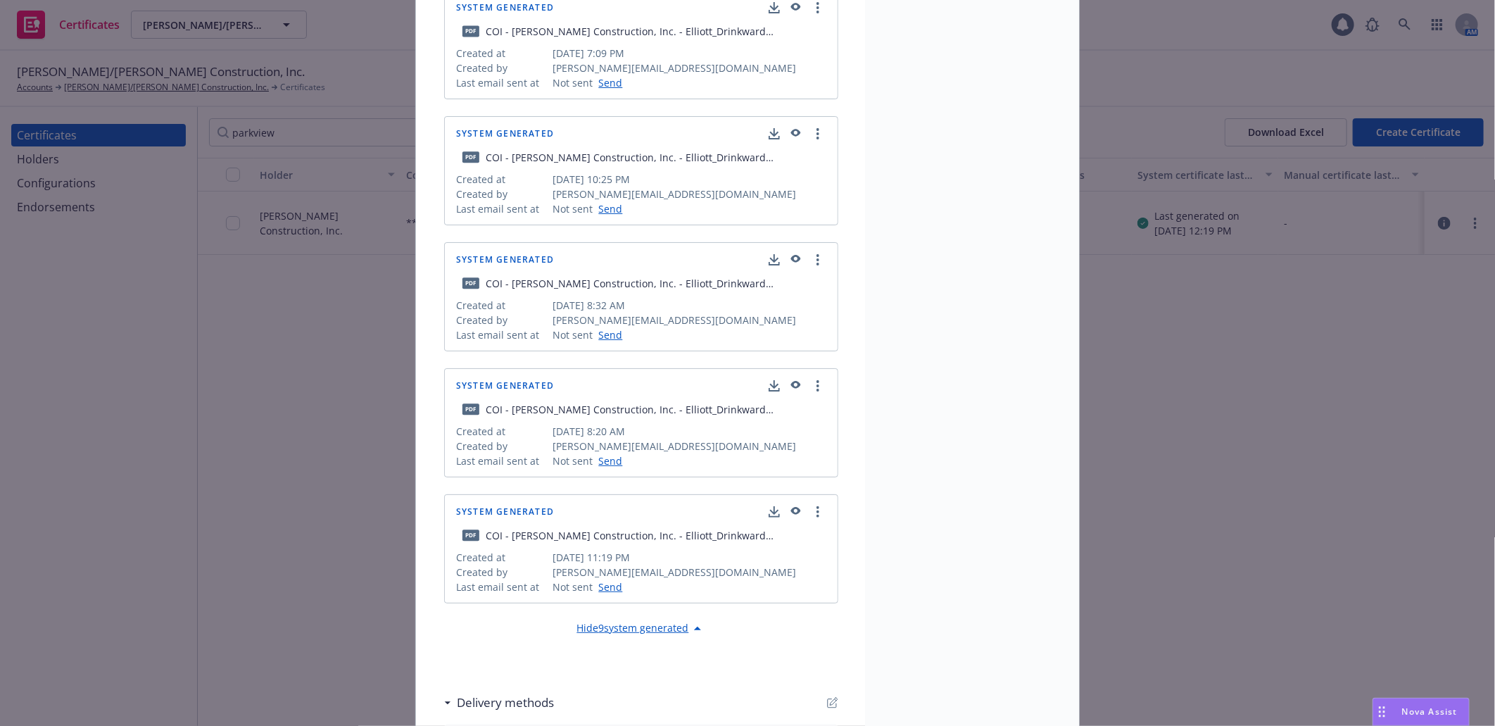
scroll to position [2187, 0]
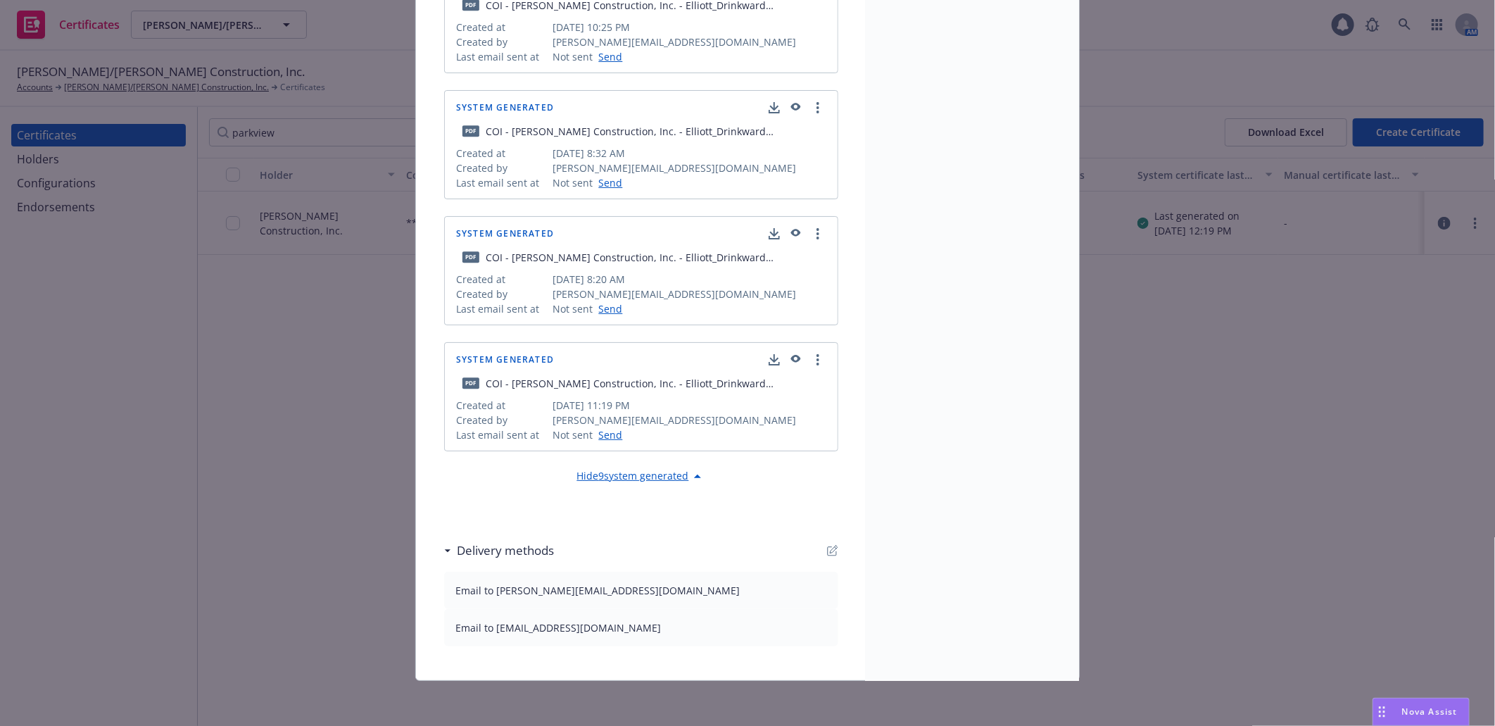
click at [790, 358] on icon "button" at bounding box center [794, 360] width 13 height 10
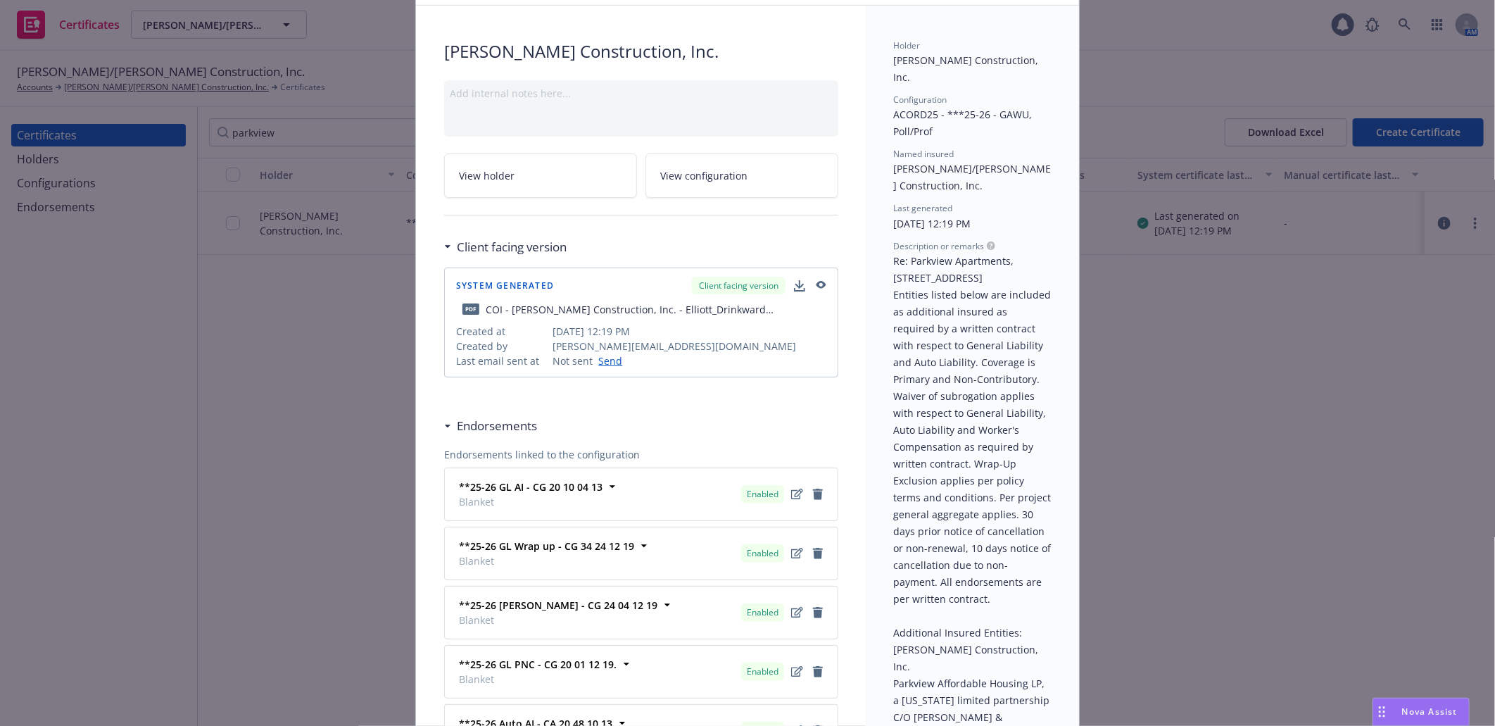
scroll to position [0, 0]
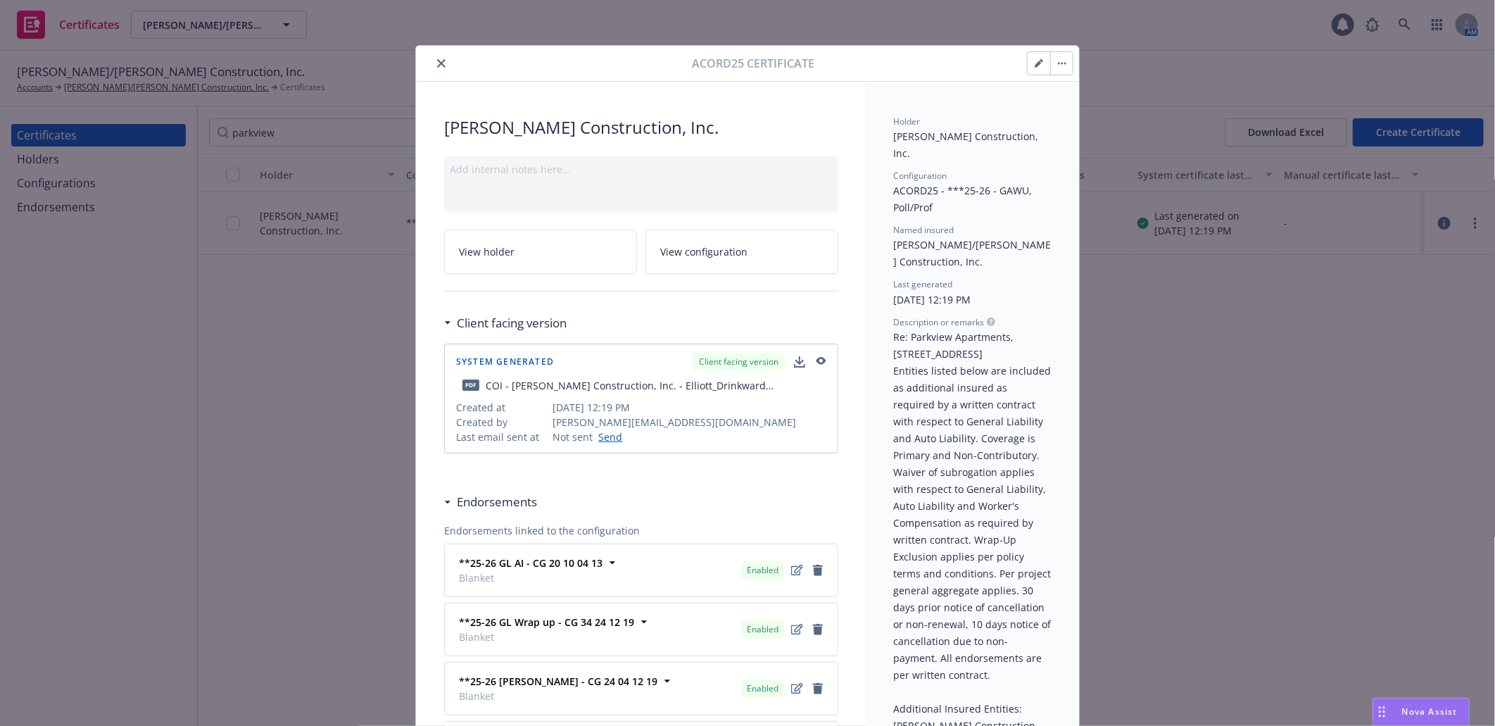
click at [437, 63] on icon "close" at bounding box center [441, 63] width 8 height 8
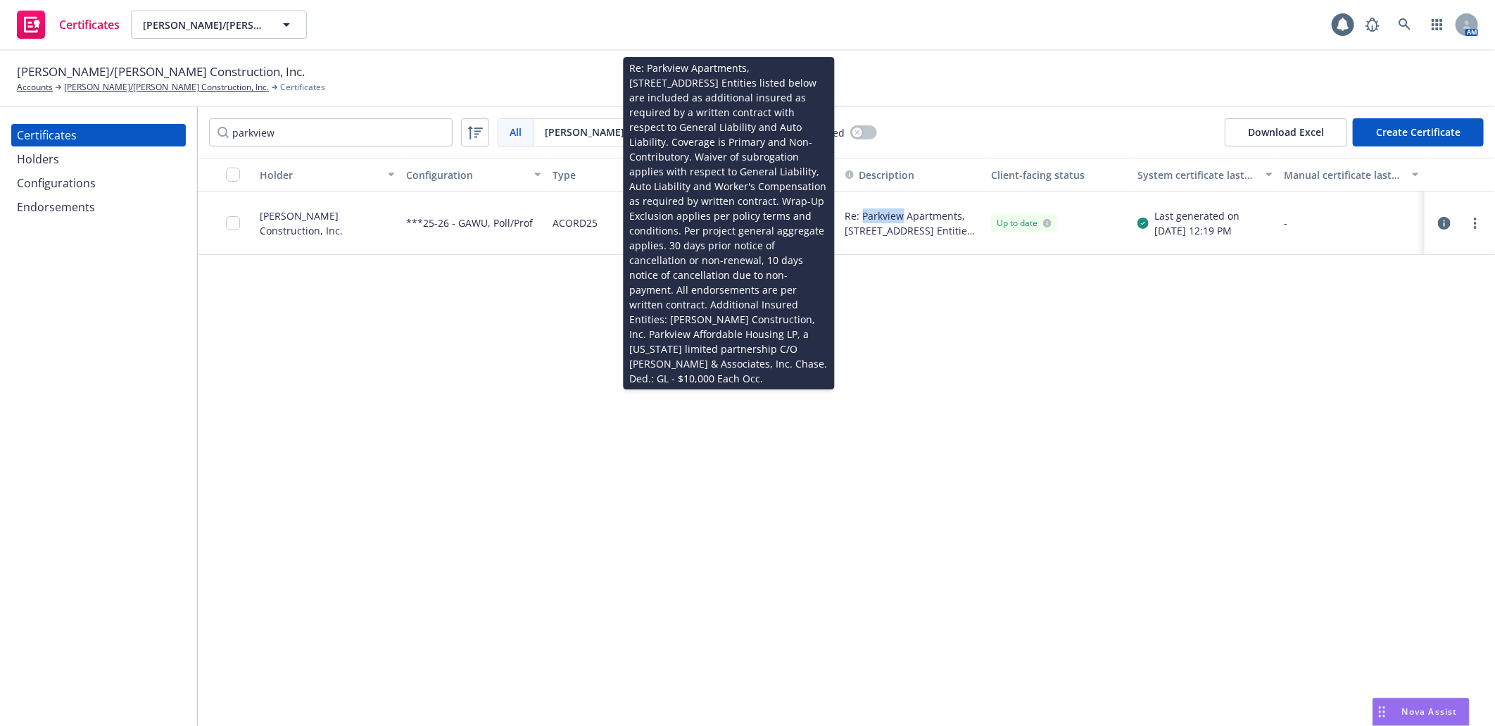
drag, startPoint x: 861, startPoint y: 194, endPoint x: 902, endPoint y: 215, distance: 45.6
click at [902, 215] on div "Re: Parkview Apartments, 1351 E. 41st Street, Los Angeles, CA 90011 Entities li…" at bounding box center [913, 222] width 146 height 63
copy span "Parkview"
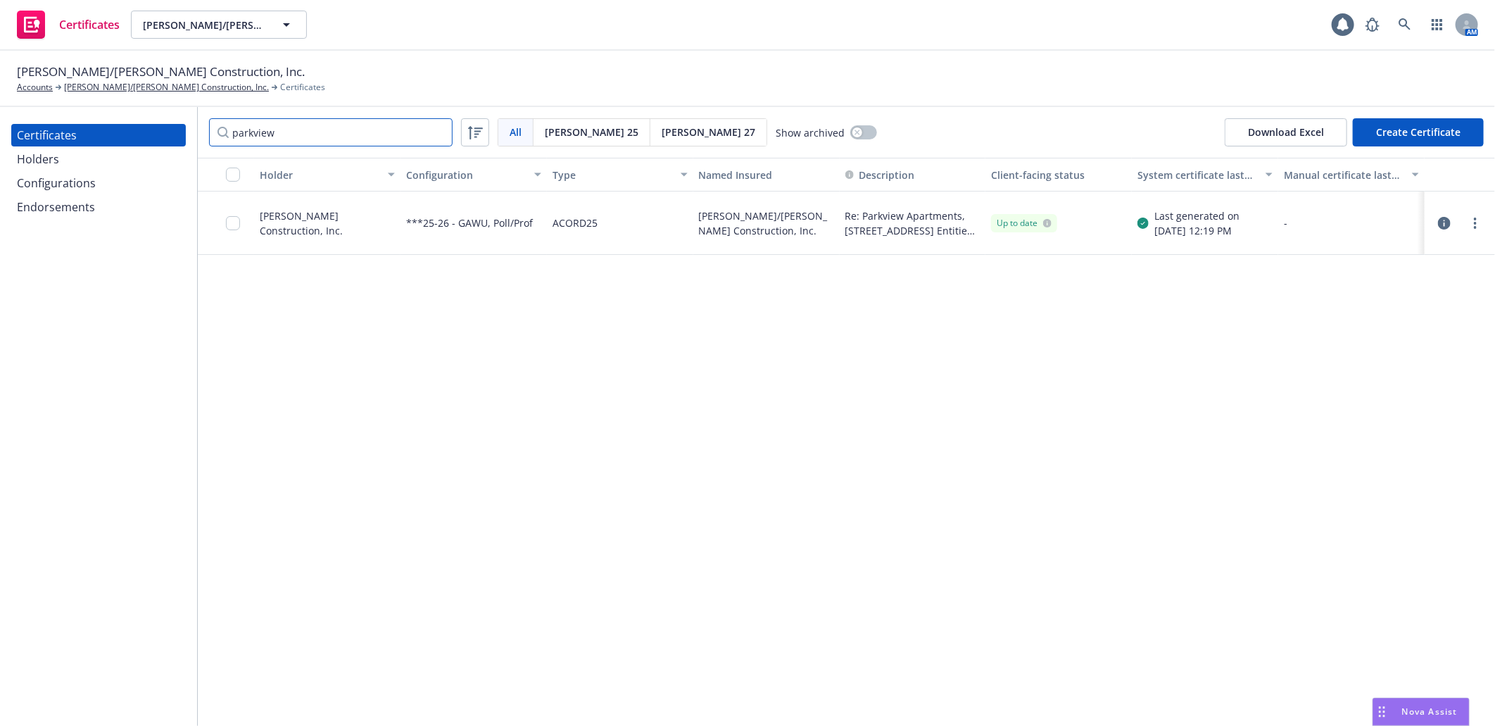
click at [298, 136] on input "parkview" at bounding box center [331, 132] width 244 height 28
drag, startPoint x: 255, startPoint y: 210, endPoint x: 369, endPoint y: 220, distance: 115.2
click at [369, 220] on div "LENA Construction, Inc." at bounding box center [327, 222] width 146 height 63
copy div "LENA Construction, Inc."
drag, startPoint x: 294, startPoint y: 134, endPoint x: 186, endPoint y: 129, distance: 108.5
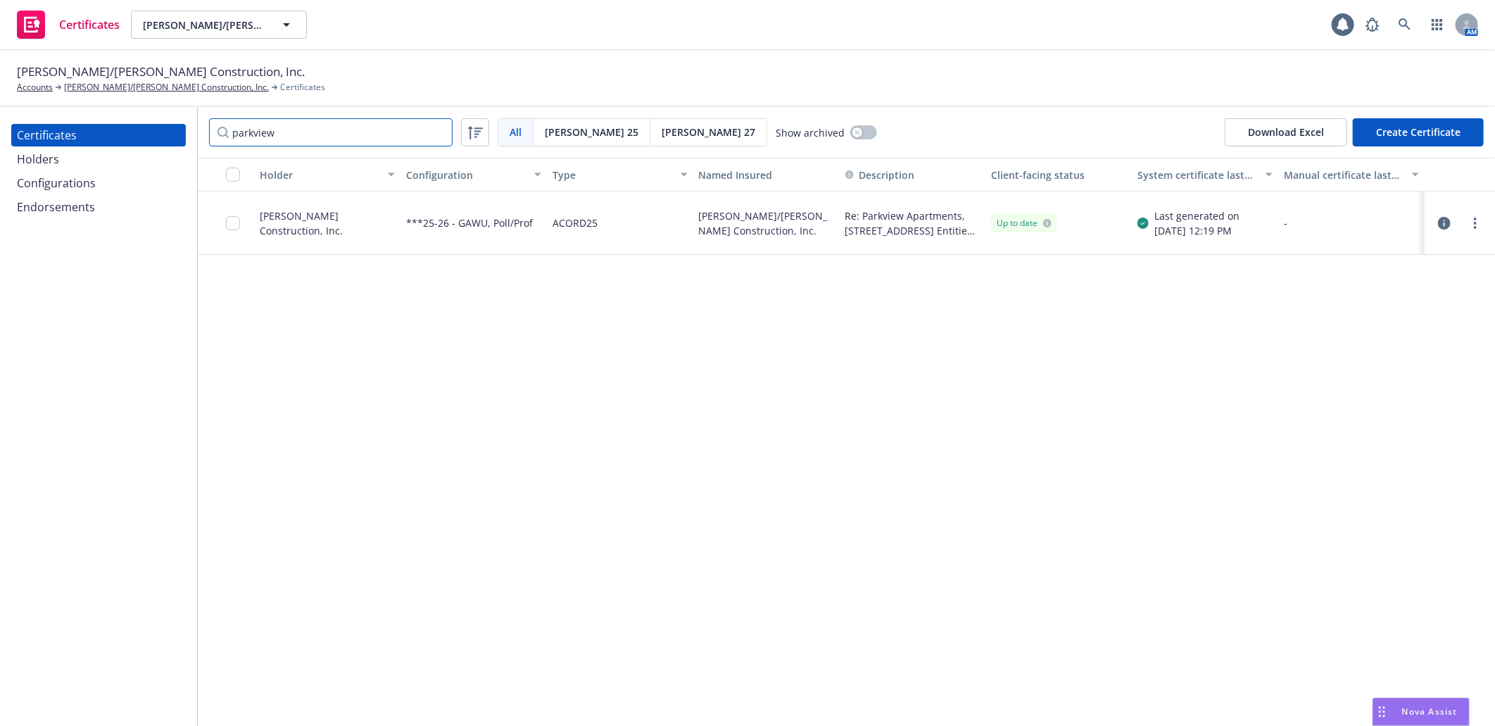
click at [186, 129] on div "Certificates Holders Configurations Endorsements parkview All All Acord 25 Acor…" at bounding box center [747, 416] width 1495 height 619
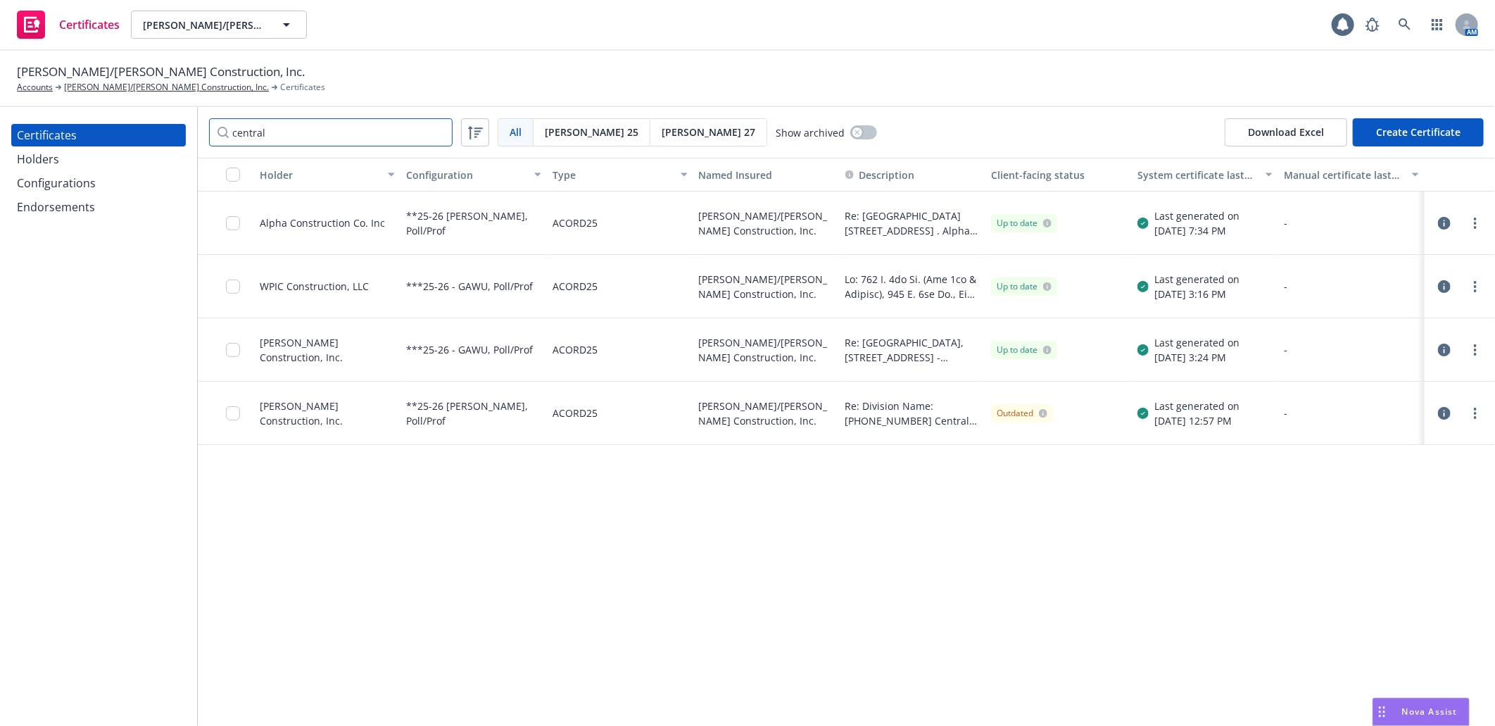
type input "central"
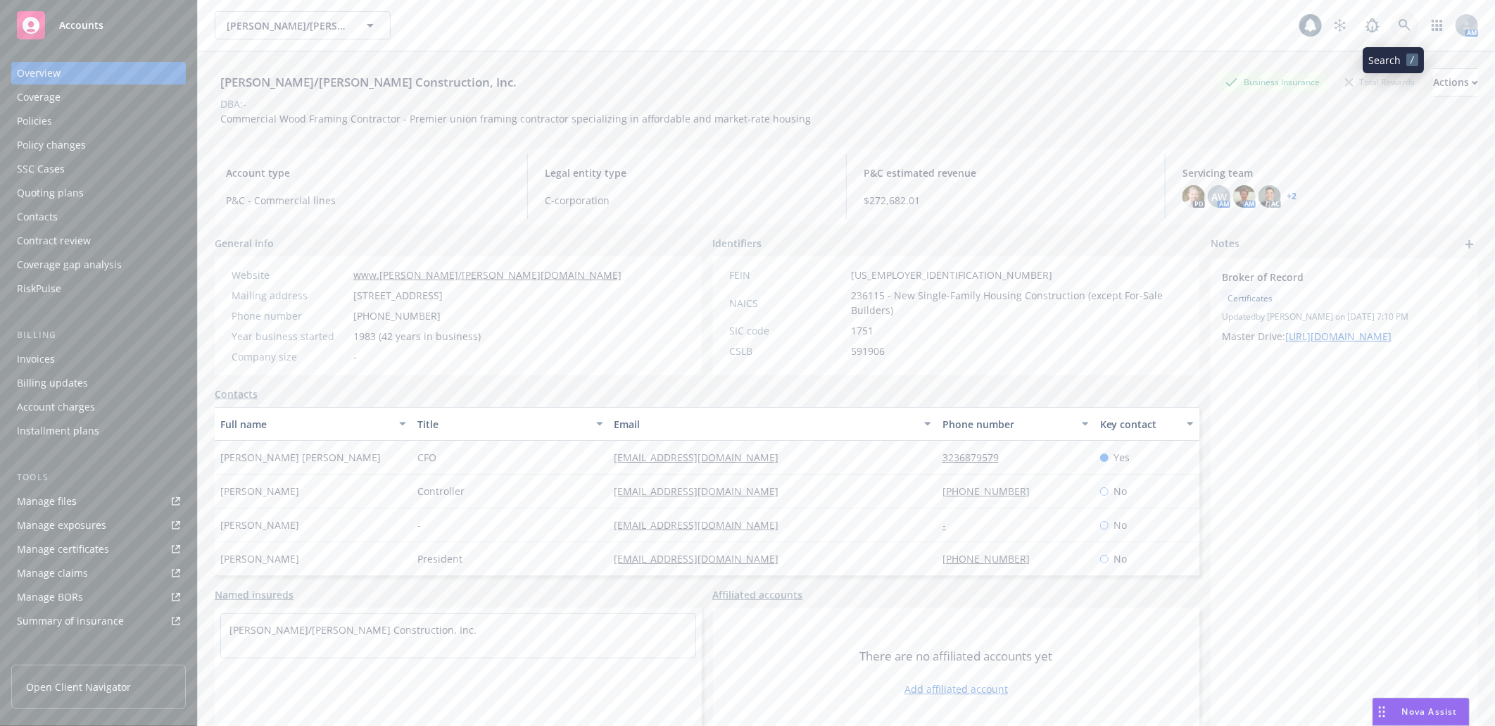
click at [1398, 19] on icon at bounding box center [1404, 25] width 13 height 13
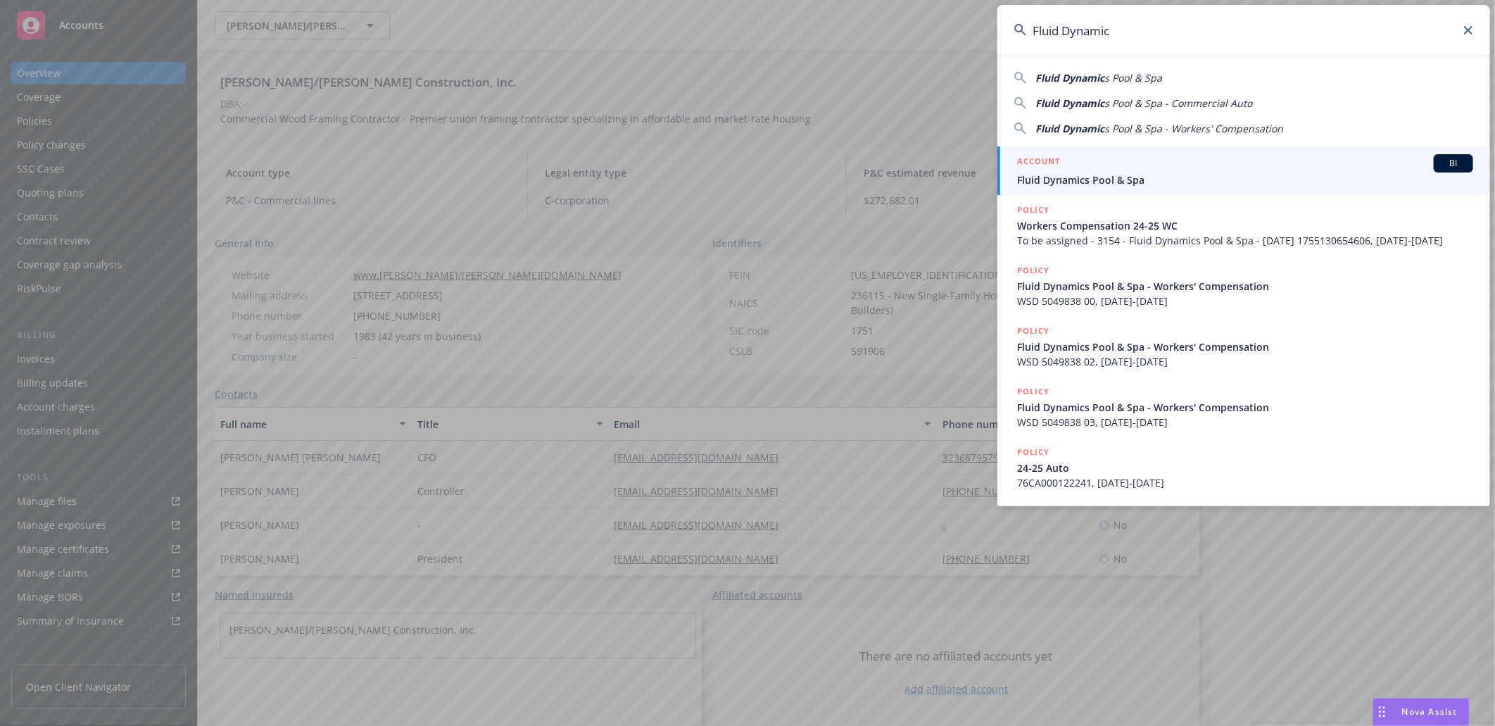
type input "Fluid Dynamic"
click at [1082, 172] on span "Fluid Dynamics Pool & Spa" at bounding box center [1245, 179] width 456 height 15
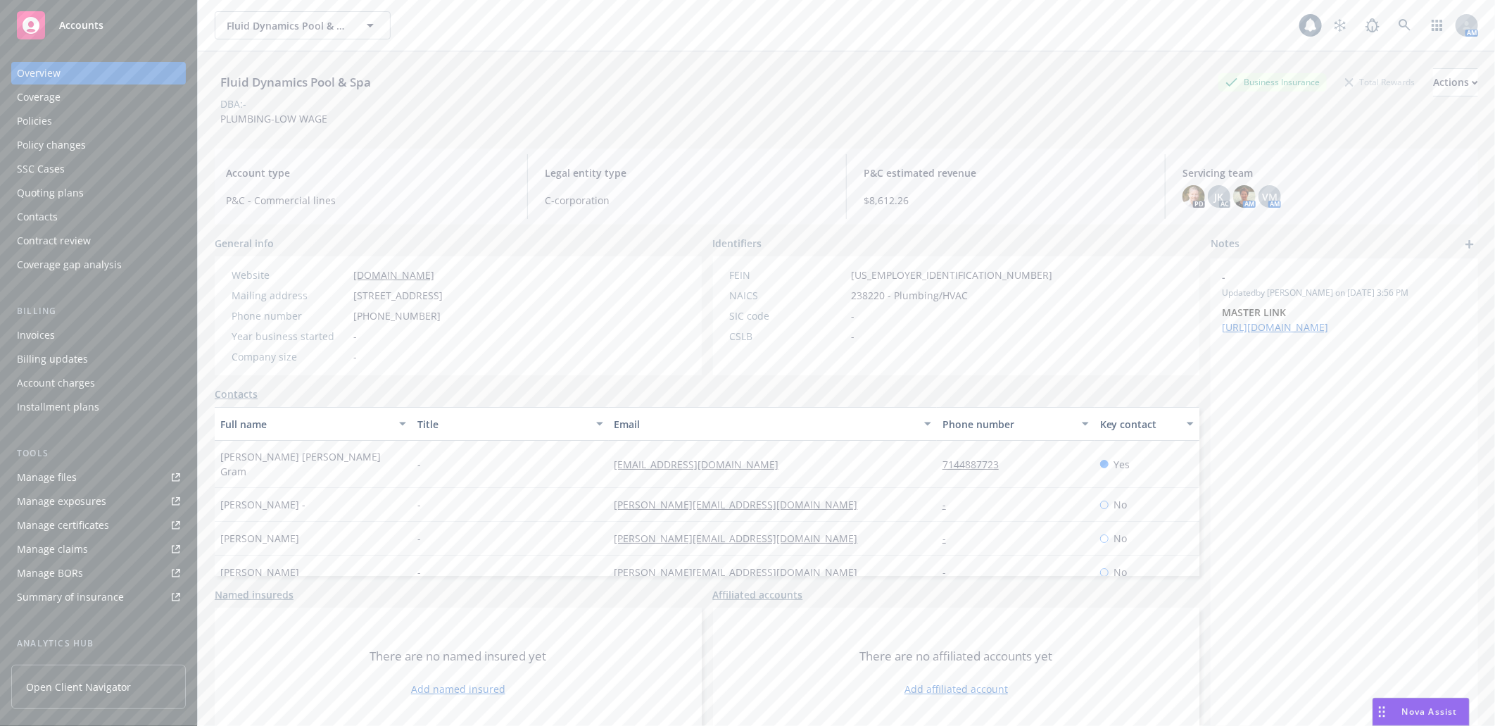
click at [52, 127] on div "Policies" at bounding box center [98, 121] width 163 height 23
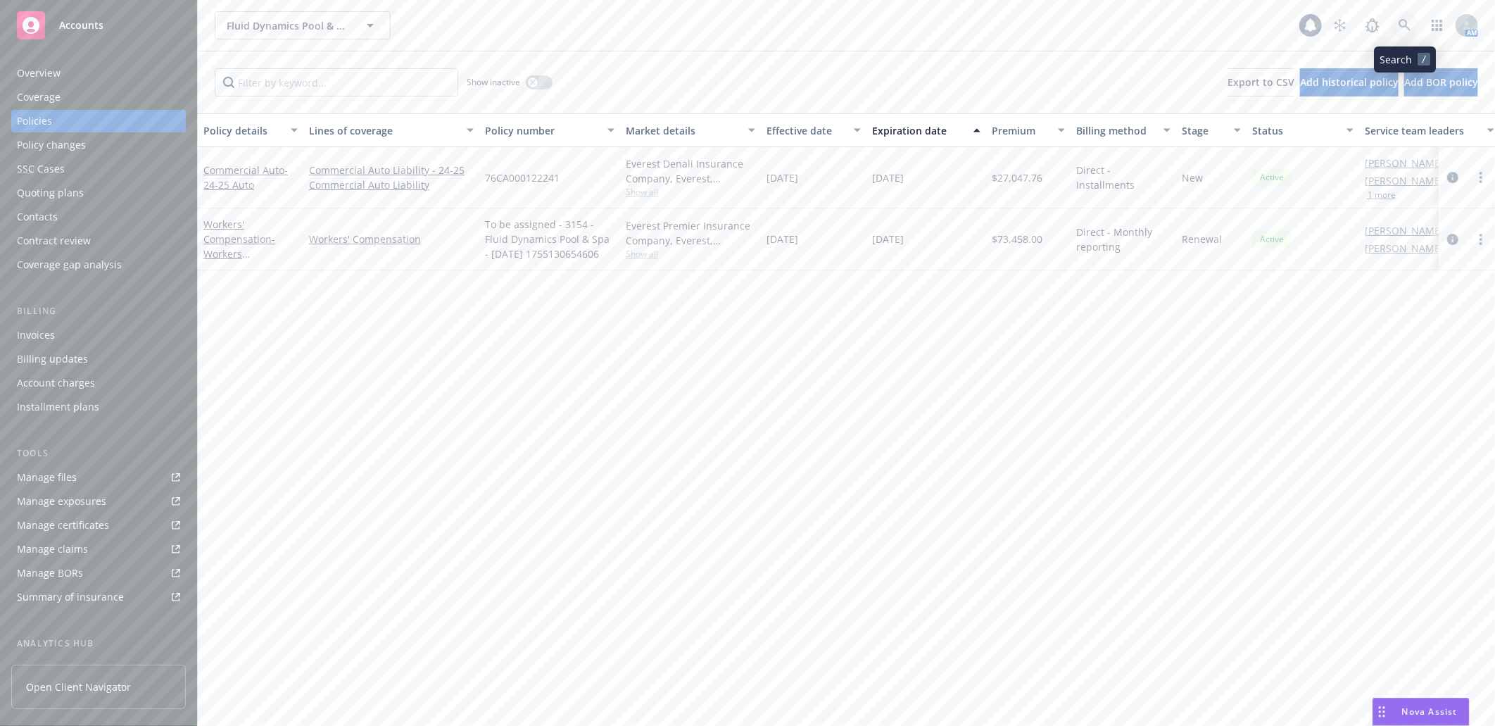
click at [1401, 19] on icon at bounding box center [1404, 25] width 12 height 12
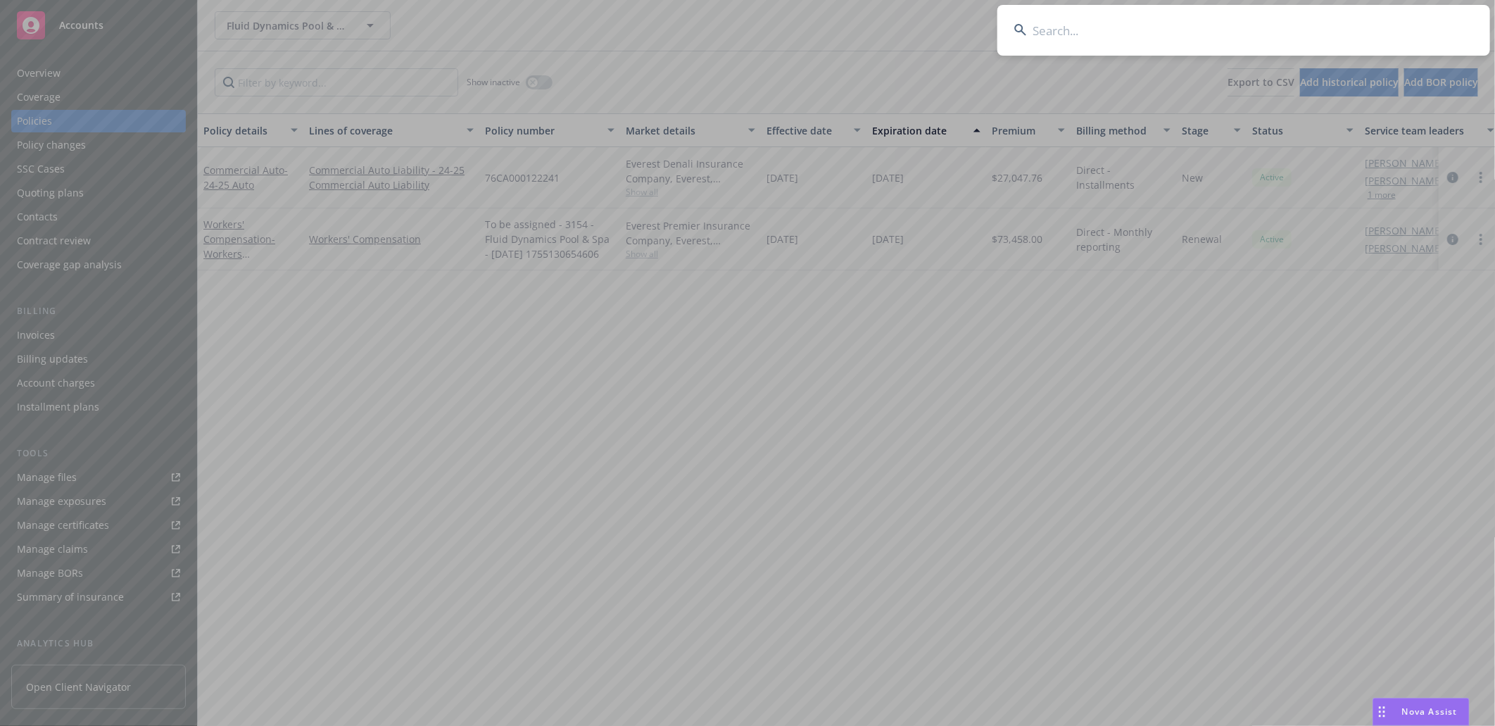
click at [1179, 36] on input at bounding box center [1243, 30] width 493 height 51
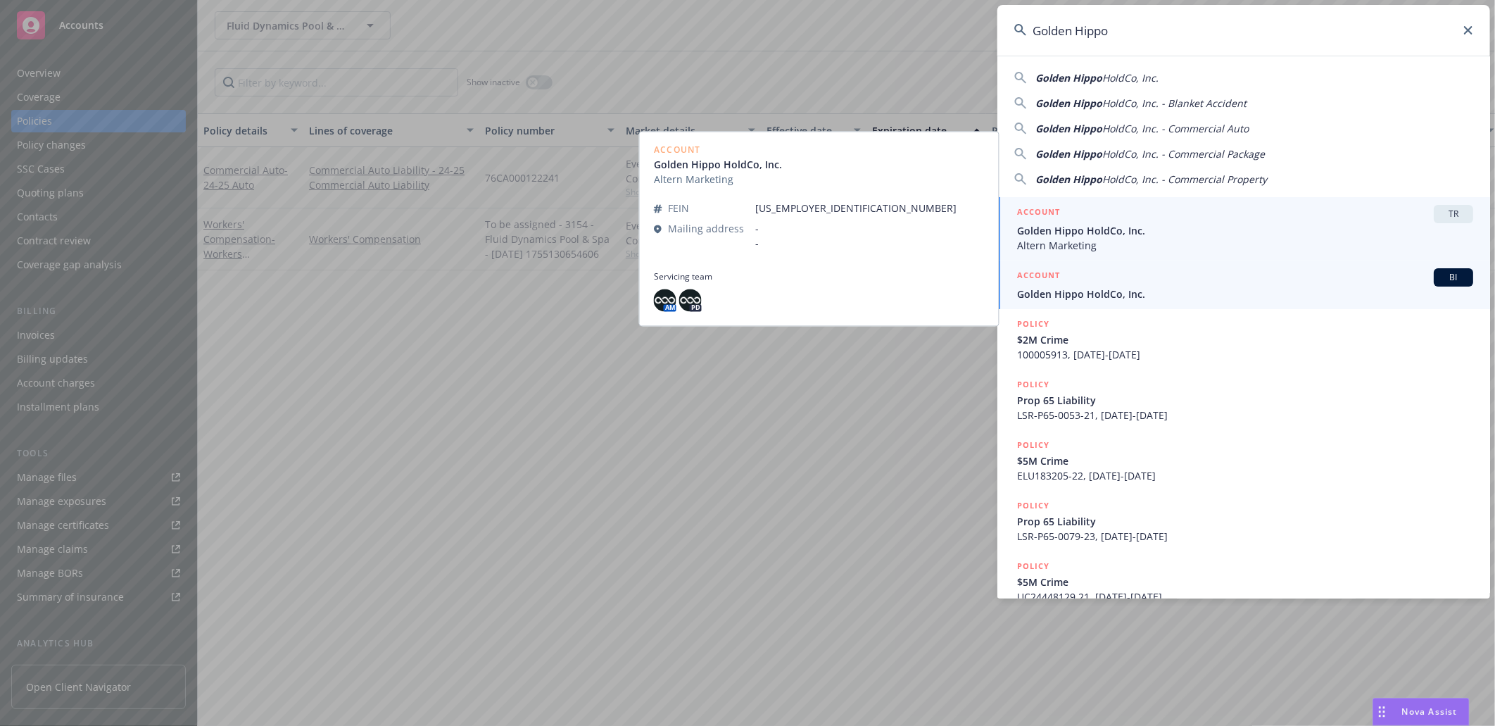
type input "Golden Hippo"
click at [1073, 293] on span "Golden Hippo HoldCo, Inc." at bounding box center [1245, 293] width 456 height 15
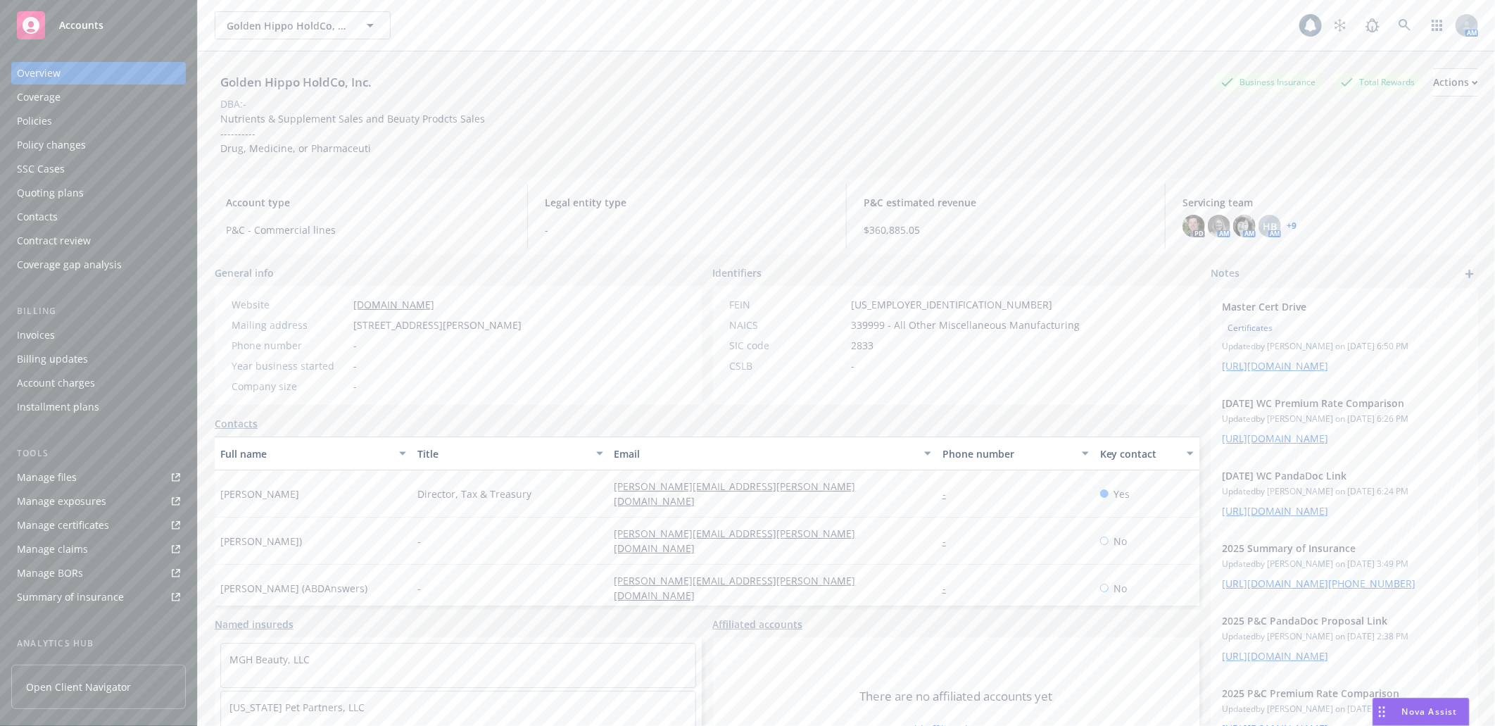
click at [36, 118] on div "Policies" at bounding box center [34, 121] width 35 height 23
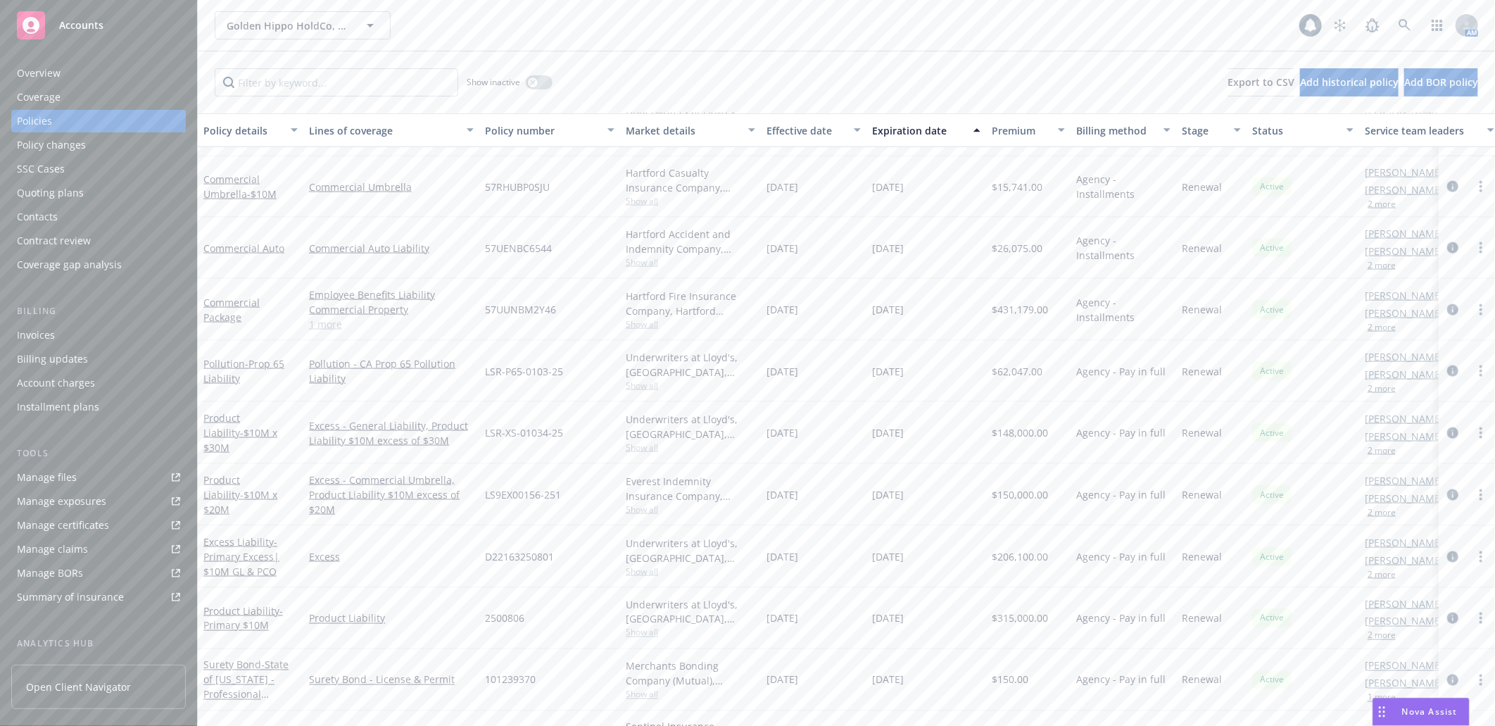
scroll to position [1234, 0]
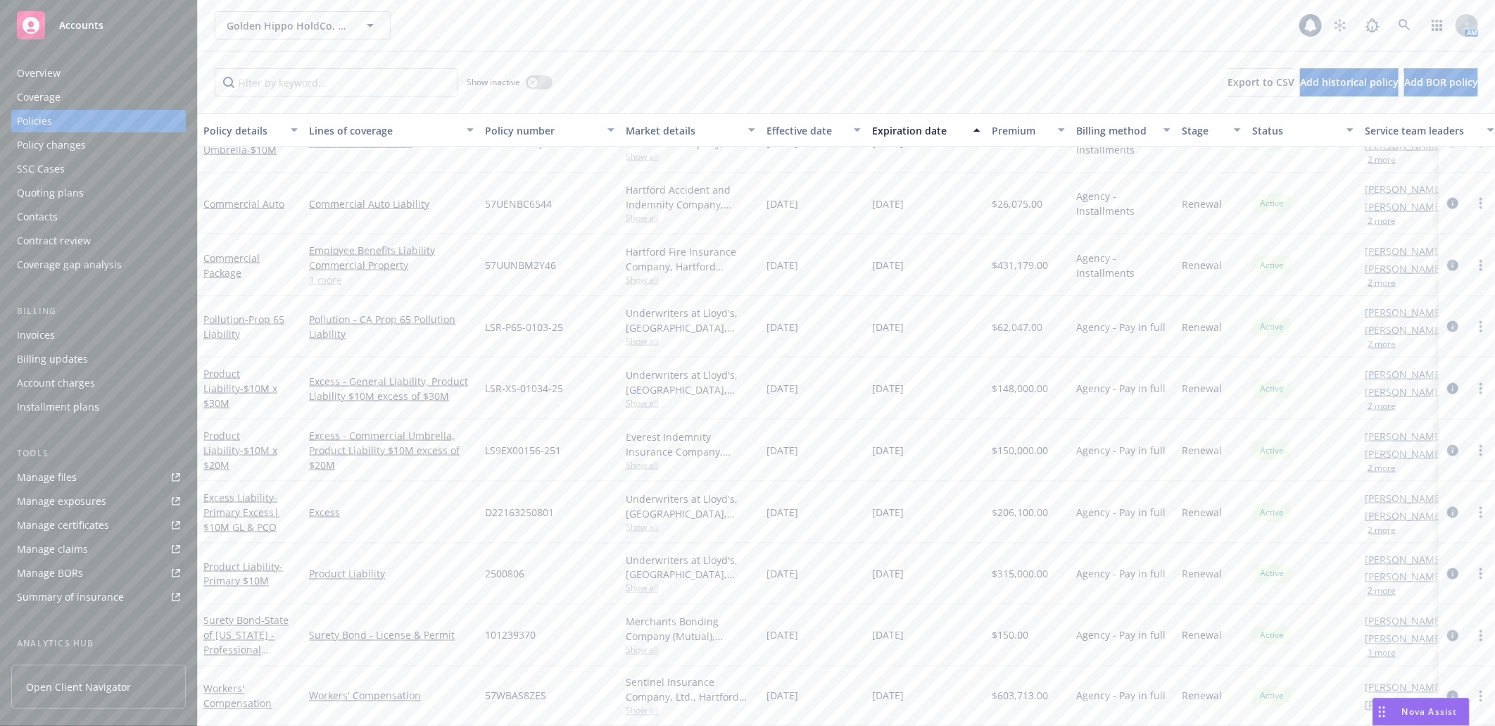
click at [79, 521] on div "Manage certificates" at bounding box center [63, 525] width 92 height 23
click at [1447, 690] on icon "circleInformation" at bounding box center [1452, 695] width 11 height 11
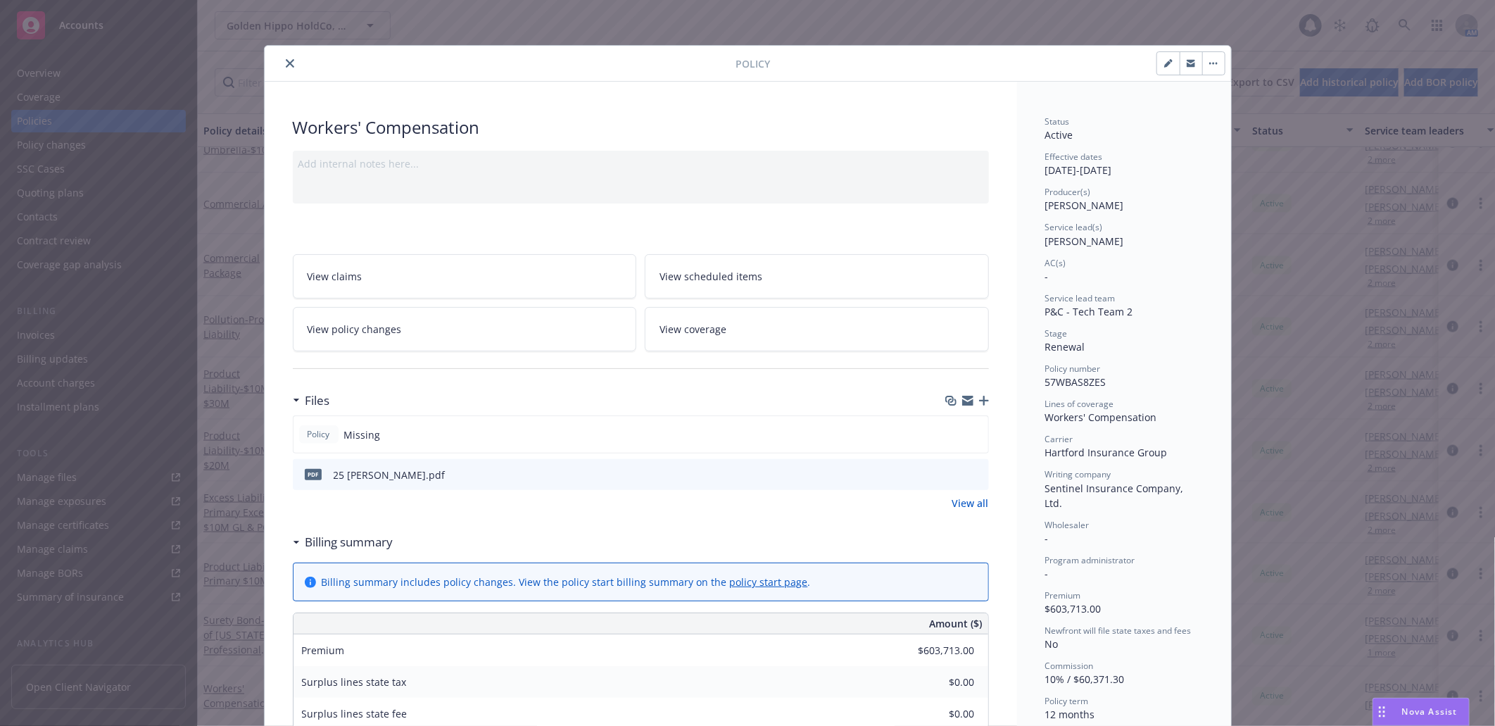
click at [286, 60] on icon "close" at bounding box center [290, 63] width 8 height 8
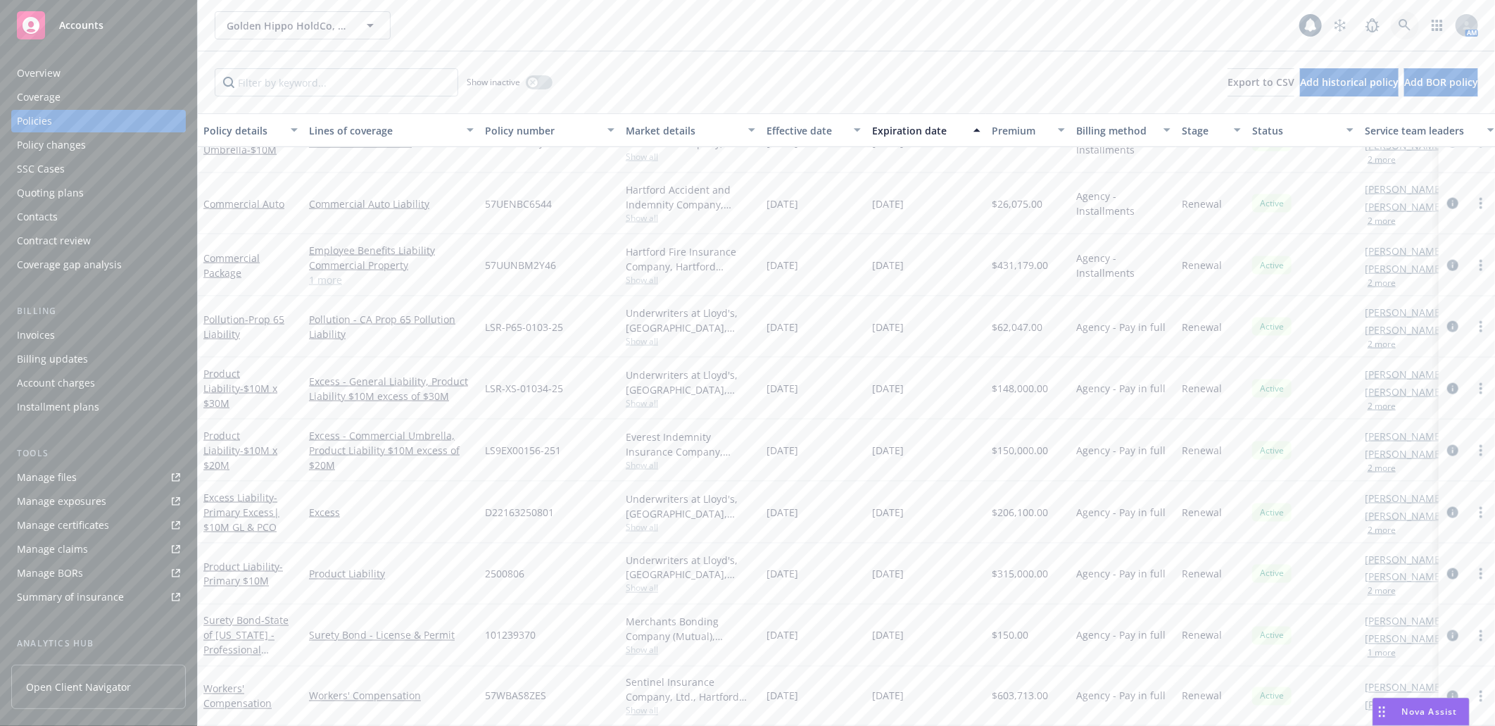
click at [1406, 23] on icon at bounding box center [1404, 25] width 12 height 12
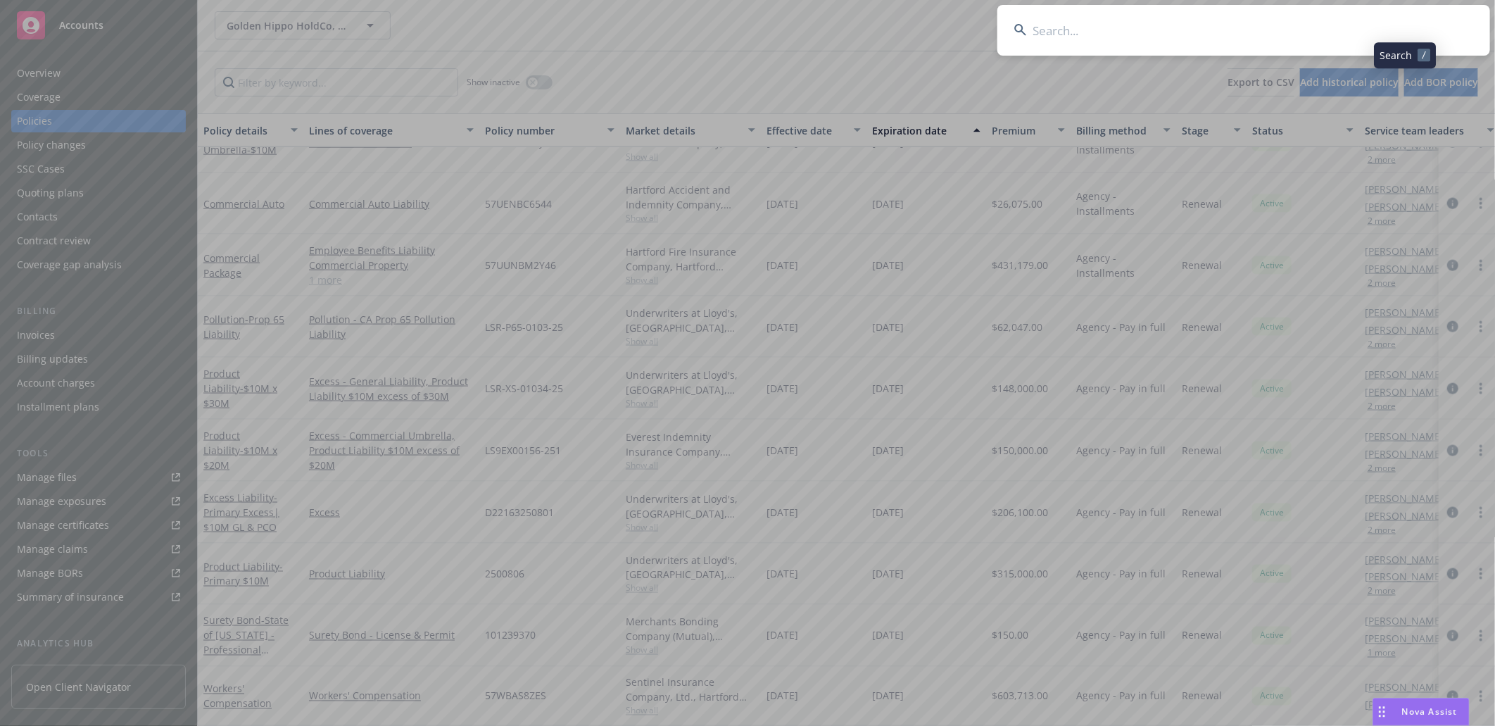
click at [1136, 20] on input at bounding box center [1243, 30] width 493 height 51
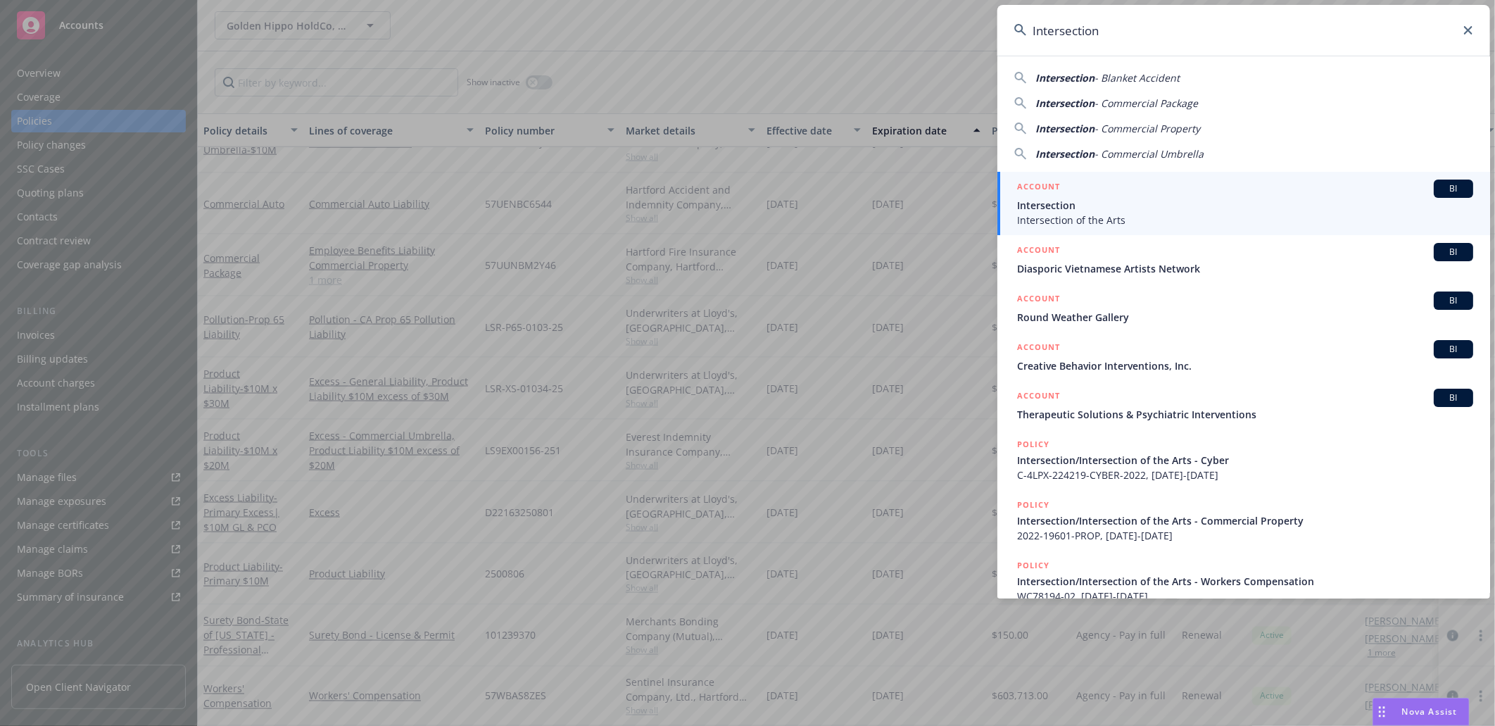
type input "Intersection"
click at [1075, 210] on span "Intersection" at bounding box center [1245, 205] width 456 height 15
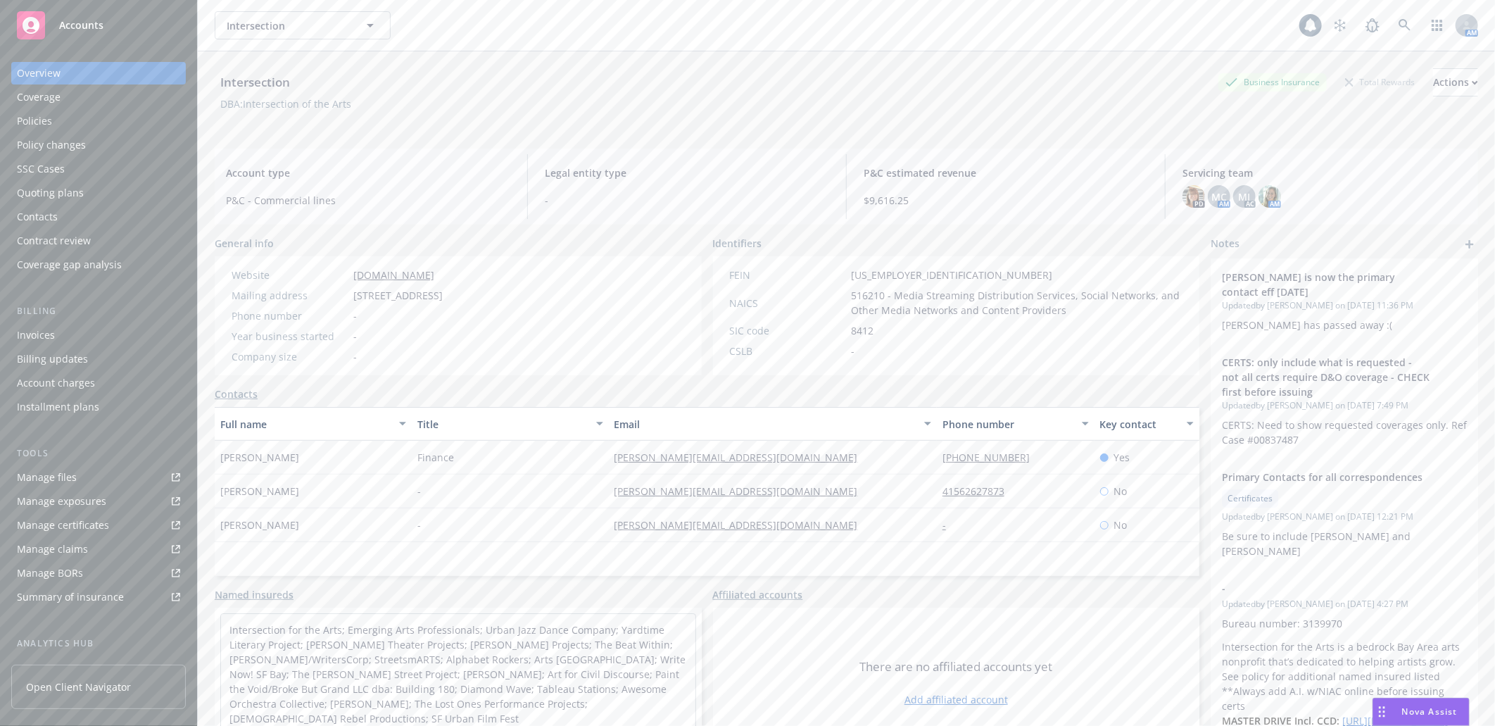
click at [37, 118] on div "Policies" at bounding box center [34, 121] width 35 height 23
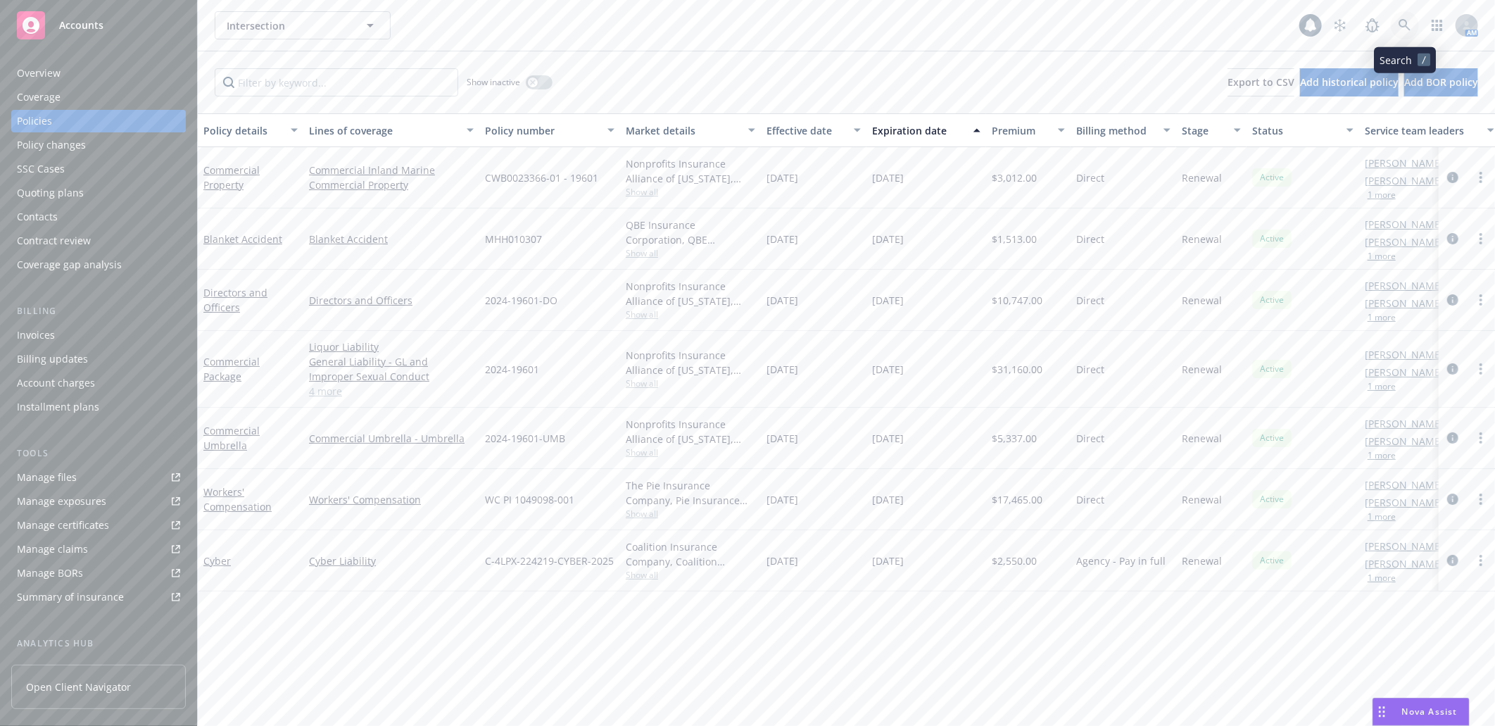
click at [1401, 27] on icon at bounding box center [1404, 25] width 13 height 13
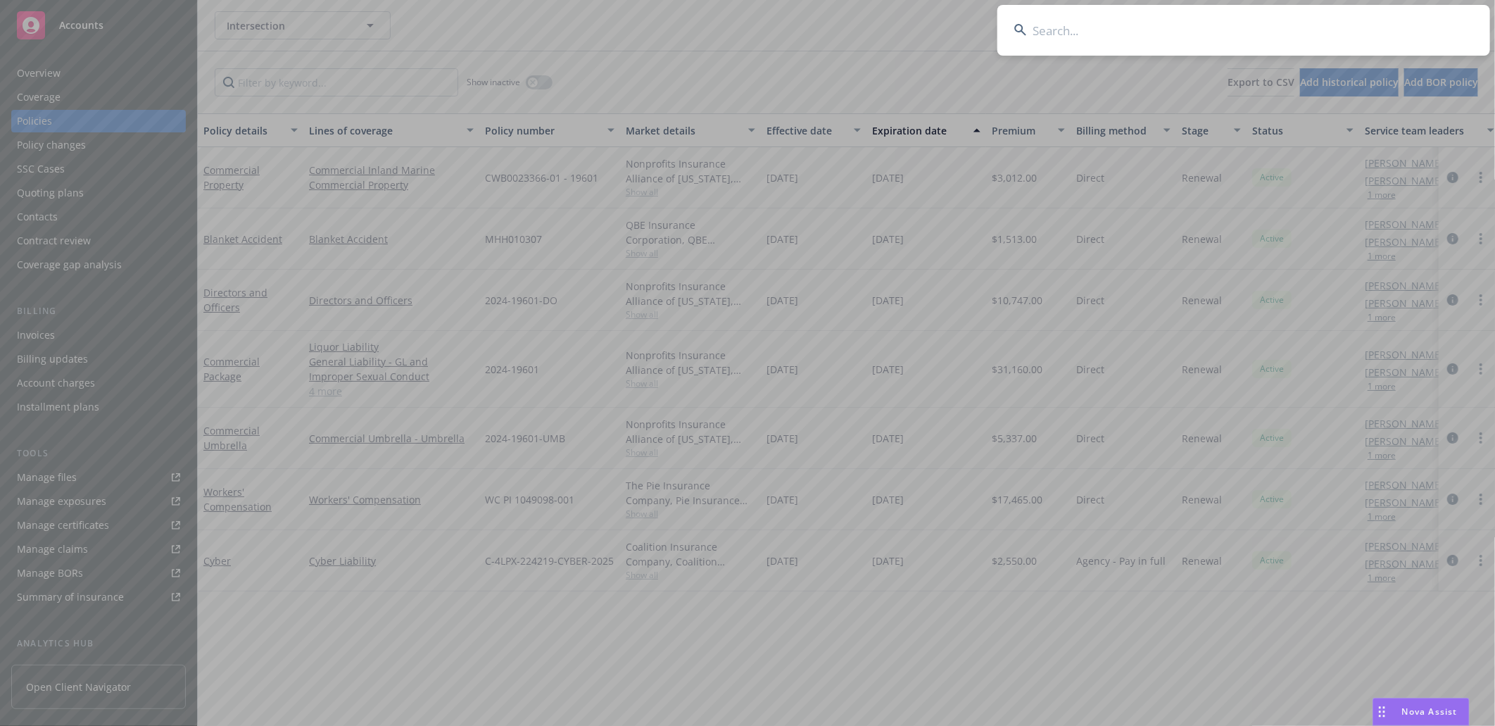
click at [1184, 27] on input at bounding box center [1243, 30] width 493 height 51
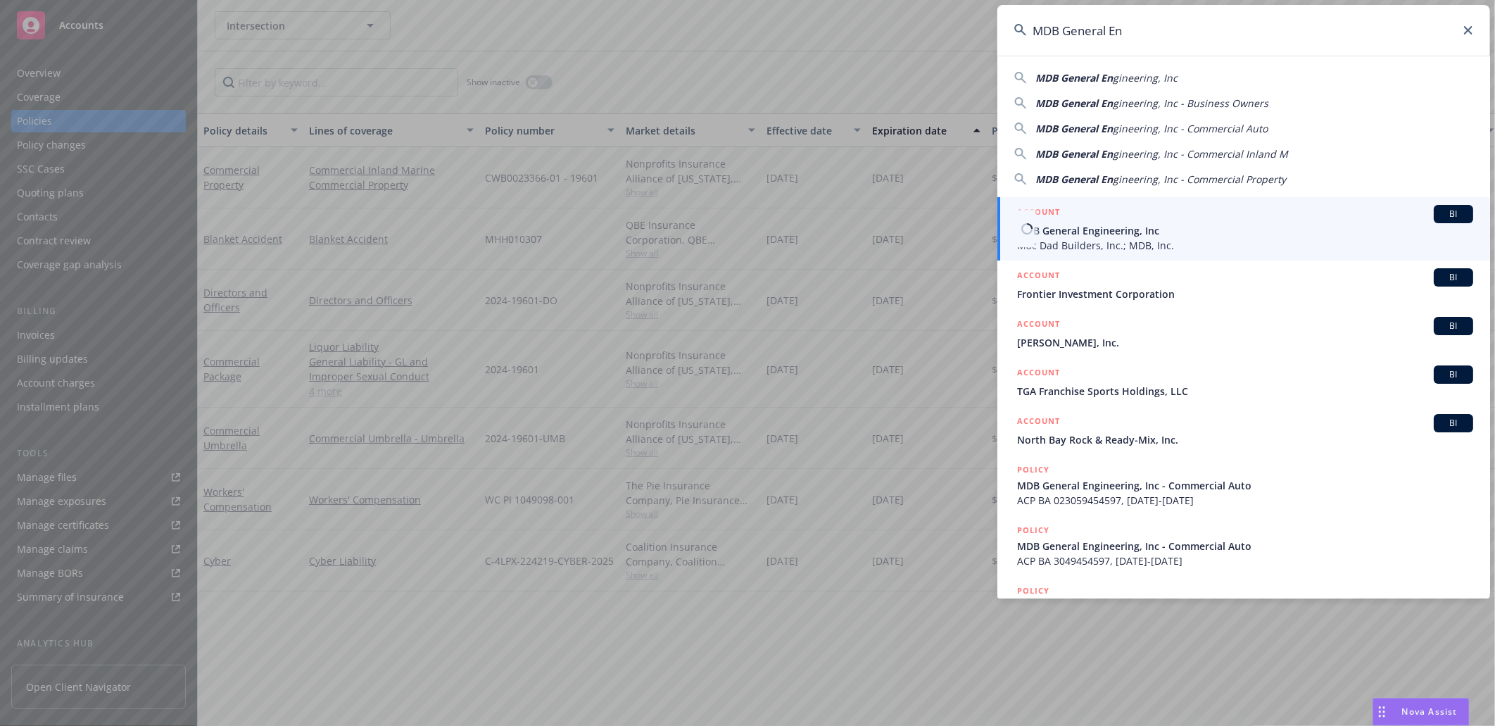
type input "MDB General En"
click at [1068, 225] on span "MDB General Engineering, Inc" at bounding box center [1245, 230] width 456 height 15
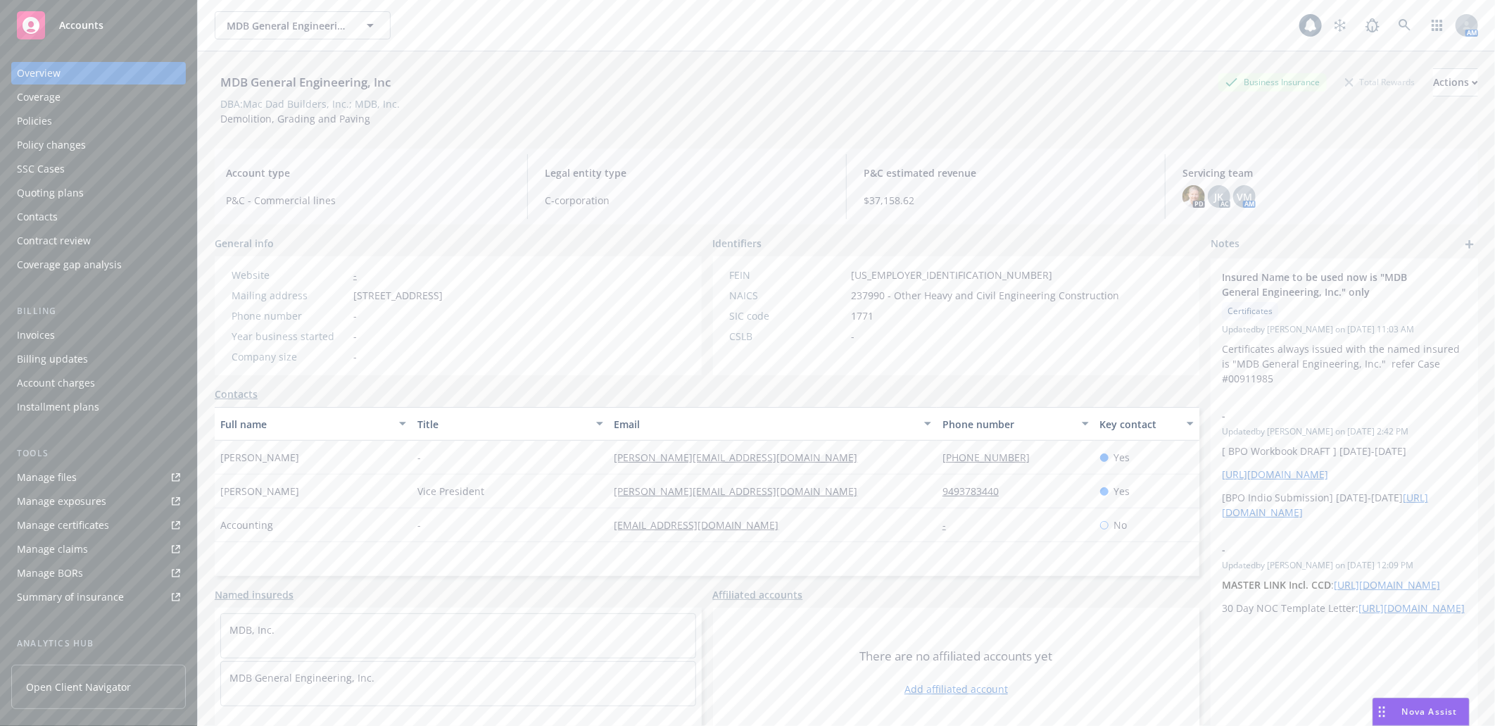
click at [44, 118] on div "Policies" at bounding box center [34, 121] width 35 height 23
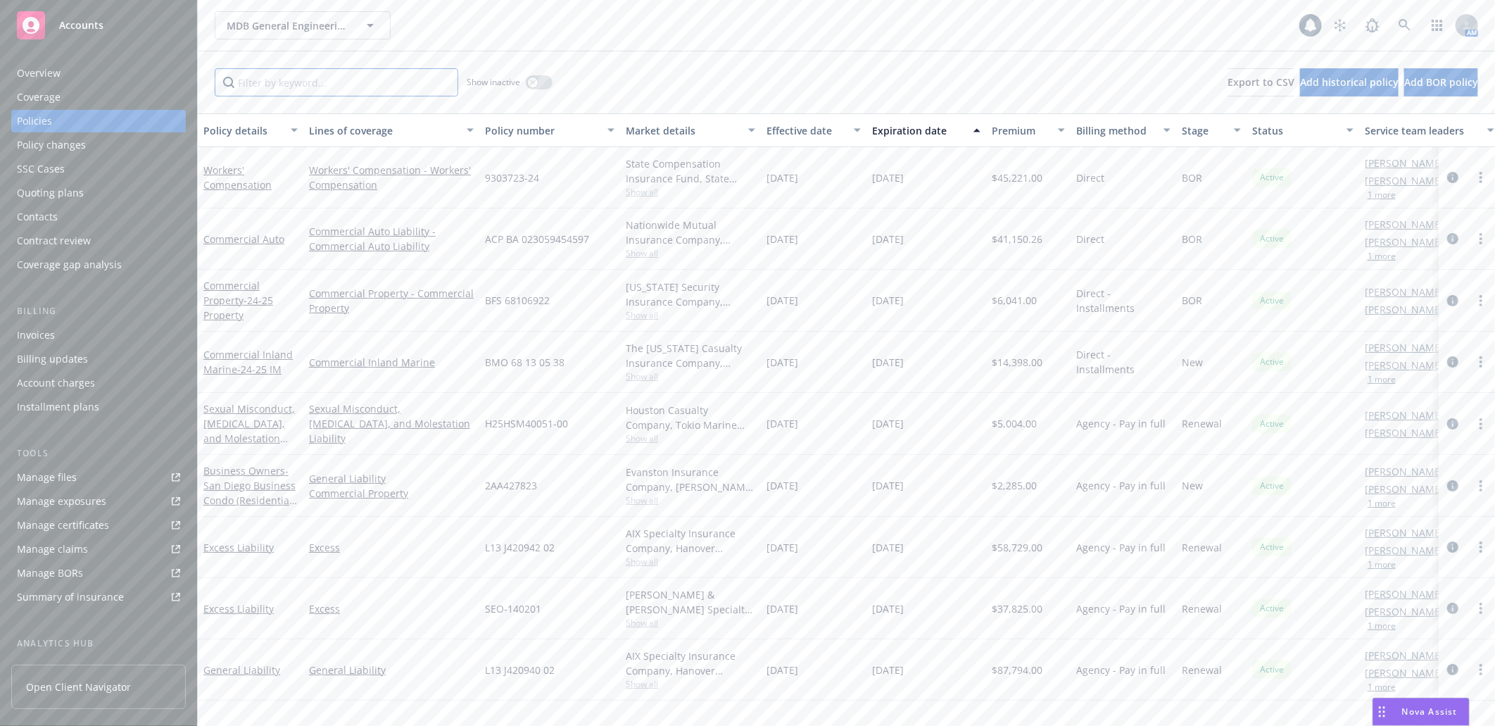
click at [366, 82] on input "Filter by keyword..." at bounding box center [337, 82] width 244 height 28
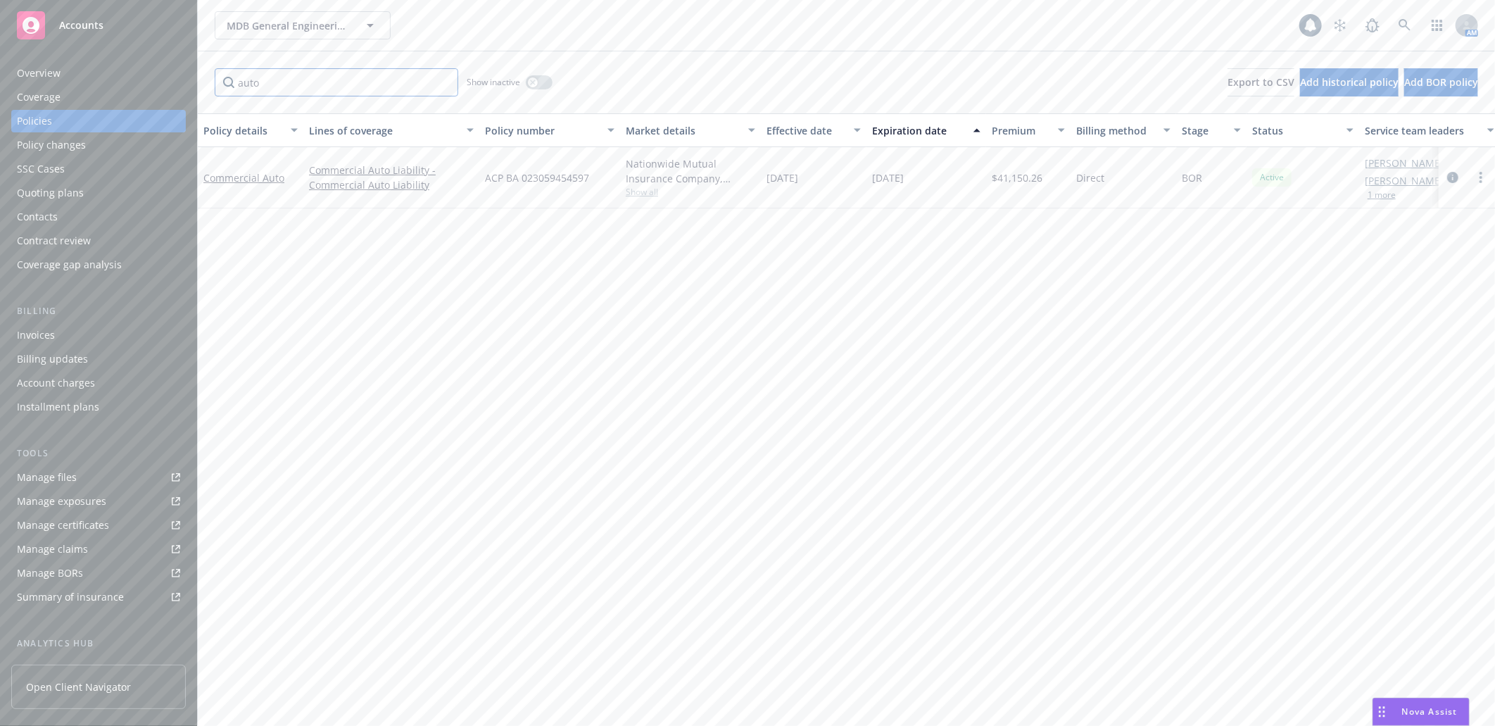
drag, startPoint x: 277, startPoint y: 92, endPoint x: 167, endPoint y: 71, distance: 111.8
click at [167, 71] on div "Accounts Overview Coverage Policies Policy changes SSC Cases Quoting plans Cont…" at bounding box center [747, 363] width 1495 height 726
type input "work"
click at [51, 472] on div "Manage files" at bounding box center [47, 477] width 60 height 23
click at [1403, 21] on icon at bounding box center [1404, 25] width 13 height 13
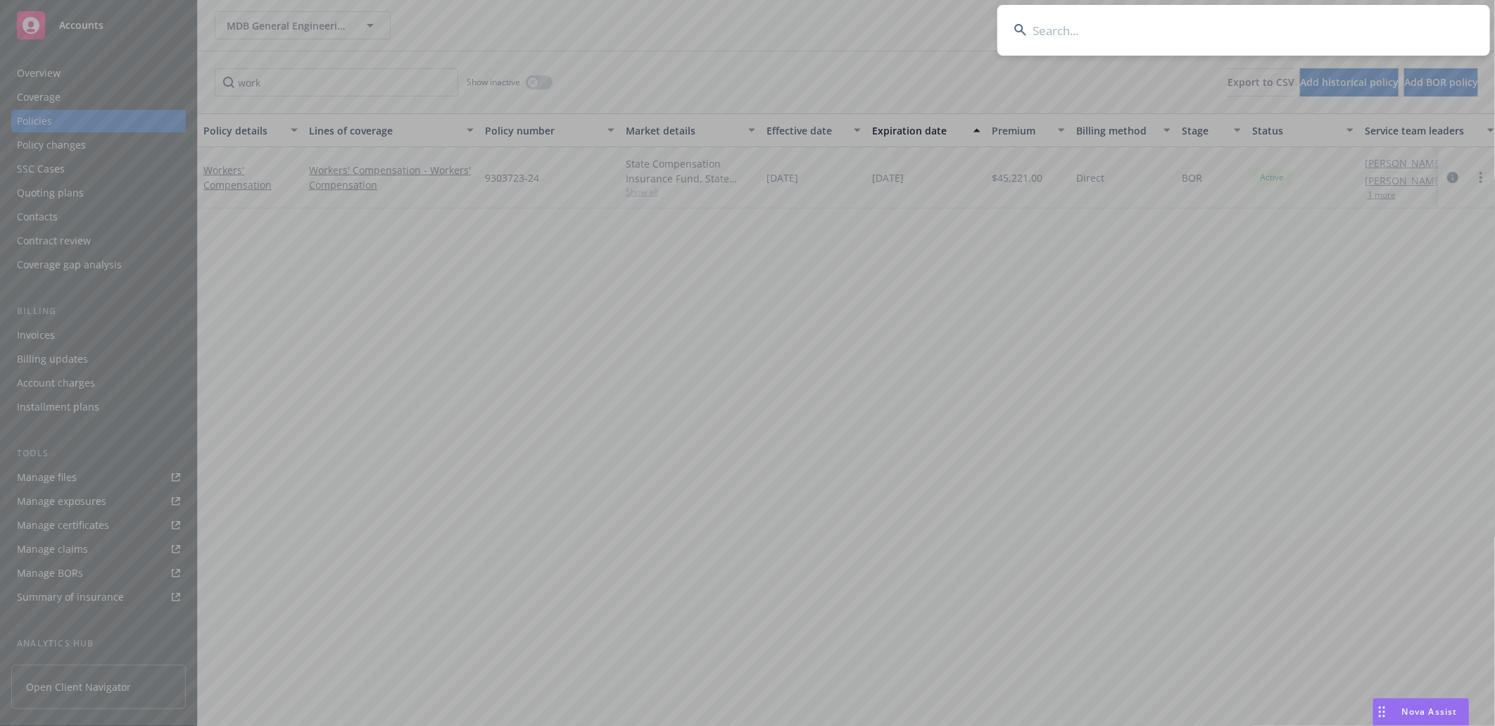
click at [1198, 16] on input at bounding box center [1243, 30] width 493 height 51
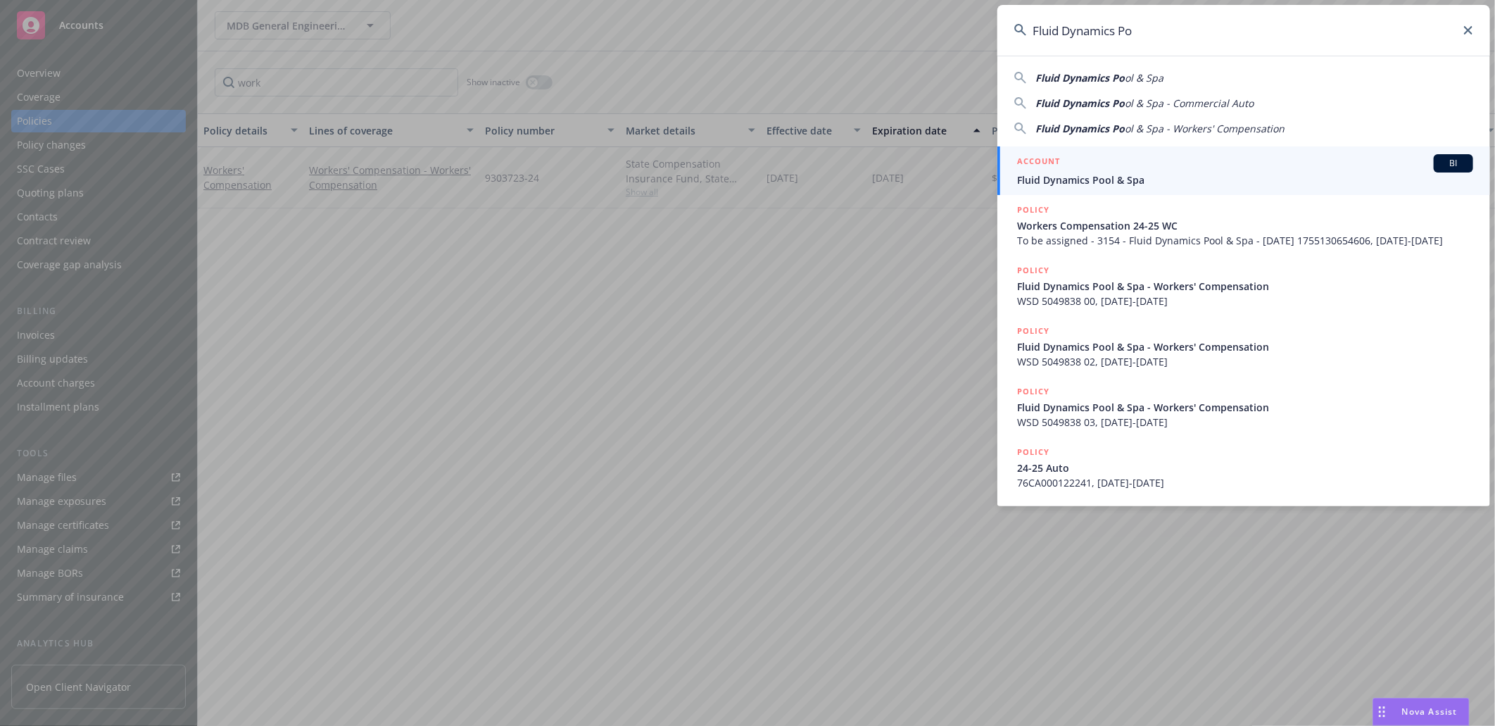
type input "Fluid Dynamics Po"
click at [1066, 173] on span "Fluid Dynamics Pool & Spa" at bounding box center [1245, 179] width 456 height 15
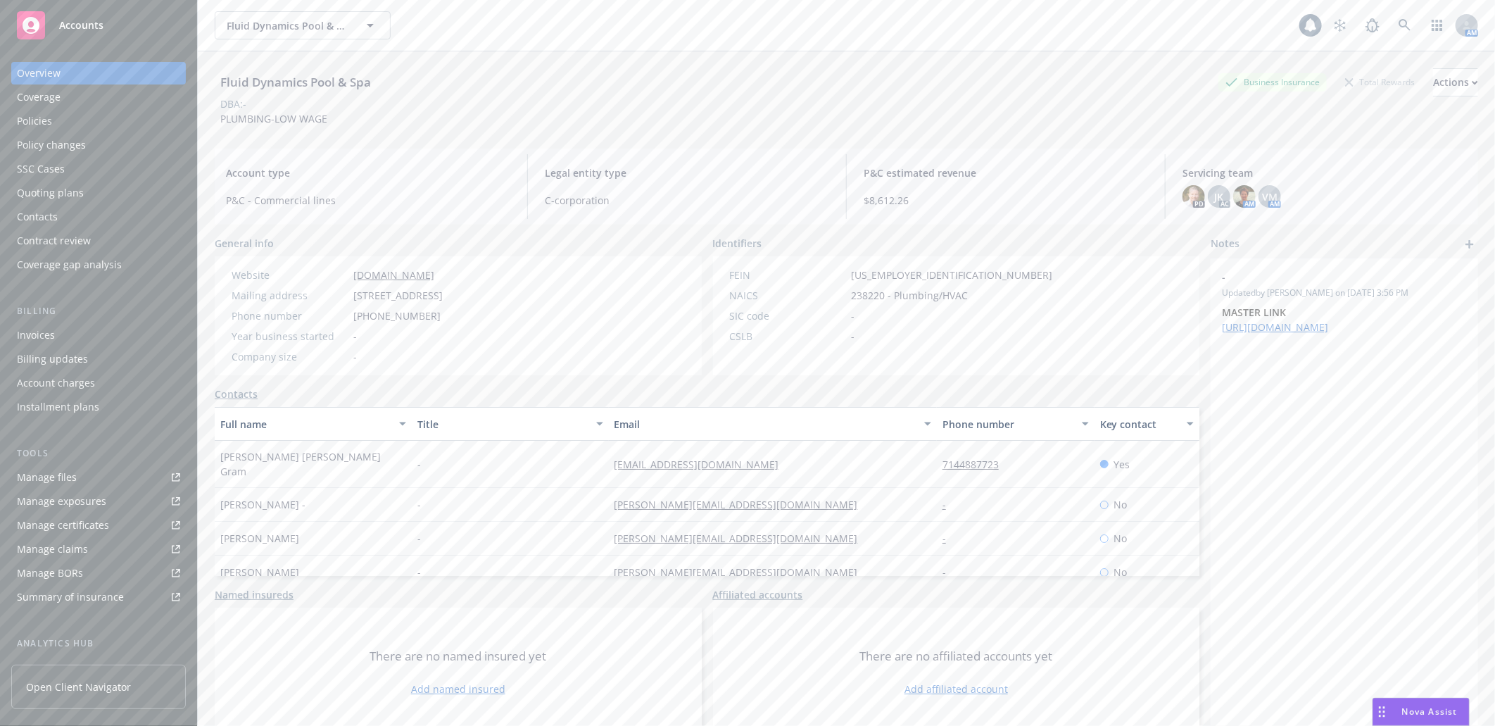
click at [37, 113] on div "Policies" at bounding box center [34, 121] width 35 height 23
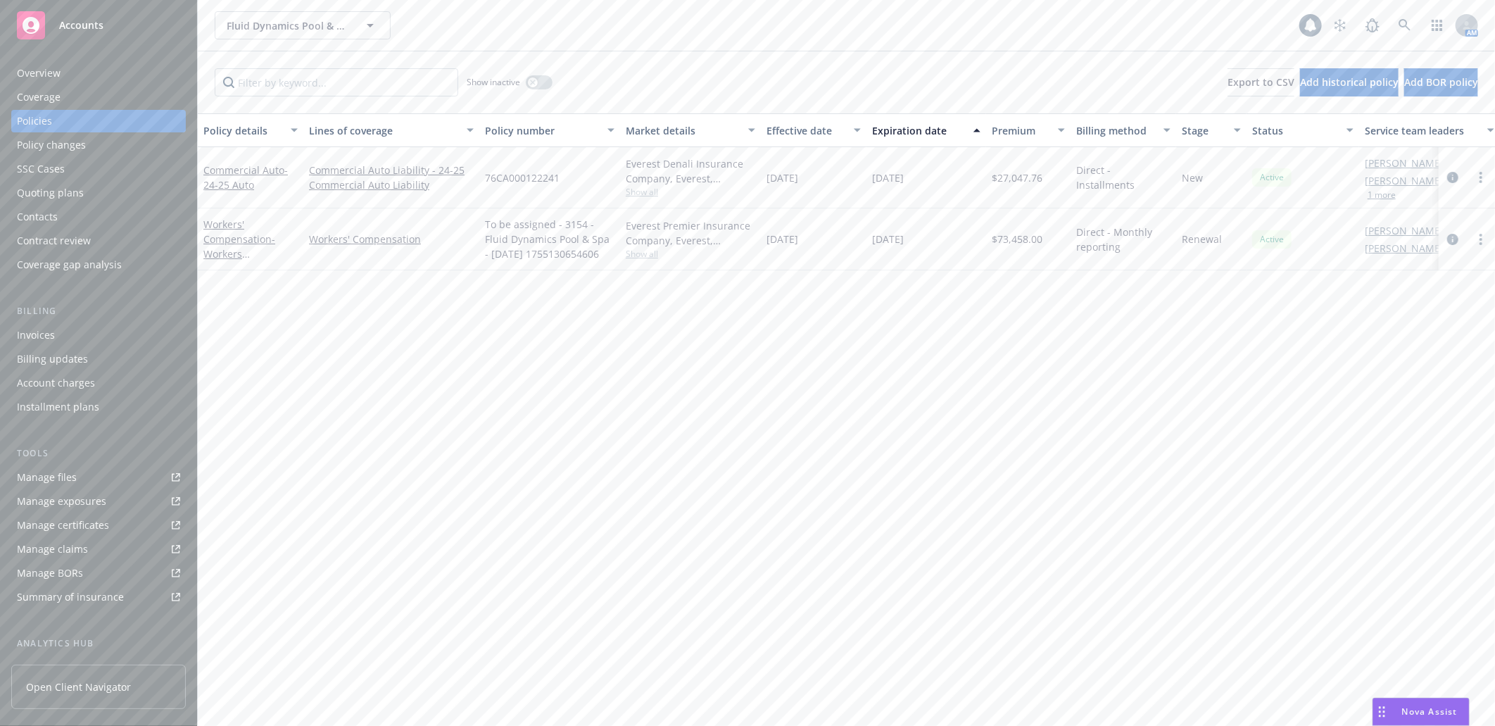
click at [80, 519] on div "Manage certificates" at bounding box center [63, 525] width 92 height 23
click at [1404, 24] on icon at bounding box center [1404, 25] width 13 height 13
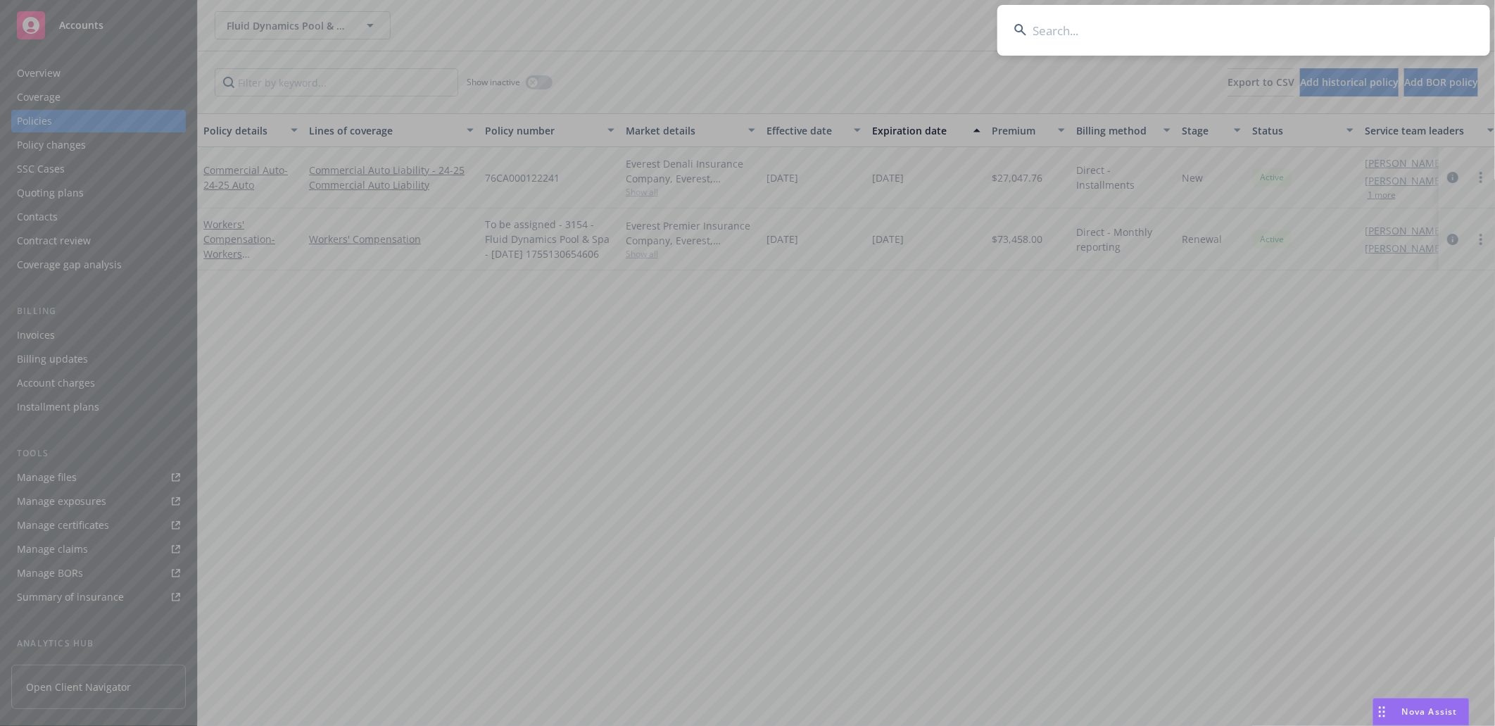
click at [1225, 15] on input at bounding box center [1243, 30] width 493 height 51
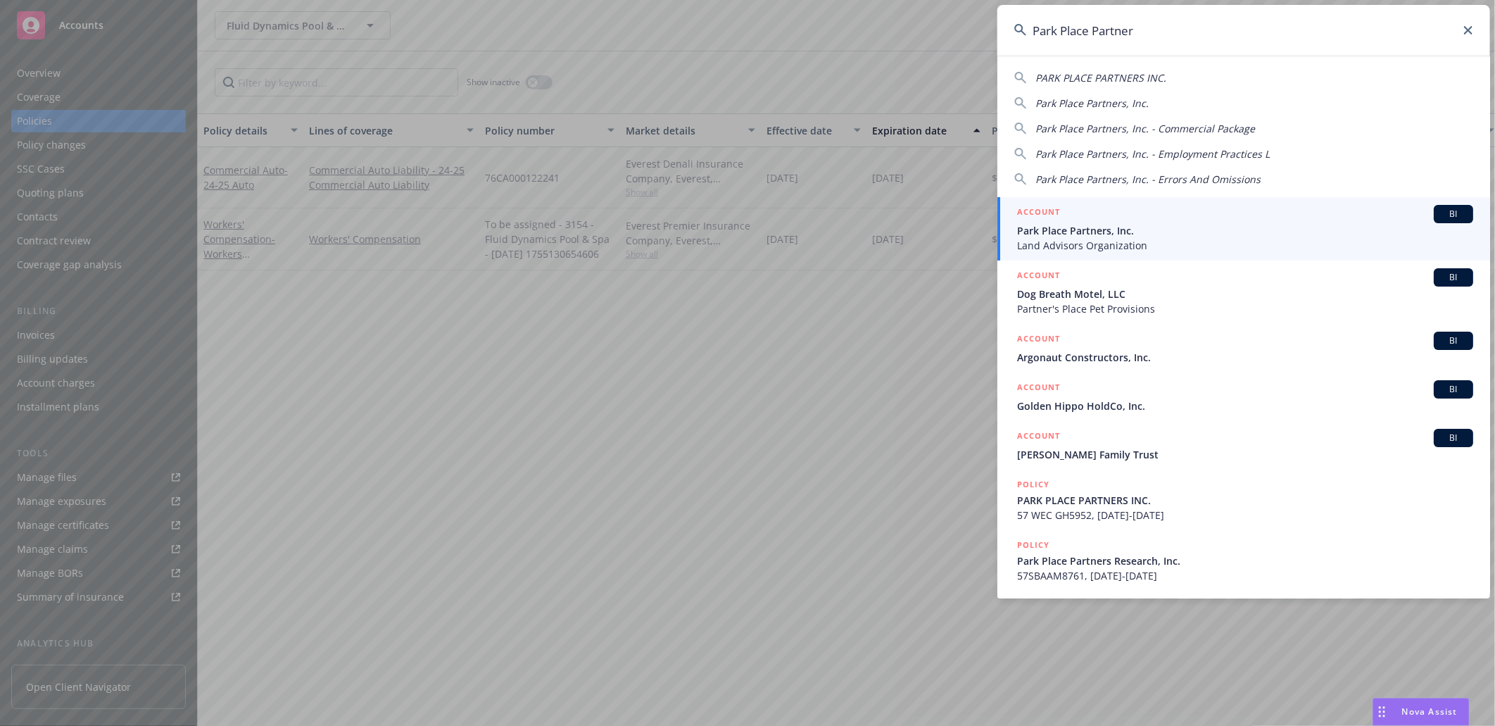
type input "Park Place Partner"
click at [1087, 234] on span "Park Place Partners, Inc." at bounding box center [1245, 230] width 456 height 15
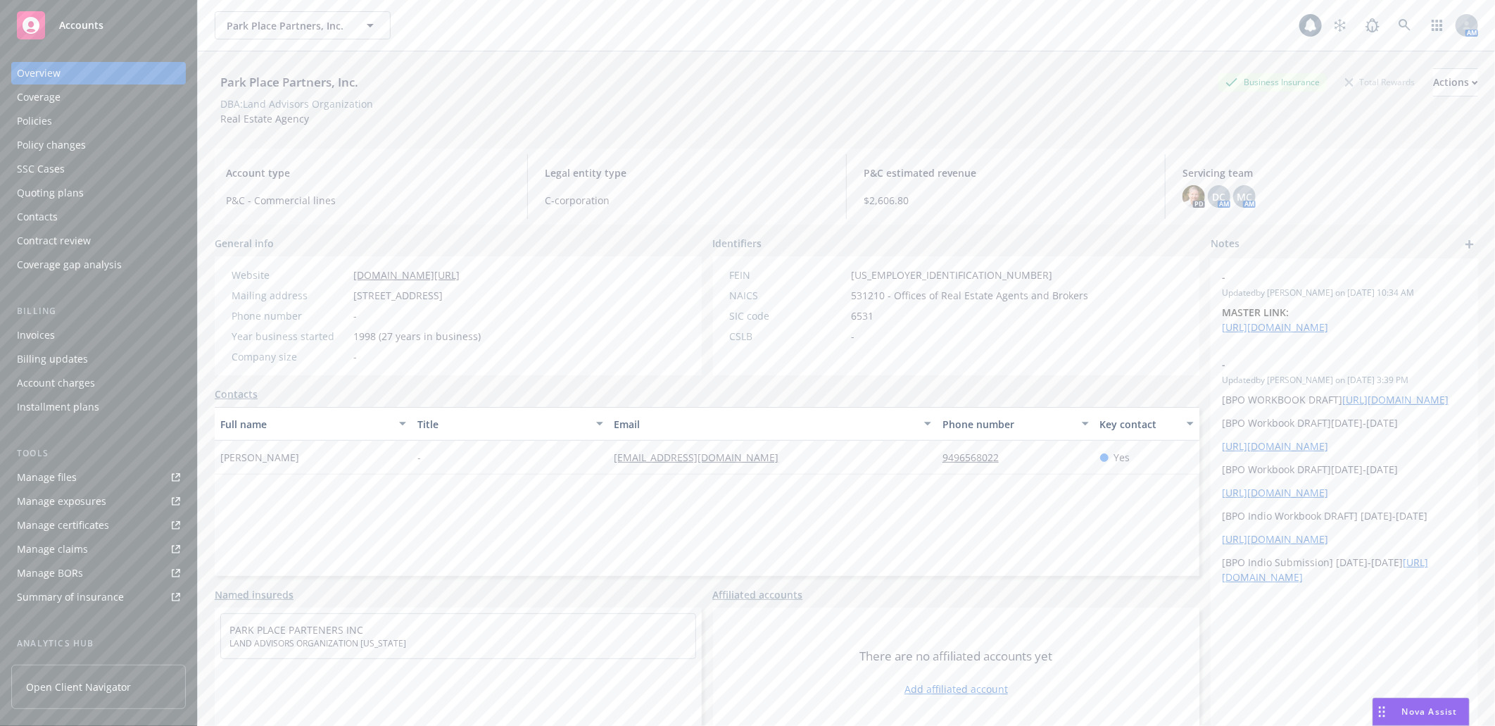
click at [45, 117] on div "Policies" at bounding box center [34, 121] width 35 height 23
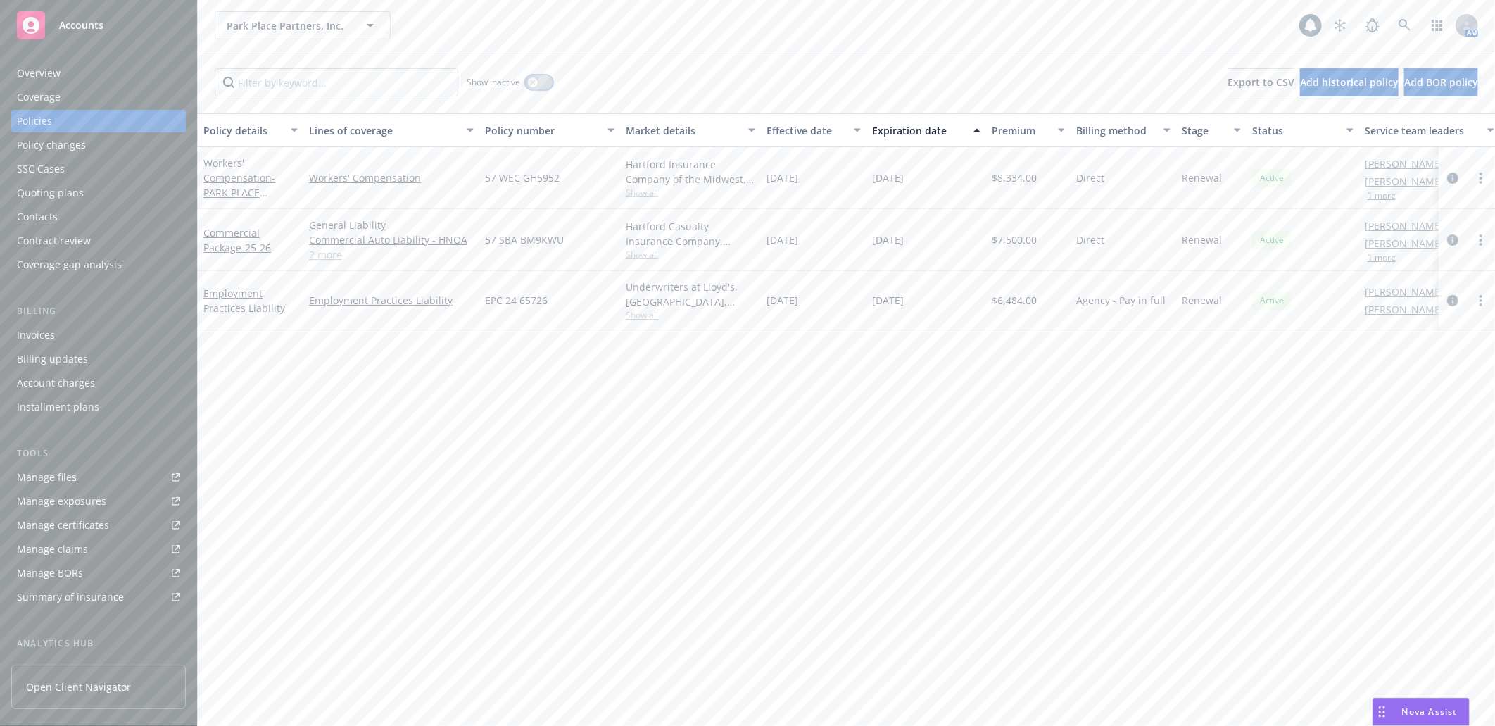
click at [544, 80] on button "button" at bounding box center [539, 82] width 27 height 14
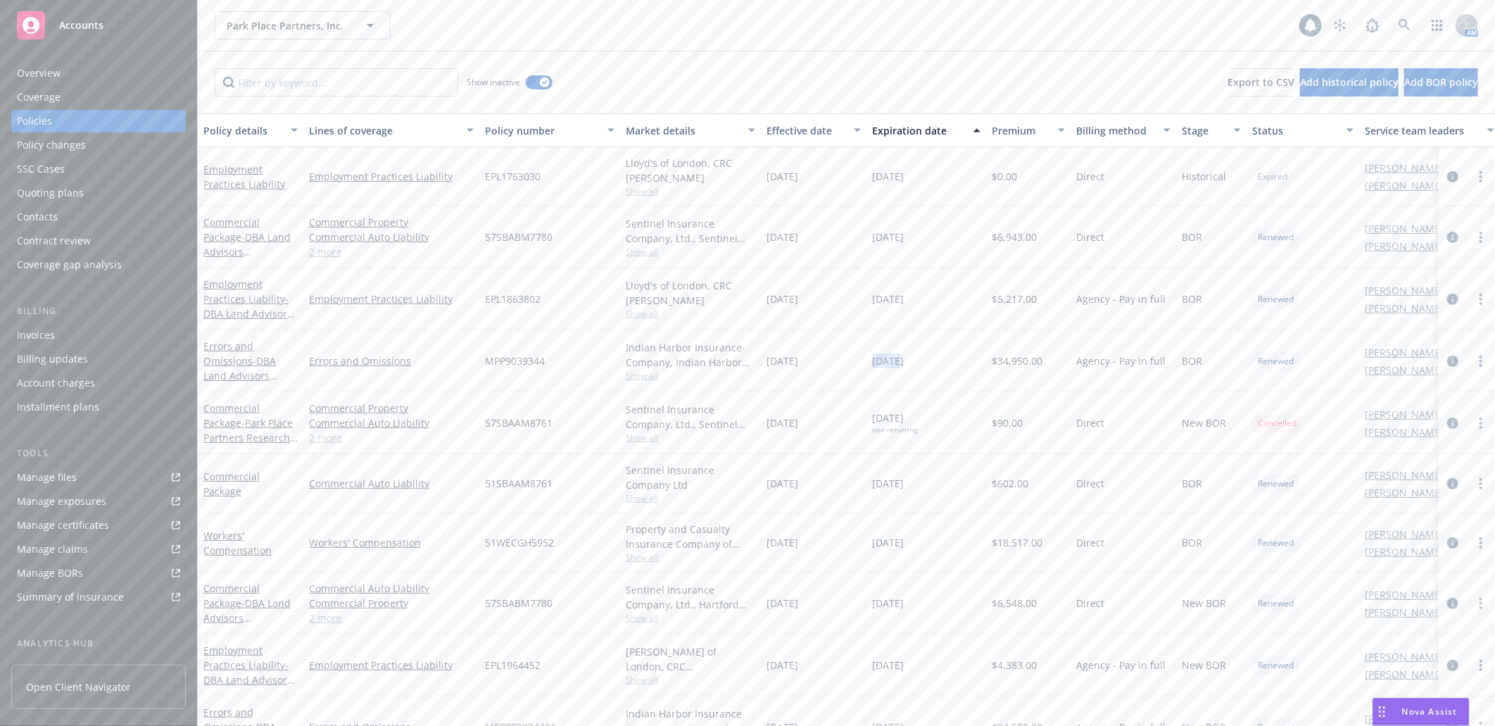
drag, startPoint x: 866, startPoint y: 358, endPoint x: 897, endPoint y: 360, distance: 31.1
click at [897, 360] on div "08/10/2020" at bounding box center [926, 361] width 120 height 62
drag, startPoint x: 897, startPoint y: 360, endPoint x: 923, endPoint y: 362, distance: 26.1
click at [904, 362] on span "08/10/2020" at bounding box center [888, 360] width 32 height 15
drag, startPoint x: 860, startPoint y: 362, endPoint x: 932, endPoint y: 362, distance: 71.8
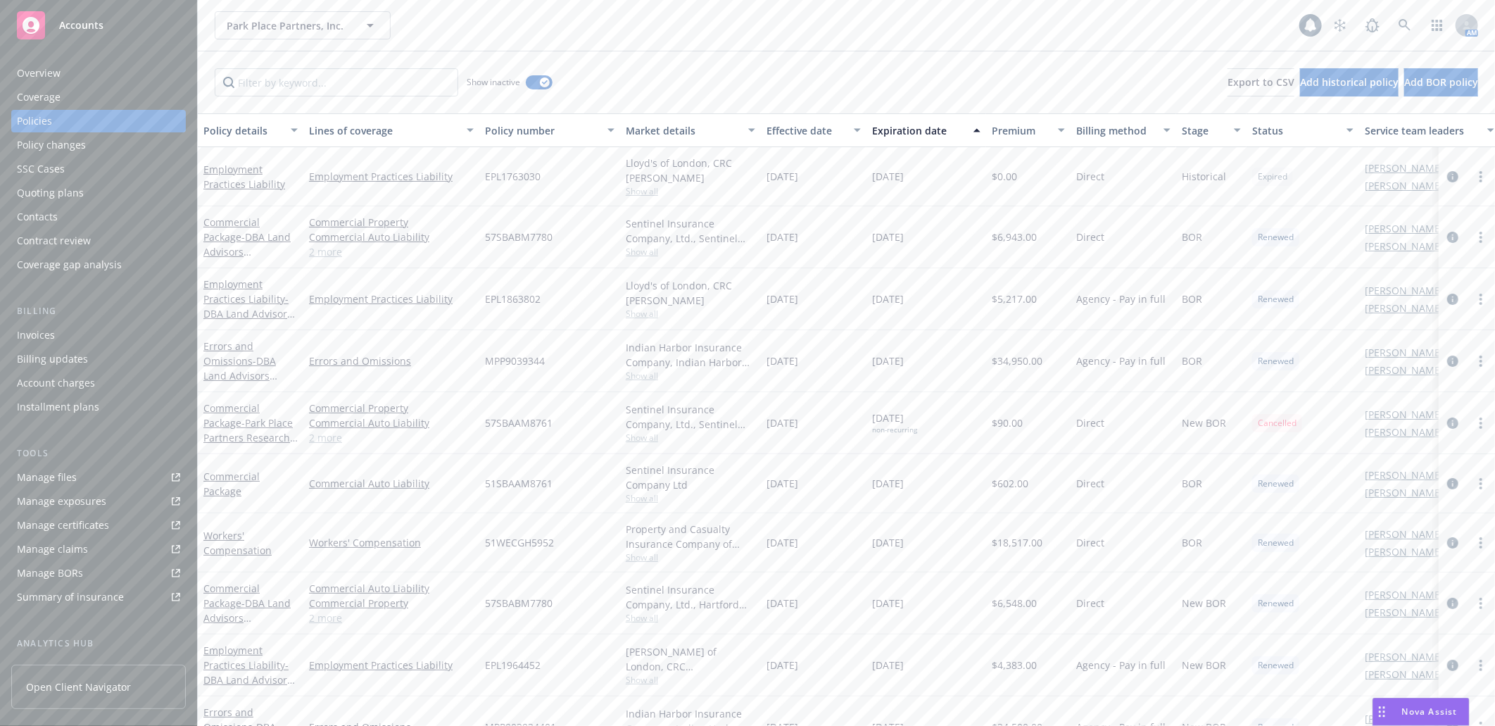
click at [932, 362] on div "Errors and Omissions - DBA Land Advisors Organization Errors and Omissions MPP9…" at bounding box center [877, 361] width 1358 height 62
copy div "08/10/2020"
click at [280, 80] on input "Filter by keyword..." at bounding box center [337, 82] width 244 height 28
paste input "08/10/2020"
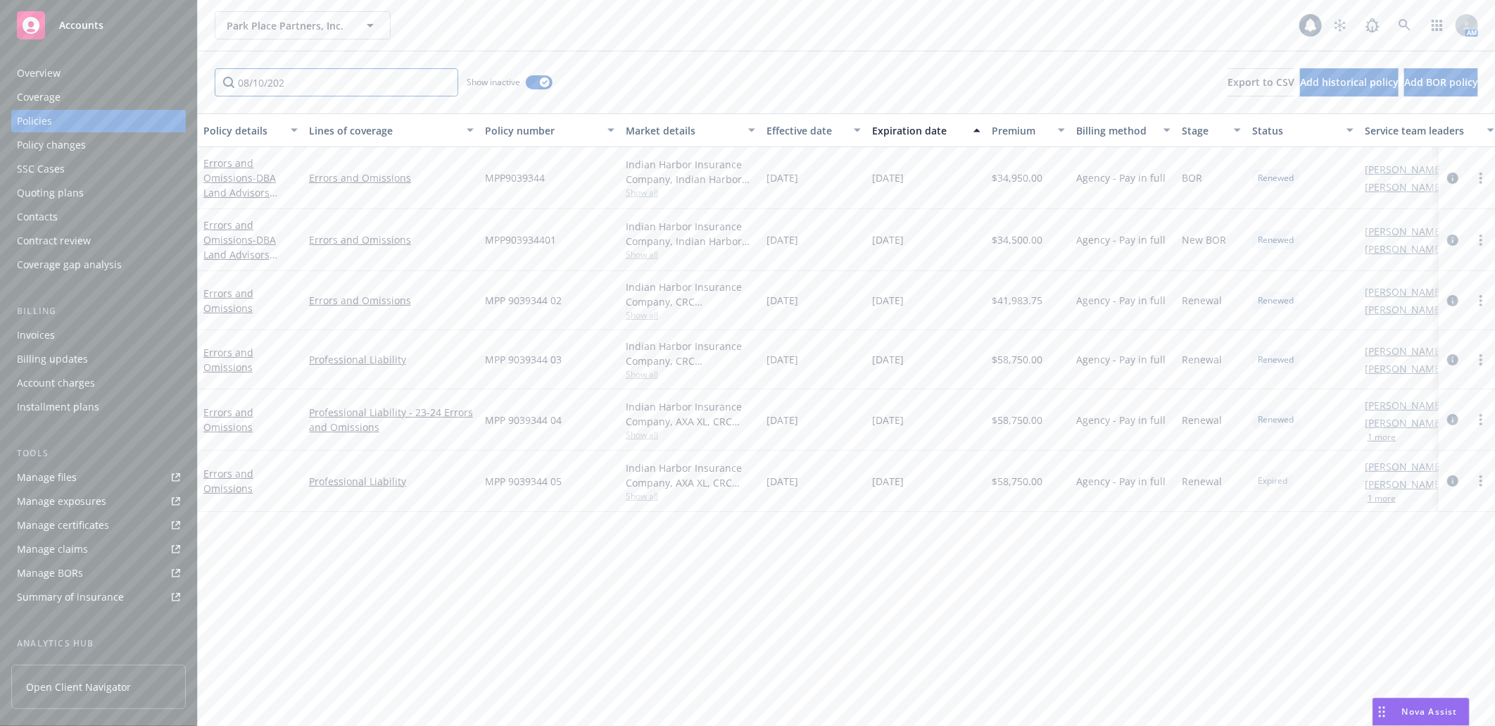
type input "08/10/202"
click at [37, 96] on div "Coverage" at bounding box center [39, 97] width 44 height 23
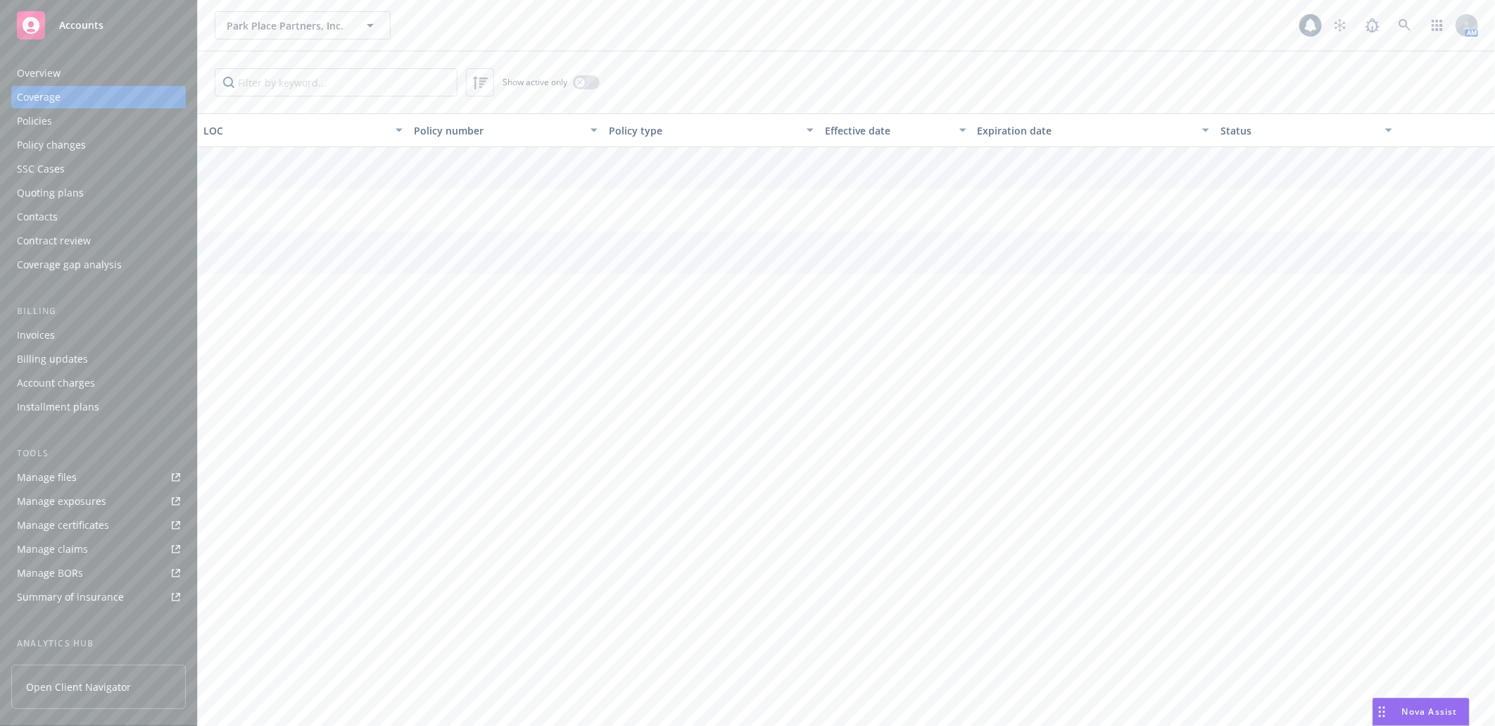
click at [37, 118] on div "Policies" at bounding box center [34, 121] width 35 height 23
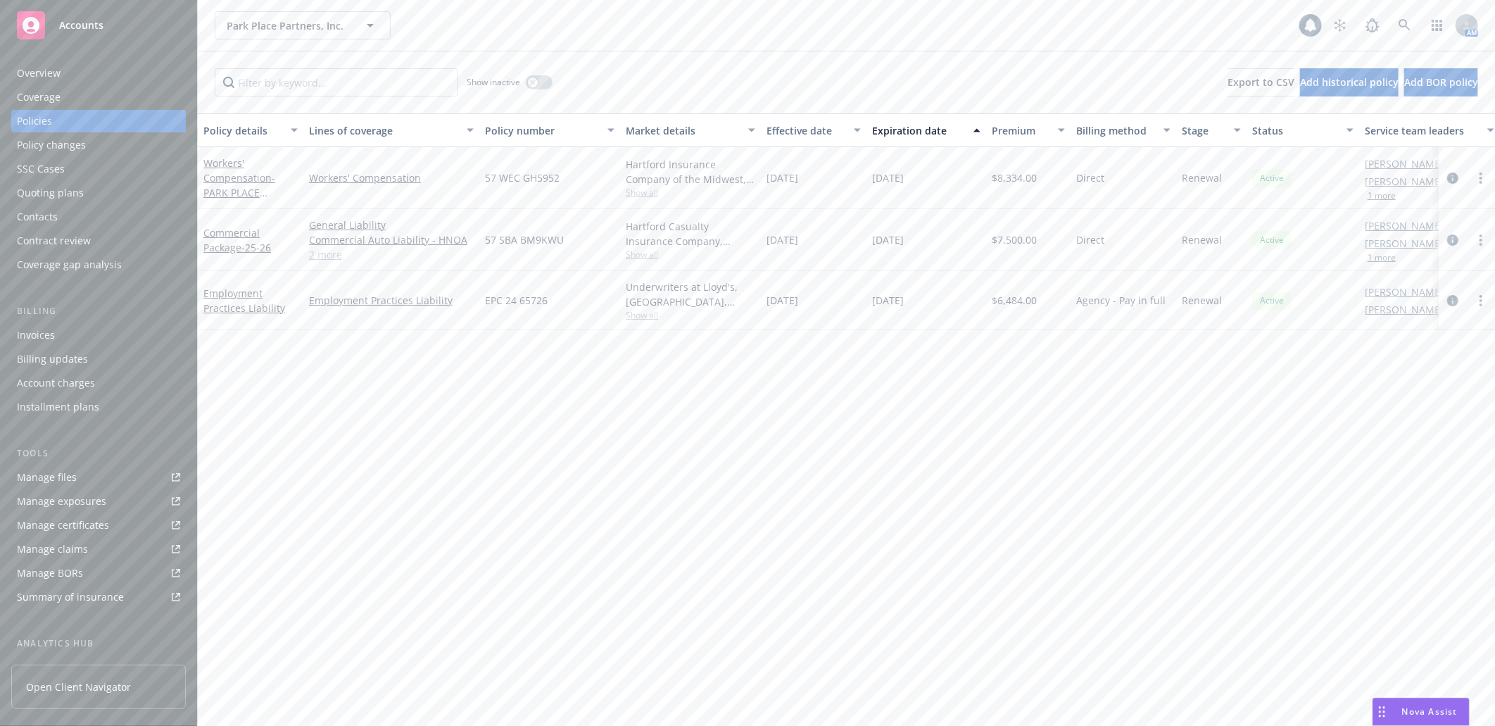
click at [908, 127] on div "Expiration date" at bounding box center [918, 130] width 93 height 15
click at [544, 80] on button "button" at bounding box center [539, 82] width 27 height 14
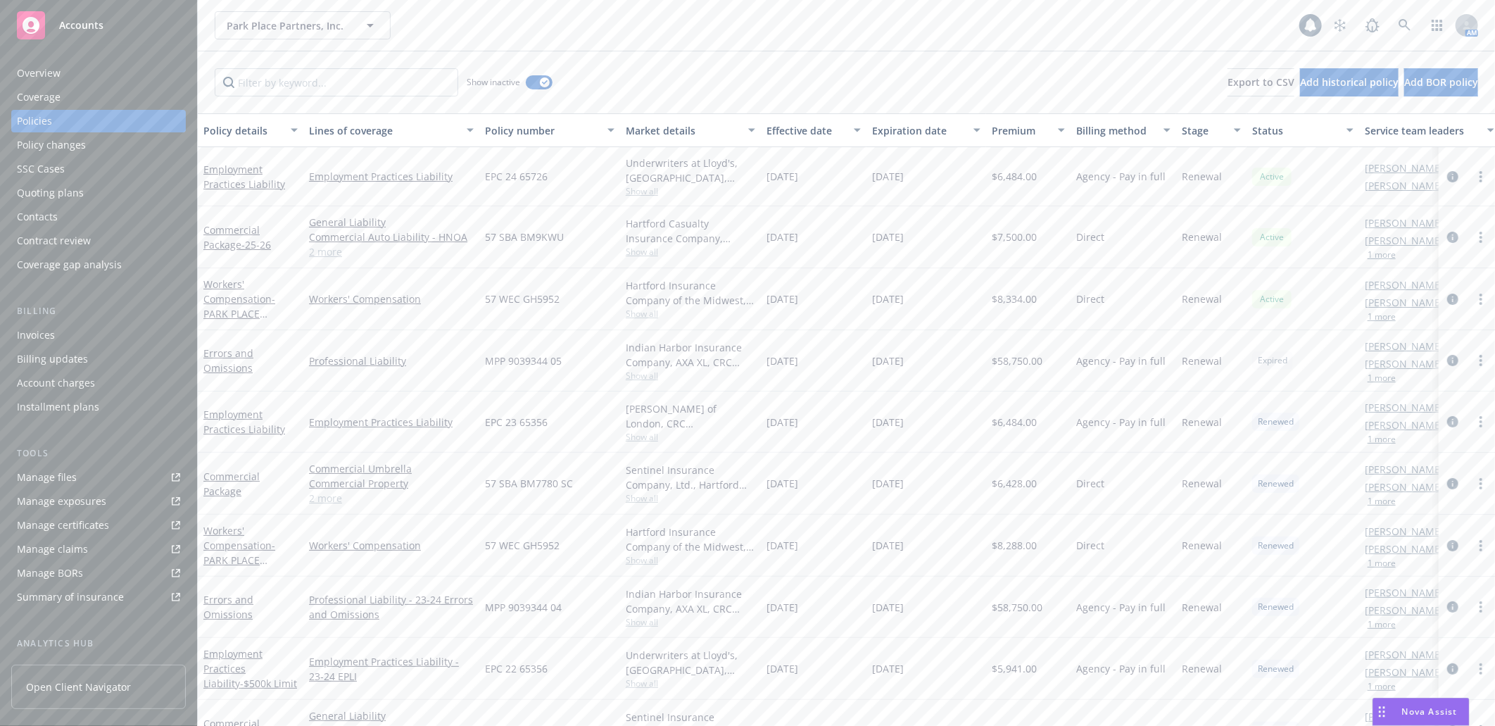
click at [918, 130] on div "Expiration date" at bounding box center [918, 130] width 93 height 15
click at [1403, 23] on icon at bounding box center [1404, 25] width 13 height 13
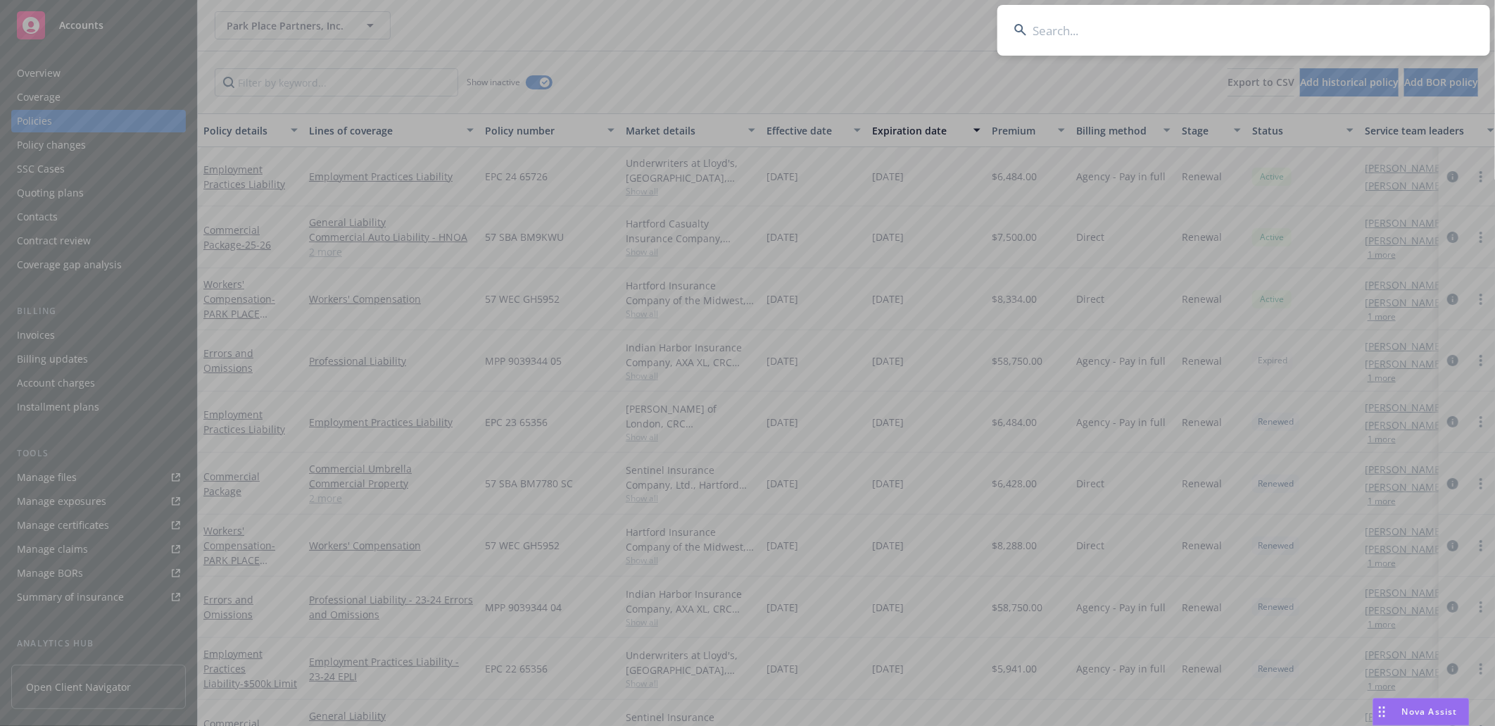
click at [1180, 15] on input at bounding box center [1243, 30] width 493 height 51
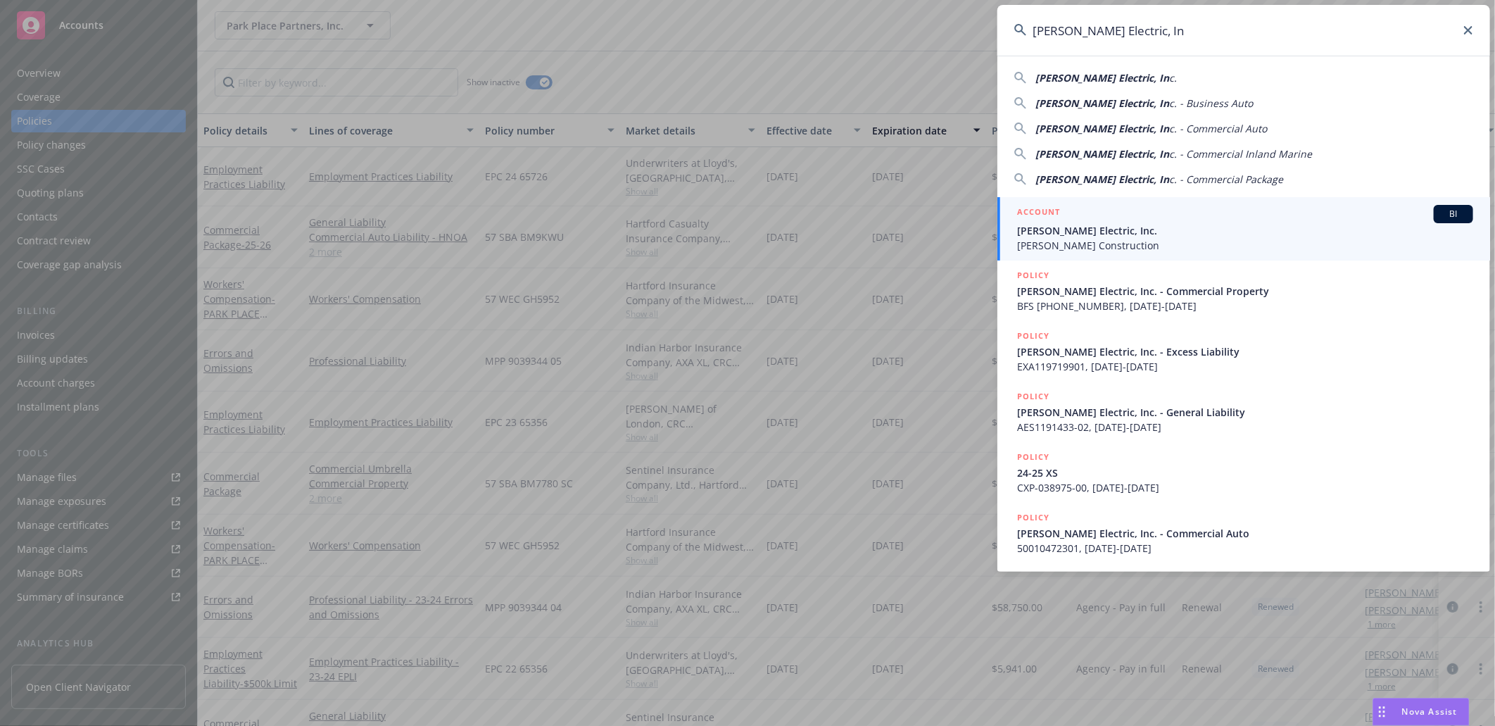
type input "RBT Electric, In"
click at [1060, 227] on span "[PERSON_NAME] Electric, Inc." at bounding box center [1245, 230] width 456 height 15
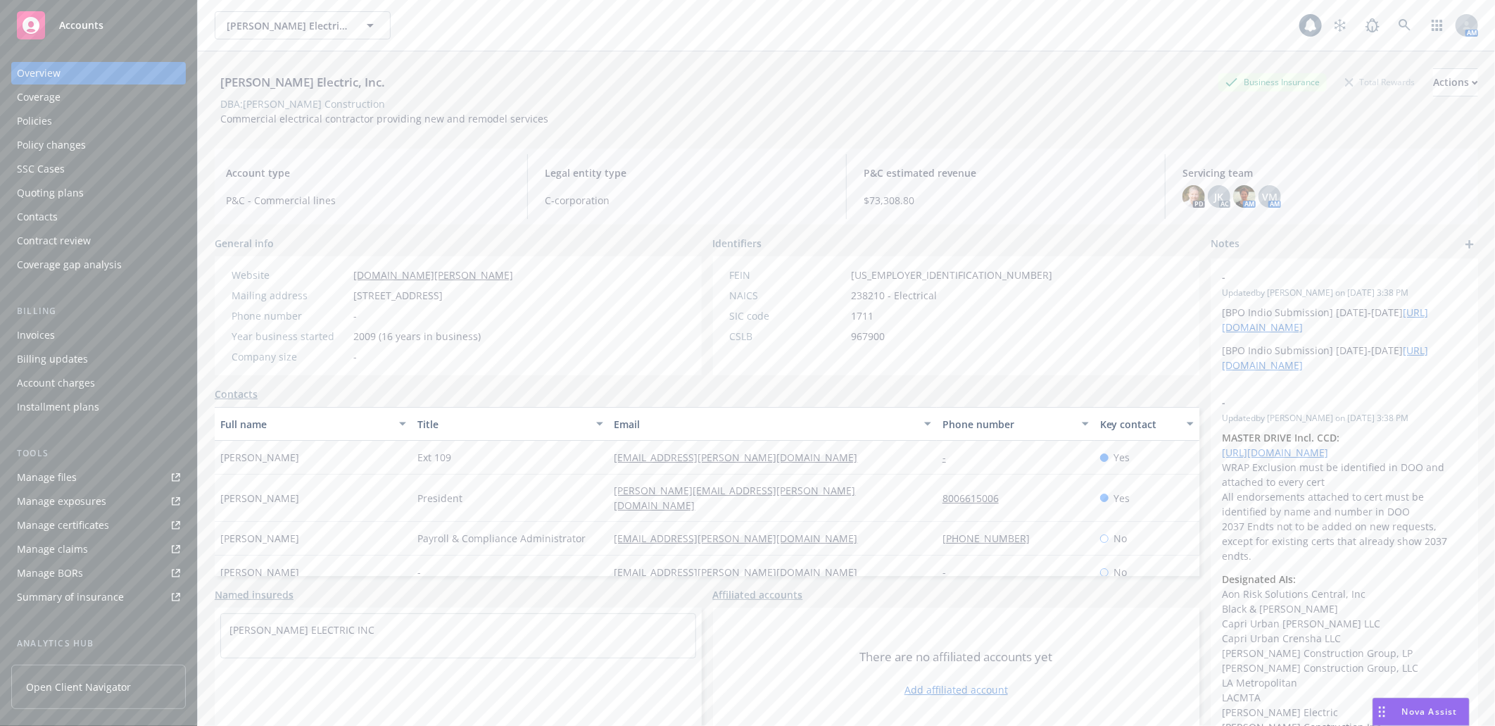
click at [40, 117] on div "Policies" at bounding box center [34, 121] width 35 height 23
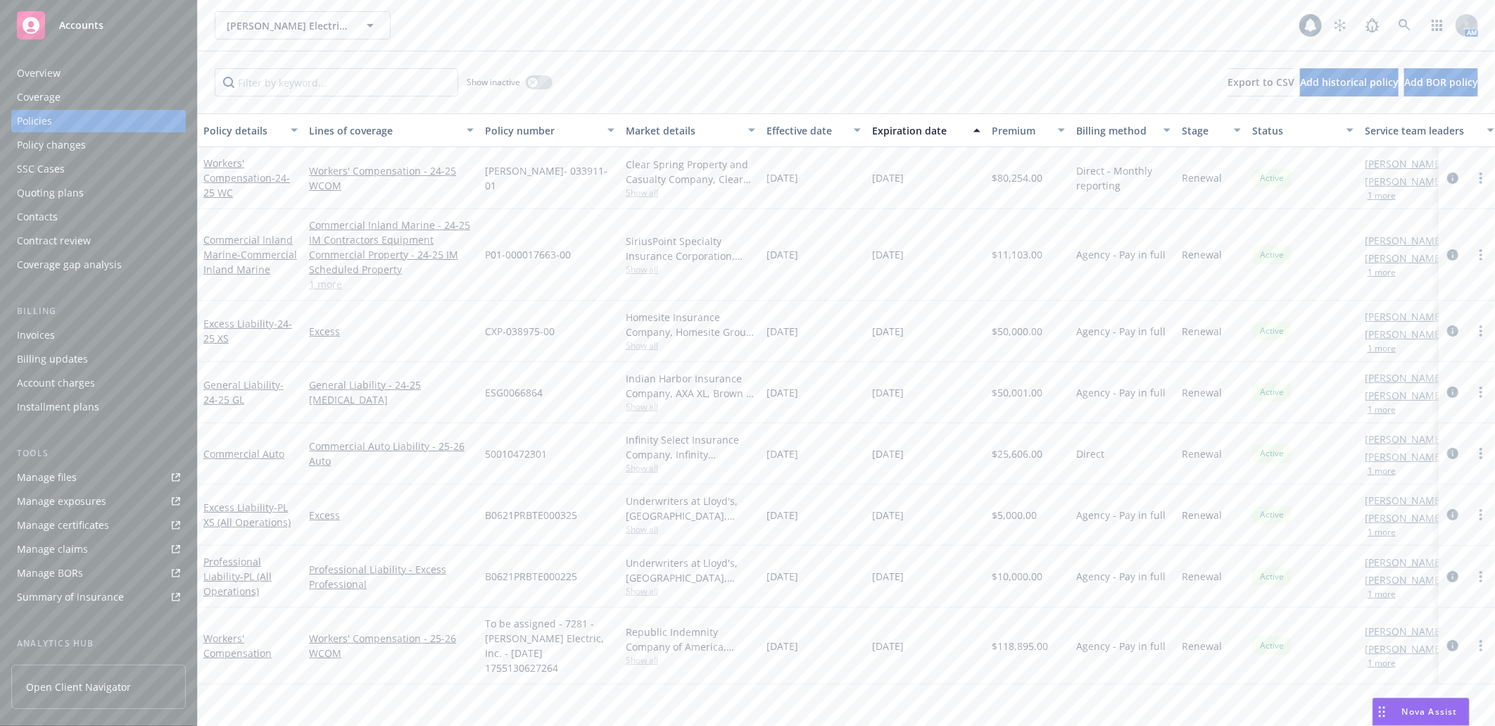
drag, startPoint x: 869, startPoint y: 179, endPoint x: 942, endPoint y: 184, distance: 72.7
click at [942, 184] on div "08/14/2025" at bounding box center [926, 178] width 120 height 62
copy span "08/14/2025"
click at [58, 525] on div "Manage certificates" at bounding box center [63, 525] width 92 height 23
drag, startPoint x: 479, startPoint y: 608, endPoint x: 560, endPoint y: 657, distance: 93.8
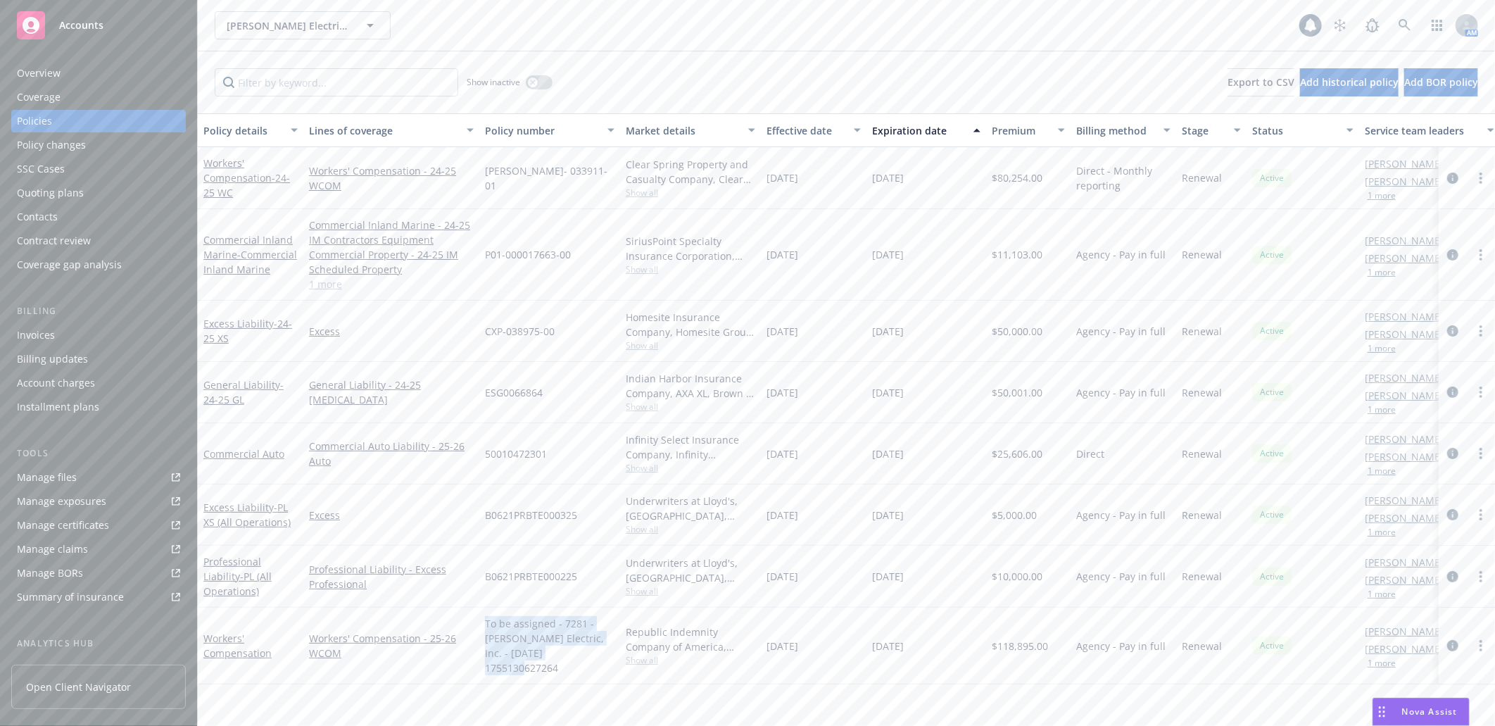
click at [560, 657] on div "To be assigned - 7281 - RBT Electric, Inc. - 08/14/2025 1755130627264" at bounding box center [549, 645] width 141 height 77
click at [1408, 25] on icon at bounding box center [1404, 25] width 13 height 13
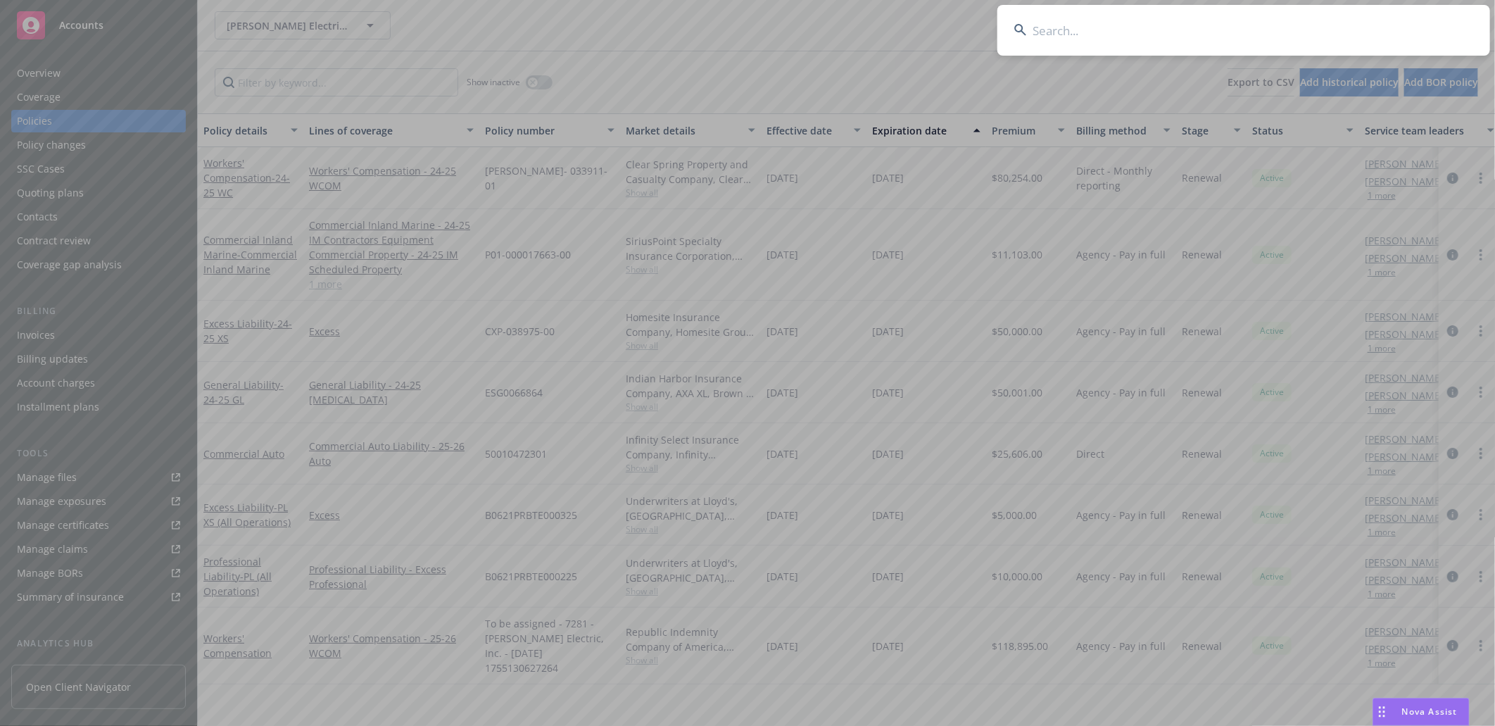
click at [1165, 32] on input at bounding box center [1243, 30] width 493 height 51
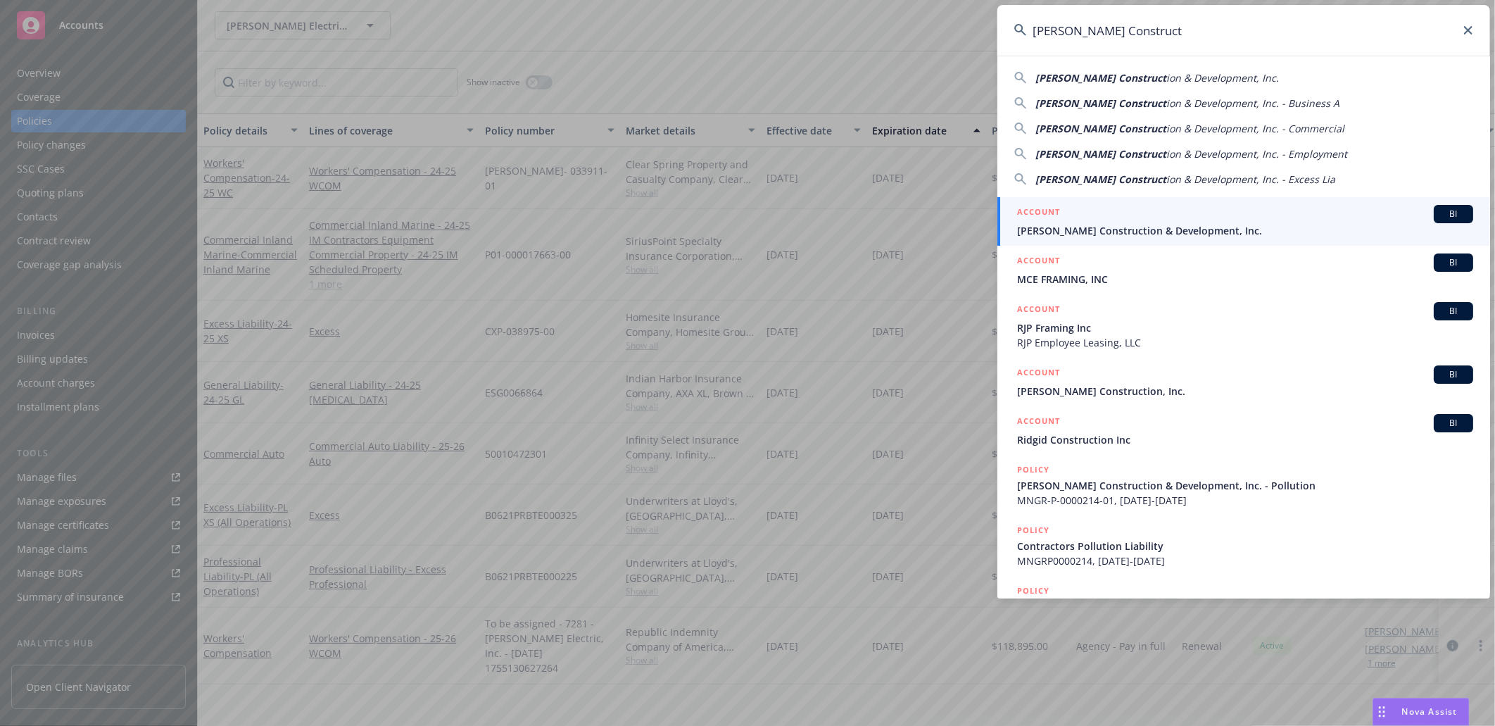
type input "Reid Construct"
click at [1065, 229] on span "Reid Construction & Development, Inc." at bounding box center [1245, 230] width 456 height 15
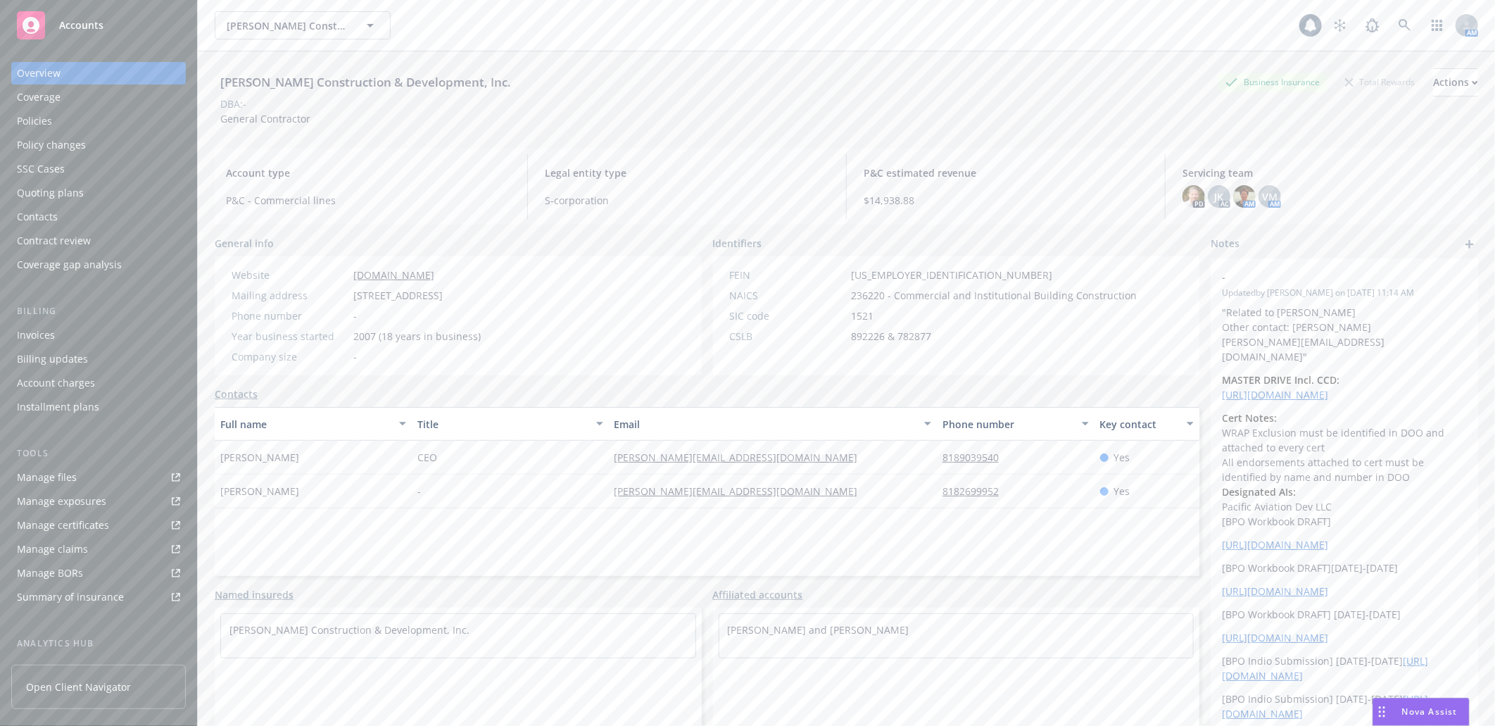
click at [42, 117] on div "Policies" at bounding box center [34, 121] width 35 height 23
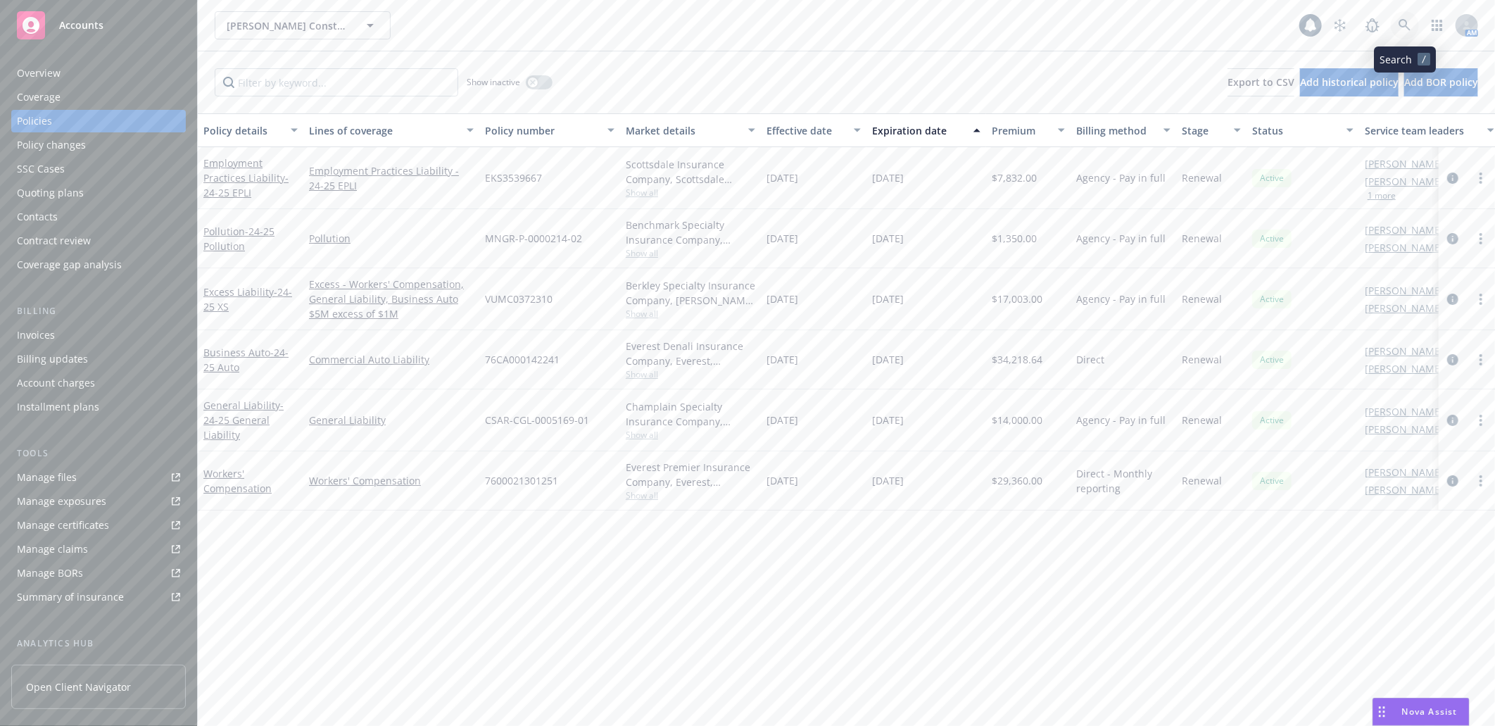
click at [1408, 20] on icon at bounding box center [1404, 25] width 13 height 13
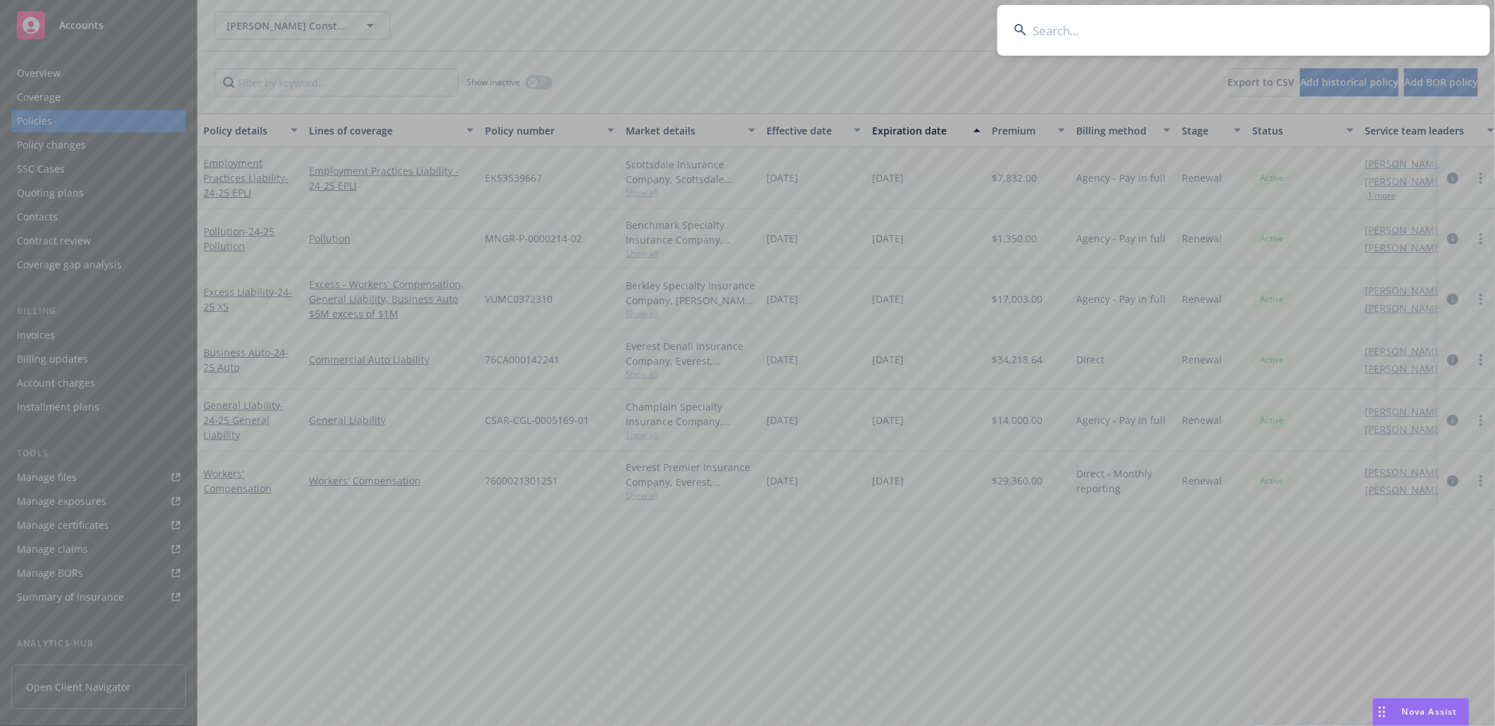
click at [1225, 23] on input at bounding box center [1243, 30] width 493 height 51
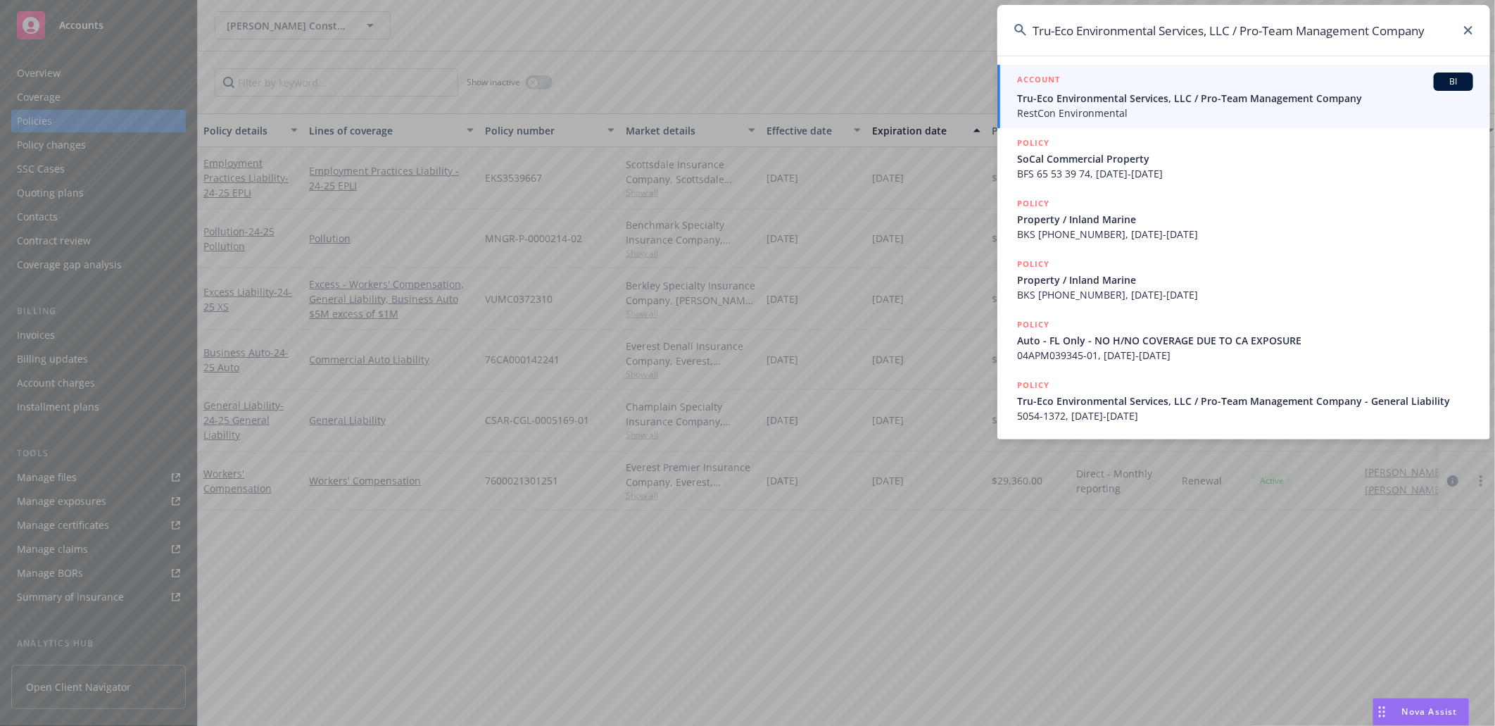
type input "Tru-Eco Environmental Services, LLC / Pro-Team Management Company"
click at [1099, 94] on span "Tru-Eco Environmental Services, LLC / Pro-Team Management Company" at bounding box center [1245, 98] width 456 height 15
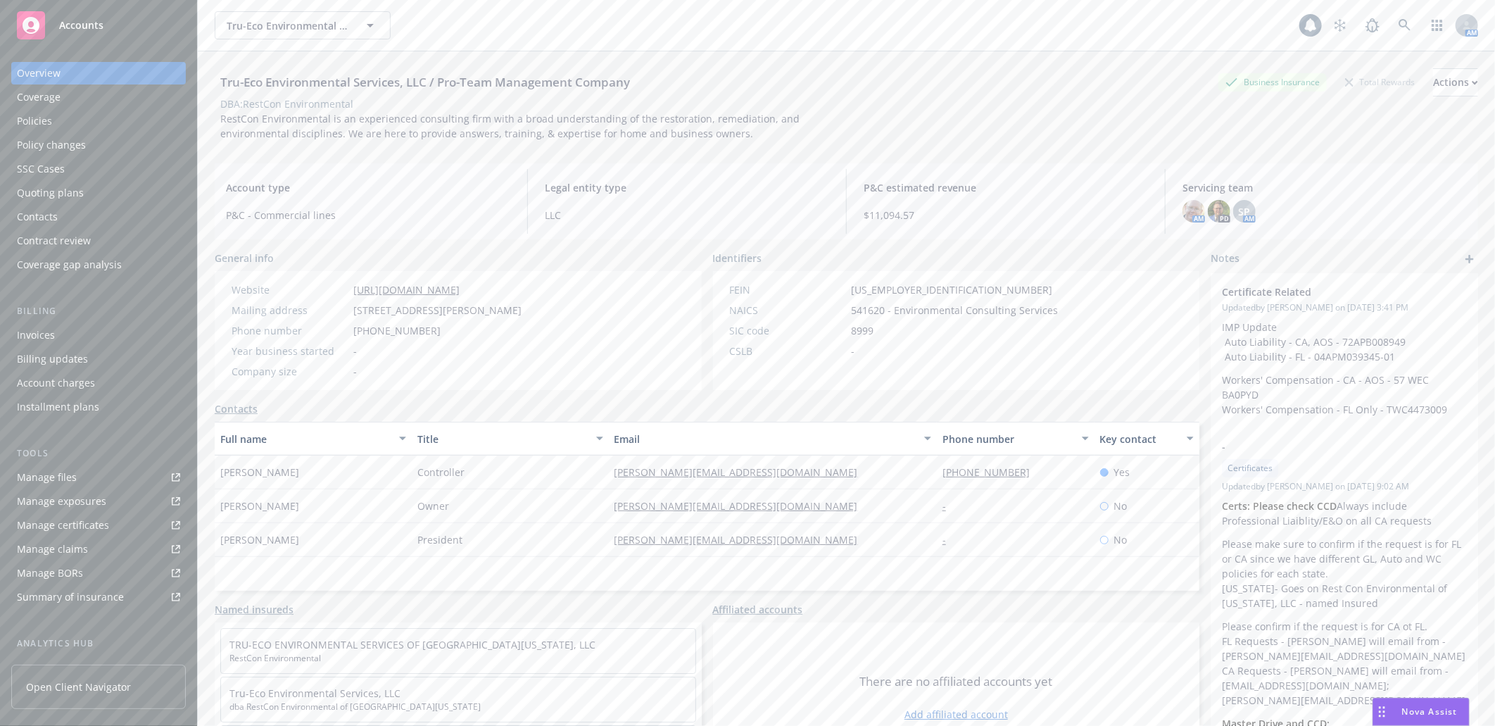
click at [34, 117] on div "Policies" at bounding box center [34, 121] width 35 height 23
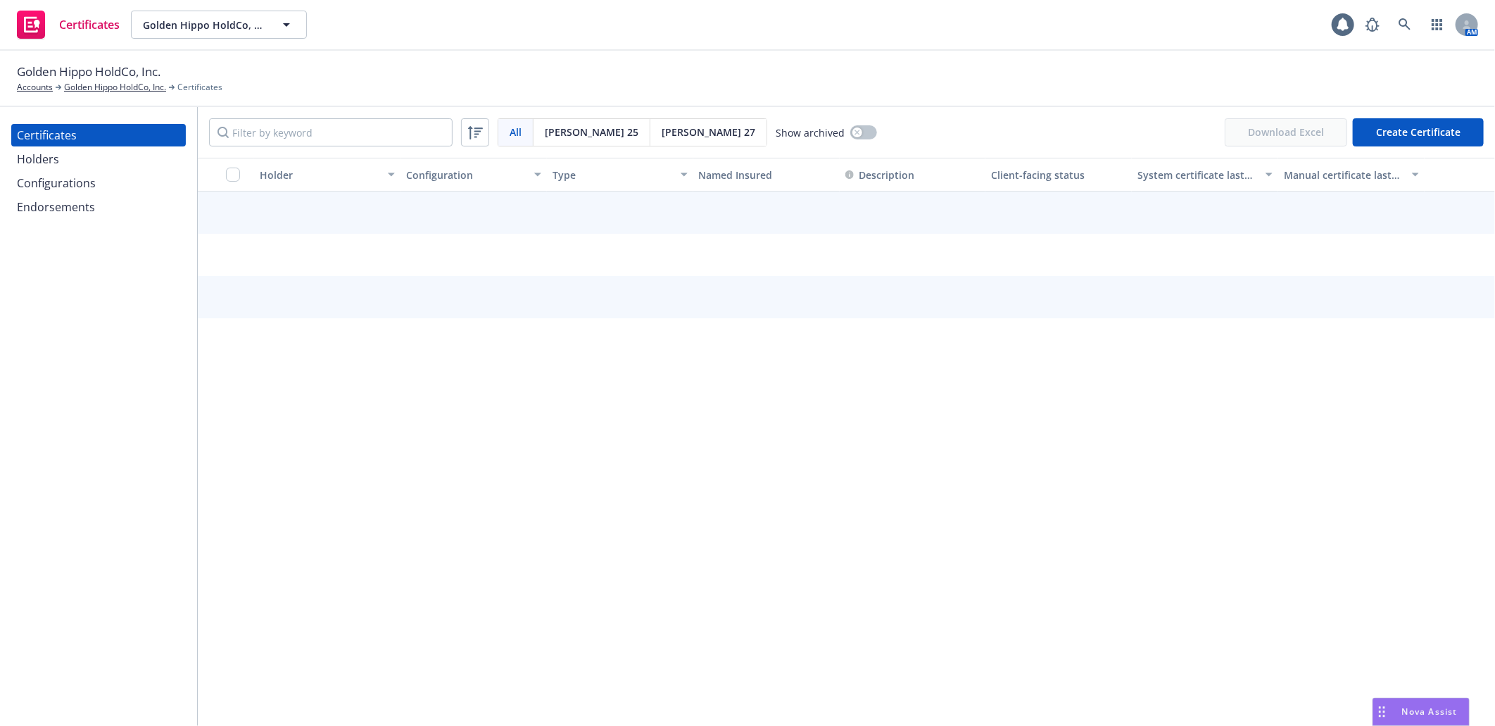
drag, startPoint x: 46, startPoint y: 184, endPoint x: 65, endPoint y: 190, distance: 19.8
click at [46, 184] on div "Configurations" at bounding box center [56, 183] width 79 height 23
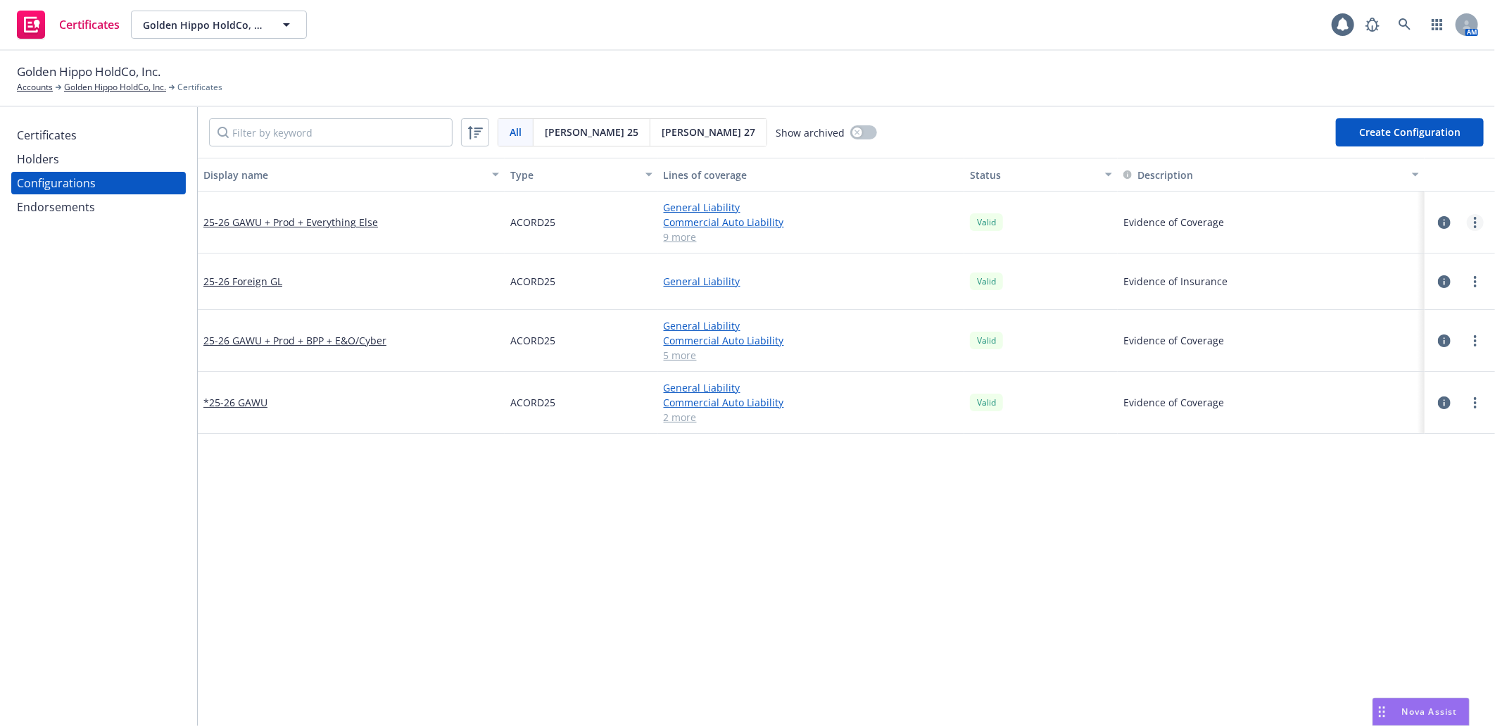
click at [1467, 221] on link "more" at bounding box center [1475, 222] width 17 height 17
click at [1396, 386] on link "Preview an [PERSON_NAME]" at bounding box center [1394, 392] width 155 height 28
click at [1467, 402] on link "more" at bounding box center [1475, 402] width 17 height 17
drag, startPoint x: 1404, startPoint y: 574, endPoint x: 1417, endPoint y: 568, distance: 14.8
click at [1403, 574] on link "Preview an [PERSON_NAME]" at bounding box center [1394, 572] width 155 height 28
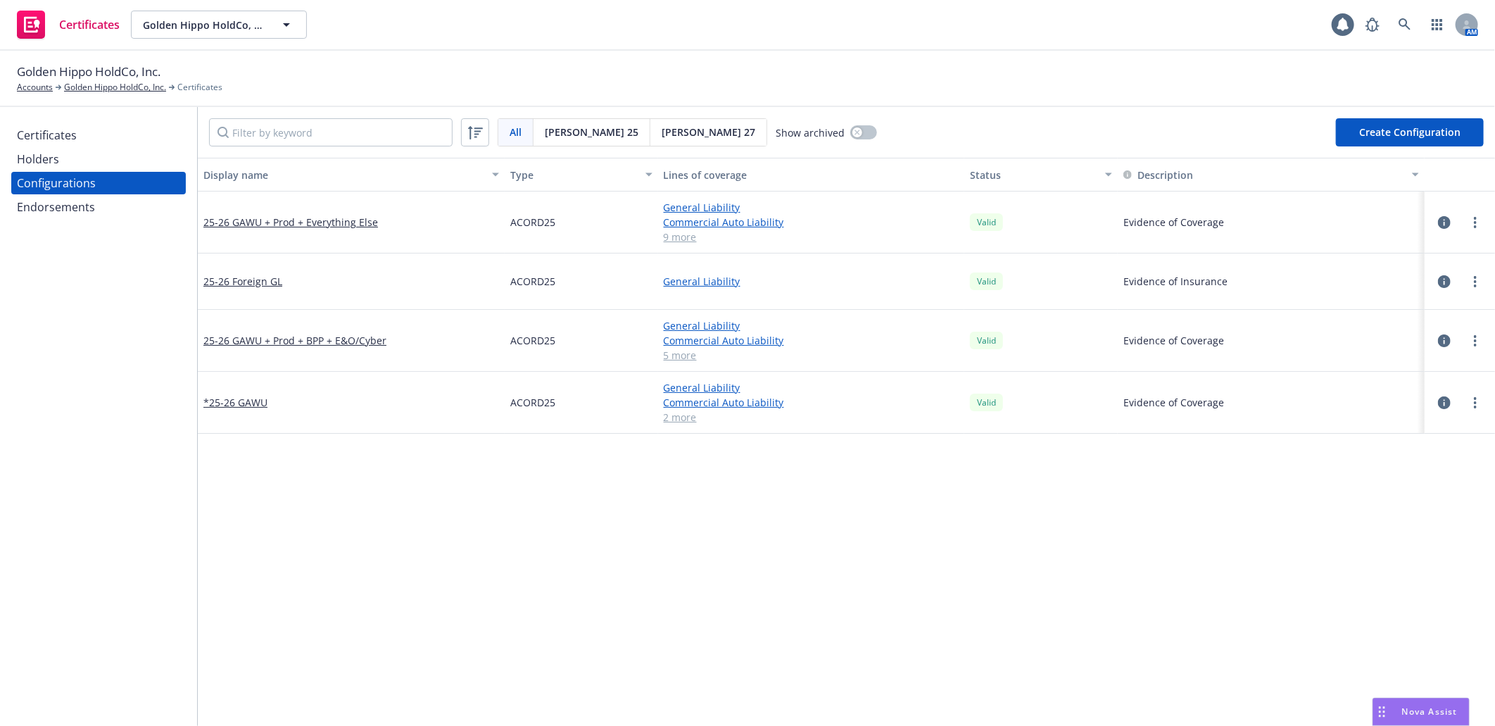
click at [61, 137] on div "Certificates" at bounding box center [47, 135] width 60 height 23
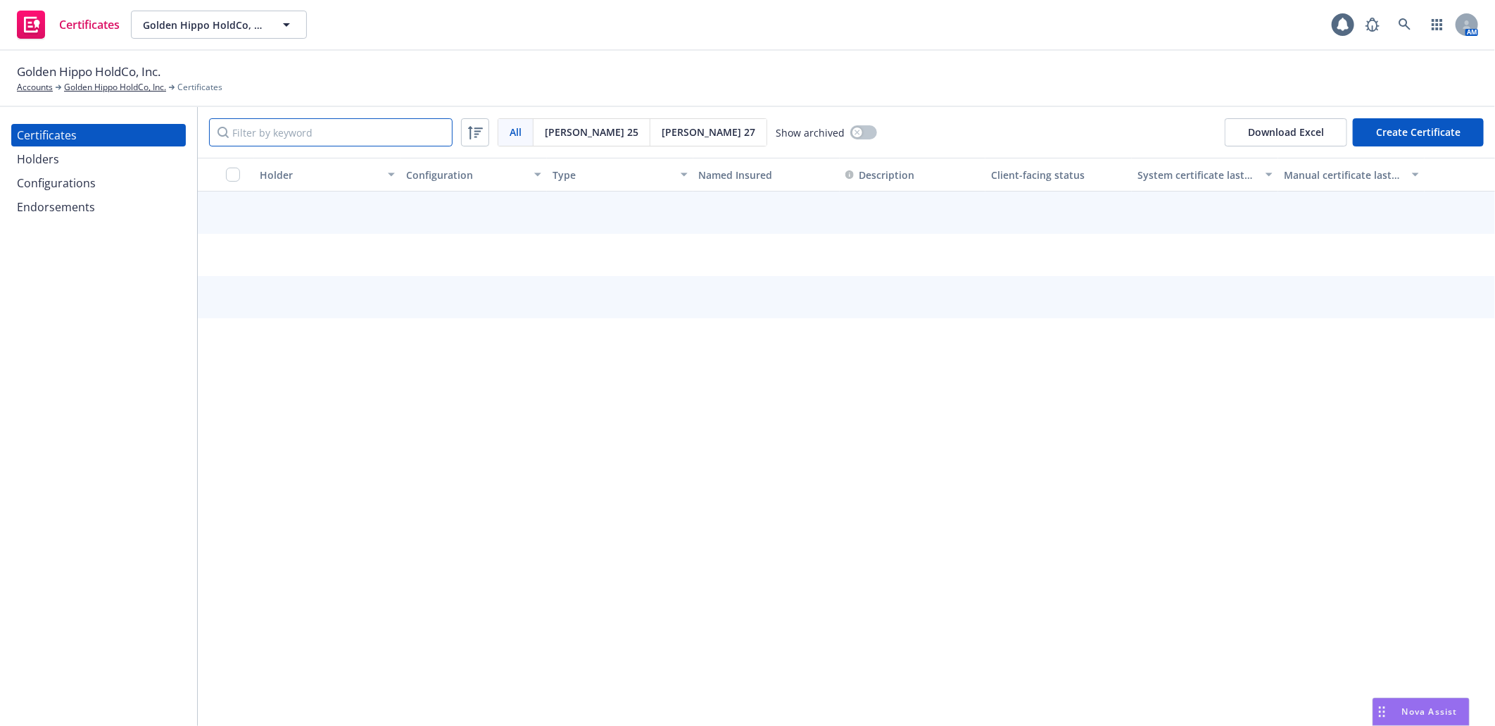
click at [246, 134] on input "Filter by keyword" at bounding box center [331, 132] width 244 height 28
paste input "Midcap Financial Trus"
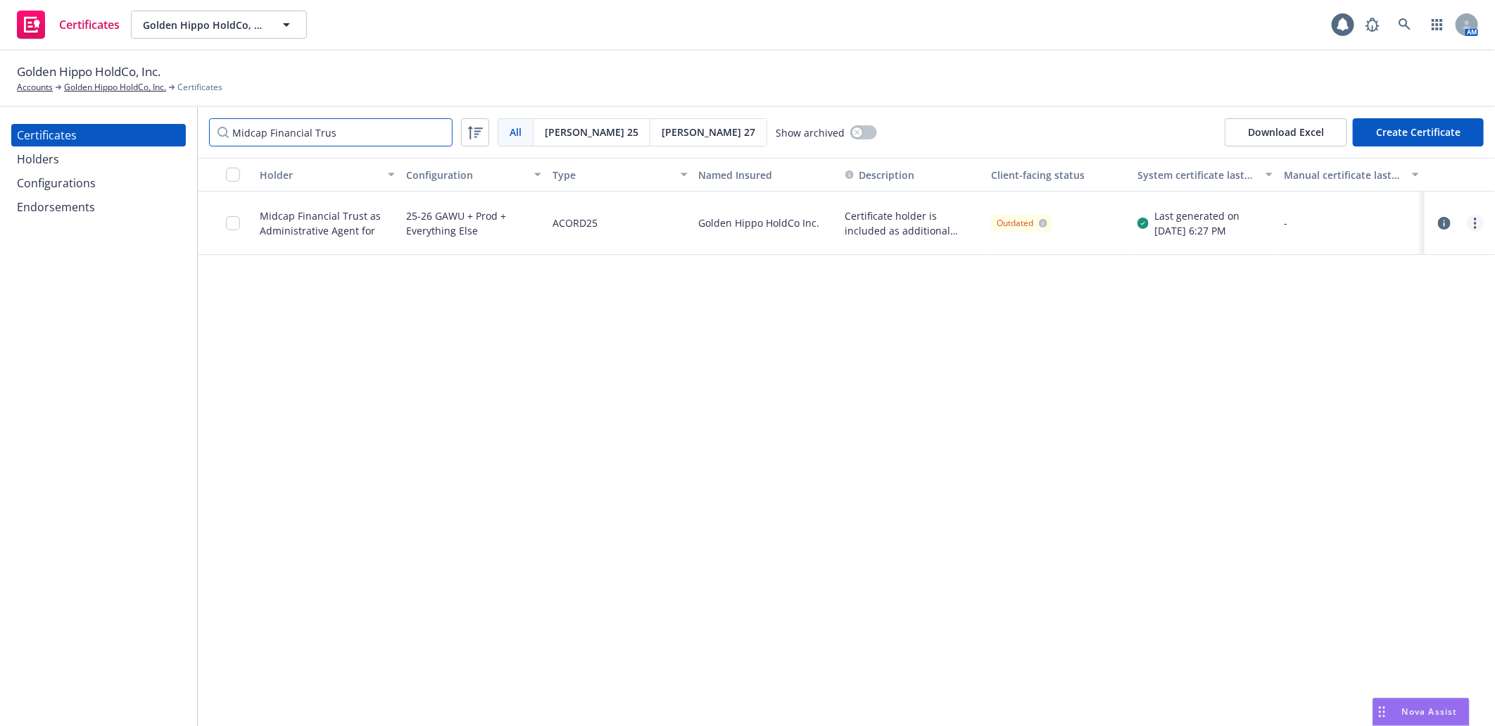
type input "Midcap Financial Trus"
click at [1478, 220] on link "more" at bounding box center [1475, 223] width 17 height 17
click at [1403, 419] on link "Download uneditable generated certificate" at bounding box center [1370, 421] width 225 height 28
click at [52, 201] on div "Endorsements" at bounding box center [56, 207] width 78 height 23
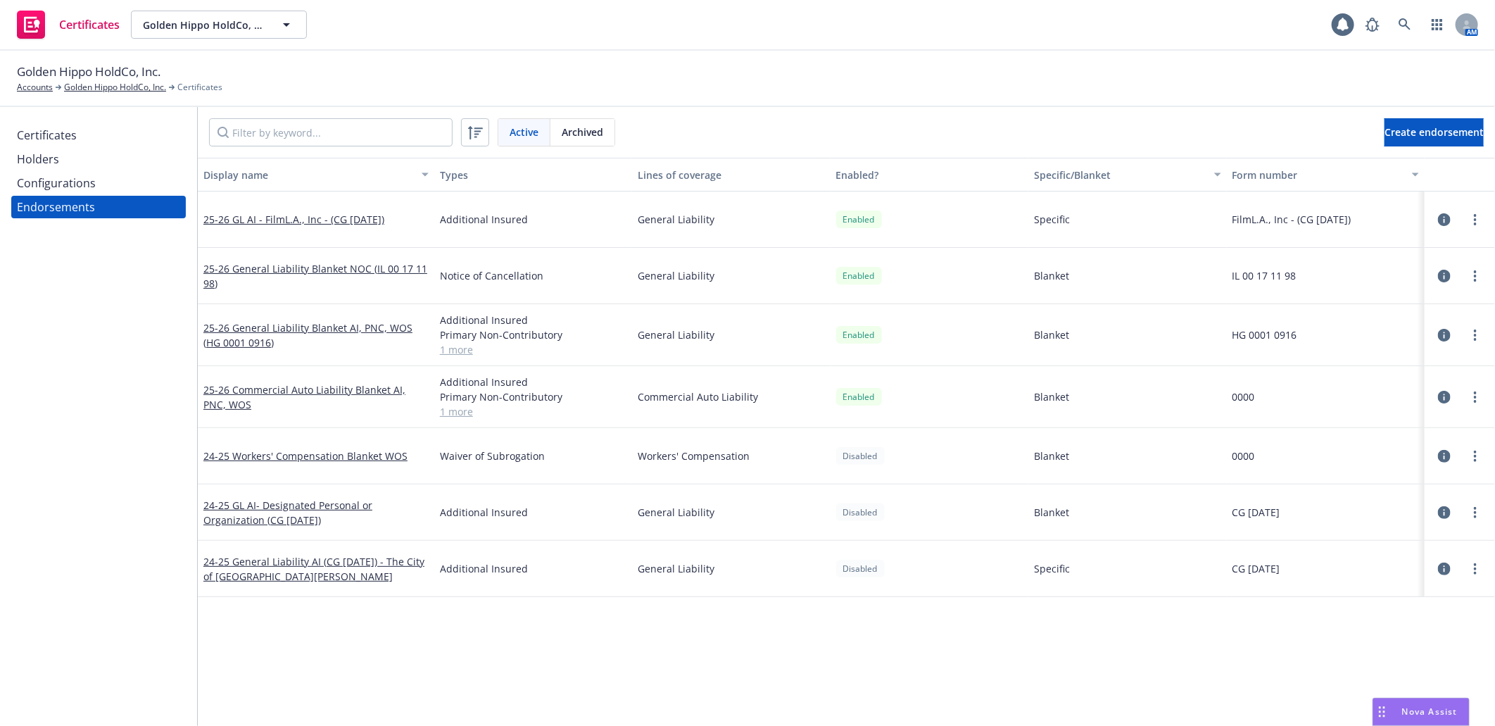
click at [53, 130] on div "Certificates" at bounding box center [47, 135] width 60 height 23
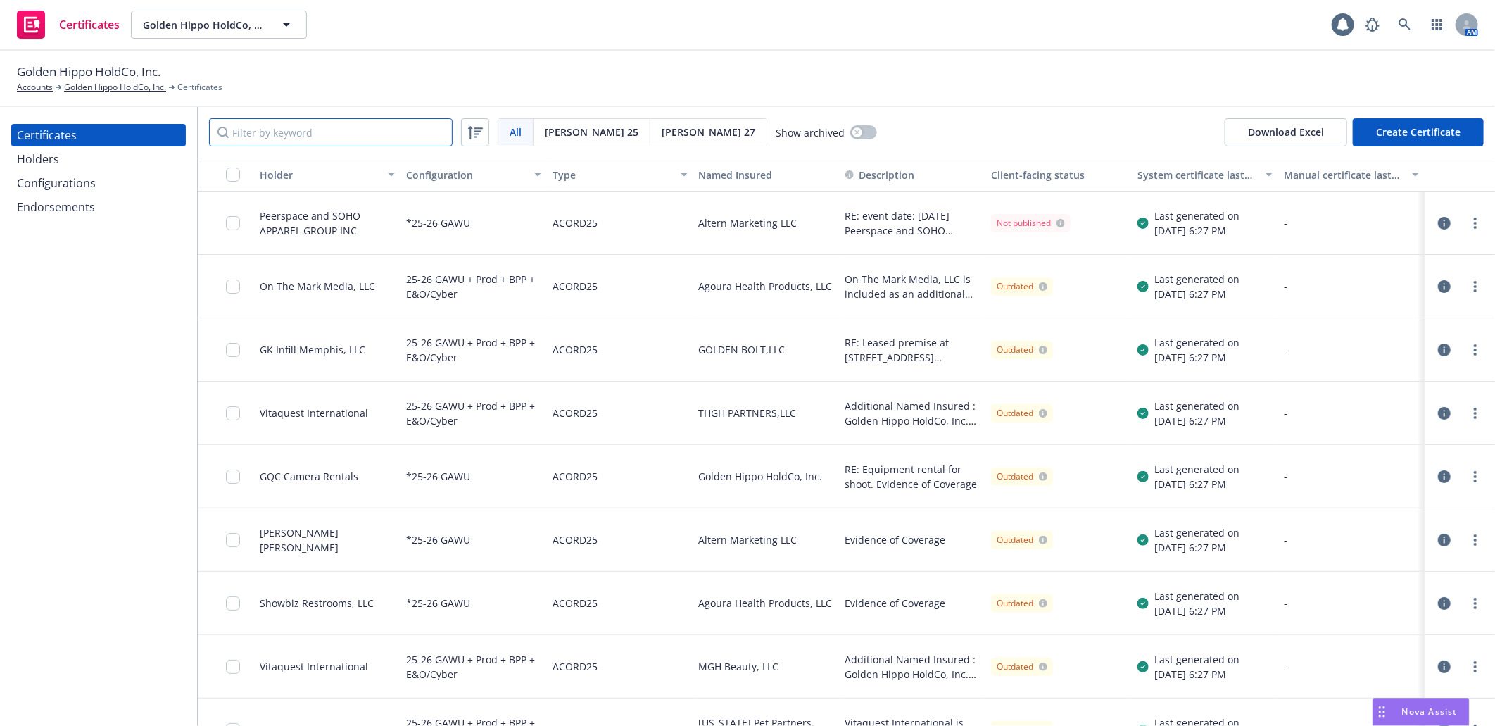
click at [252, 132] on input "Filter by keyword" at bounding box center [331, 132] width 244 height 28
paste input "Midcap Financial Trus"
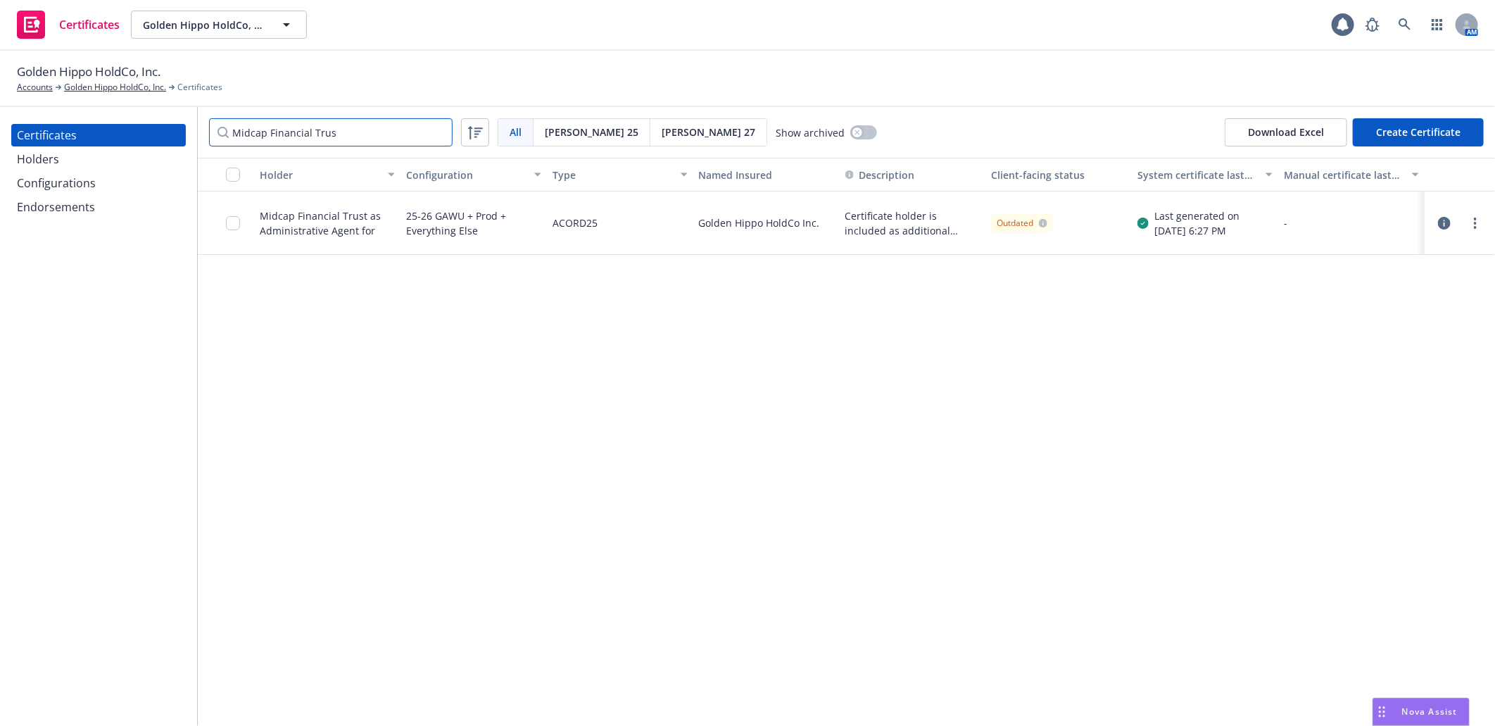
type input "Midcap Financial Trus"
click at [1441, 221] on icon "button" at bounding box center [1444, 223] width 13 height 13
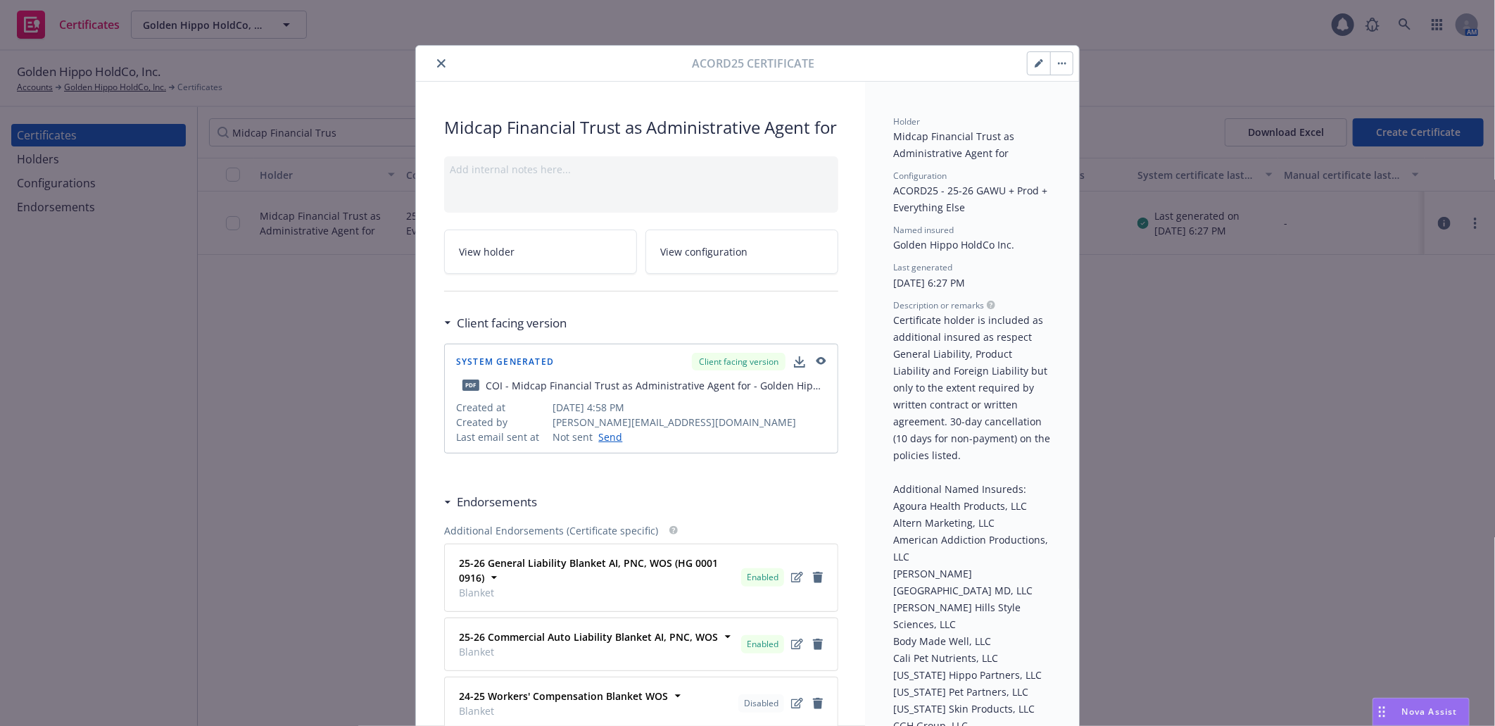
click at [437, 63] on icon "close" at bounding box center [441, 63] width 8 height 8
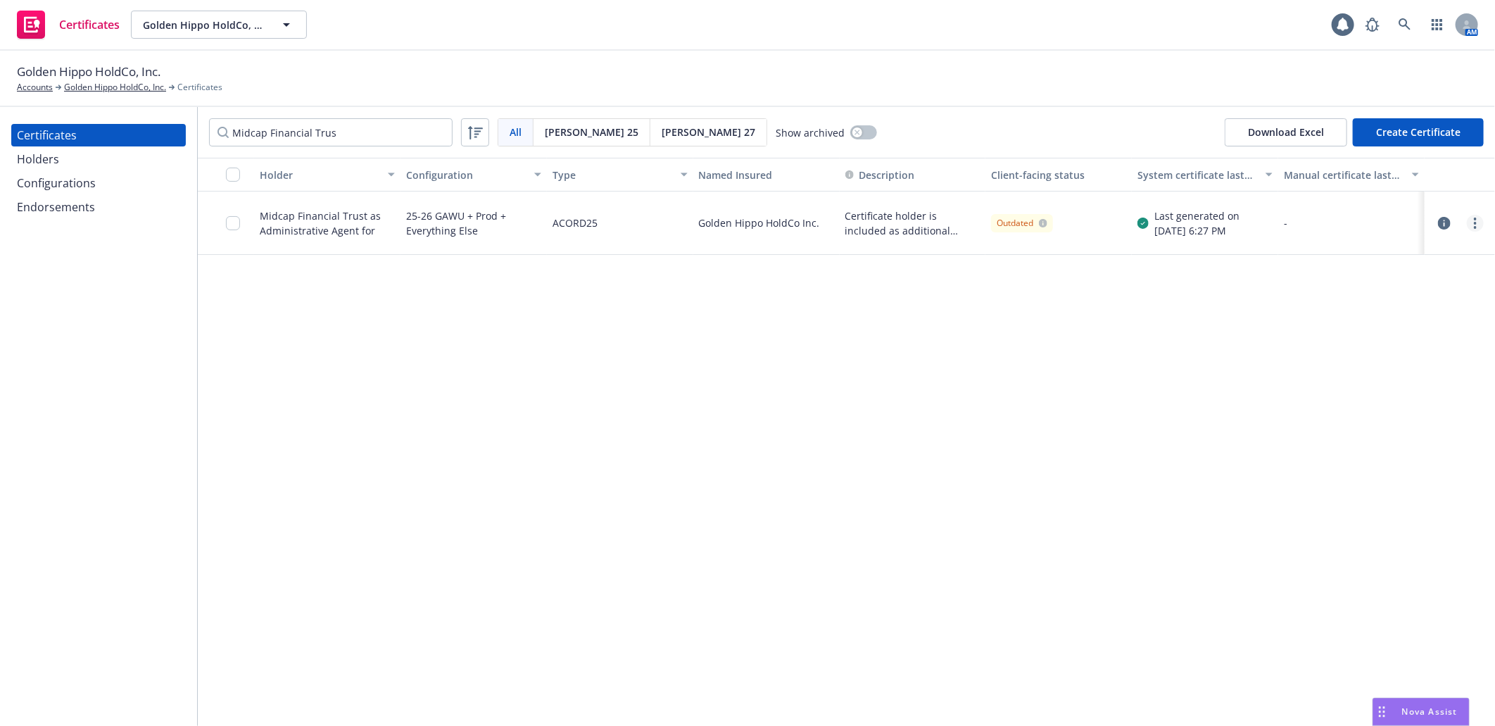
click at [1475, 223] on circle "more" at bounding box center [1475, 223] width 3 height 3
click at [1398, 413] on link "Download uneditable generated certificate" at bounding box center [1370, 421] width 225 height 28
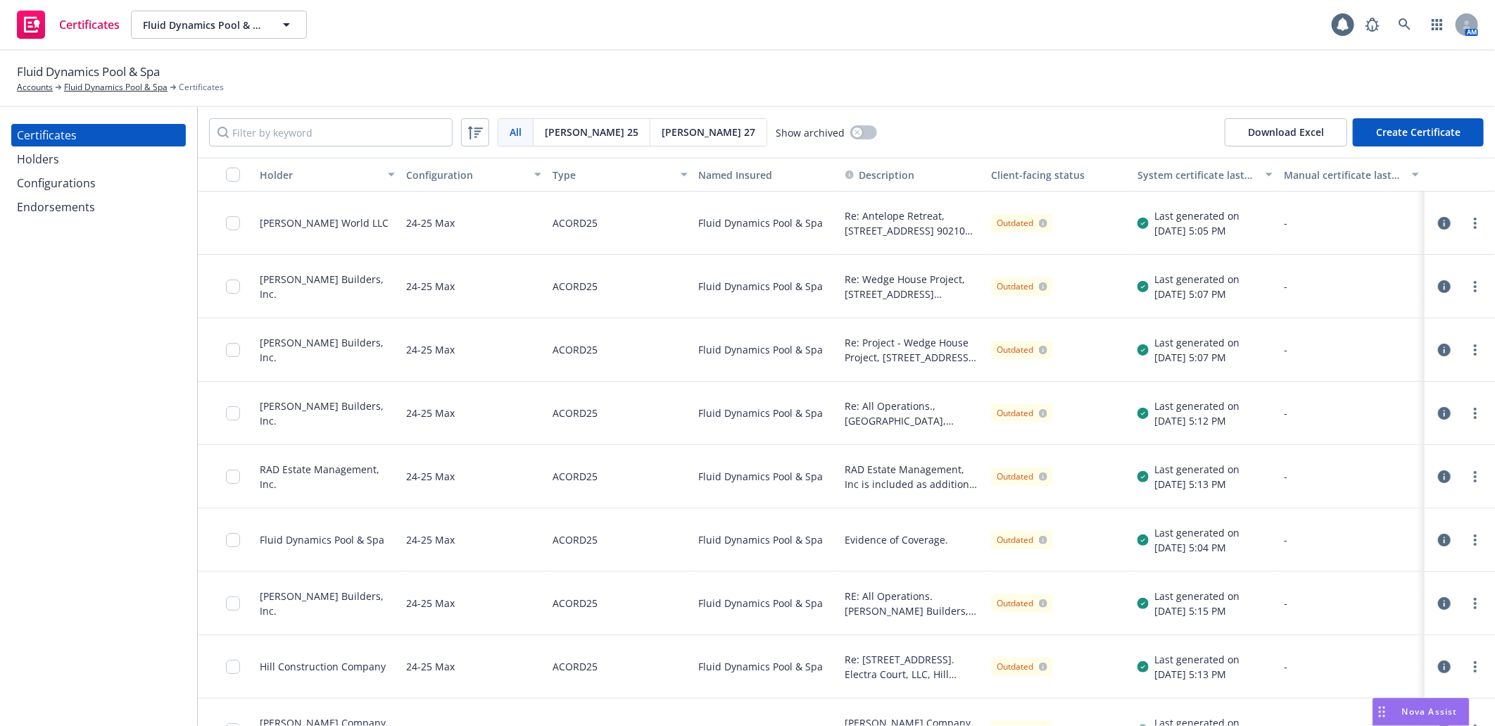
click at [65, 186] on div "Configurations" at bounding box center [56, 183] width 79 height 23
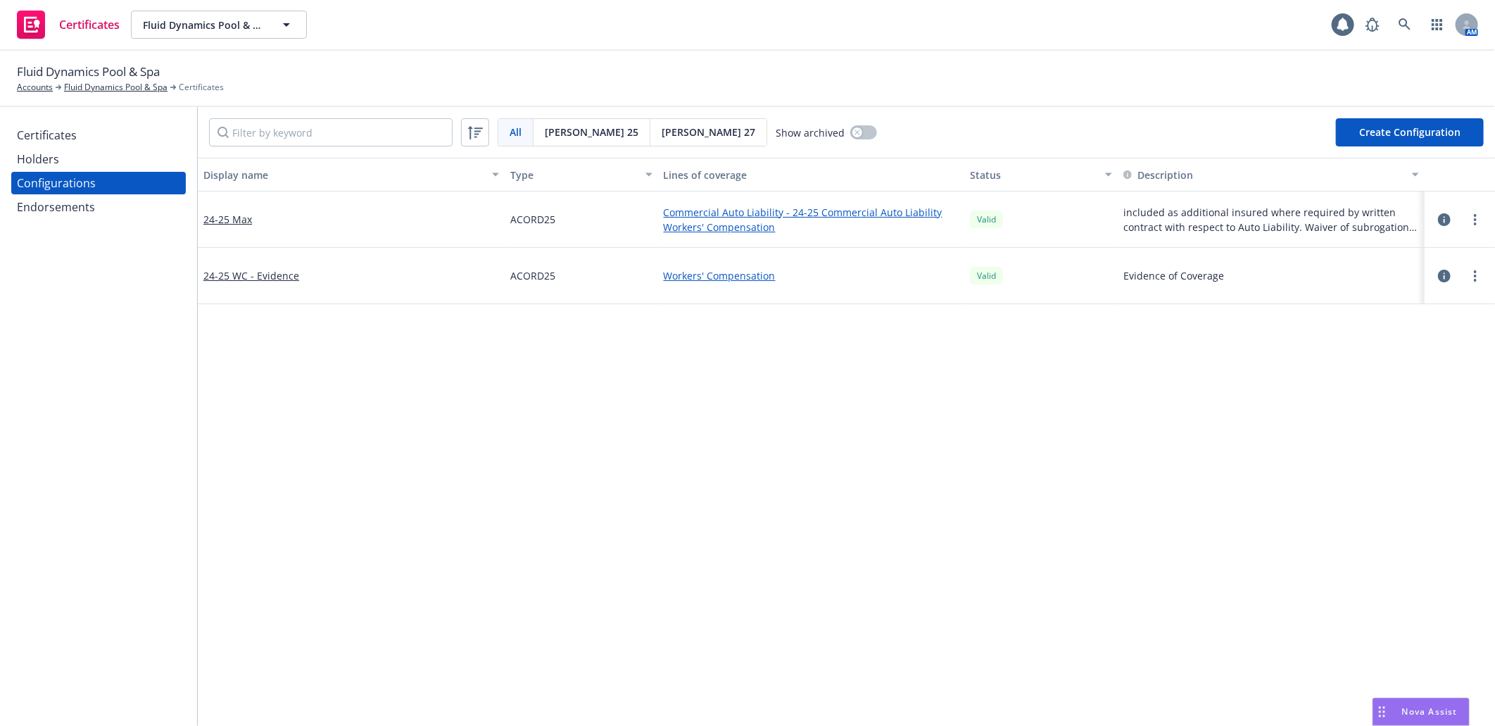
click at [56, 201] on div "Endorsements" at bounding box center [56, 207] width 78 height 23
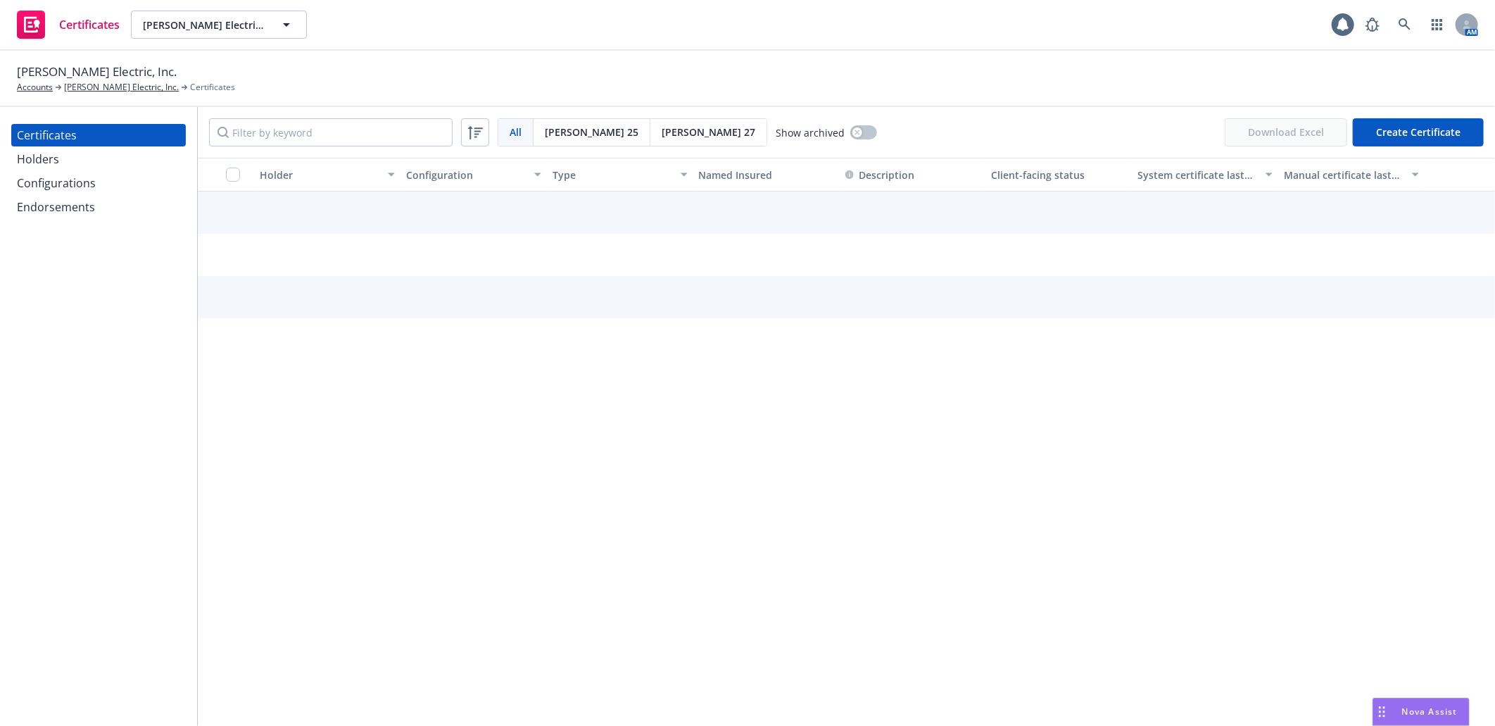
drag, startPoint x: 59, startPoint y: 180, endPoint x: 114, endPoint y: 197, distance: 57.4
click at [59, 180] on div "Configurations" at bounding box center [56, 183] width 79 height 23
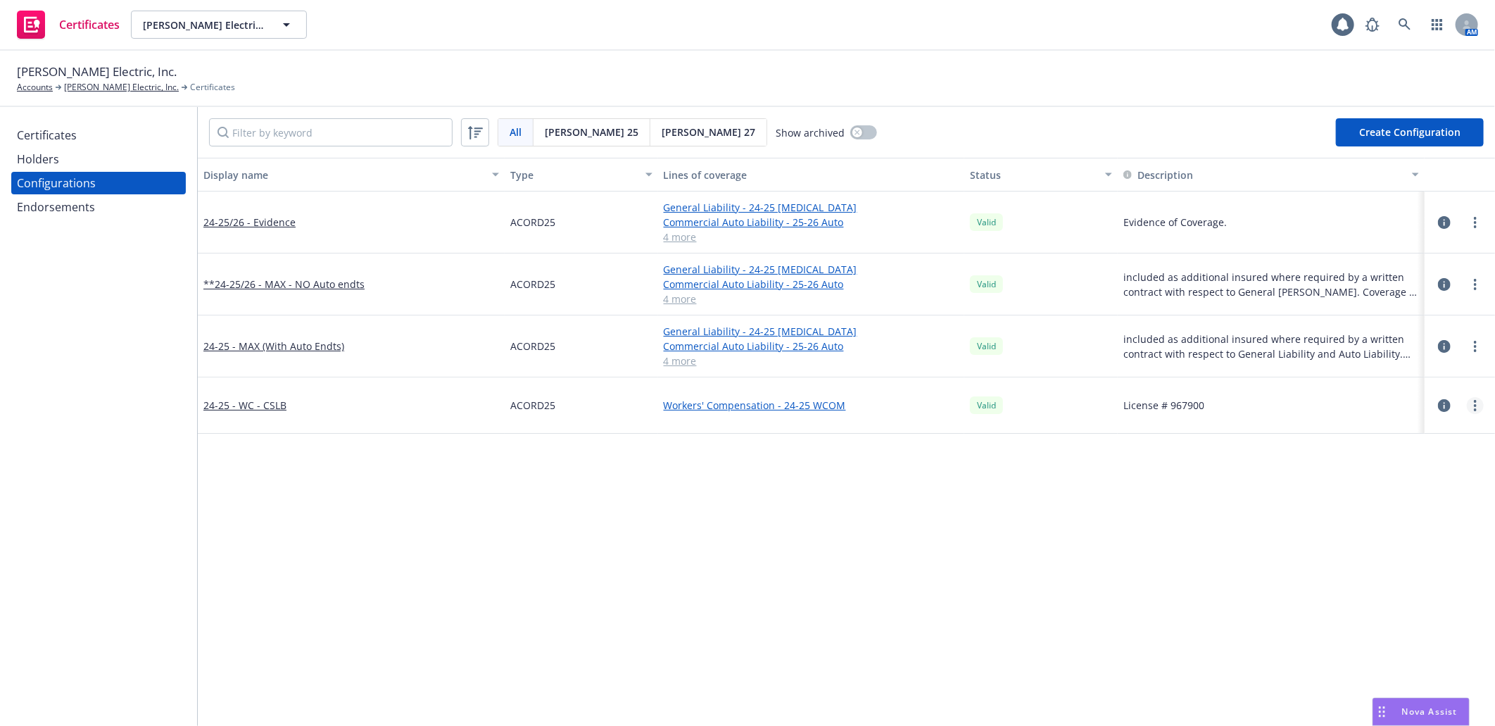
click at [1467, 405] on link "more" at bounding box center [1475, 405] width 17 height 17
click at [1387, 575] on link "Preview an [PERSON_NAME]" at bounding box center [1394, 575] width 155 height 28
